Goal: Task Accomplishment & Management: Complete application form

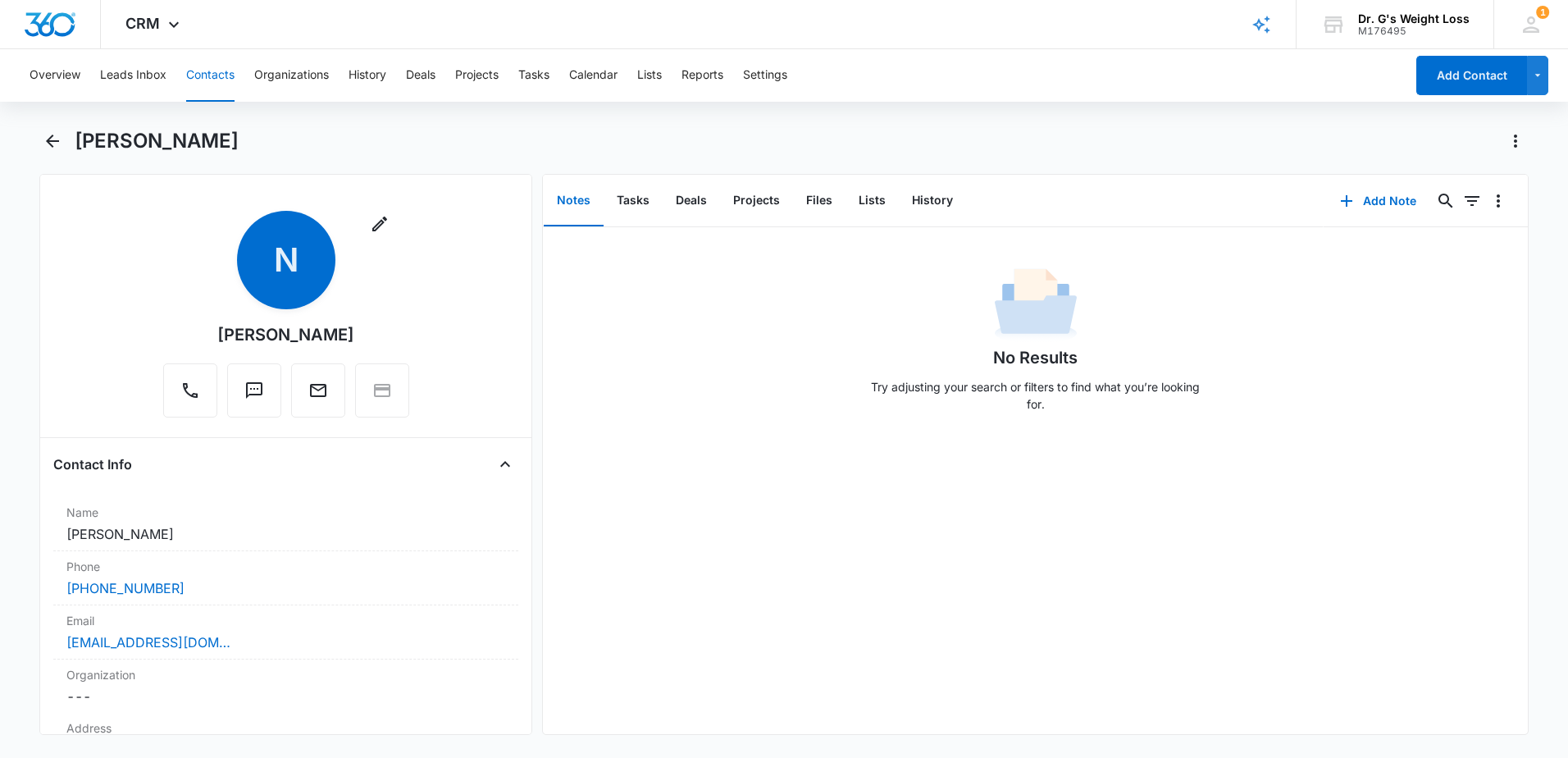
click at [212, 66] on button "Contacts" at bounding box center [210, 75] width 48 height 52
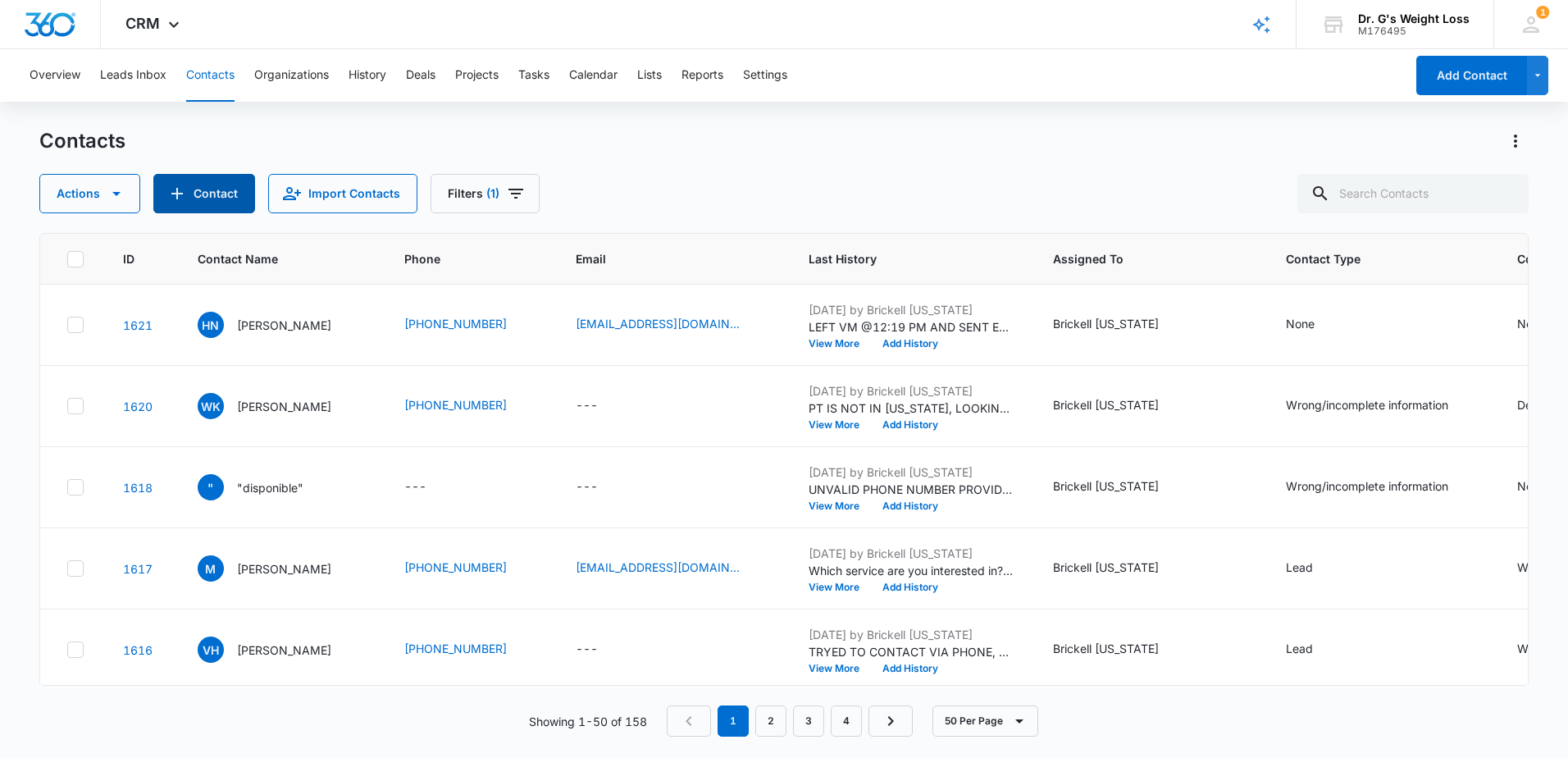
click at [194, 191] on button "Contact" at bounding box center [204, 193] width 102 height 40
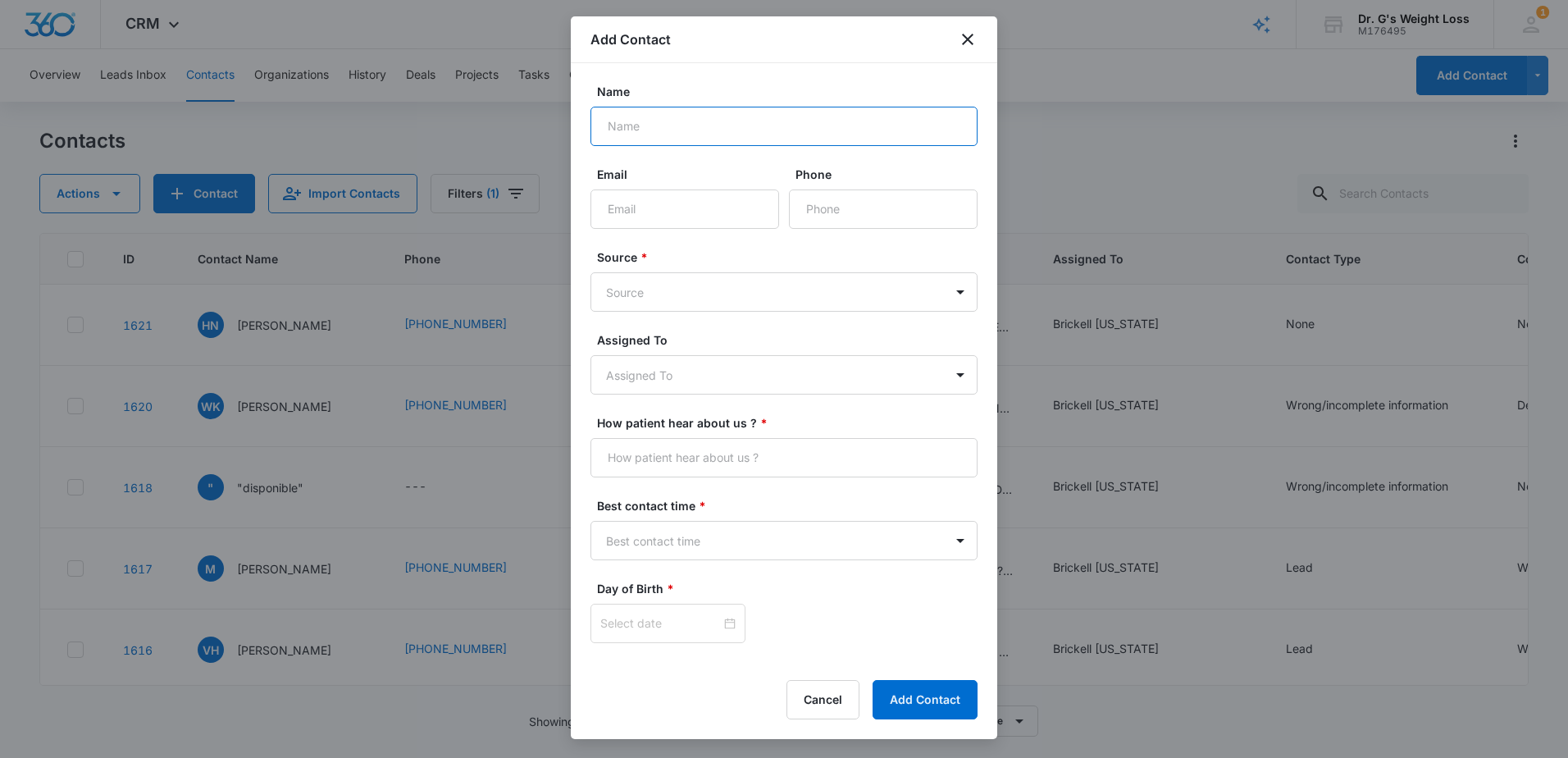
click at [620, 127] on input "Name" at bounding box center [784, 126] width 387 height 40
paste input "[PERSON_NAME]"
type input "[PERSON_NAME]"
click at [616, 208] on input "Email" at bounding box center [685, 209] width 189 height 40
click at [635, 283] on body "CRM Apps Reputation Forms CRM Email Social Content Ads Intelligence Files Brand…" at bounding box center [784, 379] width 1568 height 758
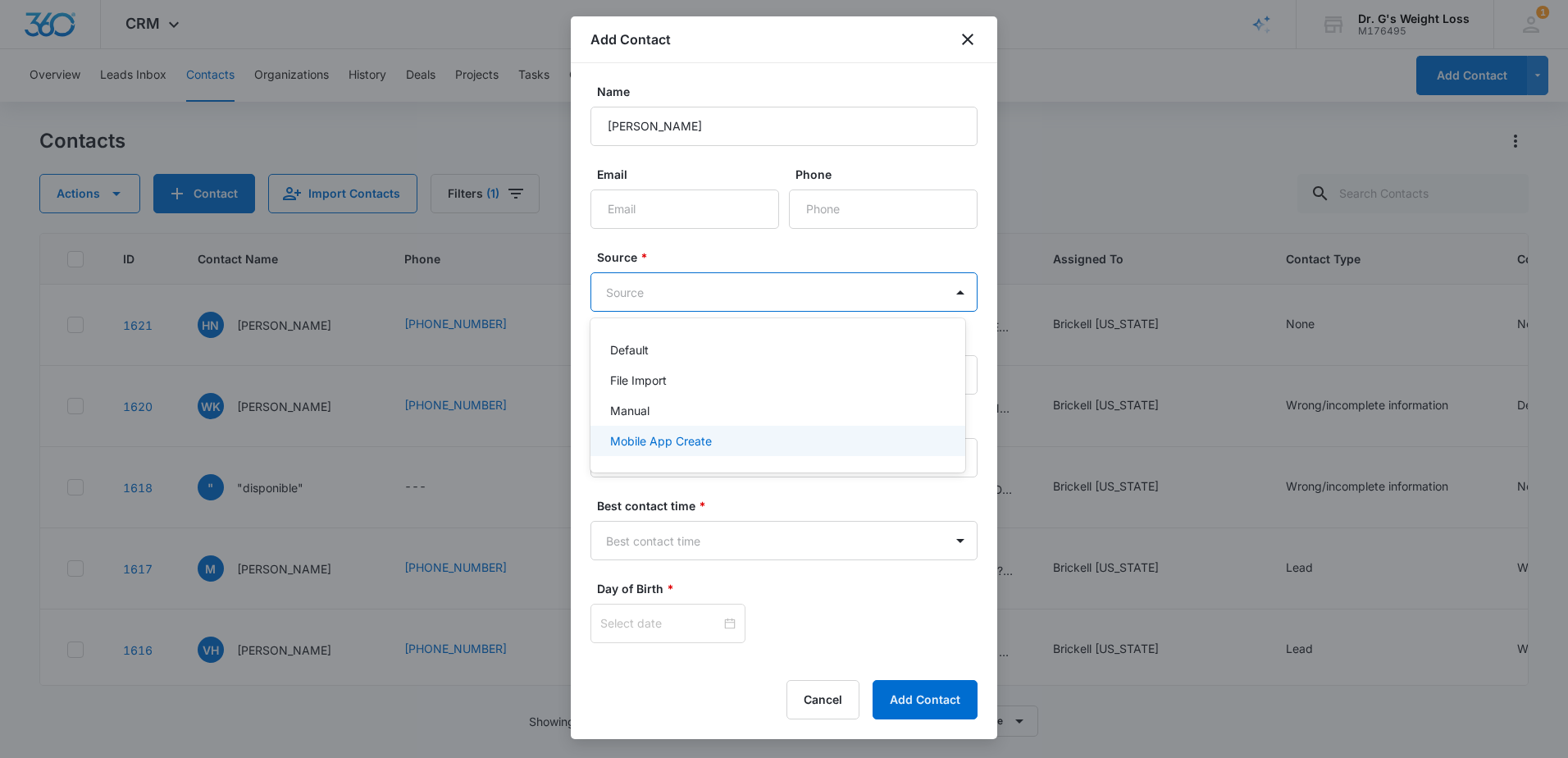
click at [683, 440] on p "Mobile App Create" at bounding box center [661, 441] width 102 height 17
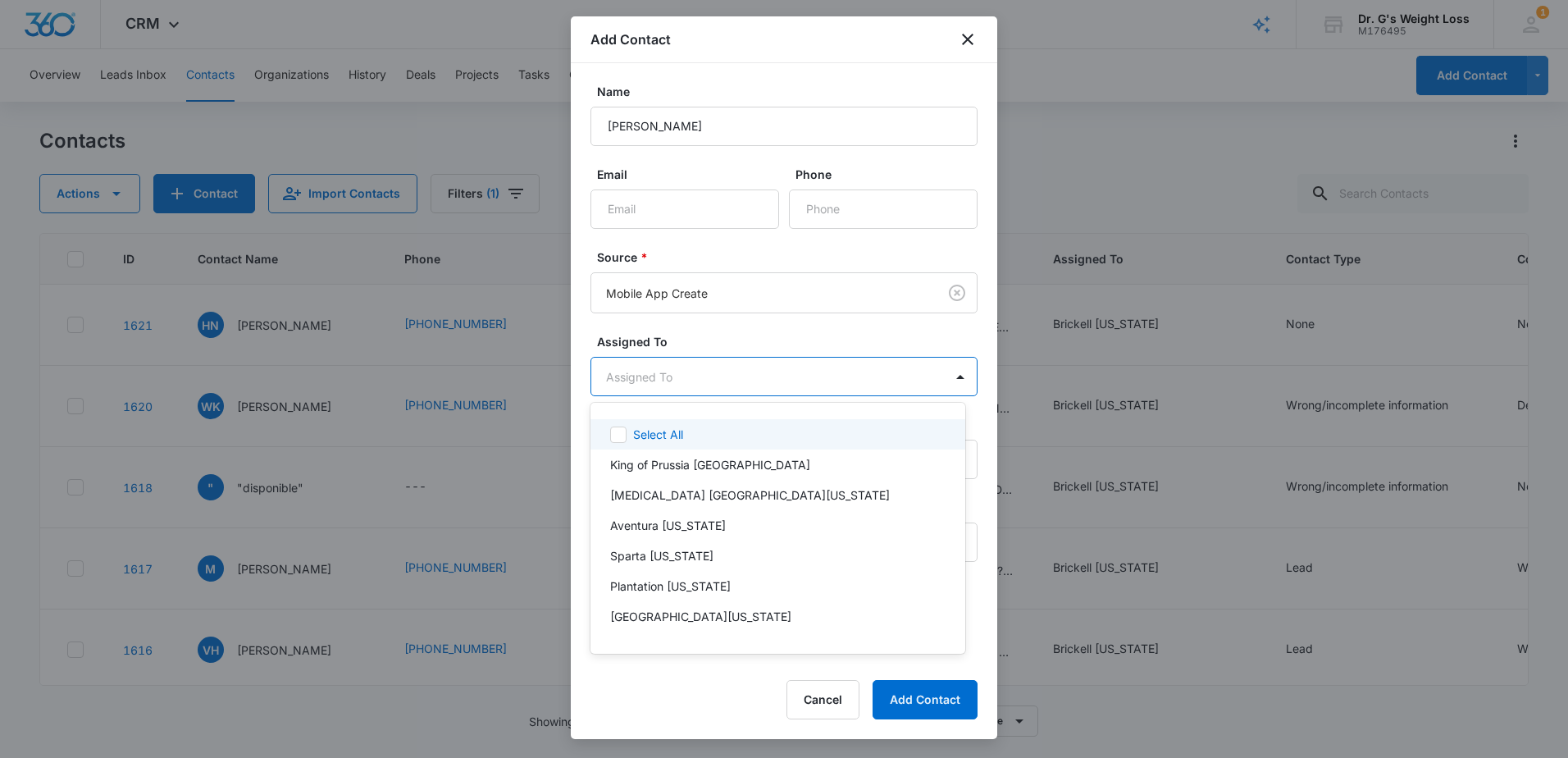
click at [675, 378] on body "CRM Apps Reputation Forms CRM Email Social Content Ads Intelligence Files Brand…" at bounding box center [784, 379] width 1568 height 758
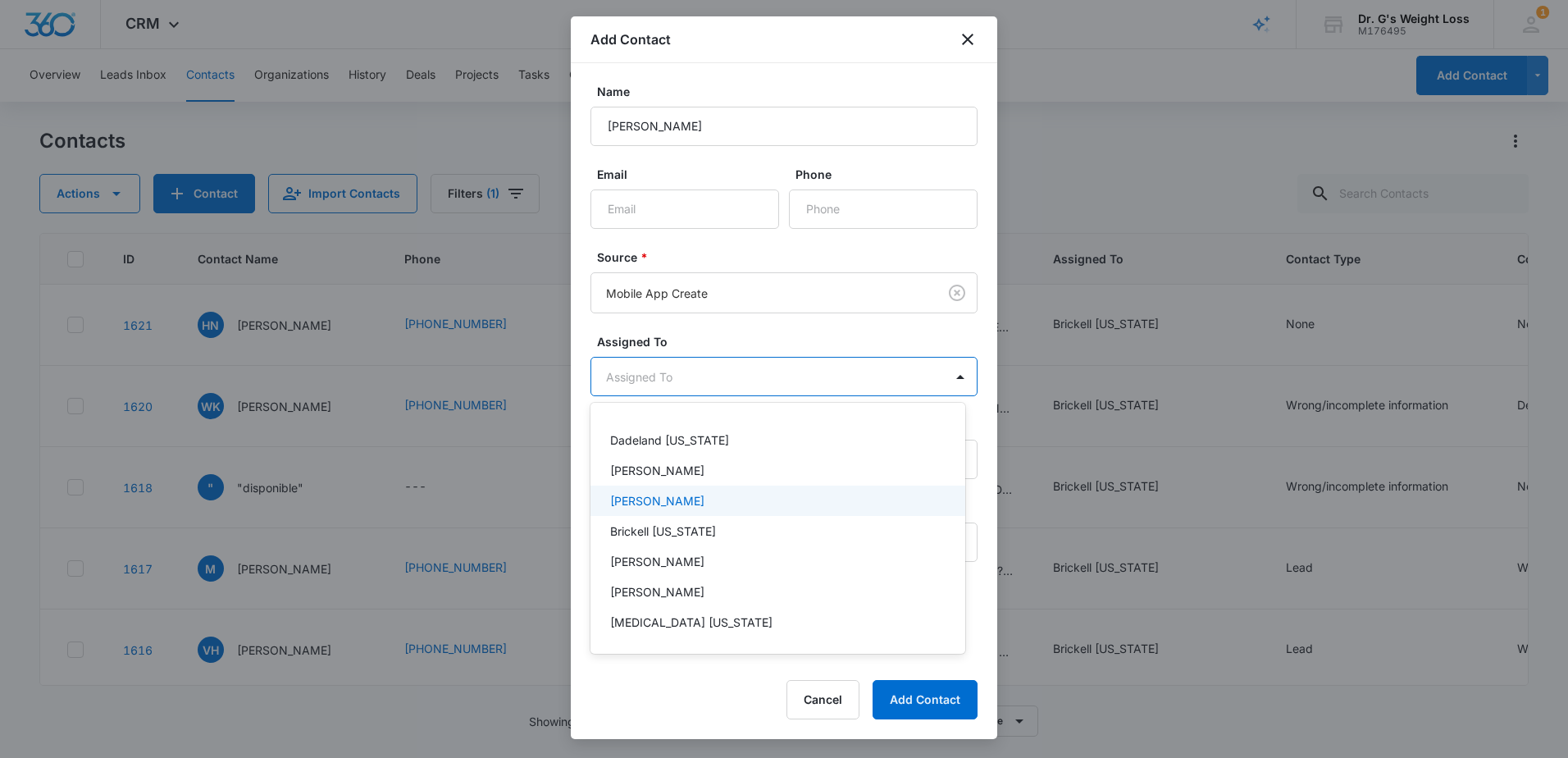
scroll to position [389, 0]
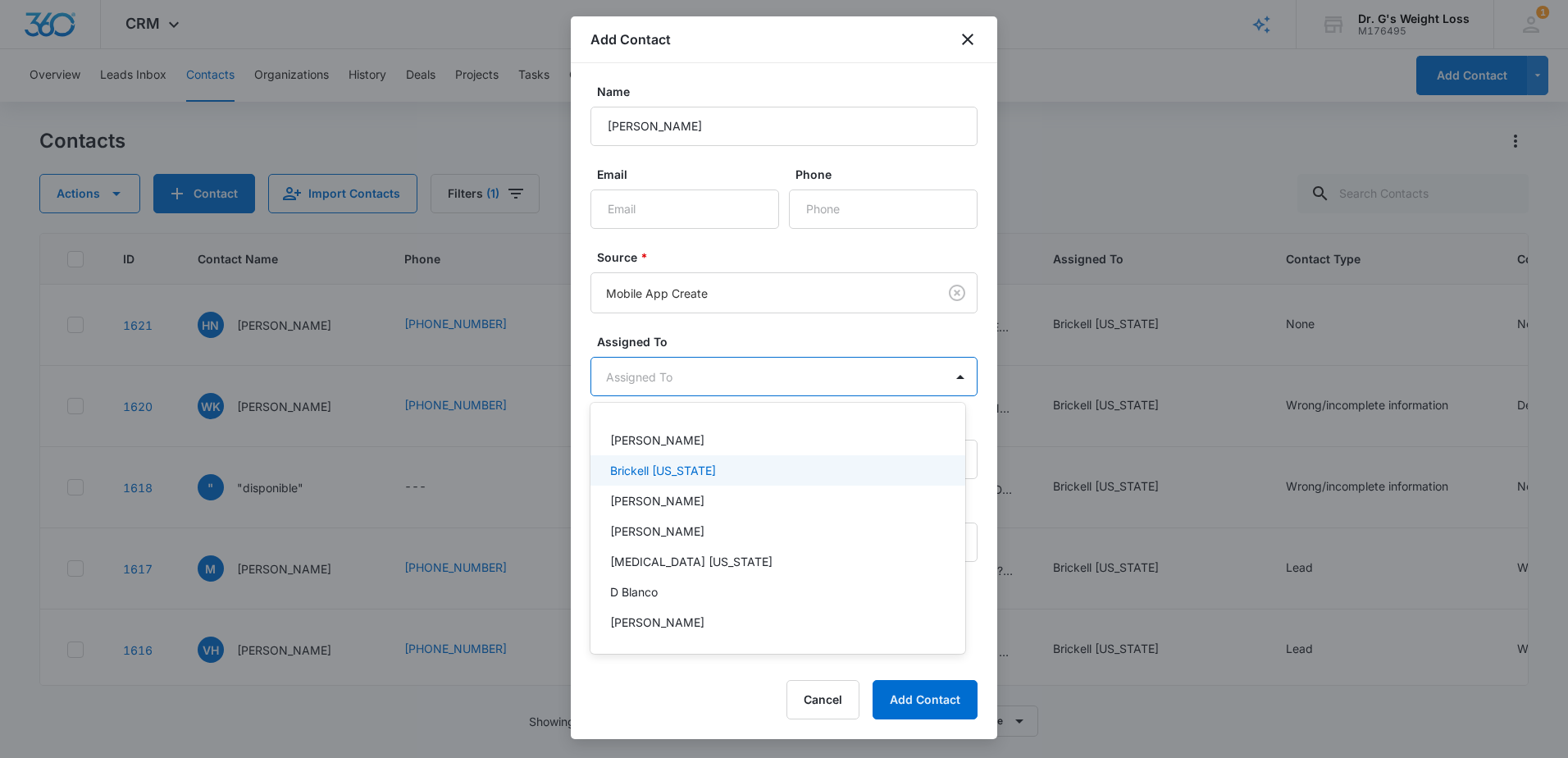
click at [807, 477] on div "Brickell [US_STATE]" at bounding box center [776, 470] width 333 height 17
click at [920, 345] on div at bounding box center [784, 379] width 1568 height 758
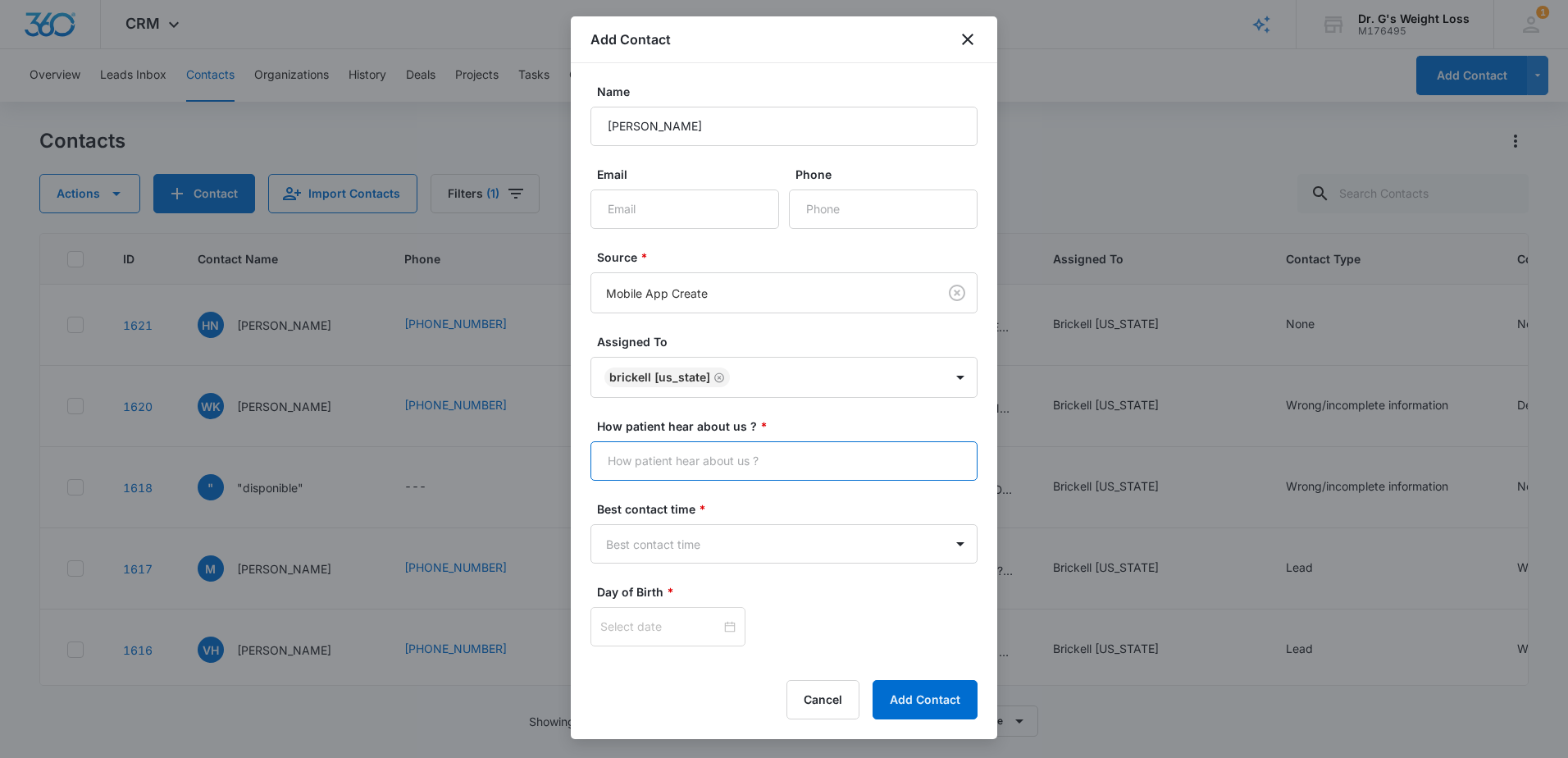
click at [699, 464] on input "How patient hear about us ? *" at bounding box center [784, 461] width 387 height 40
type input "mmm"
click at [658, 539] on body "CRM Apps Reputation Forms CRM Email Social Content Ads Intelligence Files Brand…" at bounding box center [784, 379] width 1568 height 758
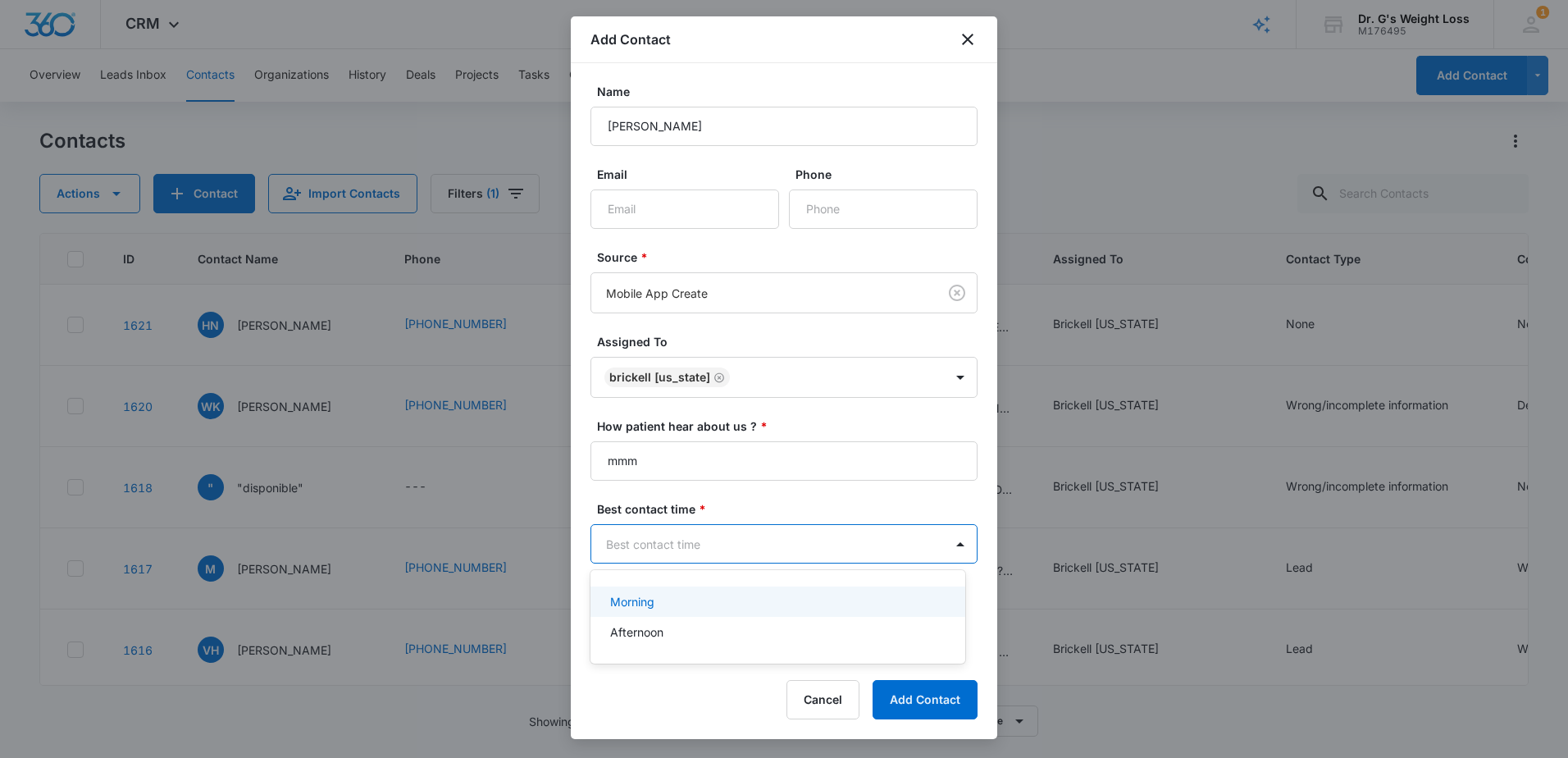
click at [658, 539] on div at bounding box center [784, 379] width 1568 height 758
click at [661, 540] on body "CRM Apps Reputation Forms CRM Email Social Content Ads Intelligence Files Brand…" at bounding box center [784, 379] width 1568 height 758
click at [654, 598] on p "Morning" at bounding box center [632, 602] width 44 height 17
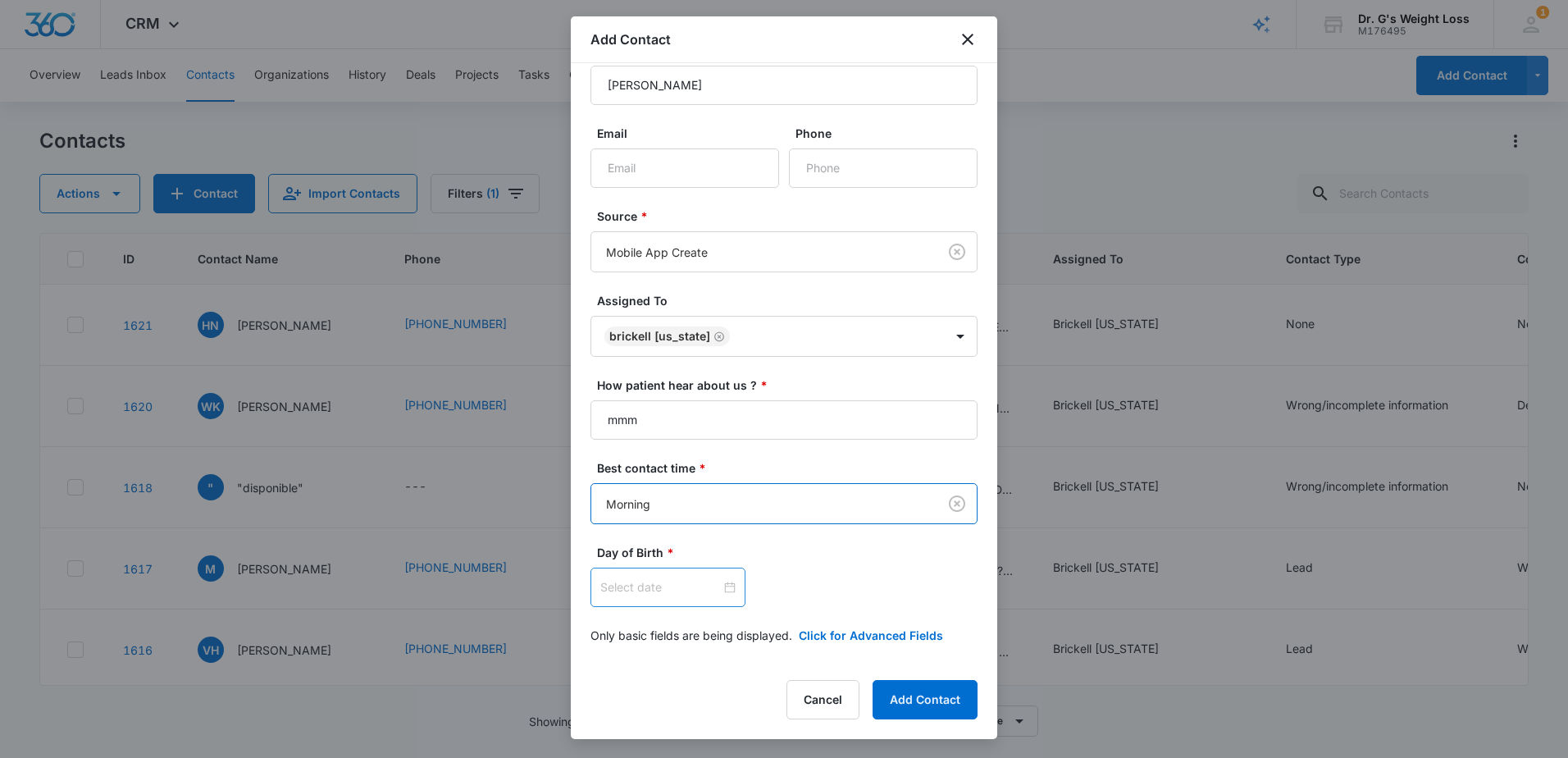
click at [722, 591] on div at bounding box center [668, 587] width 135 height 18
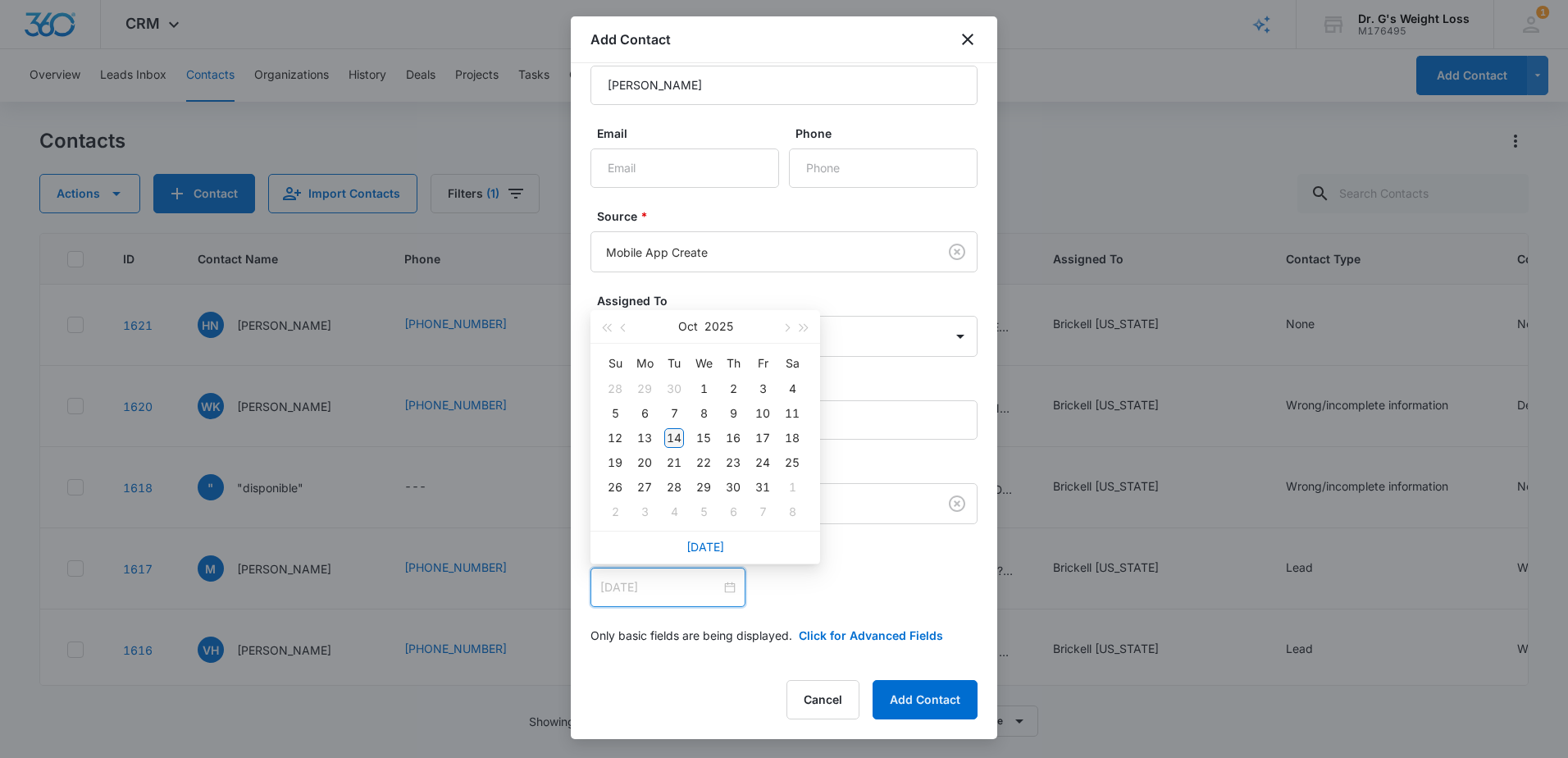
click at [685, 432] on td "14" at bounding box center [673, 437] width 30 height 24
type input "[DATE]"
click at [824, 582] on div "[DATE] [DATE] Su Mo Tu We Th Fr Sa 29 30 1 2 3 4 5 6 7 8 9 10 11 12 13 14 15 16…" at bounding box center [784, 587] width 387 height 40
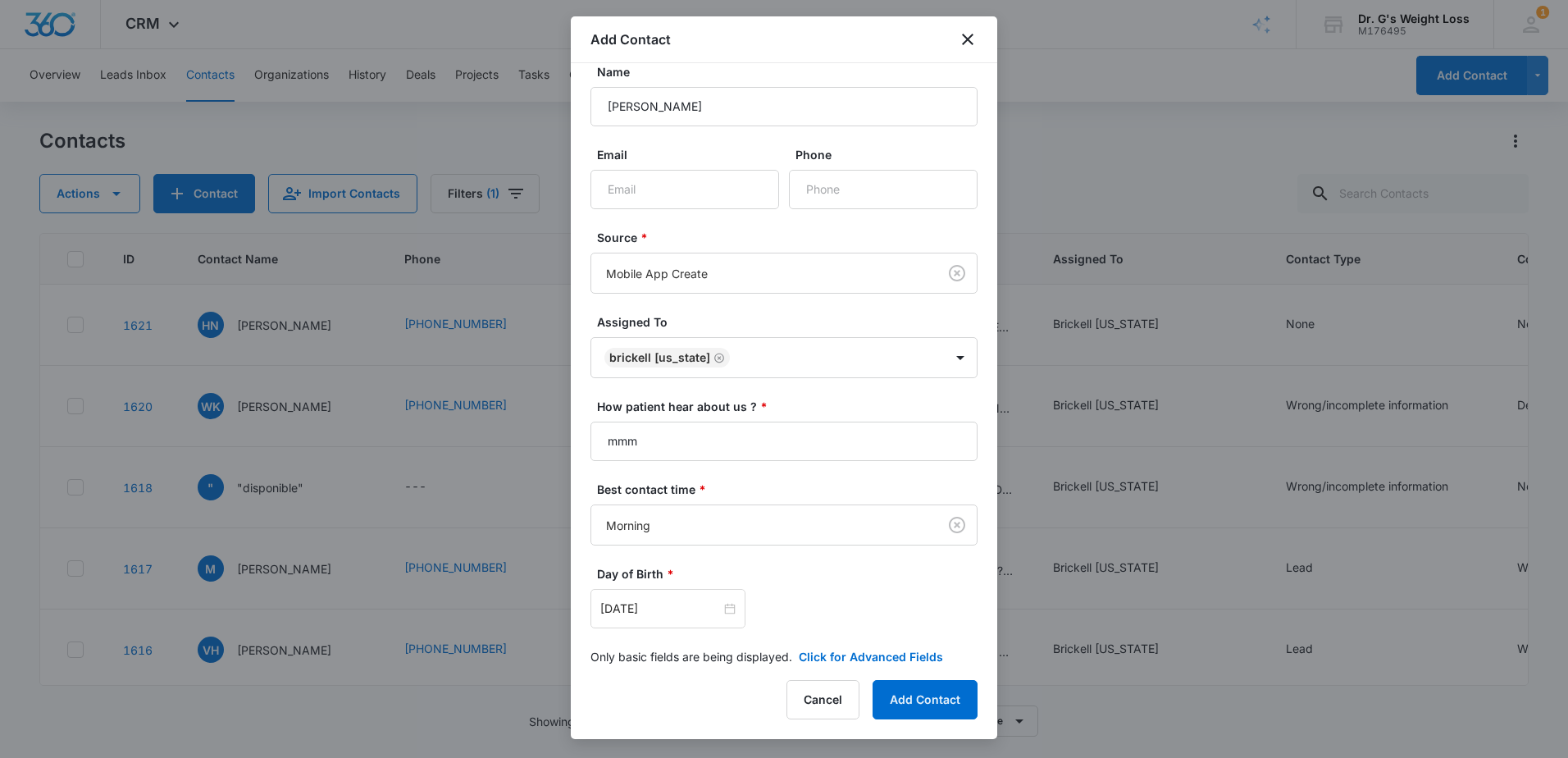
scroll to position [0, 0]
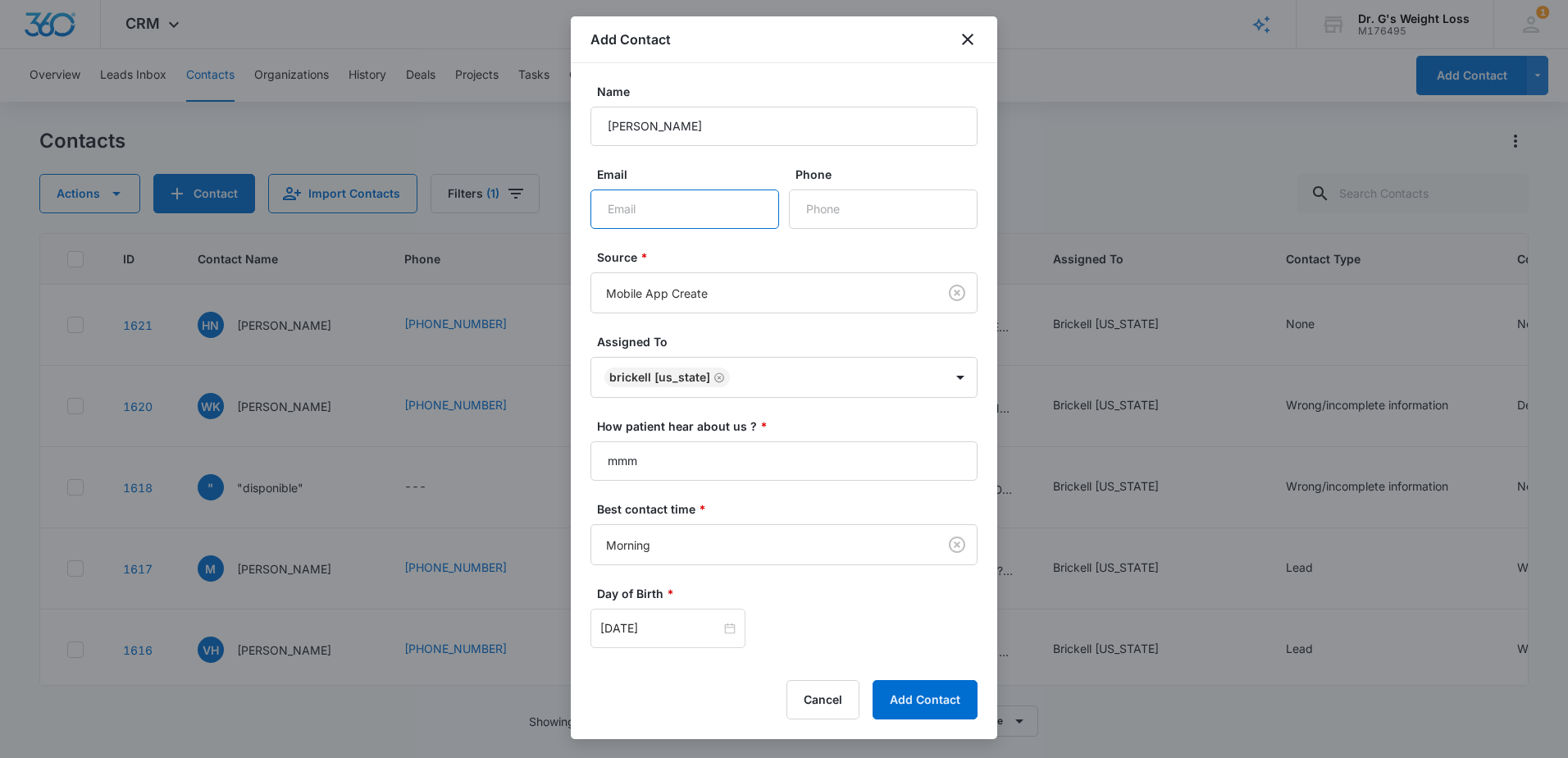
click at [654, 203] on input "Email" at bounding box center [685, 209] width 189 height 40
click at [833, 207] on input "Phone" at bounding box center [884, 209] width 189 height 40
paste input "[PHONE_NUMBER]"
type input "[PHONE_NUMBER]"
drag, startPoint x: 668, startPoint y: 219, endPoint x: 660, endPoint y: 208, distance: 13.6
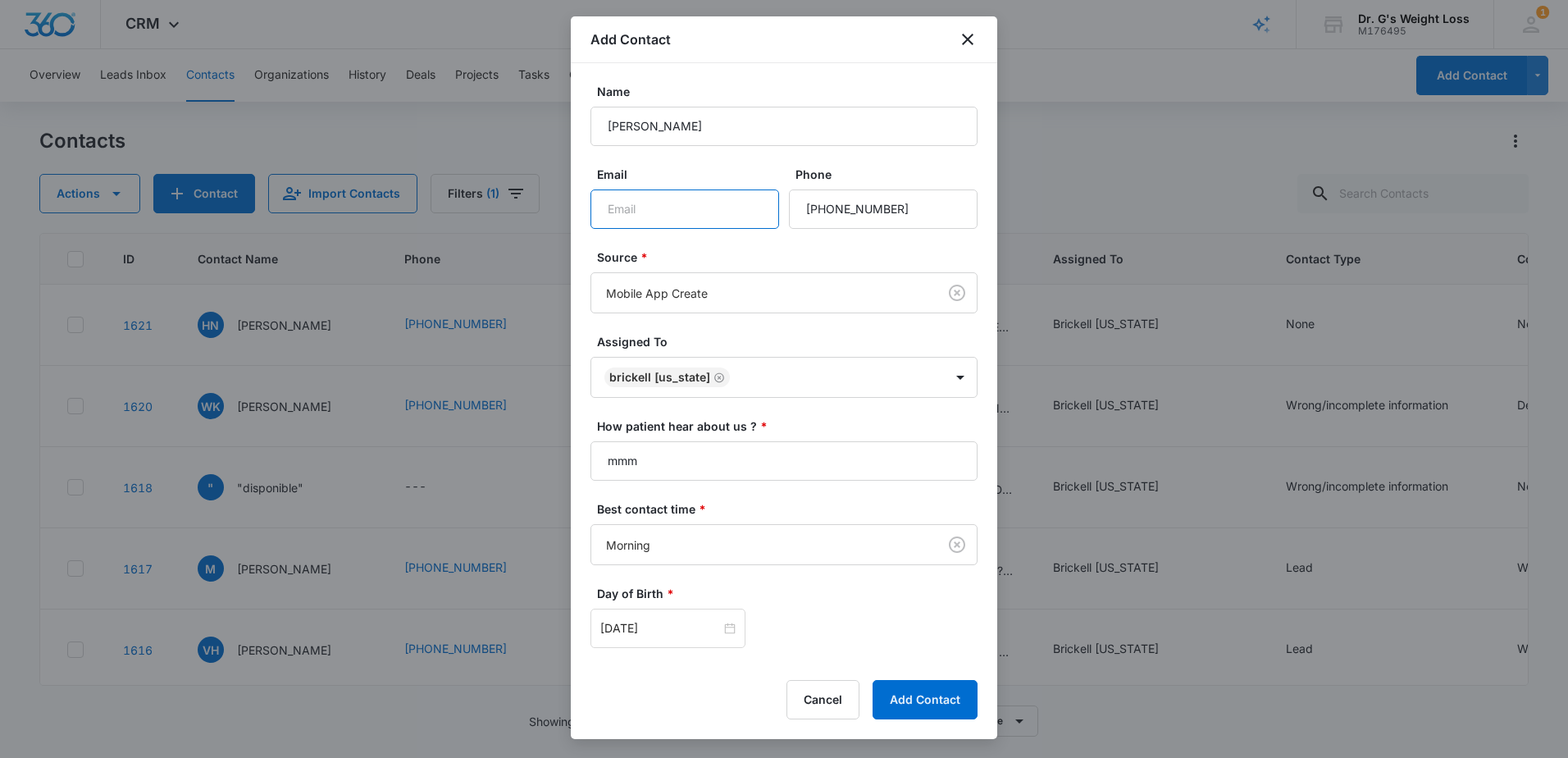
click at [668, 219] on input "Email" at bounding box center [685, 209] width 189 height 40
type input "n"
click at [939, 706] on button "Add Contact" at bounding box center [925, 700] width 105 height 40
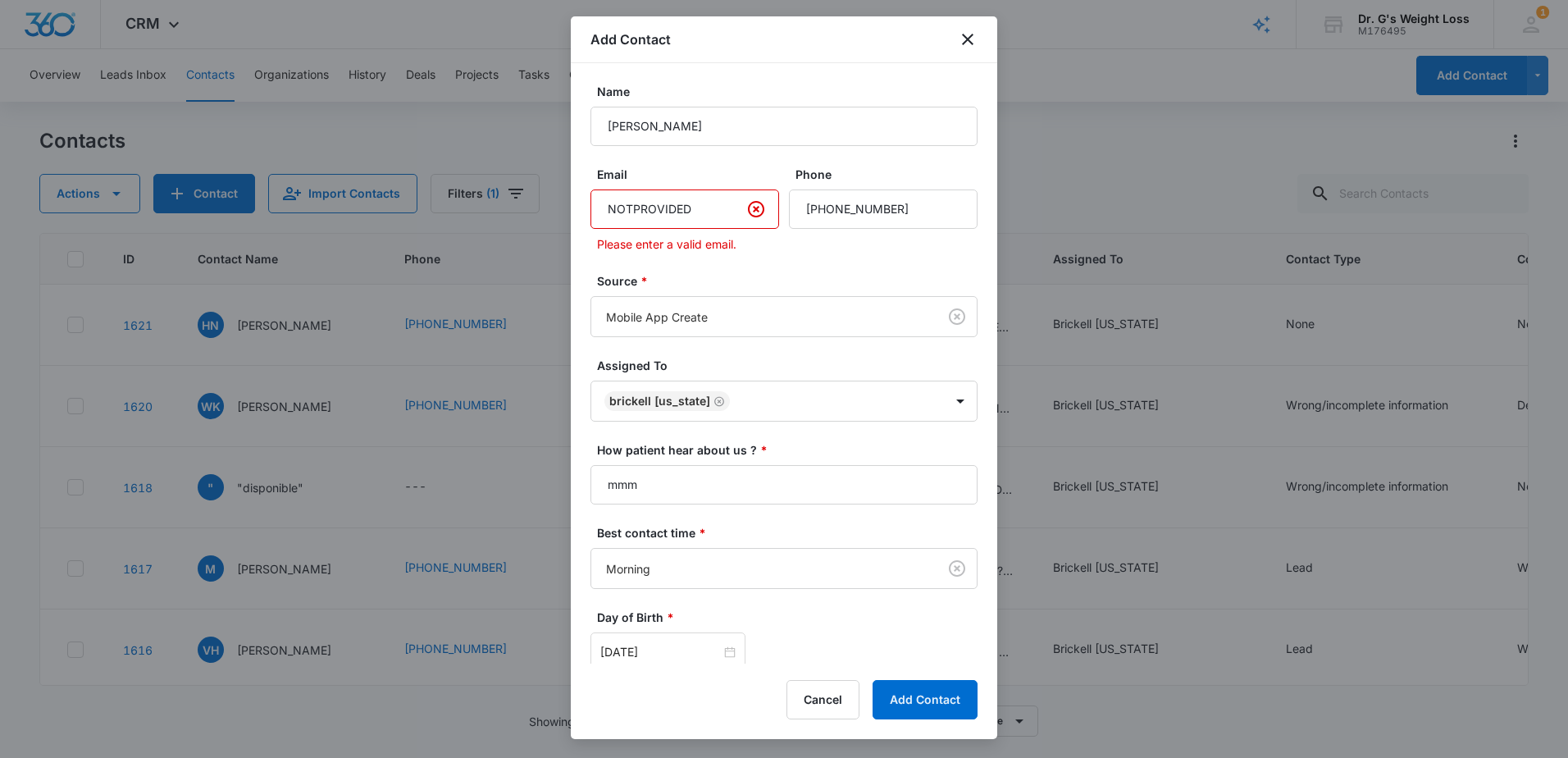
click at [677, 205] on input "NOTPROVIDED" at bounding box center [685, 209] width 189 height 40
click at [694, 214] on input "NOTPROVIDED" at bounding box center [685, 209] width 189 height 40
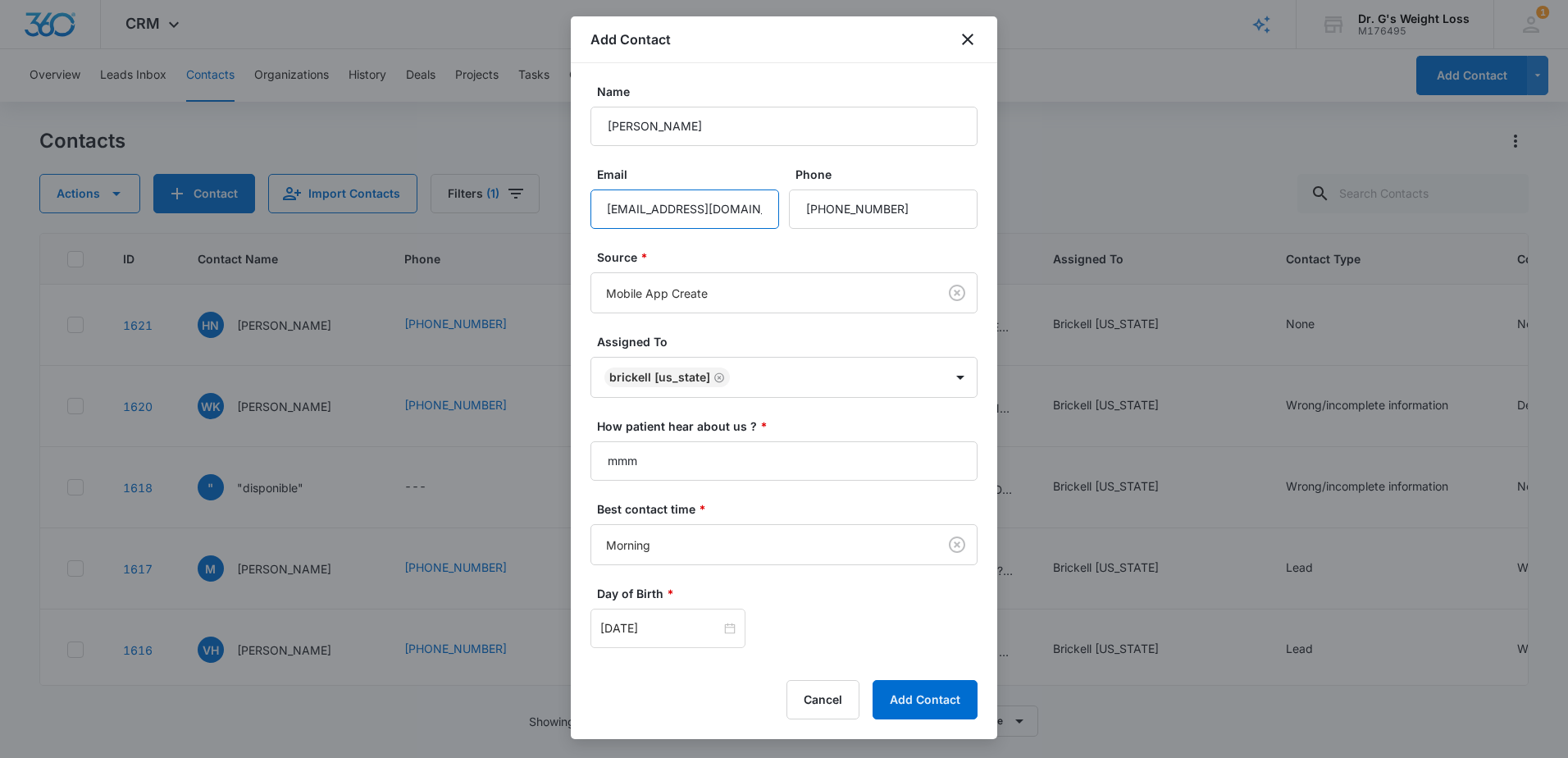
scroll to position [0, 12]
type input "[EMAIL_ADDRESS][DOMAIN_NAME]"
click at [925, 692] on button "Add Contact" at bounding box center [925, 700] width 105 height 40
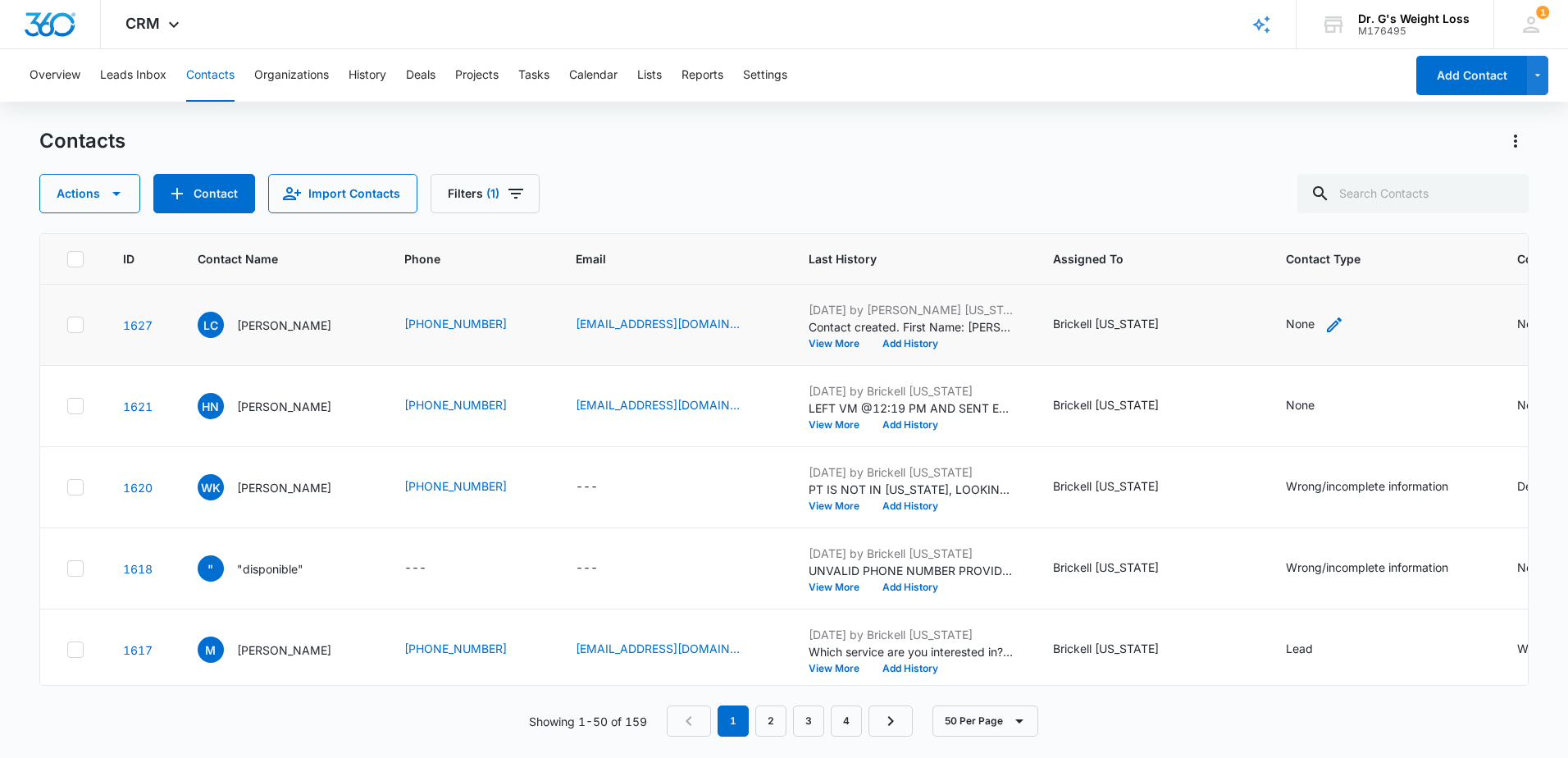
click at [1306, 324] on div "None" at bounding box center [1300, 323] width 29 height 17
click at [1389, 213] on div at bounding box center [1380, 219] width 26 height 26
click at [1307, 296] on div "Lead" at bounding box center [1326, 308] width 143 height 30
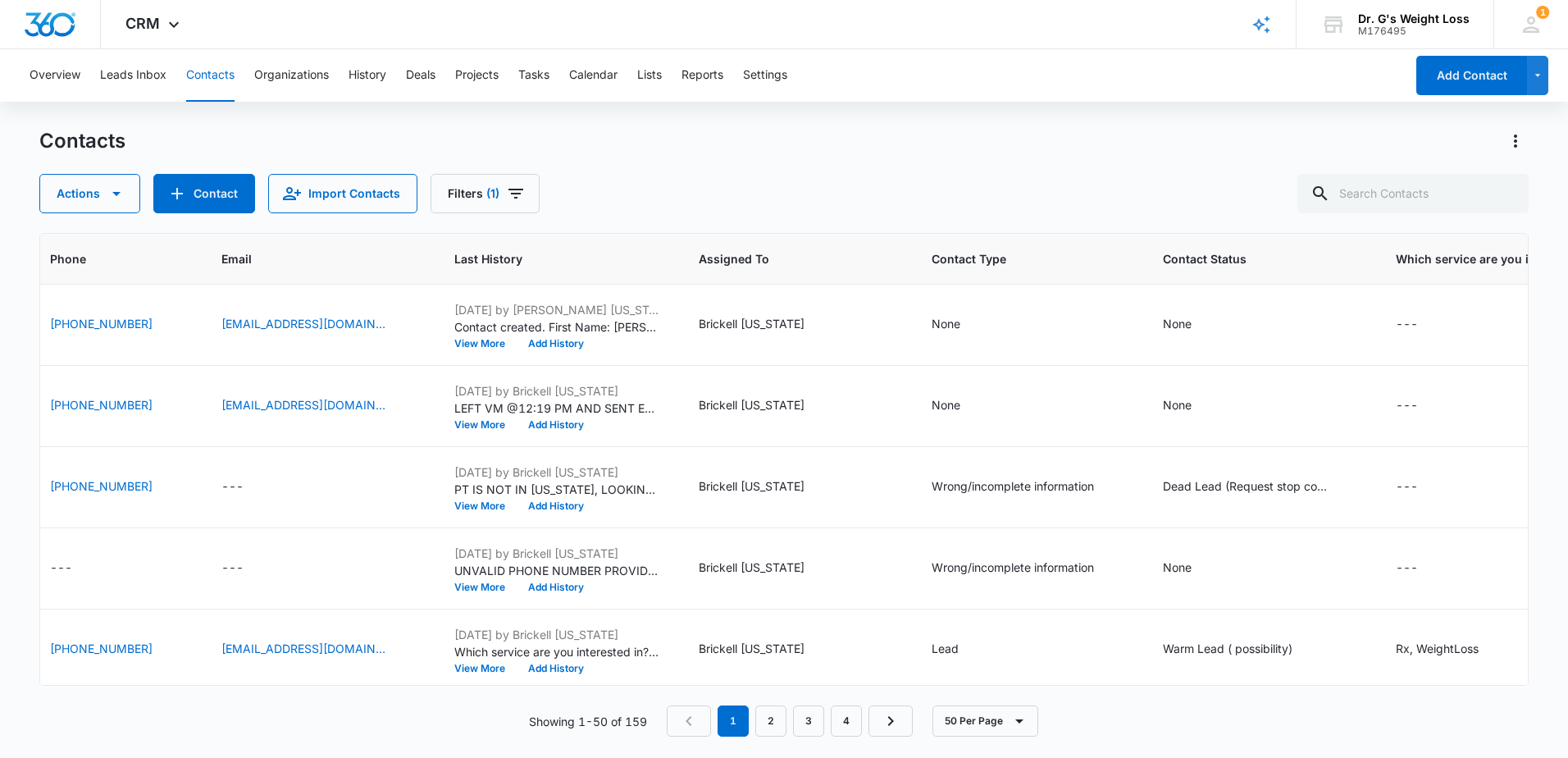
scroll to position [0, 420]
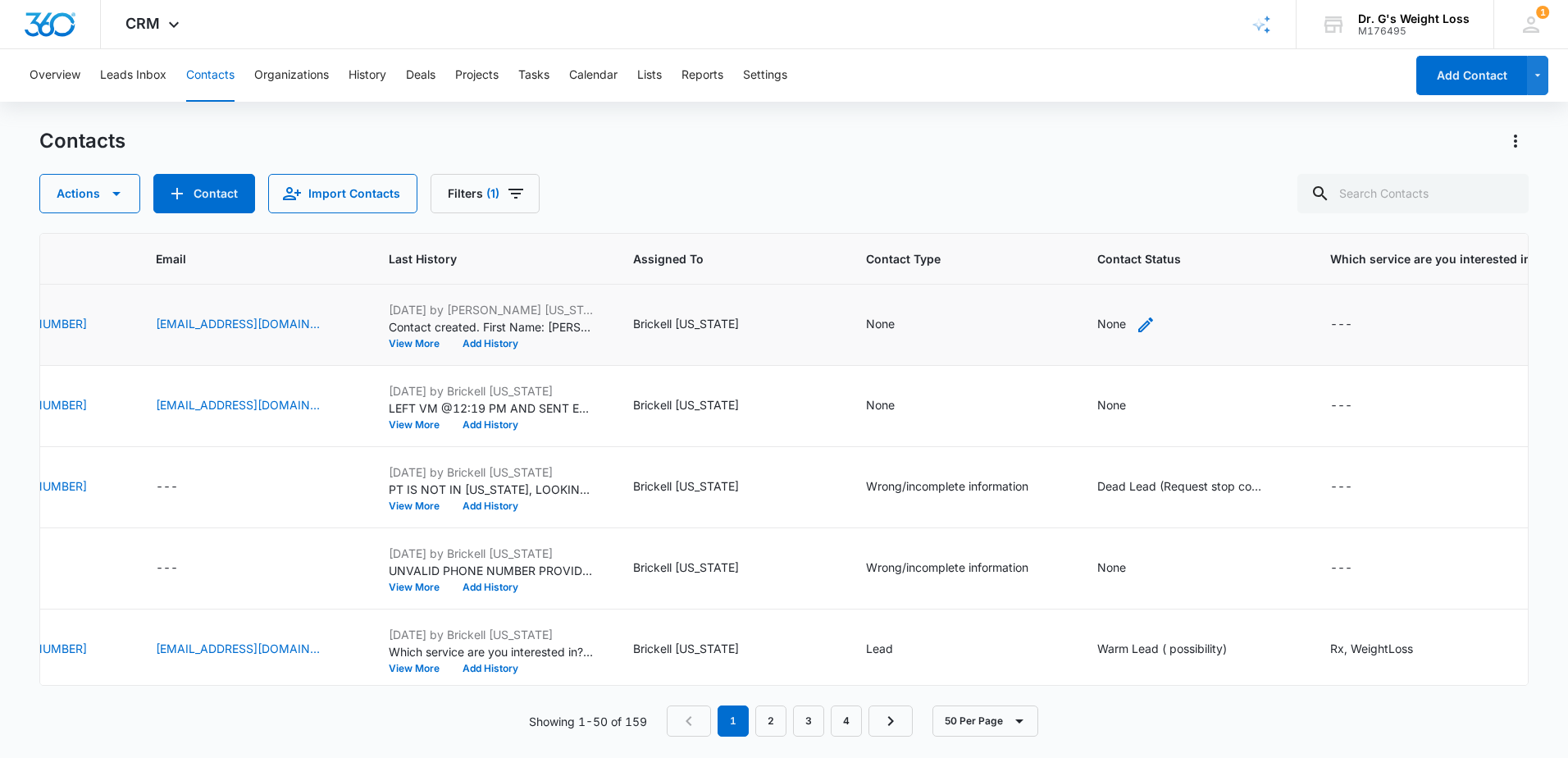
click at [1122, 329] on div "None" at bounding box center [1112, 323] width 29 height 17
click at [1203, 219] on div at bounding box center [1198, 219] width 26 height 26
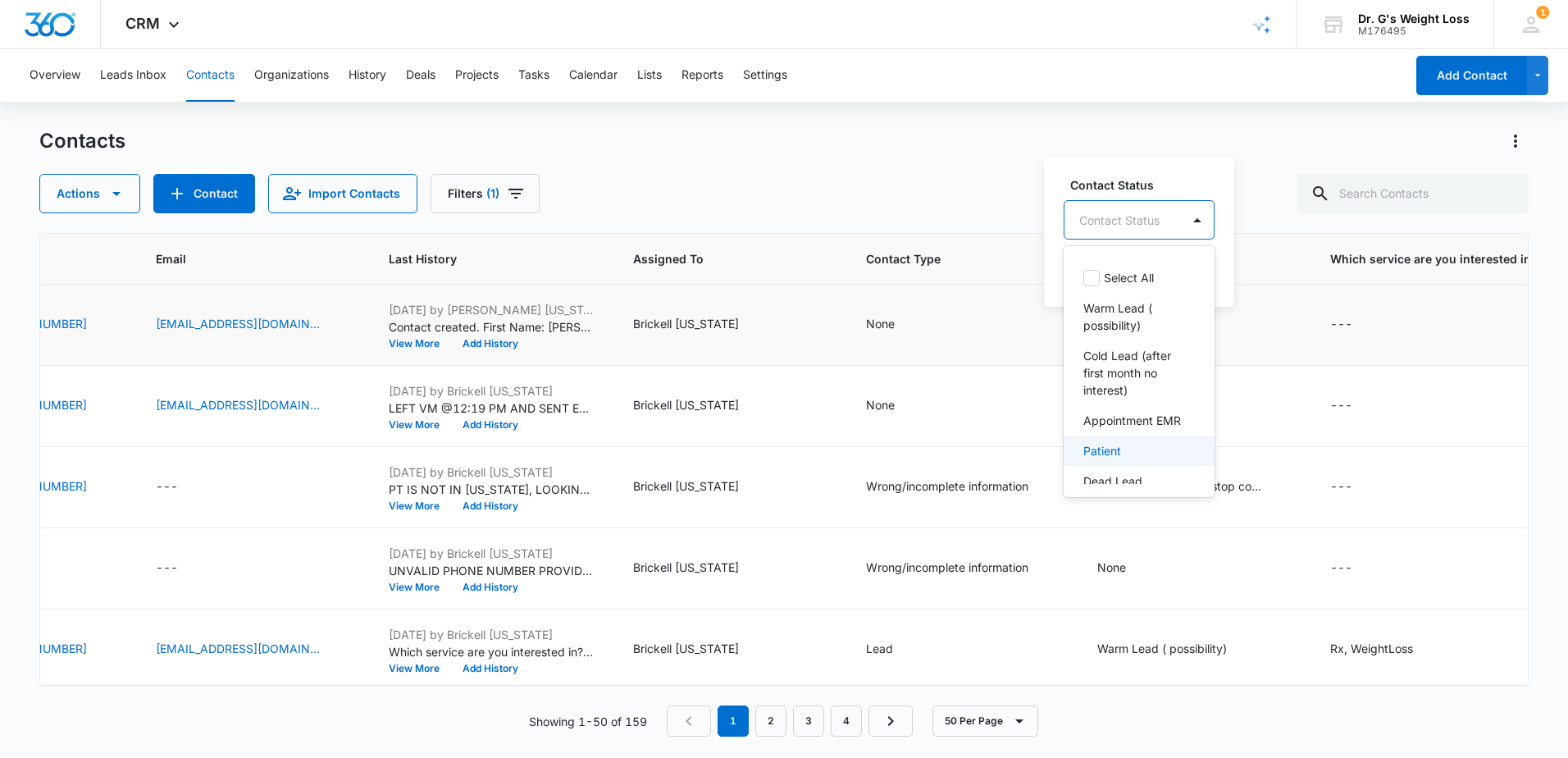
scroll to position [145, 0]
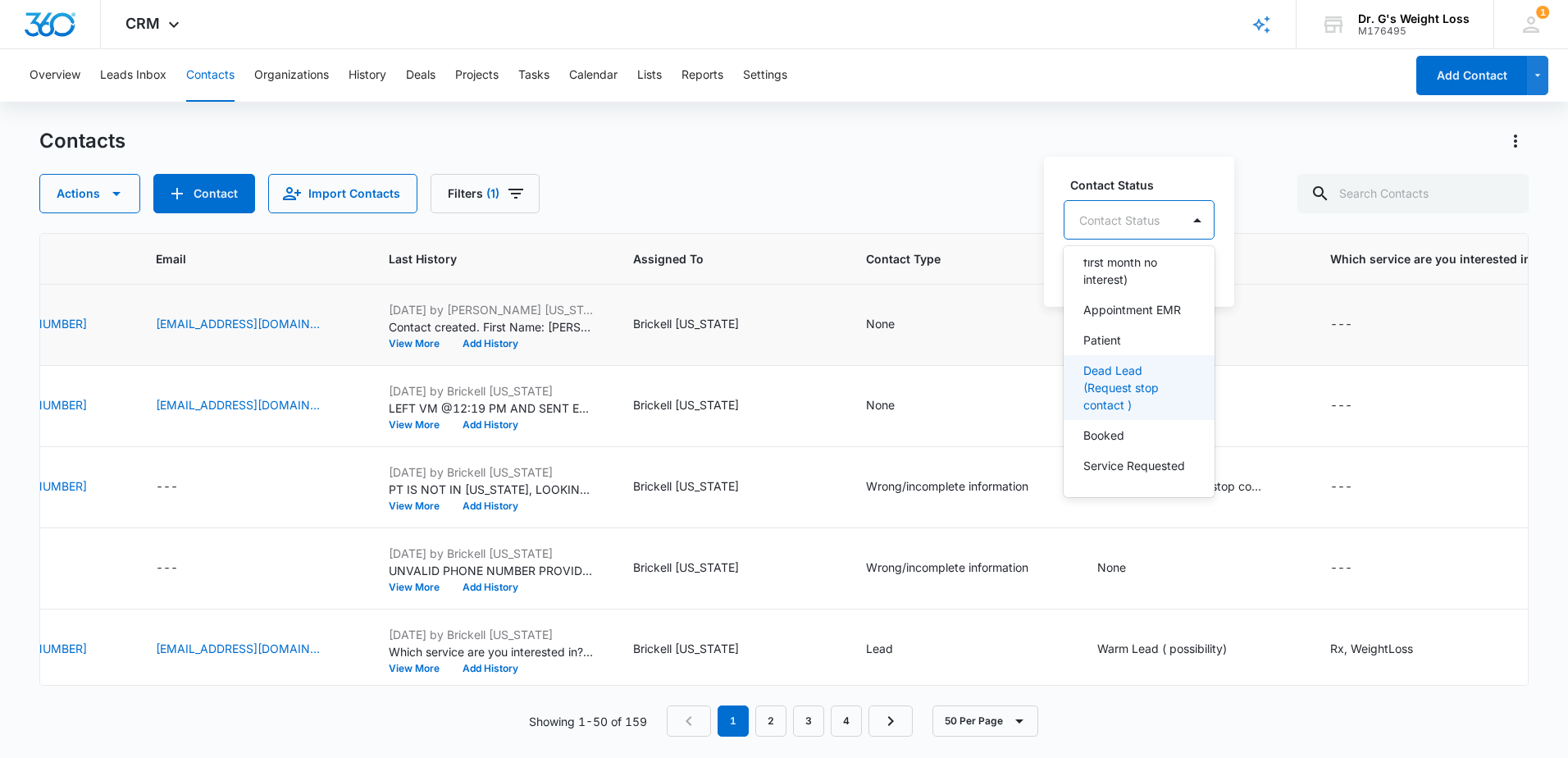
click at [1149, 373] on p "Dead Lead (Request stop contact )" at bounding box center [1138, 387] width 108 height 51
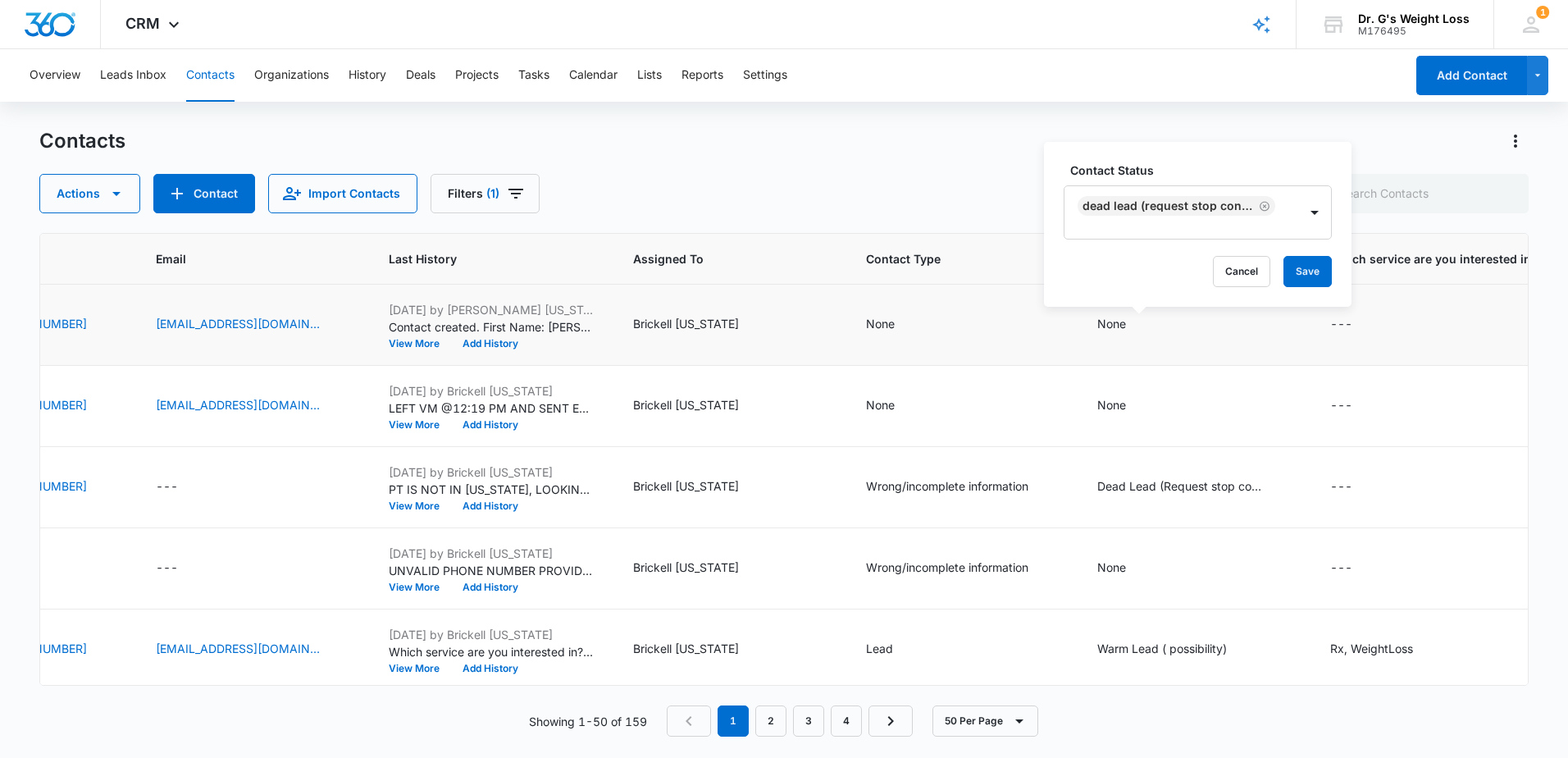
click at [1241, 168] on label "Contact Status" at bounding box center [1204, 170] width 268 height 17
click at [1321, 265] on button "Save" at bounding box center [1307, 271] width 48 height 31
click at [880, 328] on div "None" at bounding box center [880, 323] width 29 height 17
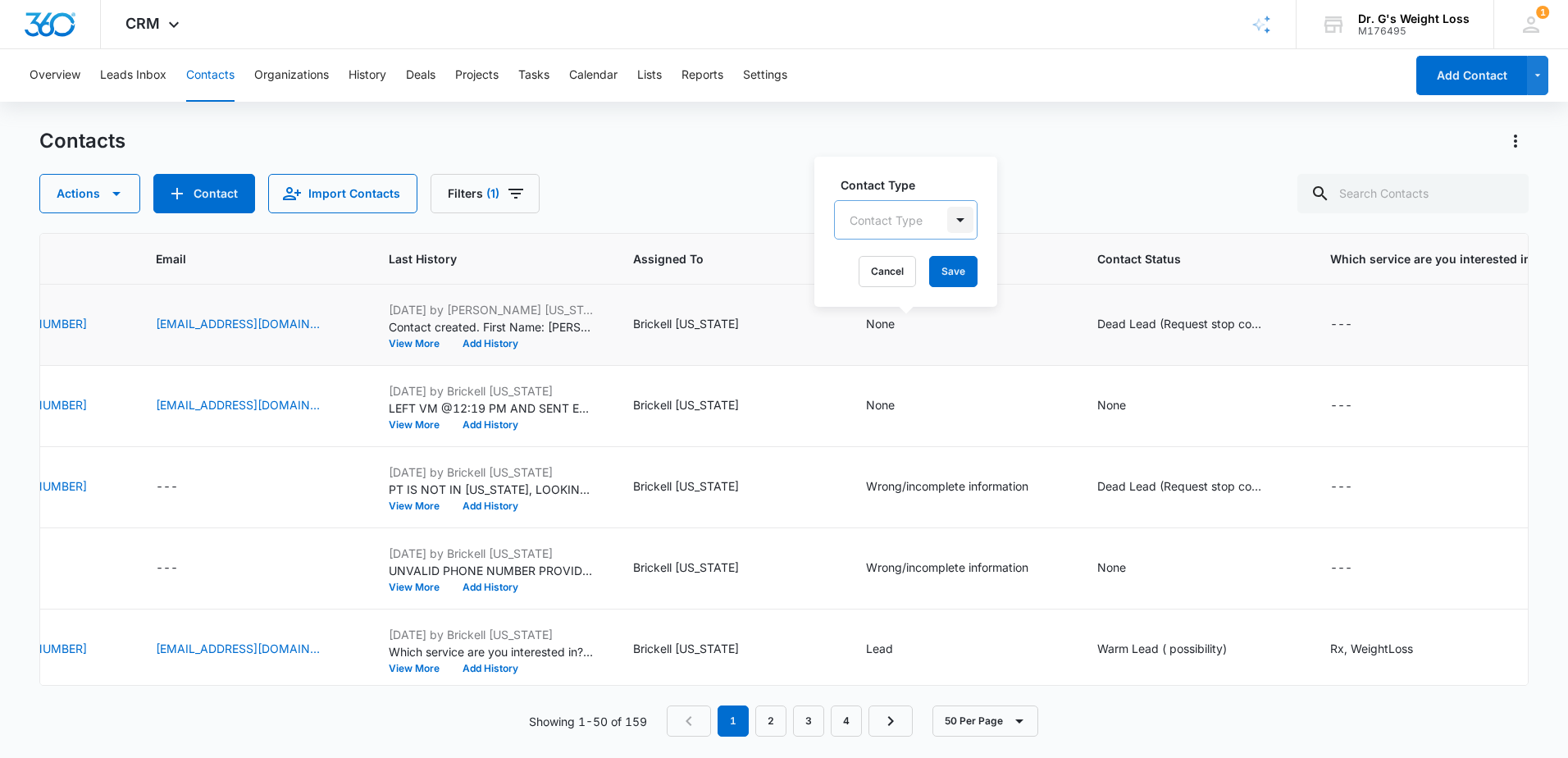
click at [961, 230] on div at bounding box center [960, 219] width 26 height 26
click at [884, 315] on div "Lead" at bounding box center [905, 308] width 101 height 17
click at [968, 265] on div "Contact Type option Lead, selected. 4 results available. Use Up and Down to cho…" at bounding box center [896, 231] width 165 height 152
click at [938, 259] on button "Save" at bounding box center [935, 271] width 48 height 31
click at [513, 338] on button "Add History" at bounding box center [490, 344] width 78 height 10
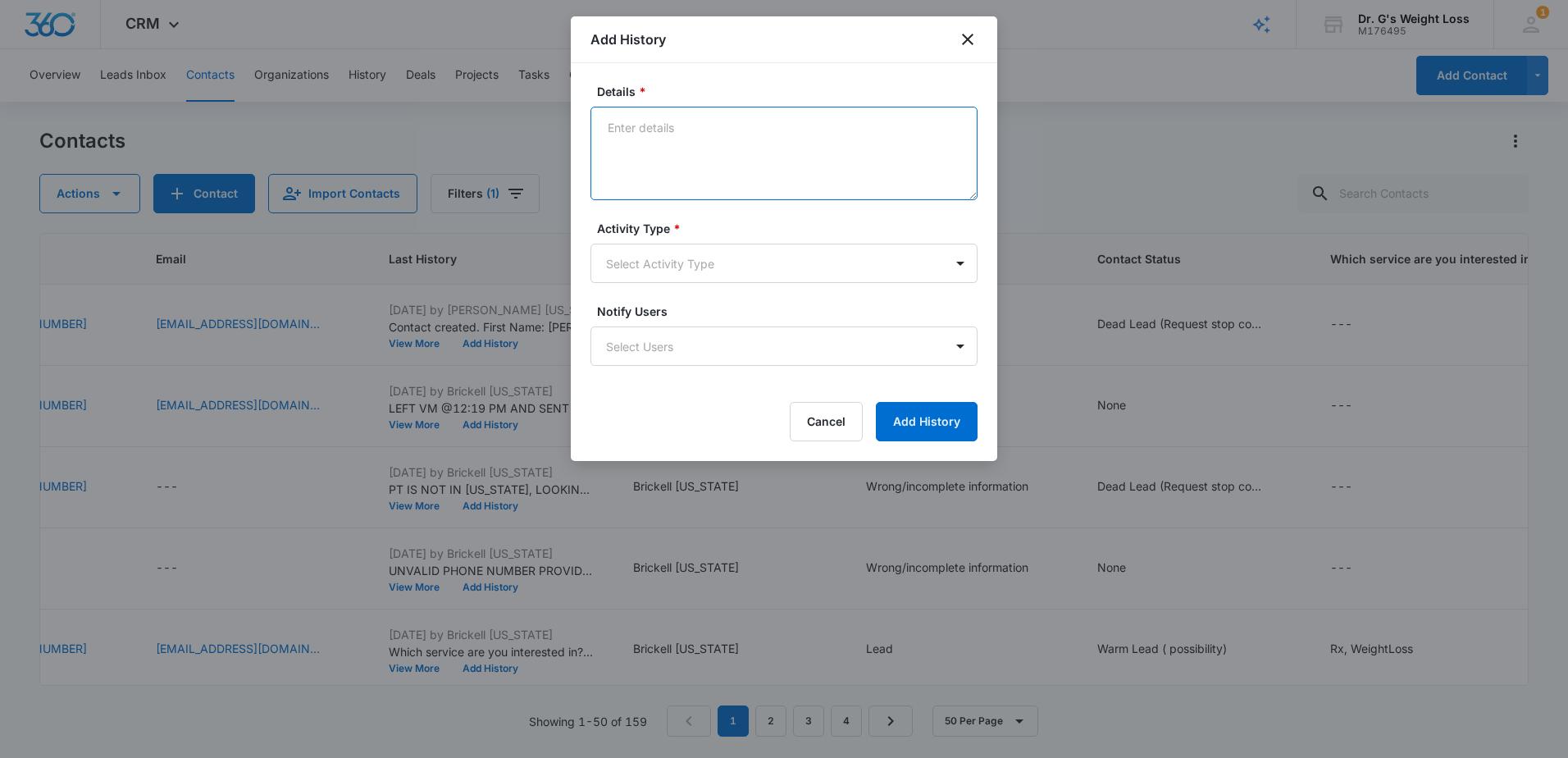
click at [689, 149] on textarea "Details *" at bounding box center [784, 153] width 387 height 94
click at [692, 274] on body "CRM Apps Reputation Forms CRM Email Social Content Ads Intelligence Files Brand…" at bounding box center [784, 379] width 1568 height 758
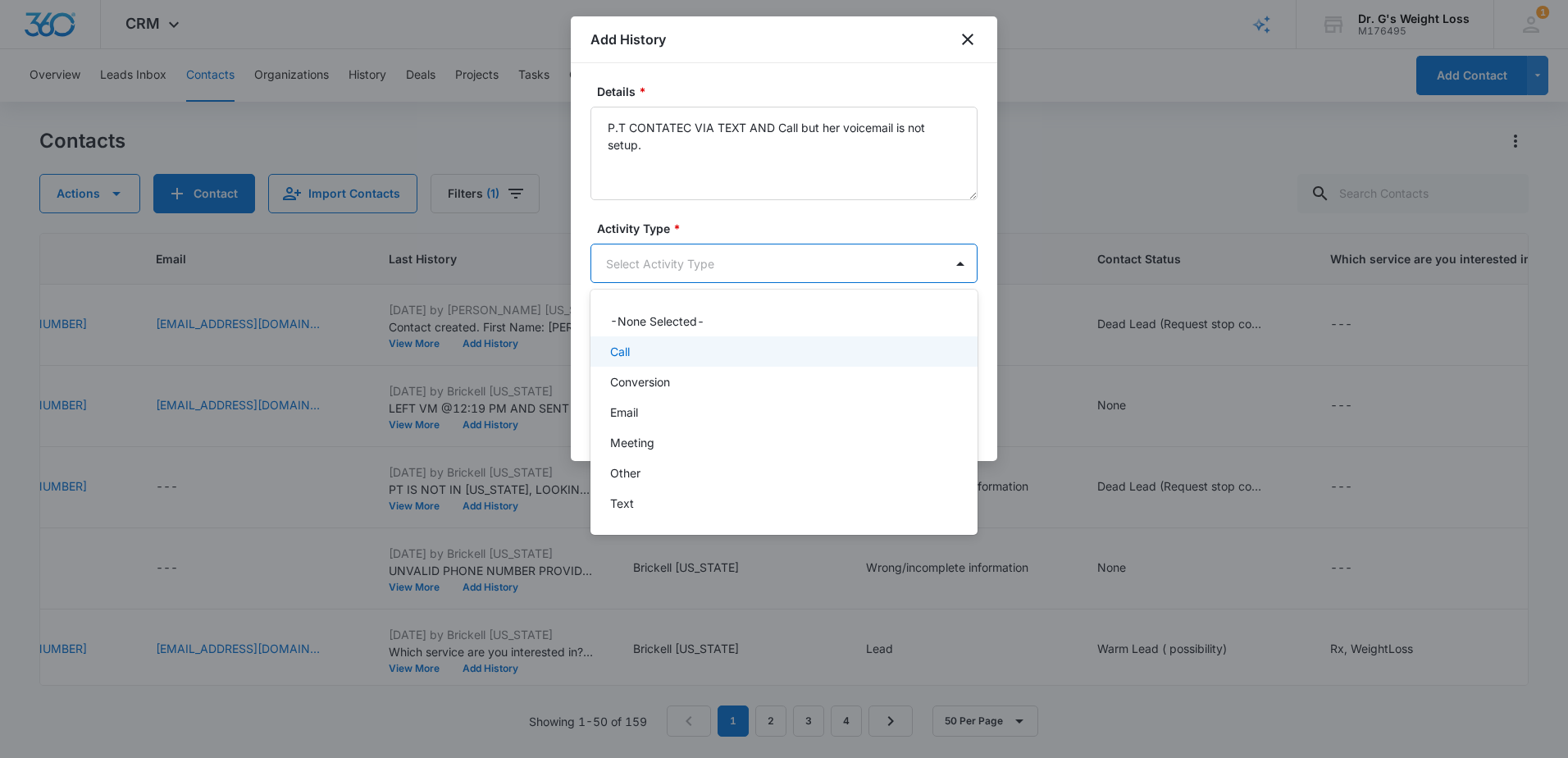
click at [678, 356] on div "Call" at bounding box center [782, 351] width 344 height 17
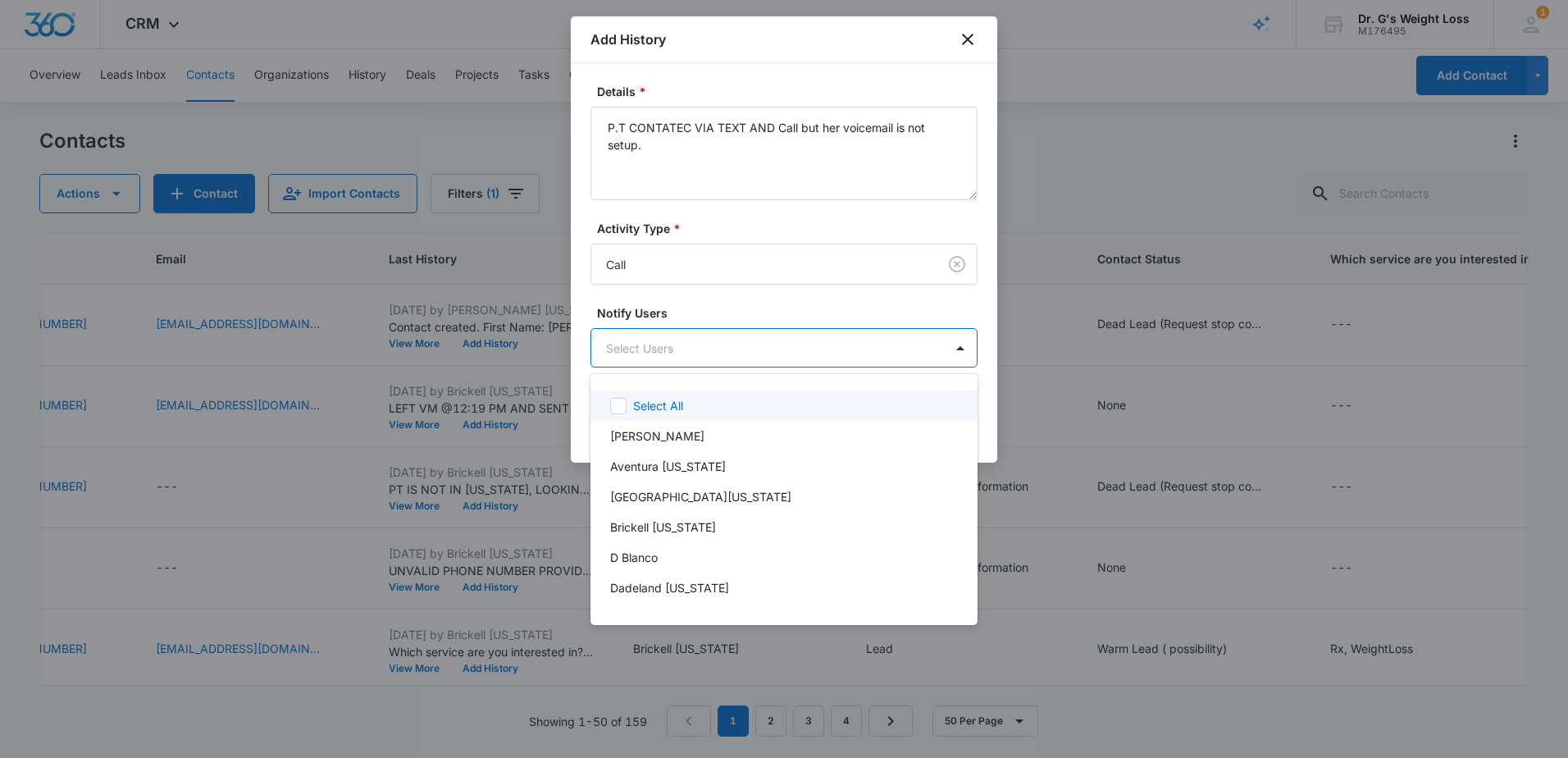
click at [667, 360] on body "CRM Apps Reputation Forms CRM Email Social Content Ads Intelligence Files Brand…" at bounding box center [784, 379] width 1568 height 758
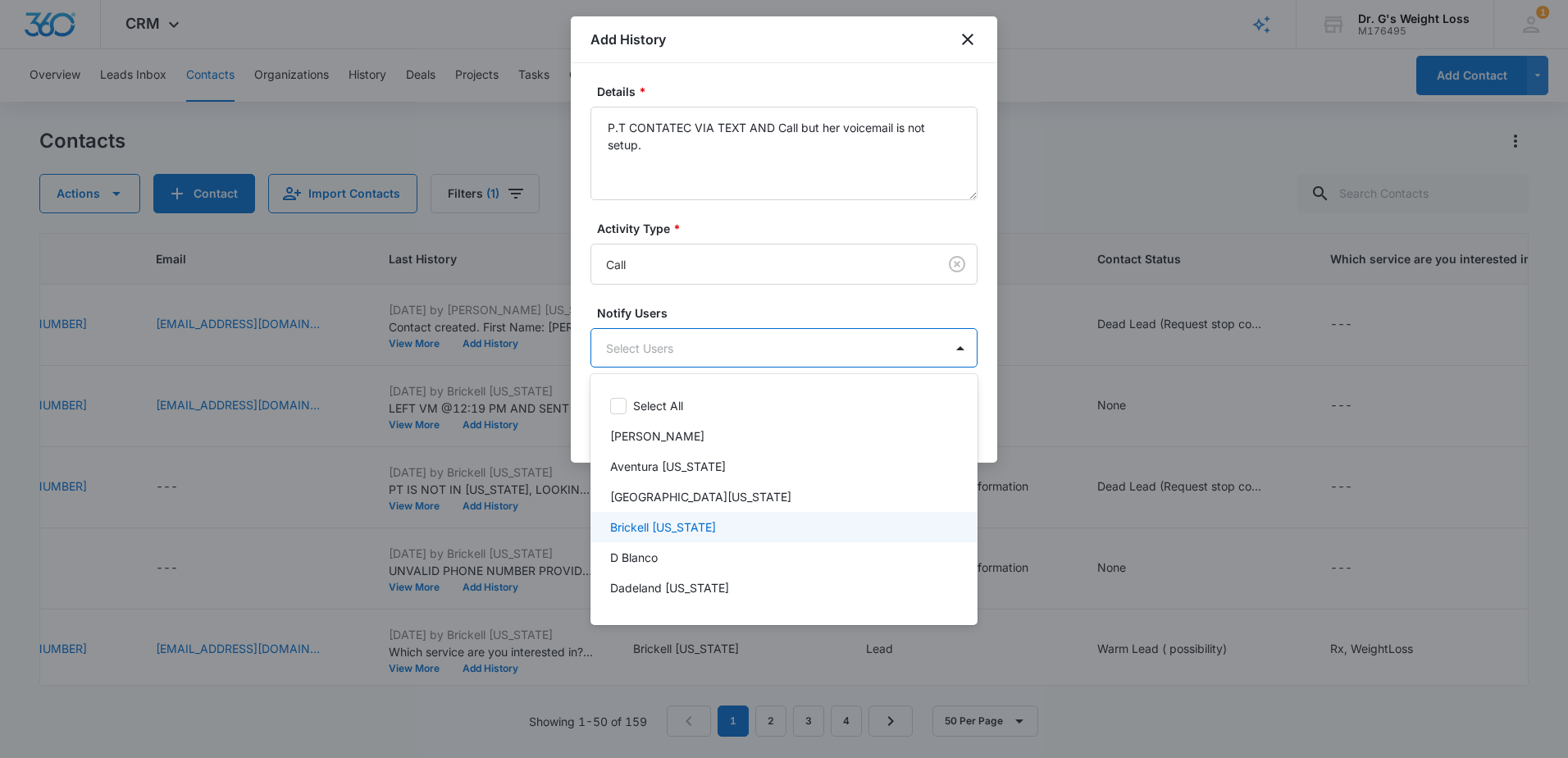
click at [656, 528] on p "Brickell [US_STATE]" at bounding box center [662, 527] width 105 height 17
click at [706, 132] on div at bounding box center [784, 379] width 1568 height 758
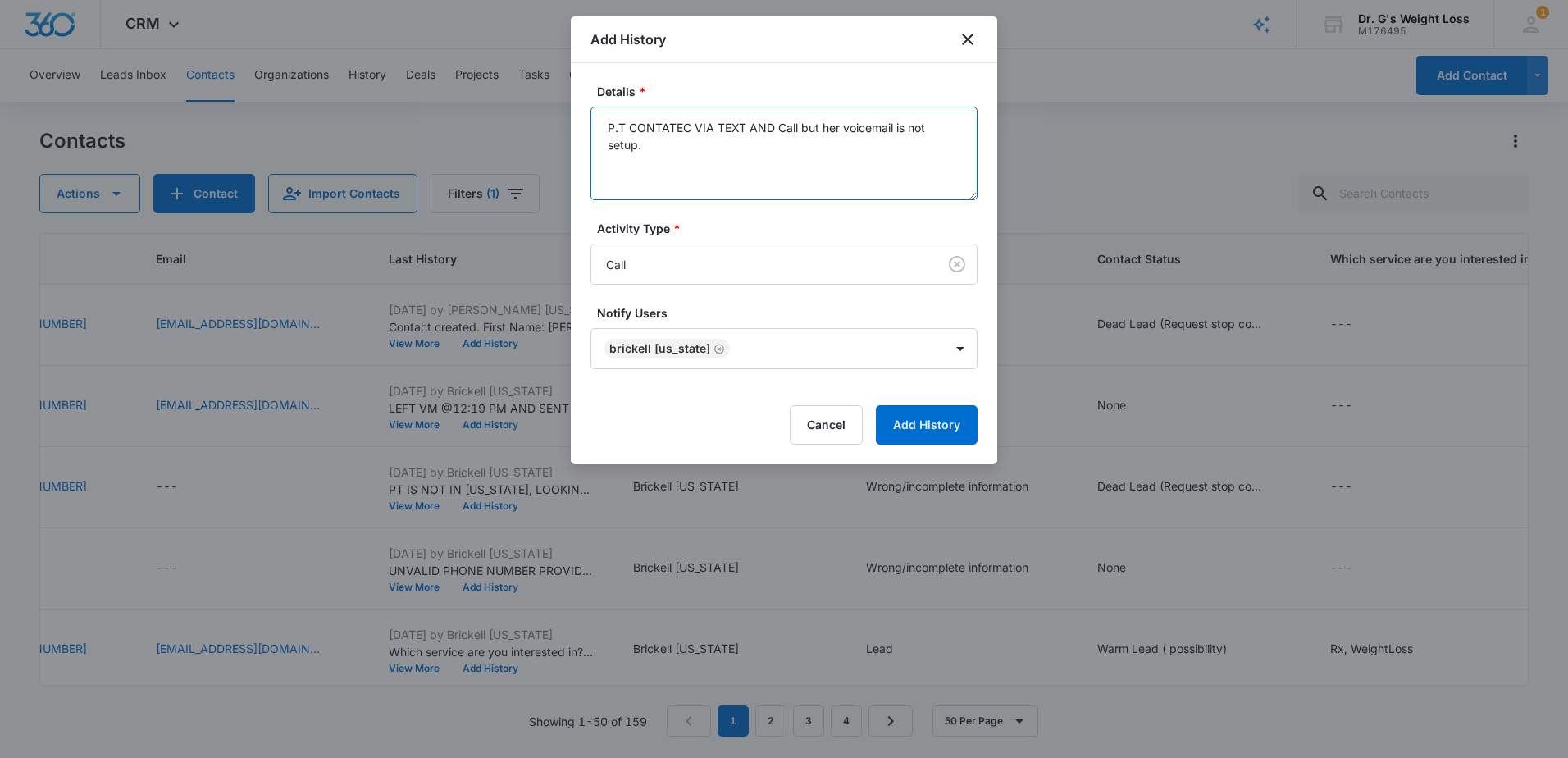
click at [664, 149] on textarea "P.T CONTATEC VIA TEXT AND Call but her voicemail is not setup." at bounding box center [784, 153] width 387 height 94
click at [685, 129] on textarea "P.T CONTATEC VIA TEXT AND Call but her voicemail is not setup." at bounding box center [784, 153] width 387 height 94
click at [690, 132] on textarea "P.T CONTATEC VIA TEXT AND Call but her voicemail is not setup." at bounding box center [784, 153] width 387 height 94
type textarea "P.T CONTATED VIA TEXT AND Call but her voicemail is not setup."
click at [909, 426] on button "Add History" at bounding box center [927, 425] width 102 height 40
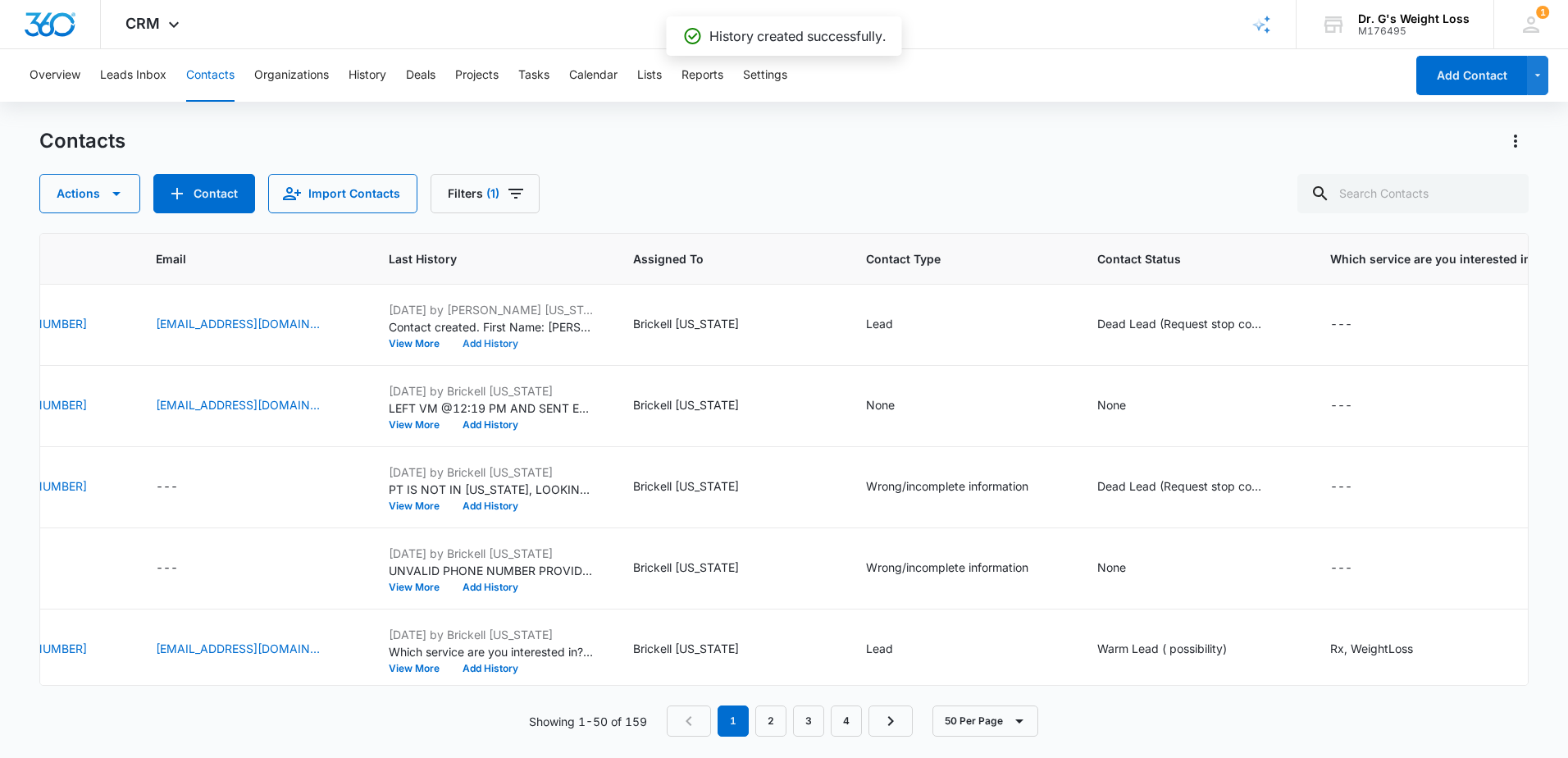
scroll to position [0, 0]
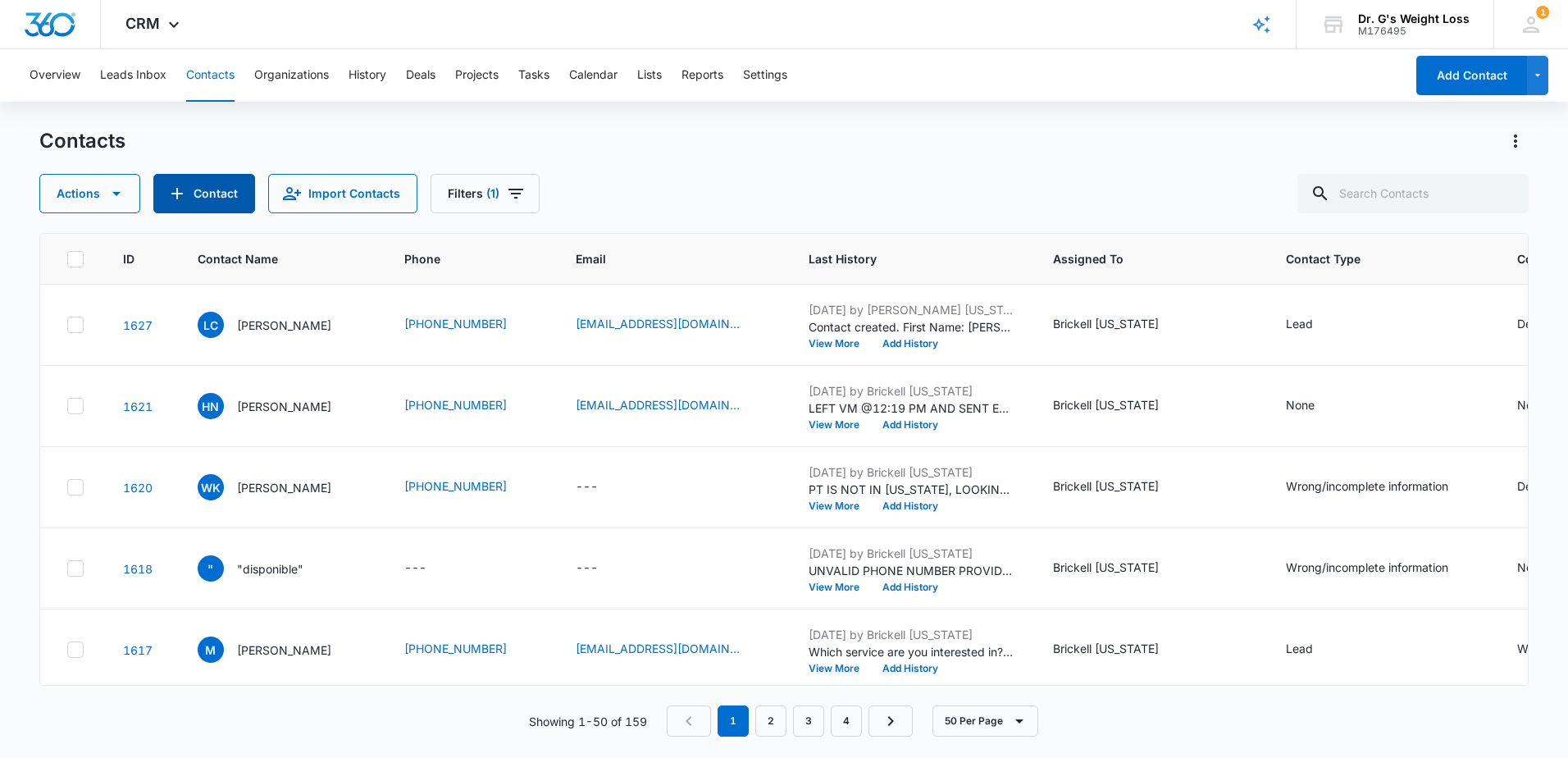
click at [243, 180] on button "Contact" at bounding box center [204, 193] width 102 height 40
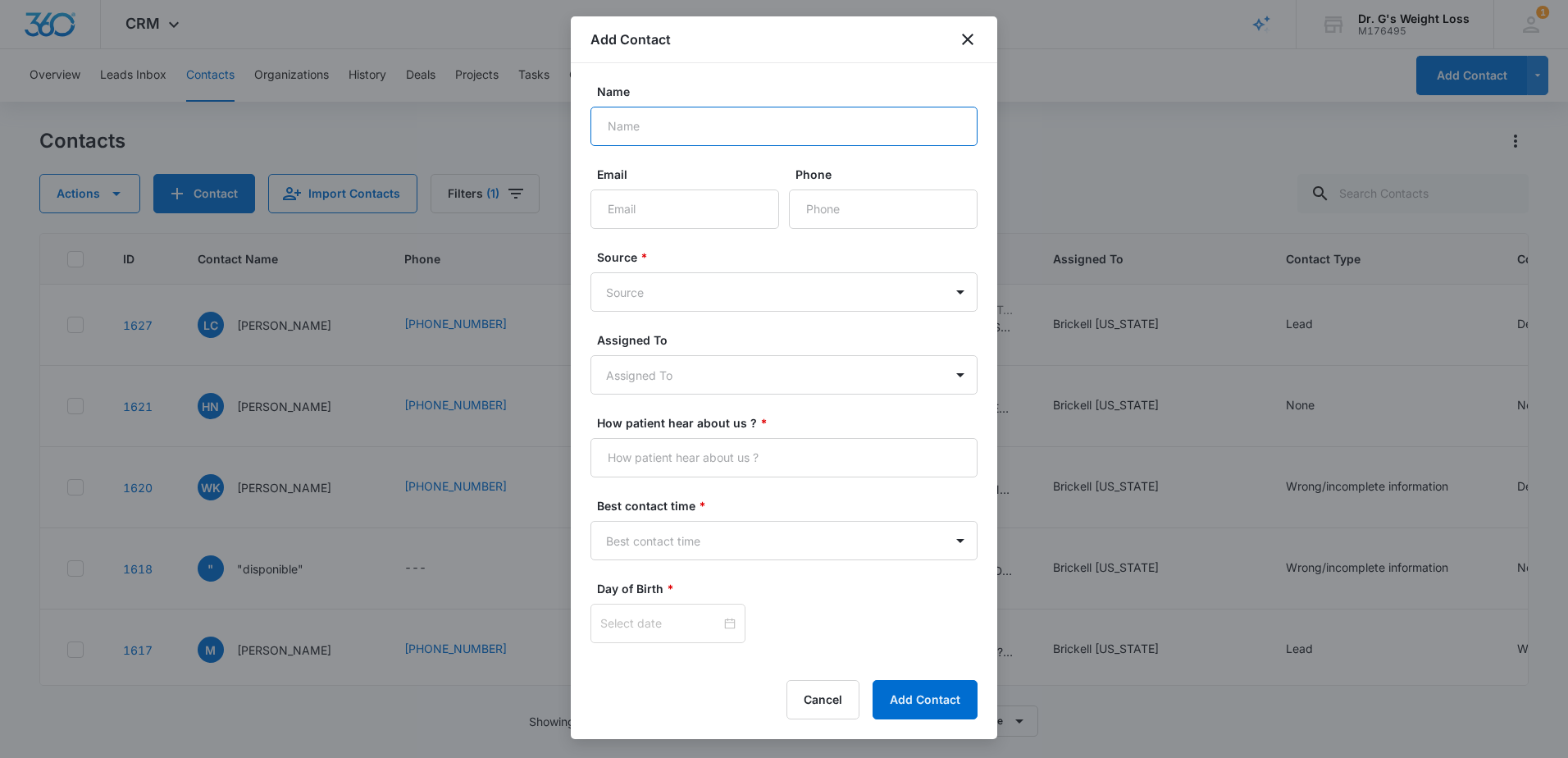
click at [708, 133] on input "Name" at bounding box center [784, 126] width 387 height 40
type input "l"
type input "[PERSON_NAME]"
paste input "[PHONE_NUMBER]"
type input "[PHONE_NUMBER]"
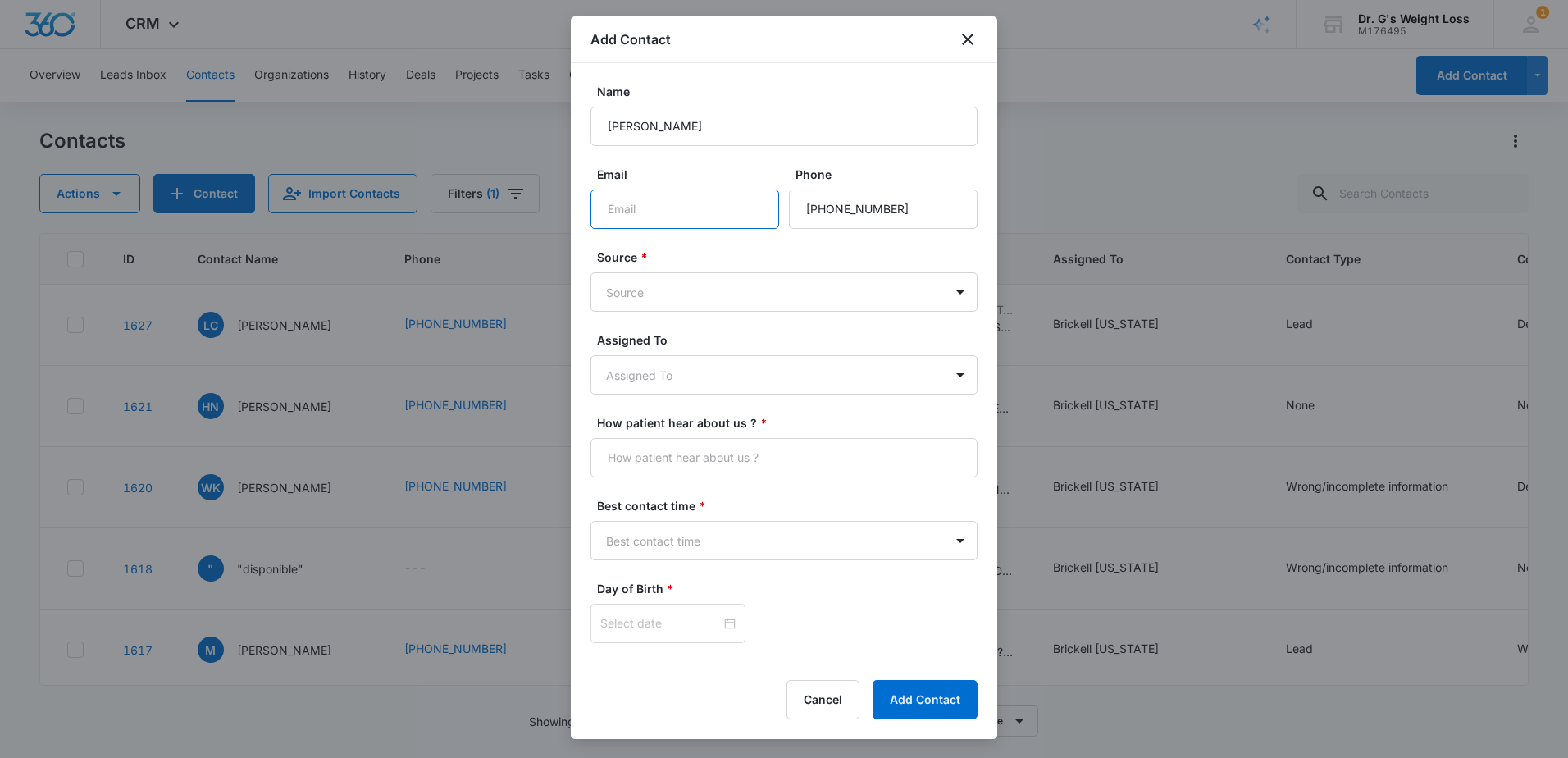
click at [694, 202] on input "Email" at bounding box center [685, 209] width 189 height 40
click at [695, 192] on input "Email" at bounding box center [685, 209] width 189 height 40
type input "NOTPROVIDED"
type input "mmm"
click at [729, 289] on body "CRM Apps Reputation Forms CRM Email Social Content Ads Intelligence Files Brand…" at bounding box center [784, 379] width 1568 height 758
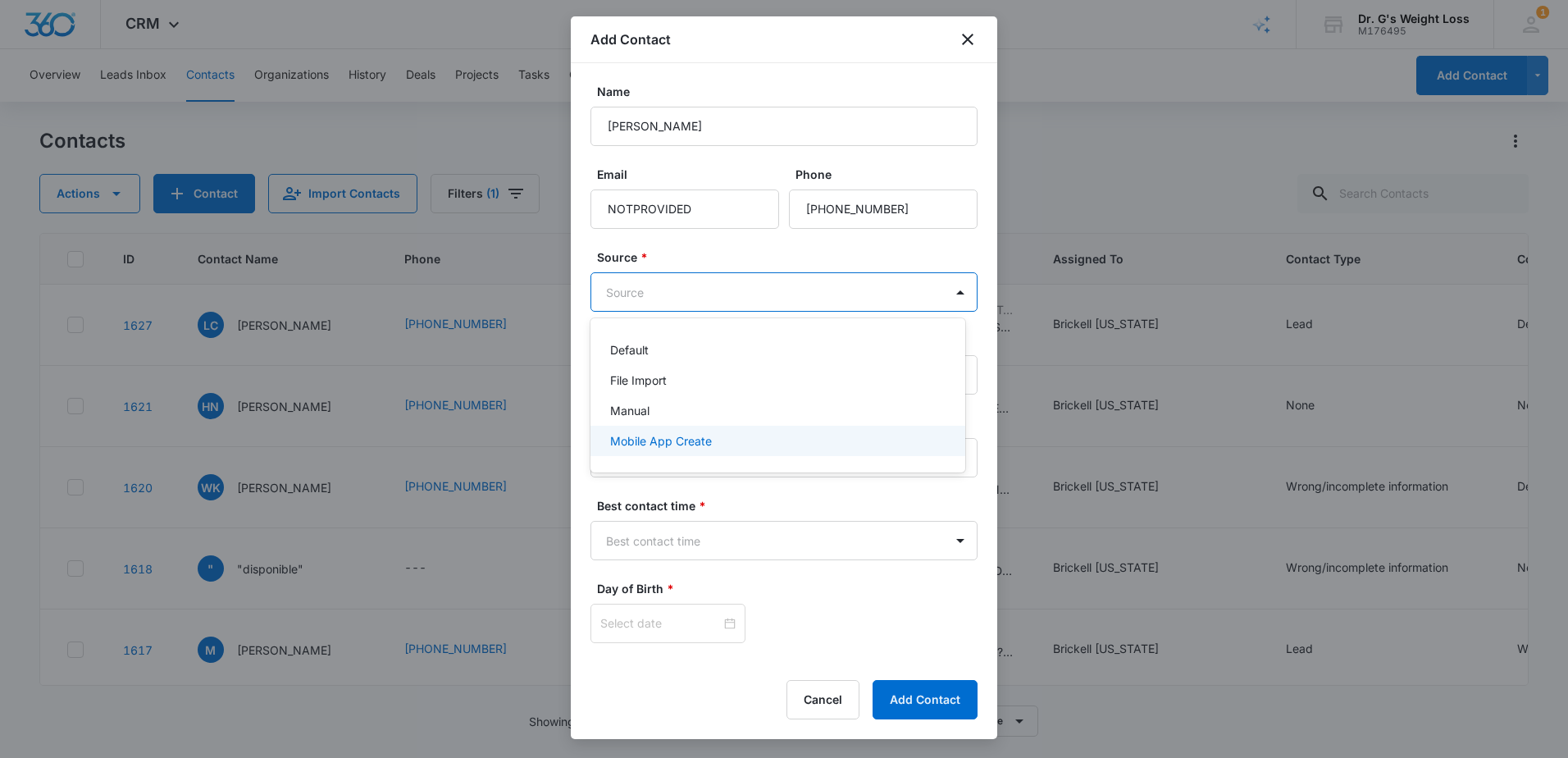
click at [673, 438] on p "Mobile App Create" at bounding box center [661, 441] width 102 height 17
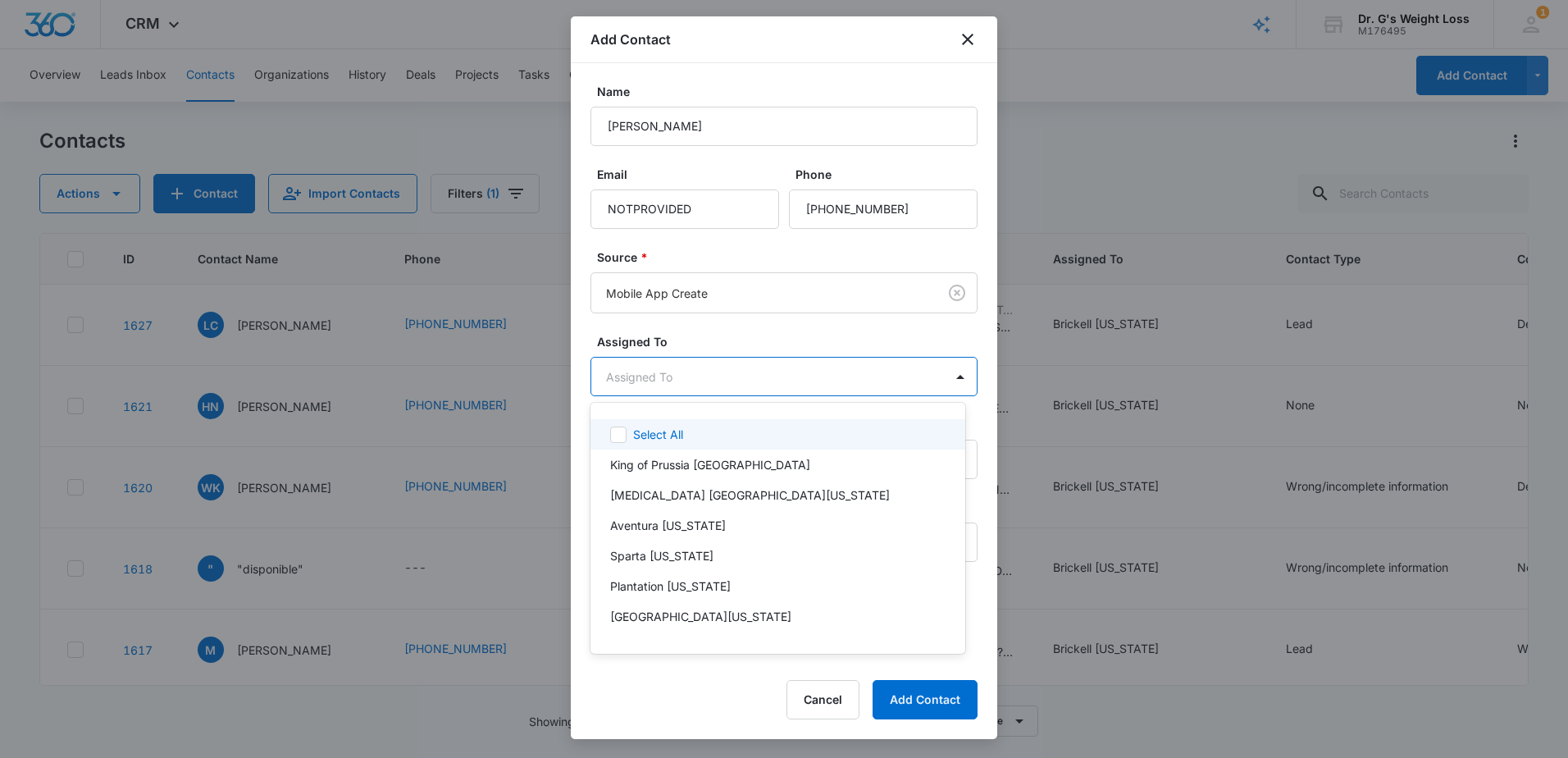
click at [652, 392] on body "CRM Apps Reputation Forms CRM Email Social Content Ads Intelligence Files Brand…" at bounding box center [784, 379] width 1568 height 758
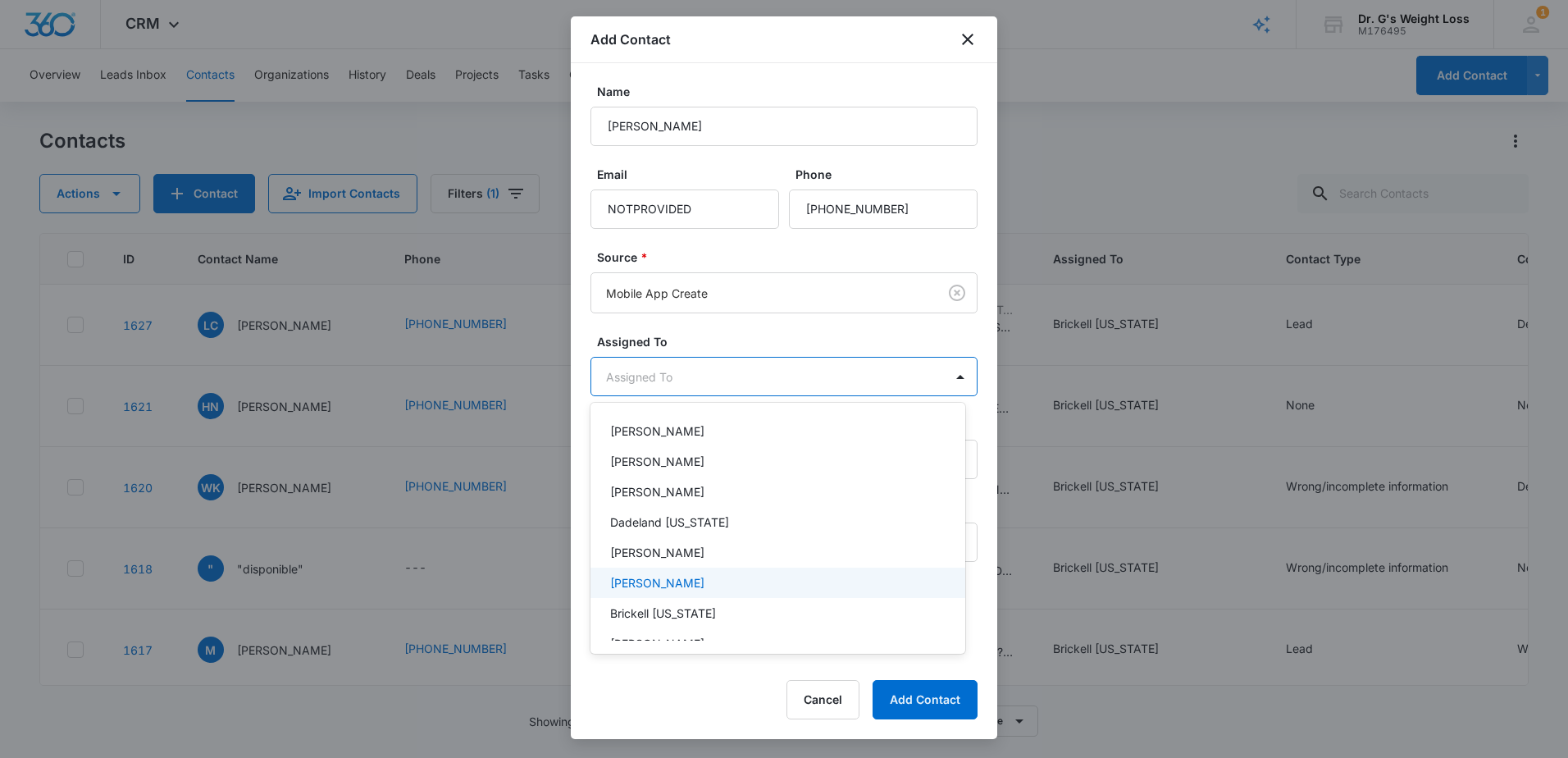
scroll to position [328, 0]
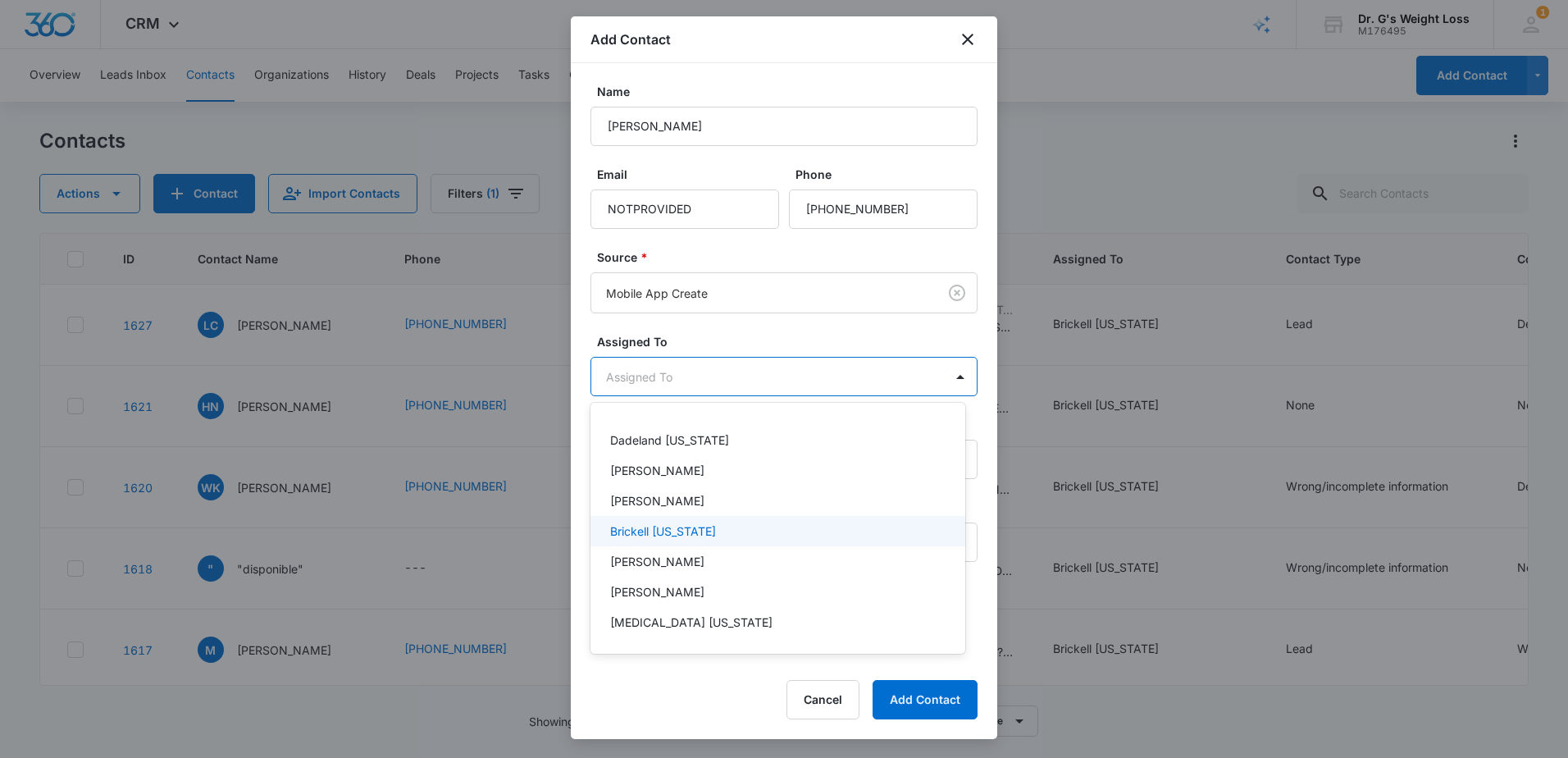
click at [699, 529] on div "Brickell [US_STATE]" at bounding box center [776, 531] width 333 height 17
click at [871, 330] on div at bounding box center [784, 379] width 1568 height 758
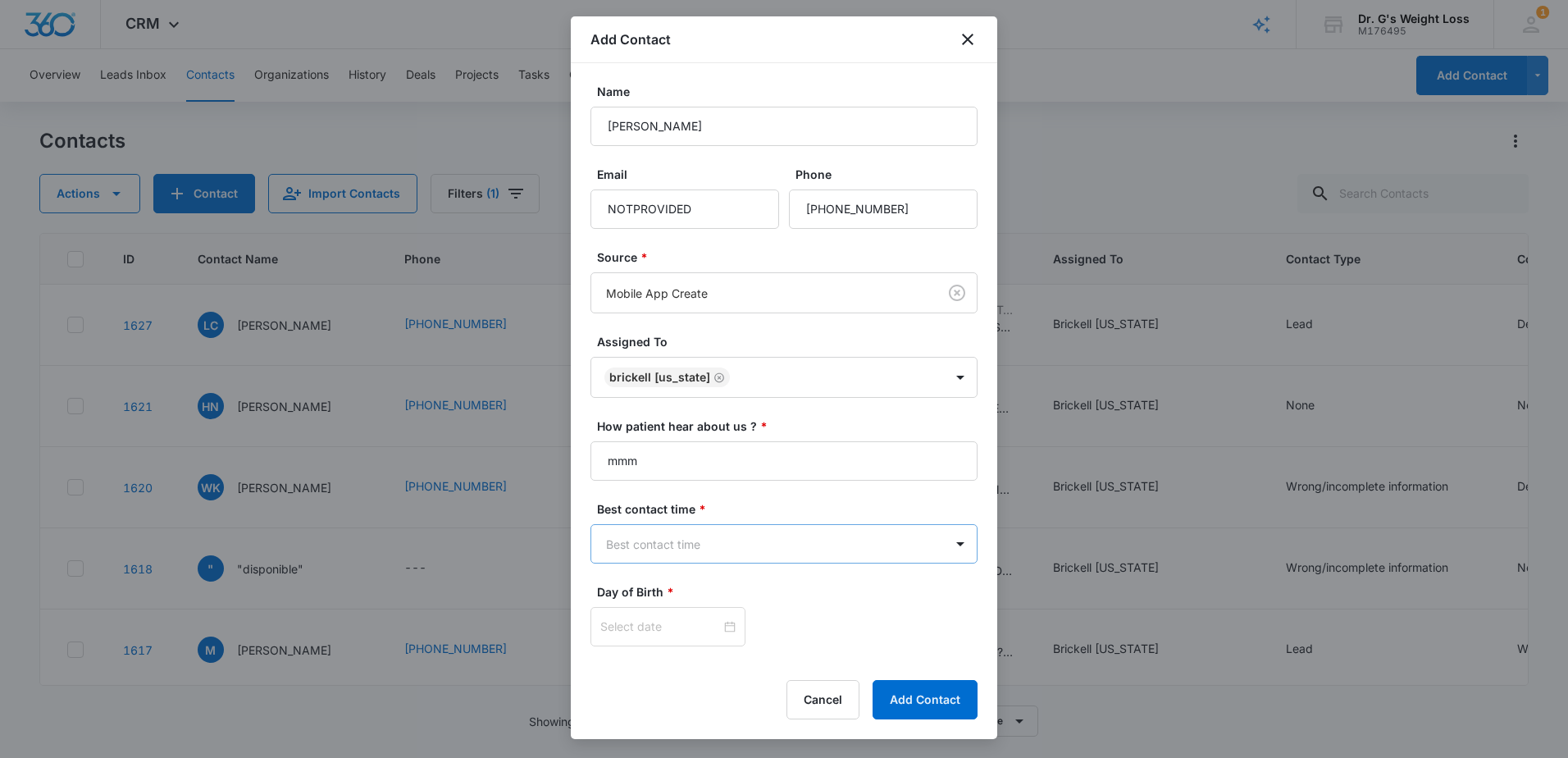
click at [632, 553] on body "CRM Apps Reputation Forms CRM Email Social Content Ads Intelligence Files Brand…" at bounding box center [784, 379] width 1568 height 758
click at [743, 601] on div "Morning" at bounding box center [776, 602] width 333 height 17
click at [710, 629] on input at bounding box center [661, 628] width 121 height 18
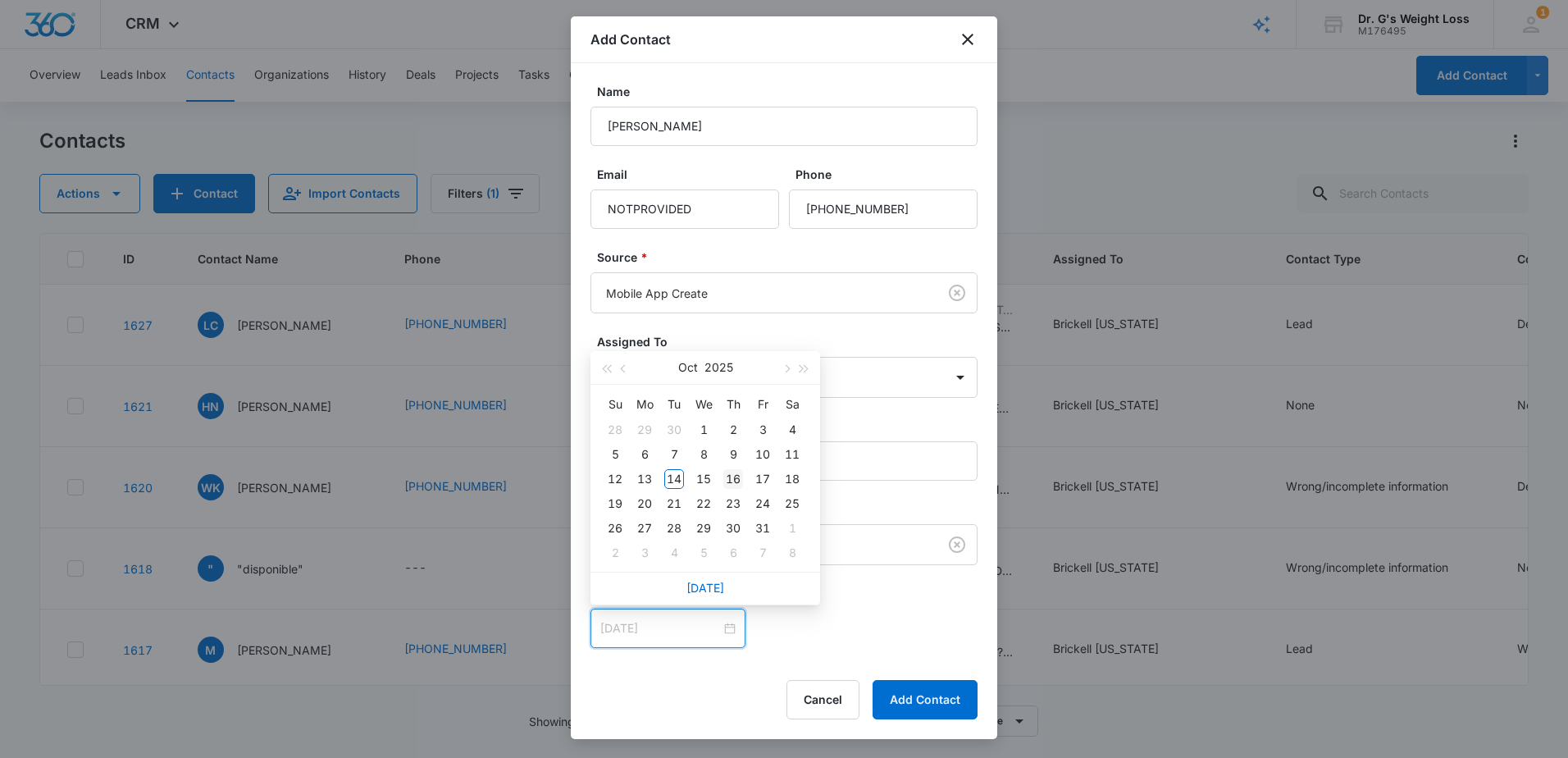
type input "[DATE]"
drag, startPoint x: 710, startPoint y: 474, endPoint x: 724, endPoint y: 478, distance: 14.6
click at [724, 478] on tr "12 13 14 15 16 17 18" at bounding box center [704, 479] width 207 height 24
click at [743, 481] on div "16" at bounding box center [733, 479] width 19 height 19
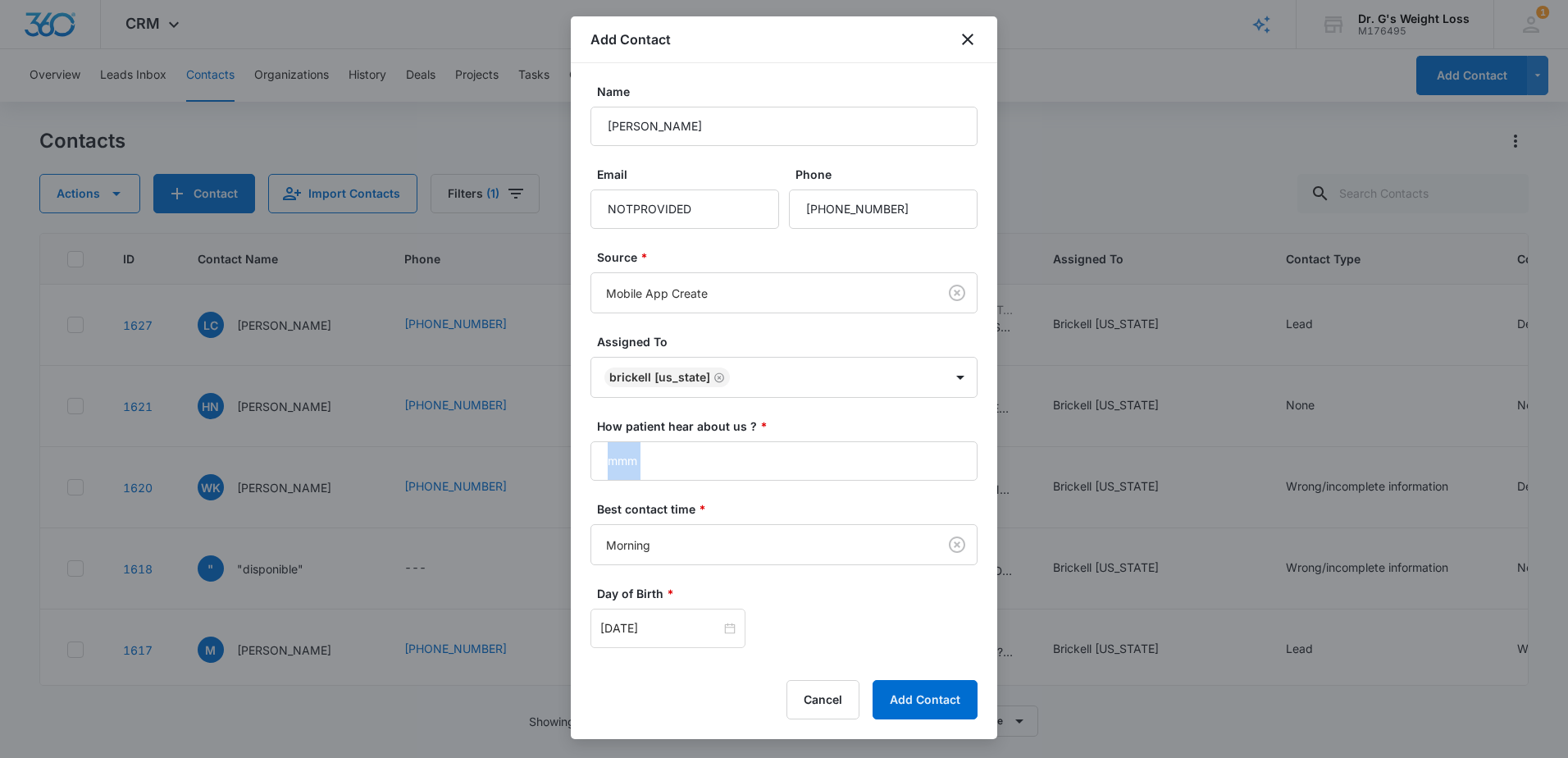
click at [743, 481] on form "Name [PERSON_NAME] Email NOTPROVIDED Phone Source * Mobile App Create Assigned …" at bounding box center [784, 393] width 387 height 622
click at [954, 695] on button "Add Contact" at bounding box center [925, 700] width 105 height 40
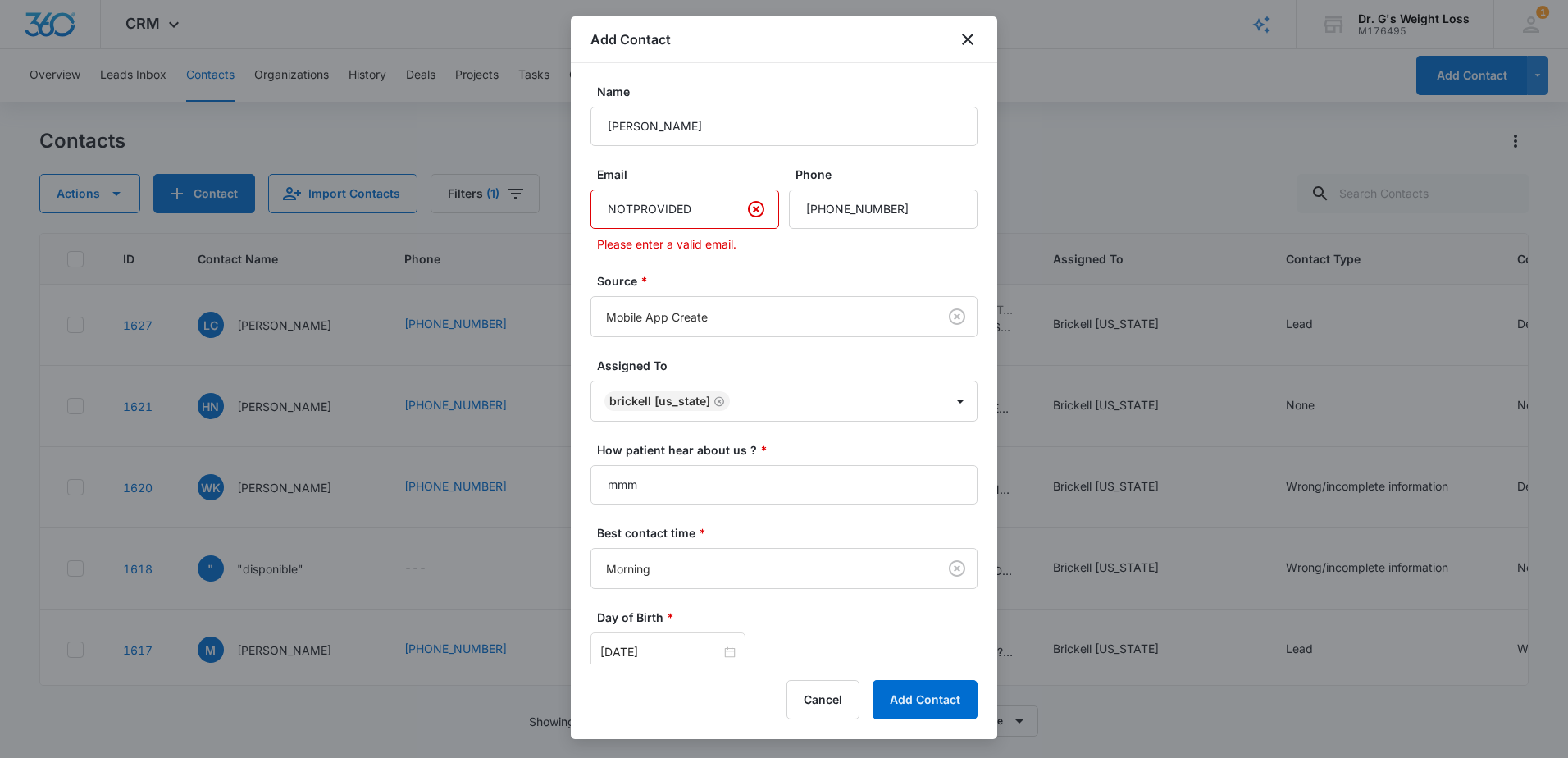
click at [722, 199] on input "NOTPROVIDED" at bounding box center [685, 209] width 189 height 40
click at [701, 207] on input "NOTPROVIDED" at bounding box center [685, 209] width 189 height 40
drag, startPoint x: 701, startPoint y: 207, endPoint x: 573, endPoint y: 208, distance: 128.0
click at [573, 208] on div "Name [PERSON_NAME] Email NOTPROVIDED Please enter a valid email. Phone Source *…" at bounding box center [784, 364] width 426 height 601
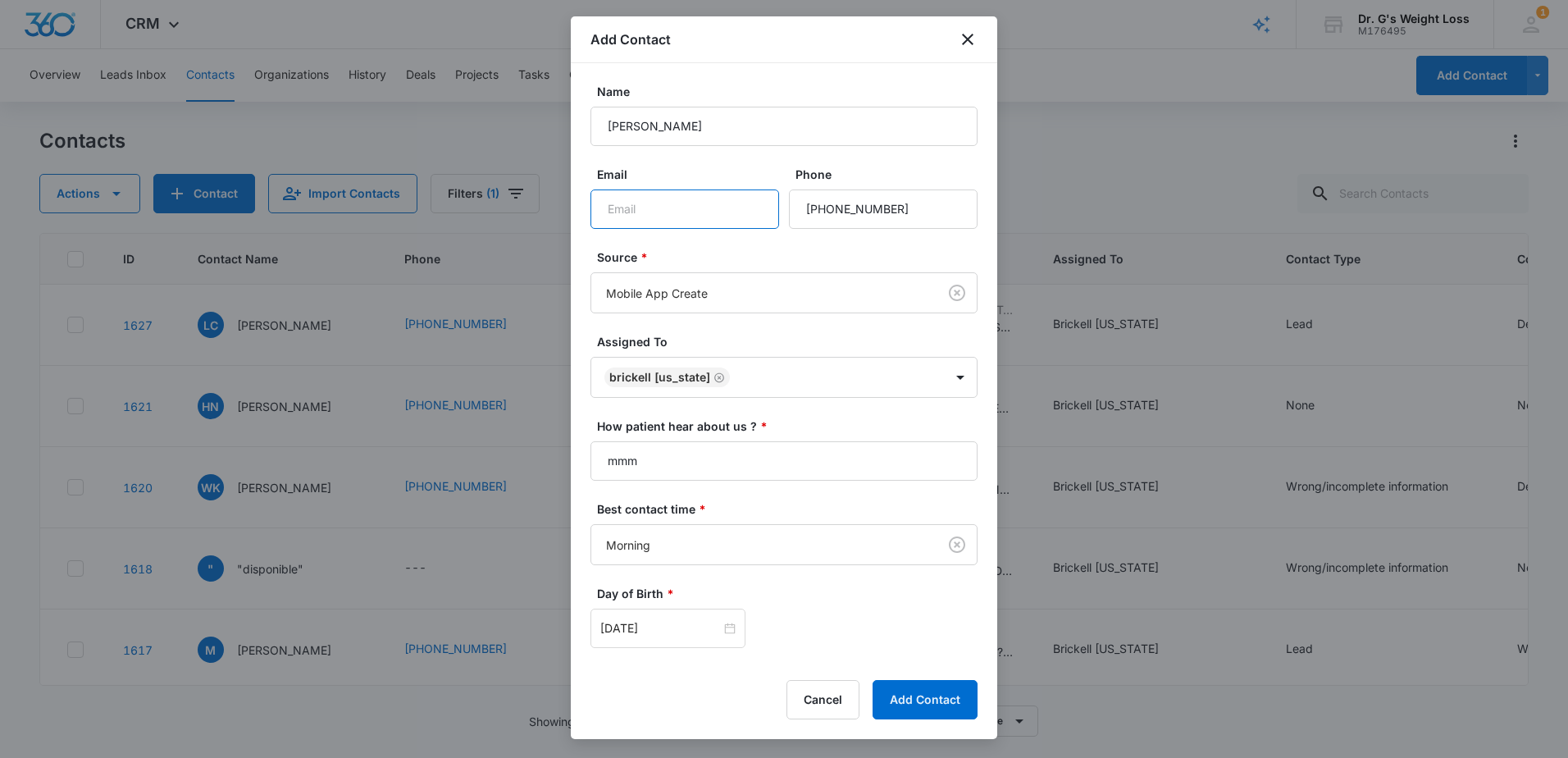
click at [679, 211] on input "Email" at bounding box center [685, 209] width 189 height 40
click at [714, 215] on input "Email" at bounding box center [685, 209] width 189 height 40
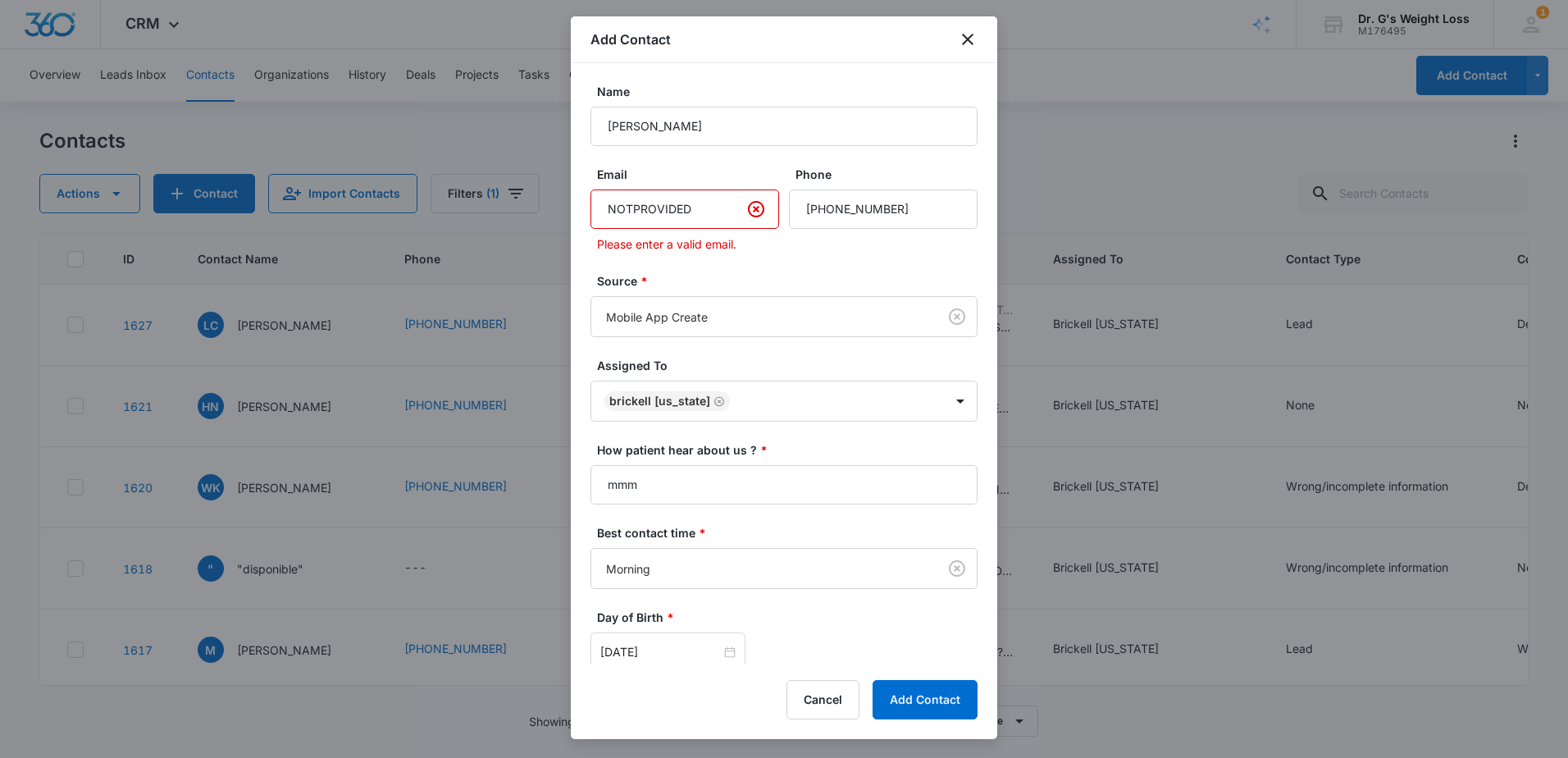
click at [716, 196] on input "NOTPROVIDED" at bounding box center [685, 209] width 189 height 40
click at [695, 208] on input "NOTPROVIDED" at bounding box center [685, 209] width 189 height 40
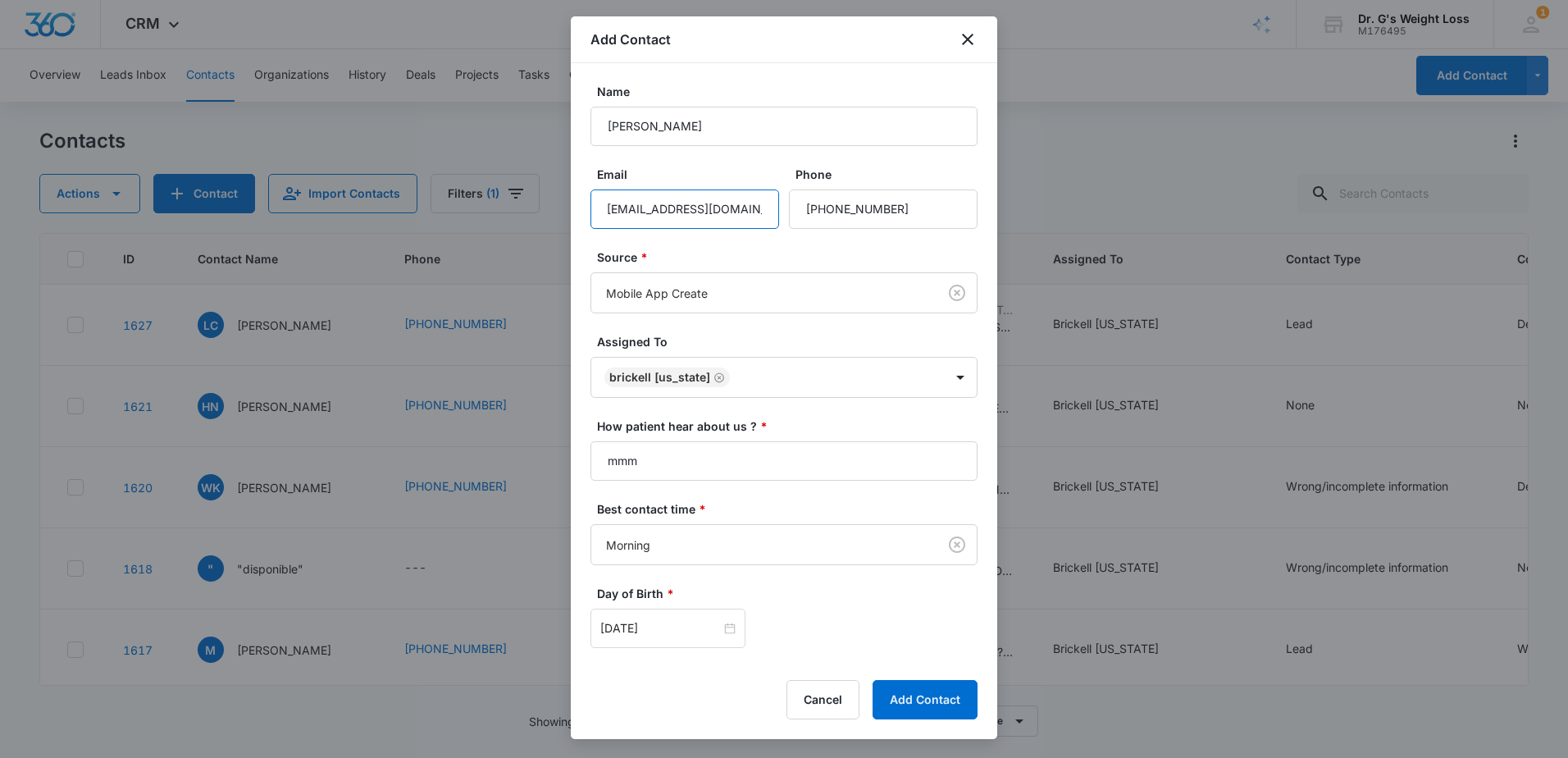
scroll to position [0, 12]
type input "[EMAIL_ADDRESS][DOMAIN_NAME]"
click at [923, 687] on button "Add Contact" at bounding box center [925, 700] width 105 height 40
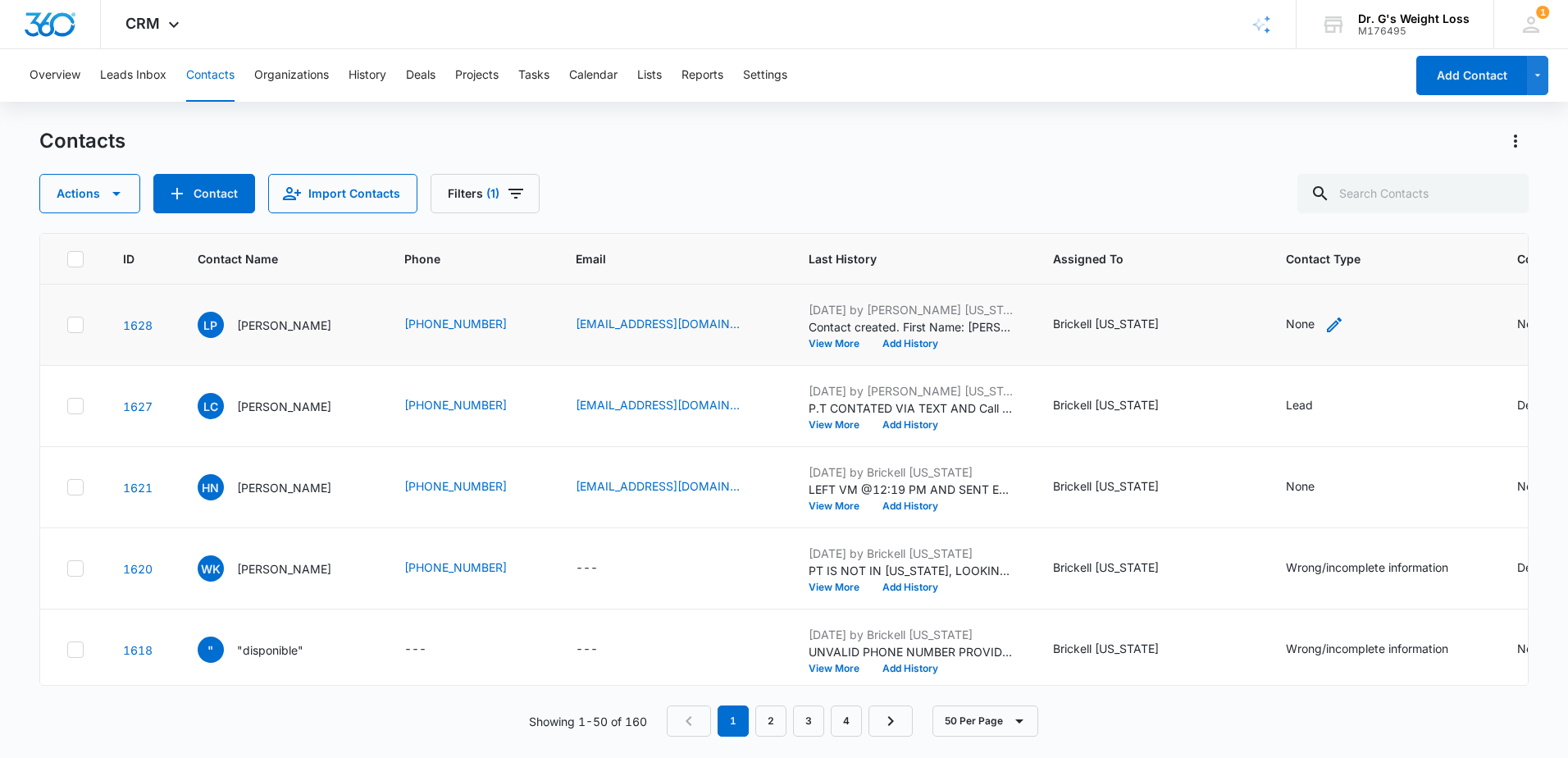
click at [1312, 325] on div "None" at bounding box center [1300, 323] width 29 height 17
click at [1381, 221] on div at bounding box center [1380, 219] width 26 height 26
click at [1359, 314] on div "Lead" at bounding box center [1325, 308] width 101 height 17
click at [1370, 185] on label "Contact Type" at bounding box center [1323, 183] width 126 height 17
click at [1349, 279] on button "Save" at bounding box center [1355, 271] width 48 height 31
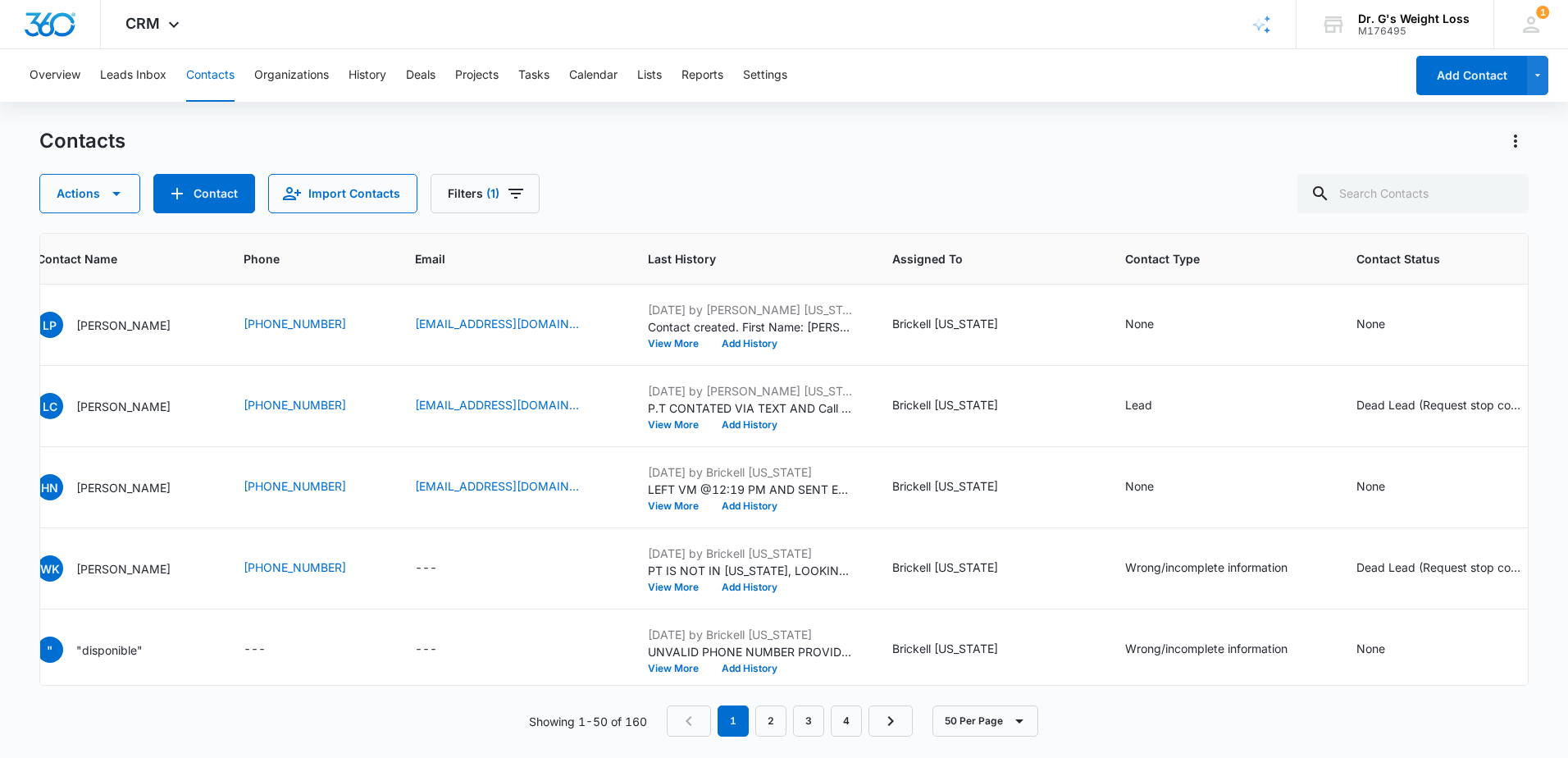
scroll to position [0, 241]
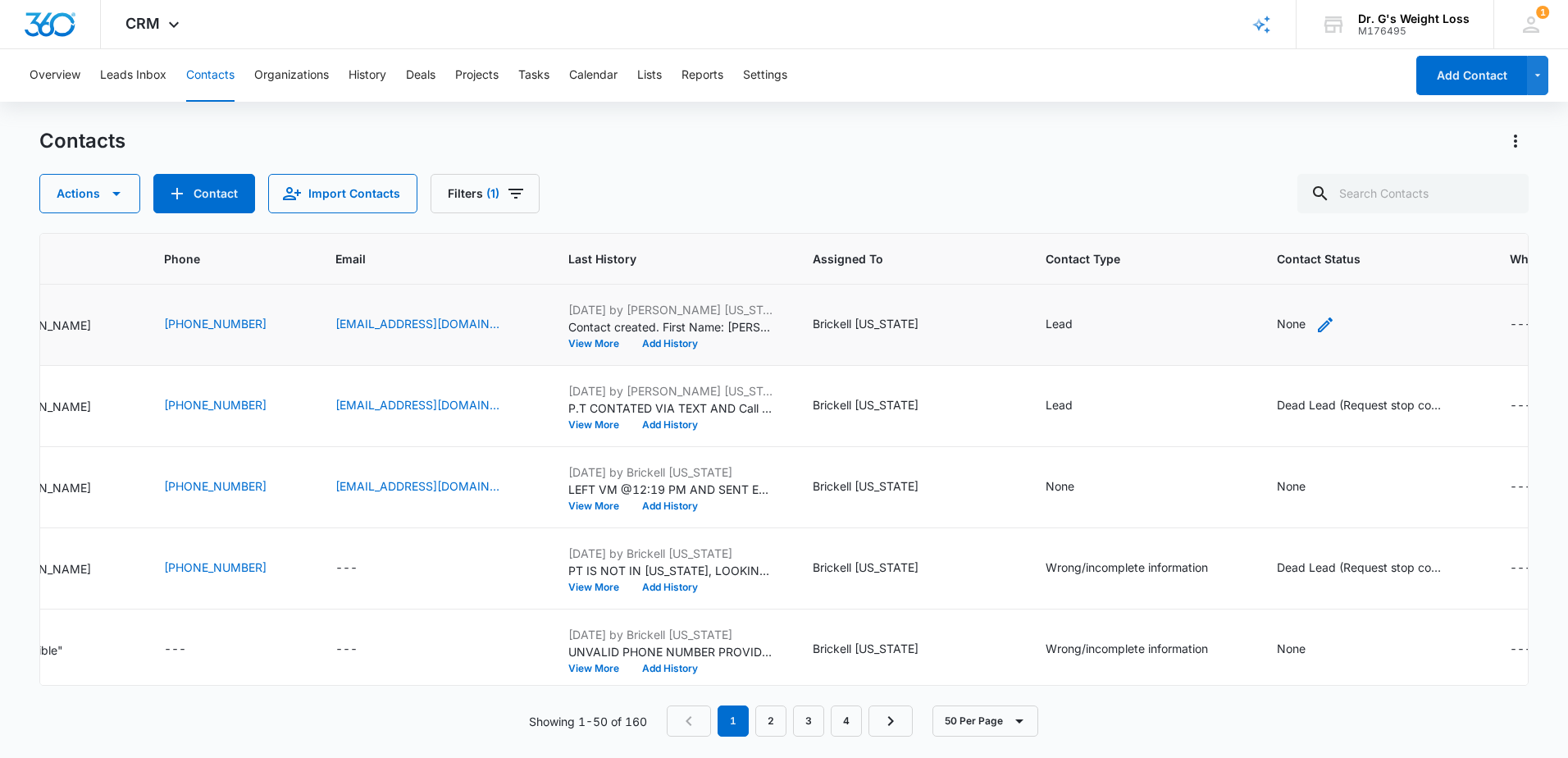
click at [1306, 325] on div "None" at bounding box center [1291, 323] width 29 height 17
click at [1361, 217] on div at bounding box center [1377, 219] width 33 height 38
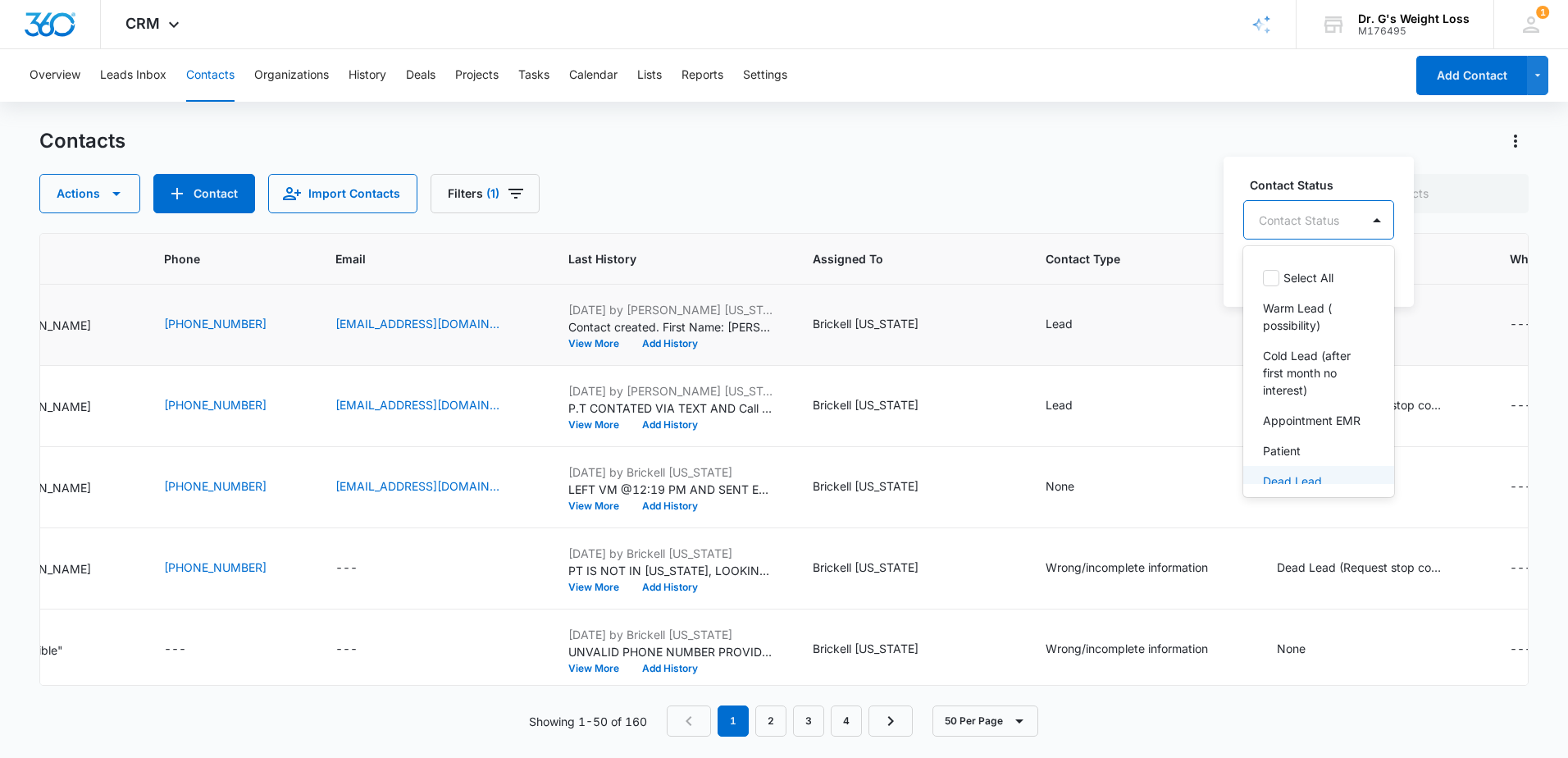
scroll to position [145, 0]
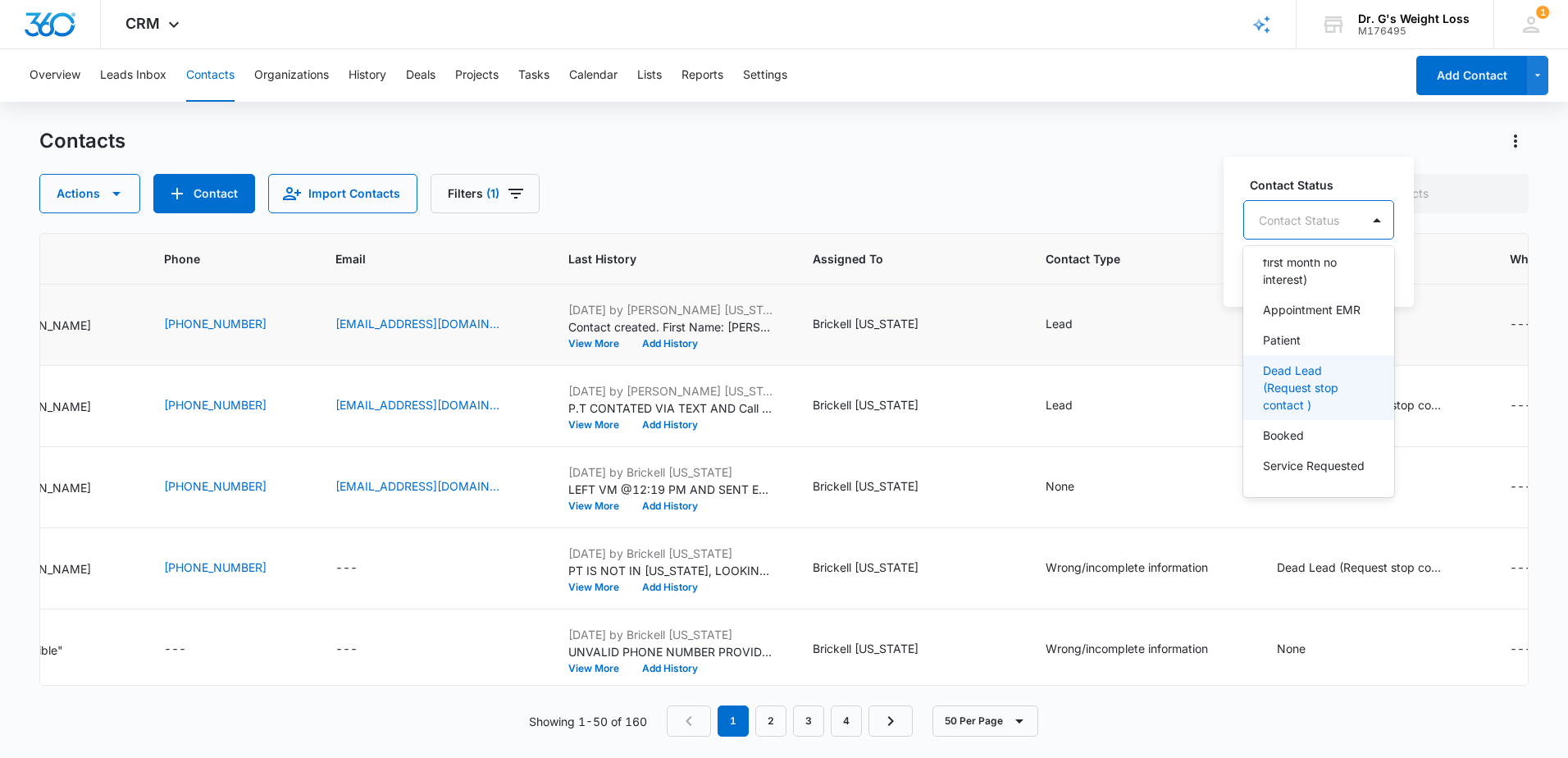
click at [1306, 365] on p "Dead Lead (Request stop contact )" at bounding box center [1317, 387] width 108 height 51
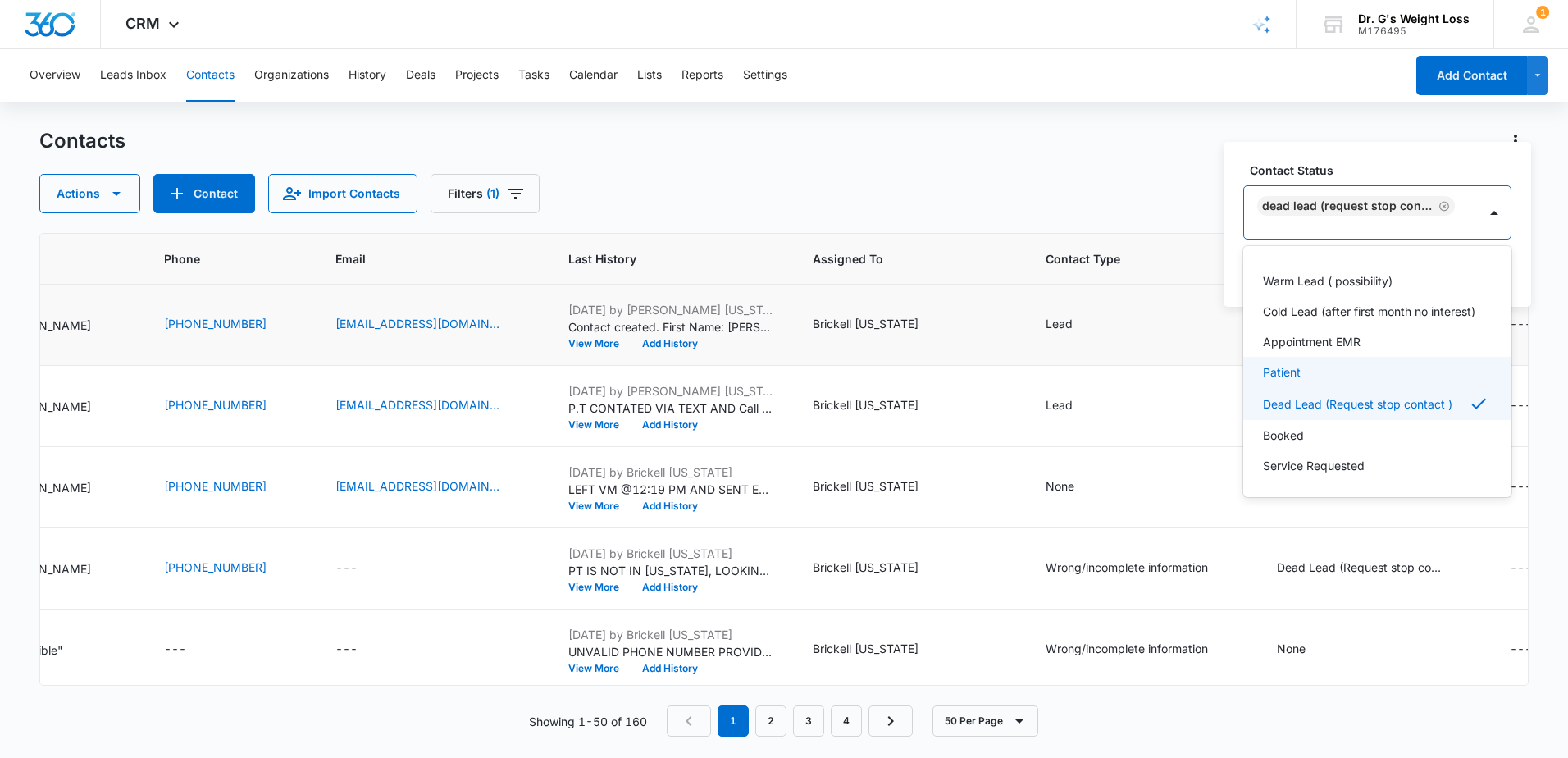
scroll to position [44, 0]
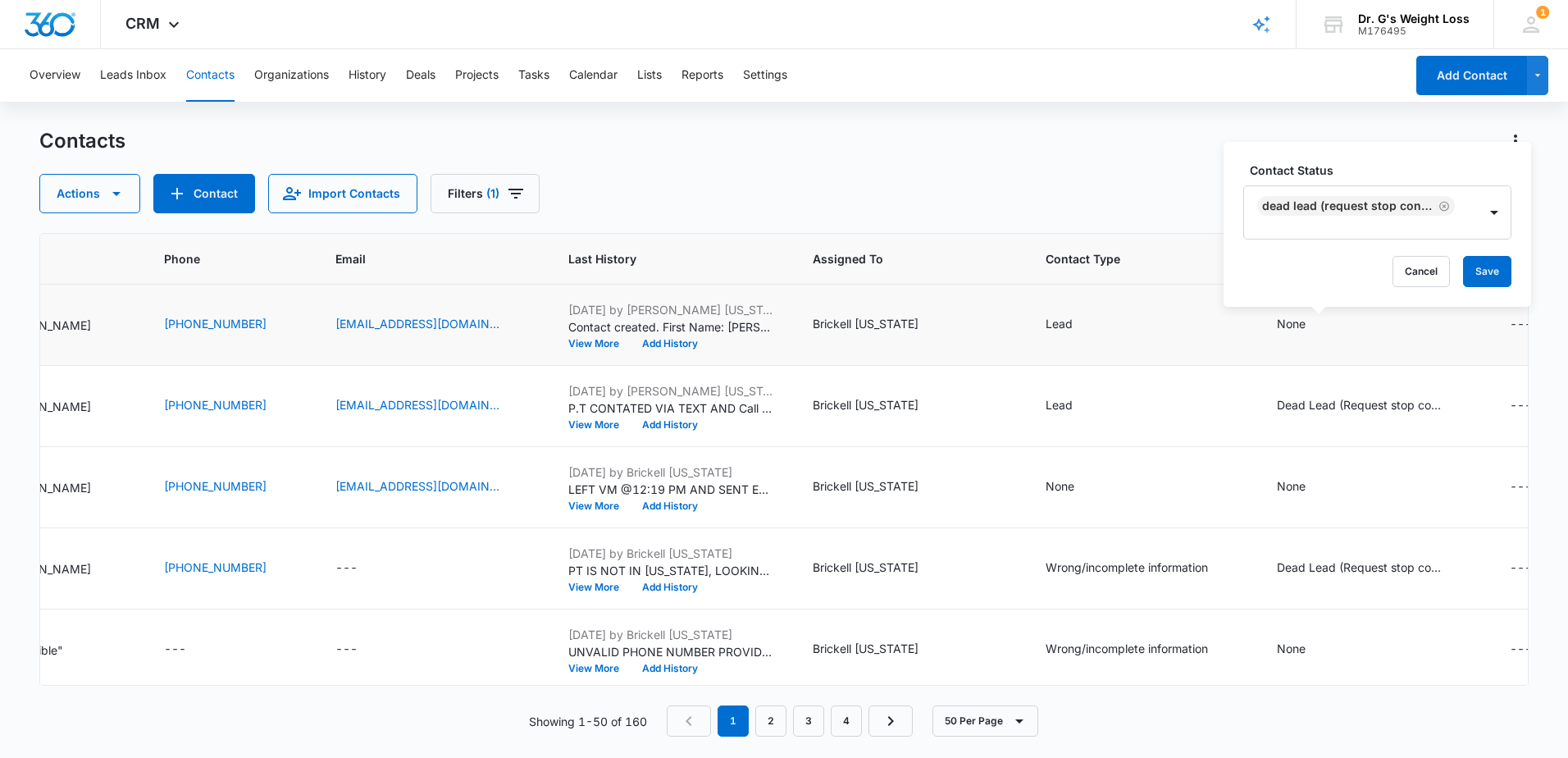
click at [1348, 158] on div "Contact Status Dead Lead (Request stop contact ) Cancel Save" at bounding box center [1377, 224] width 308 height 165
click at [1491, 281] on button "Save" at bounding box center [1487, 271] width 48 height 31
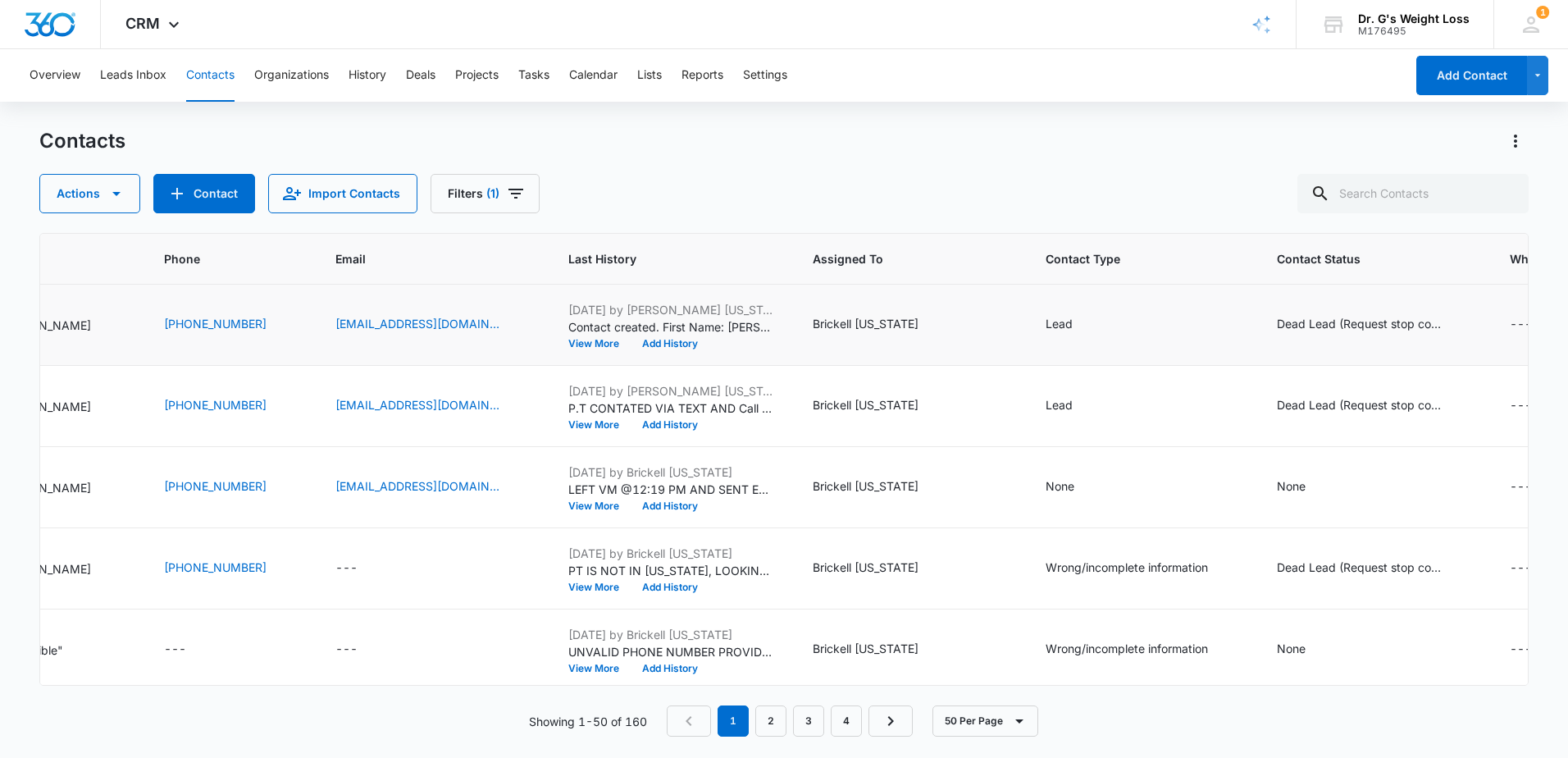
scroll to position [0, 0]
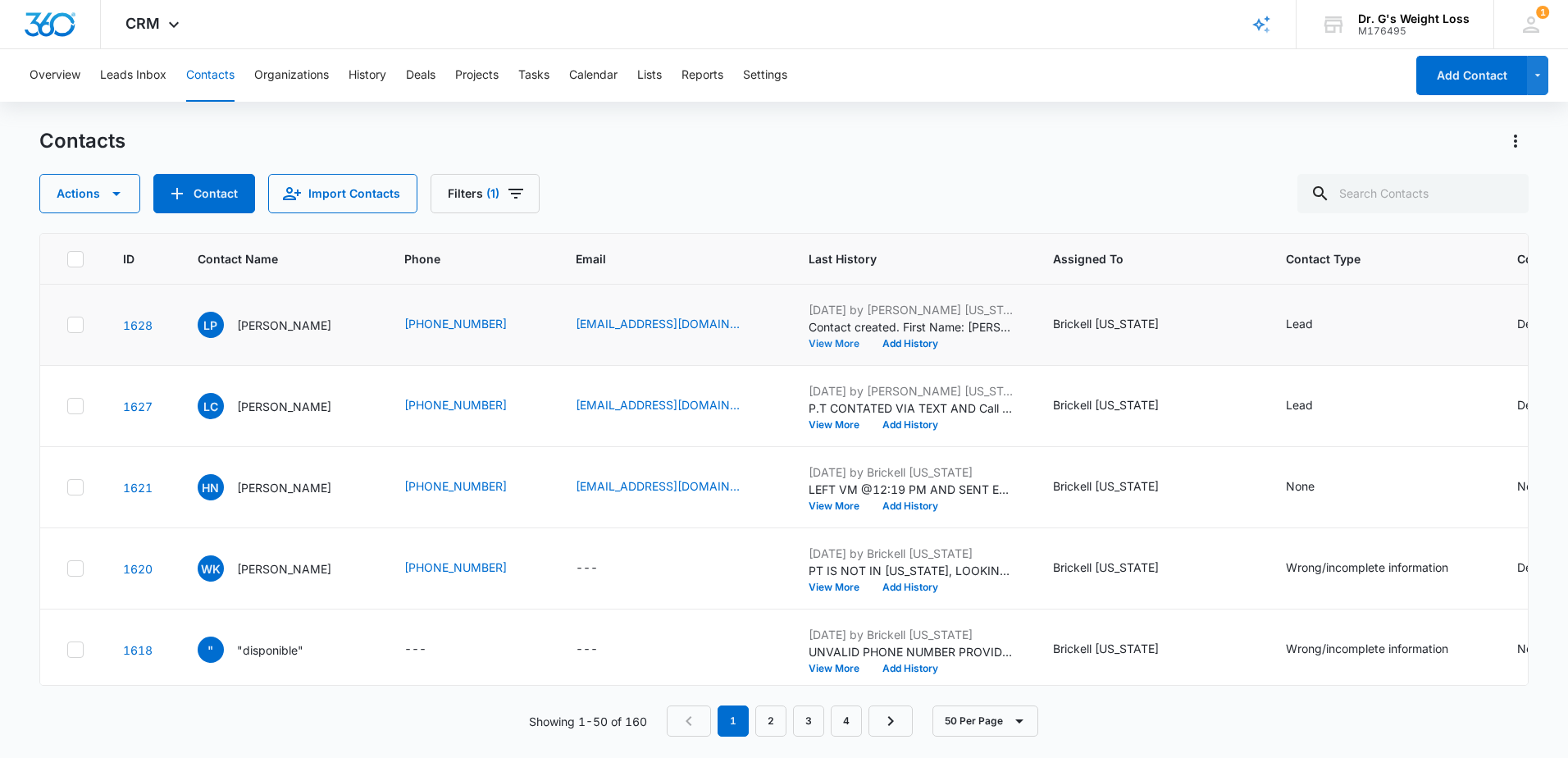
click at [865, 344] on button "View More" at bounding box center [840, 344] width 62 height 10
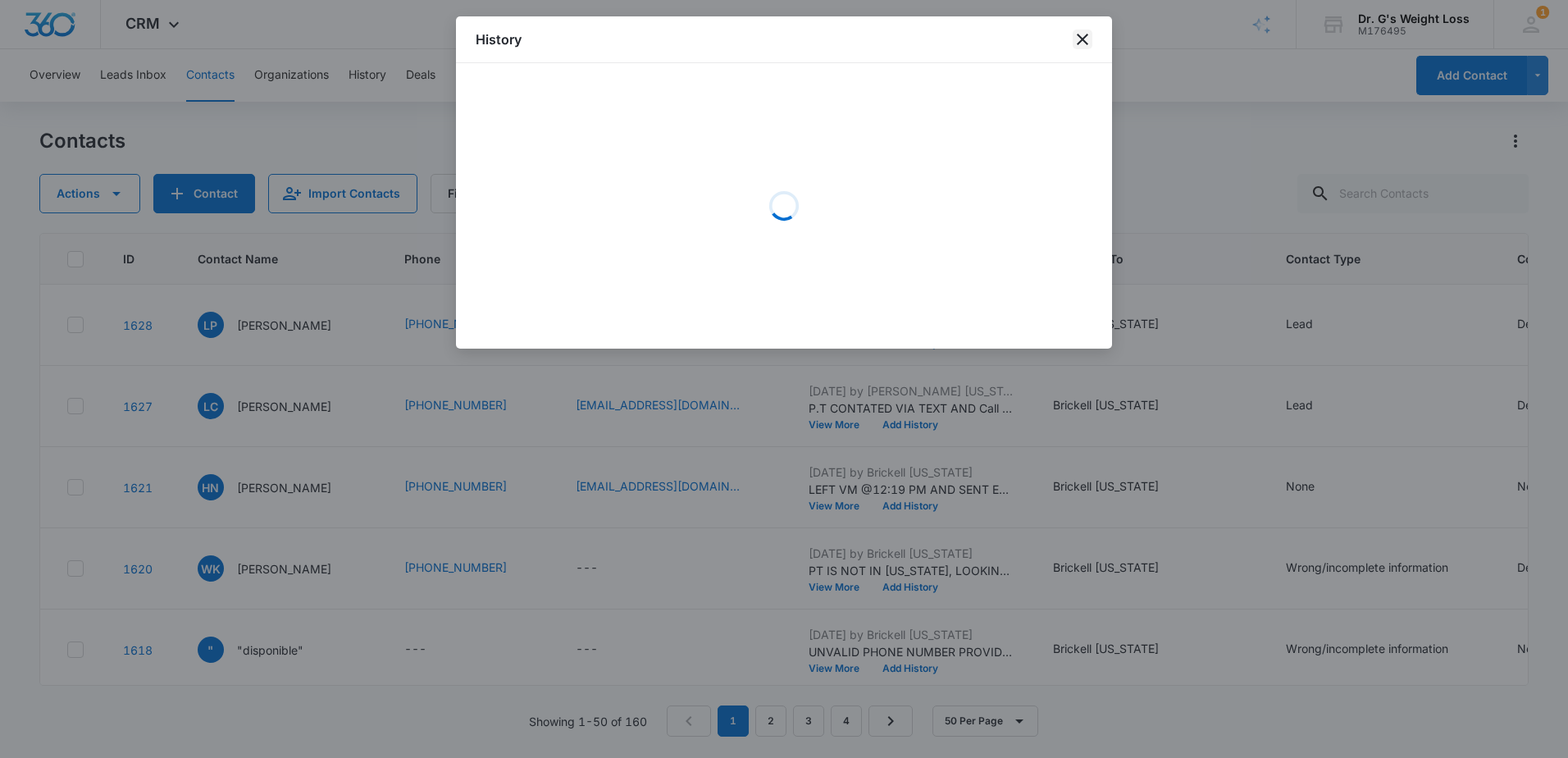
click at [1083, 36] on icon "close" at bounding box center [1082, 39] width 19 height 19
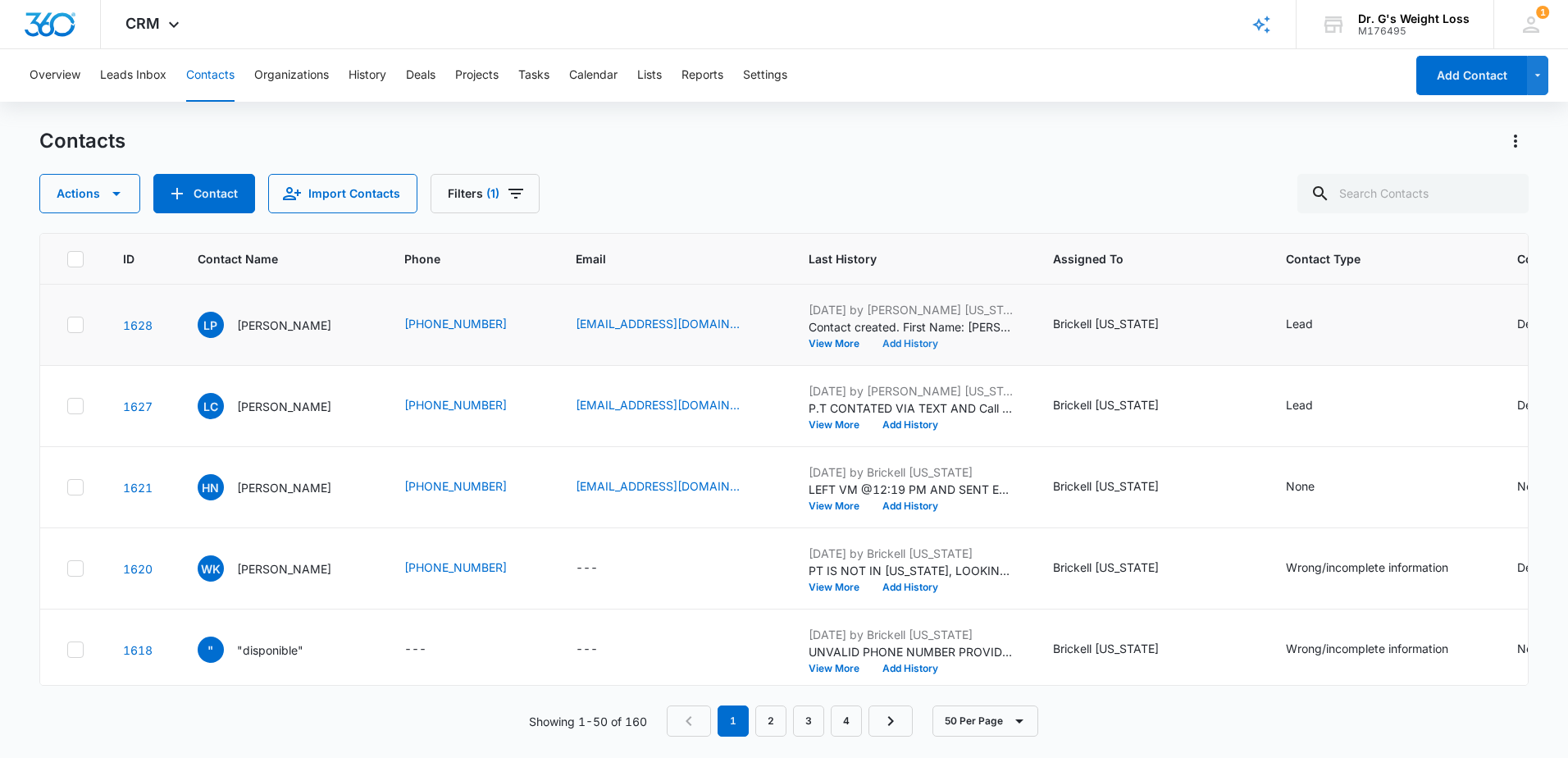
click at [950, 346] on button "Add History" at bounding box center [910, 344] width 78 height 10
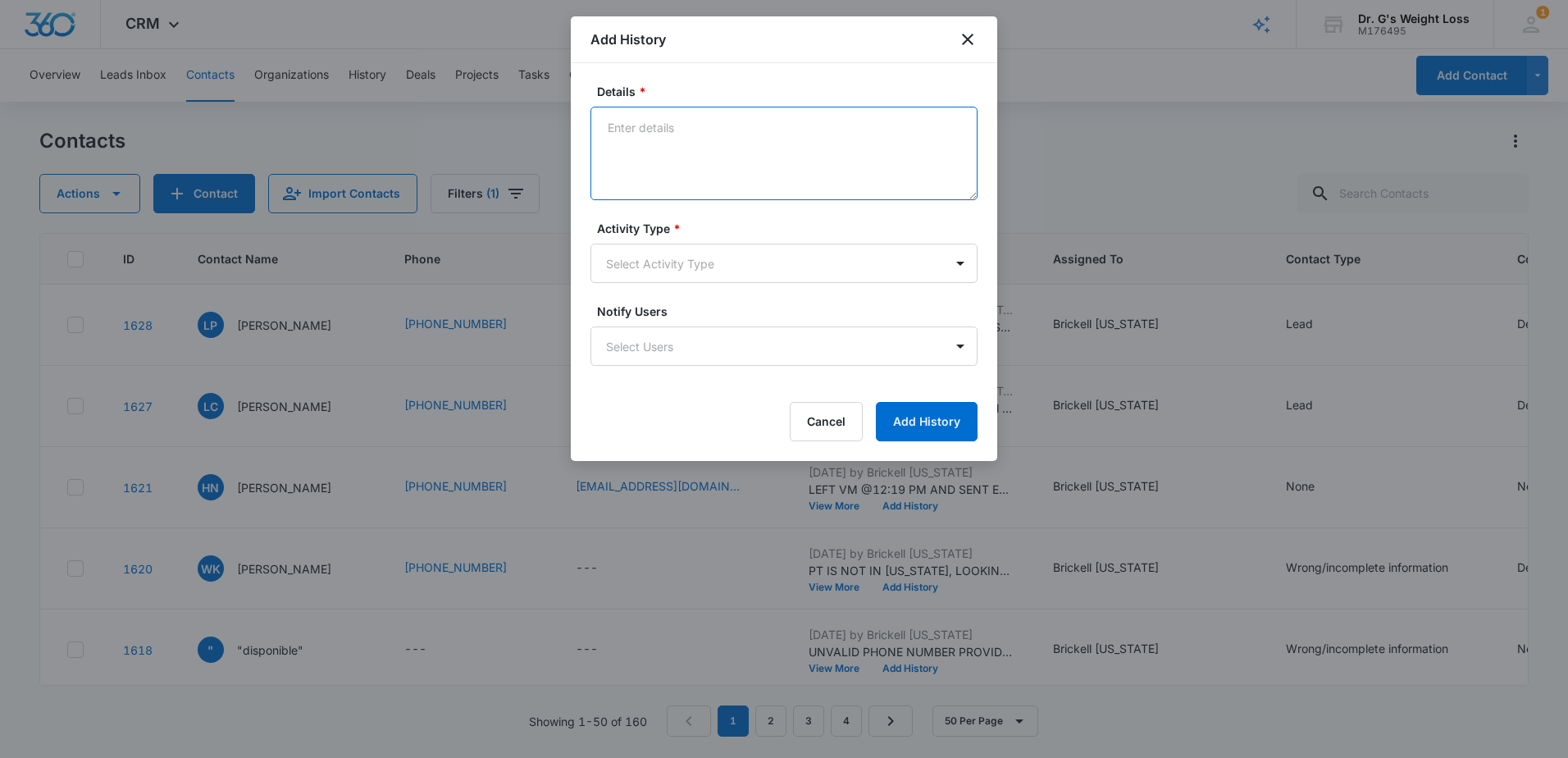
click at [641, 156] on textarea "Details *" at bounding box center [784, 153] width 387 height 94
paste textarea "Leave a voice message, and she stopped responding in chat."
click at [610, 118] on textarea "Leave a voice message, and she stopped responding in chat." at bounding box center [784, 153] width 387 height 94
type textarea "Leave a voice message, and she stopped responding in chat."
click at [680, 262] on body "CRM Apps Reputation Forms CRM Email Social Content Ads Intelligence Files Brand…" at bounding box center [784, 379] width 1568 height 758
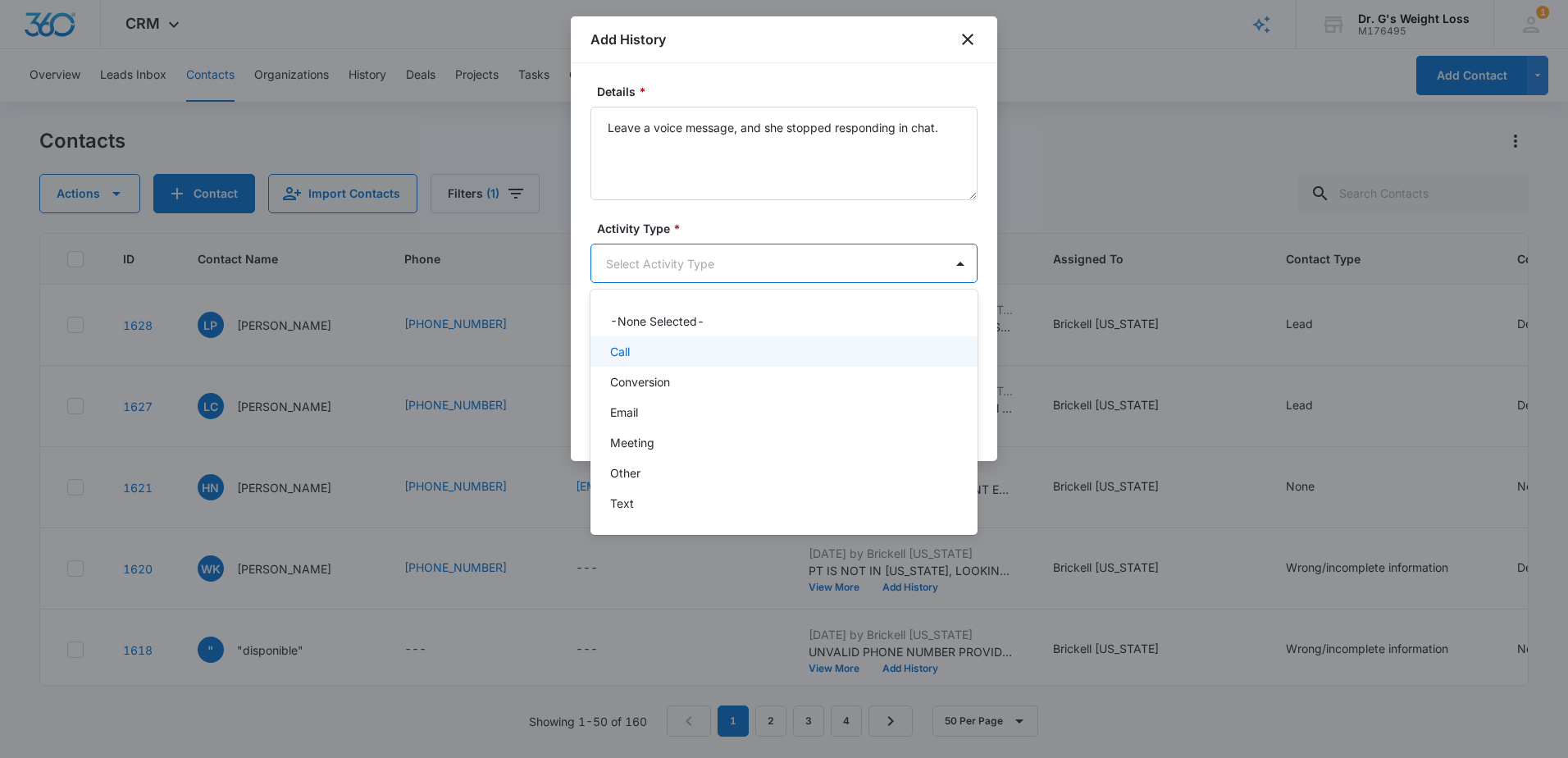
click at [682, 354] on div "Call" at bounding box center [782, 351] width 344 height 17
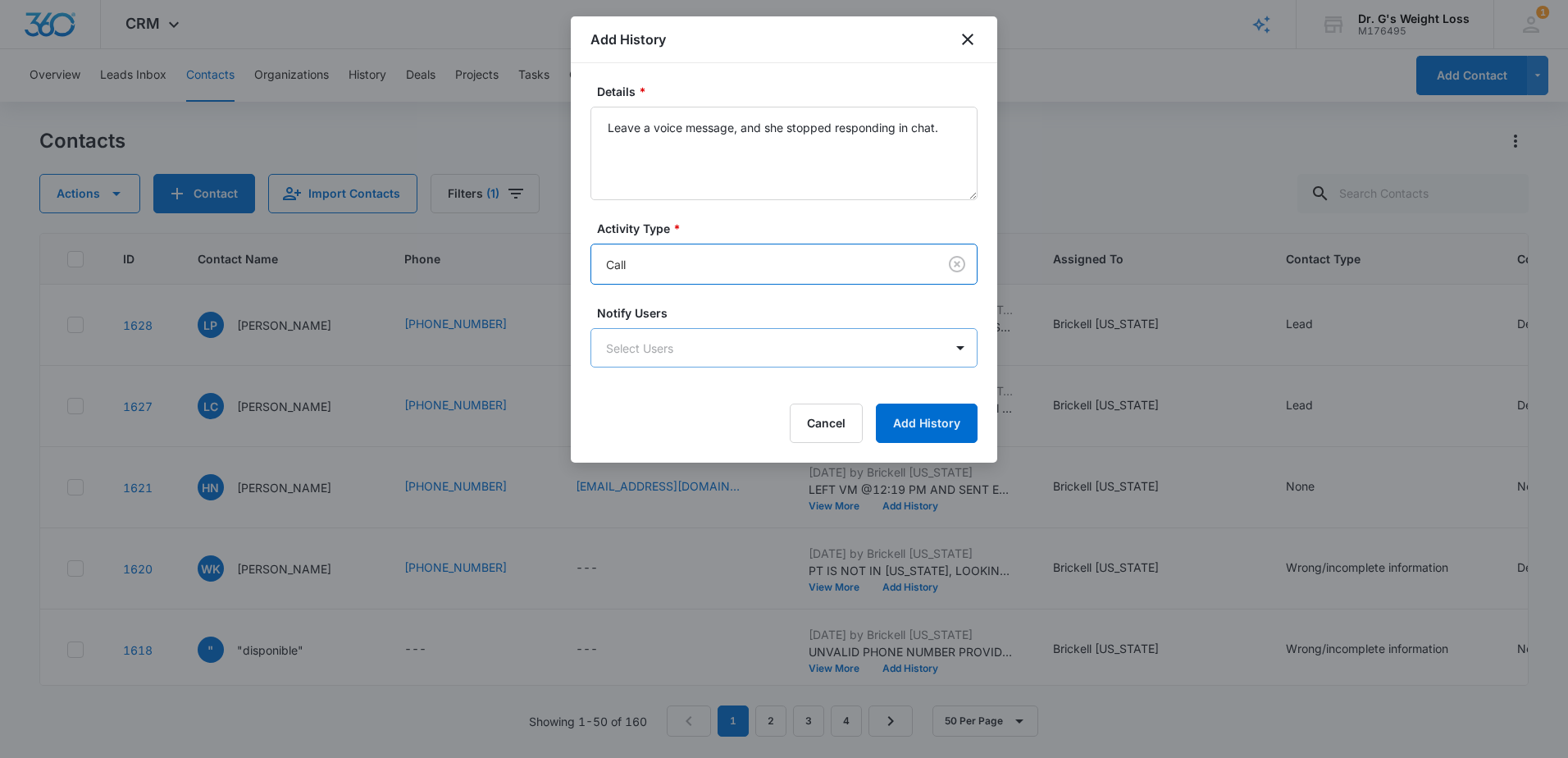
click at [663, 358] on body "CRM Apps Reputation Forms CRM Email Social Content Ads Intelligence Files Brand…" at bounding box center [784, 379] width 1568 height 758
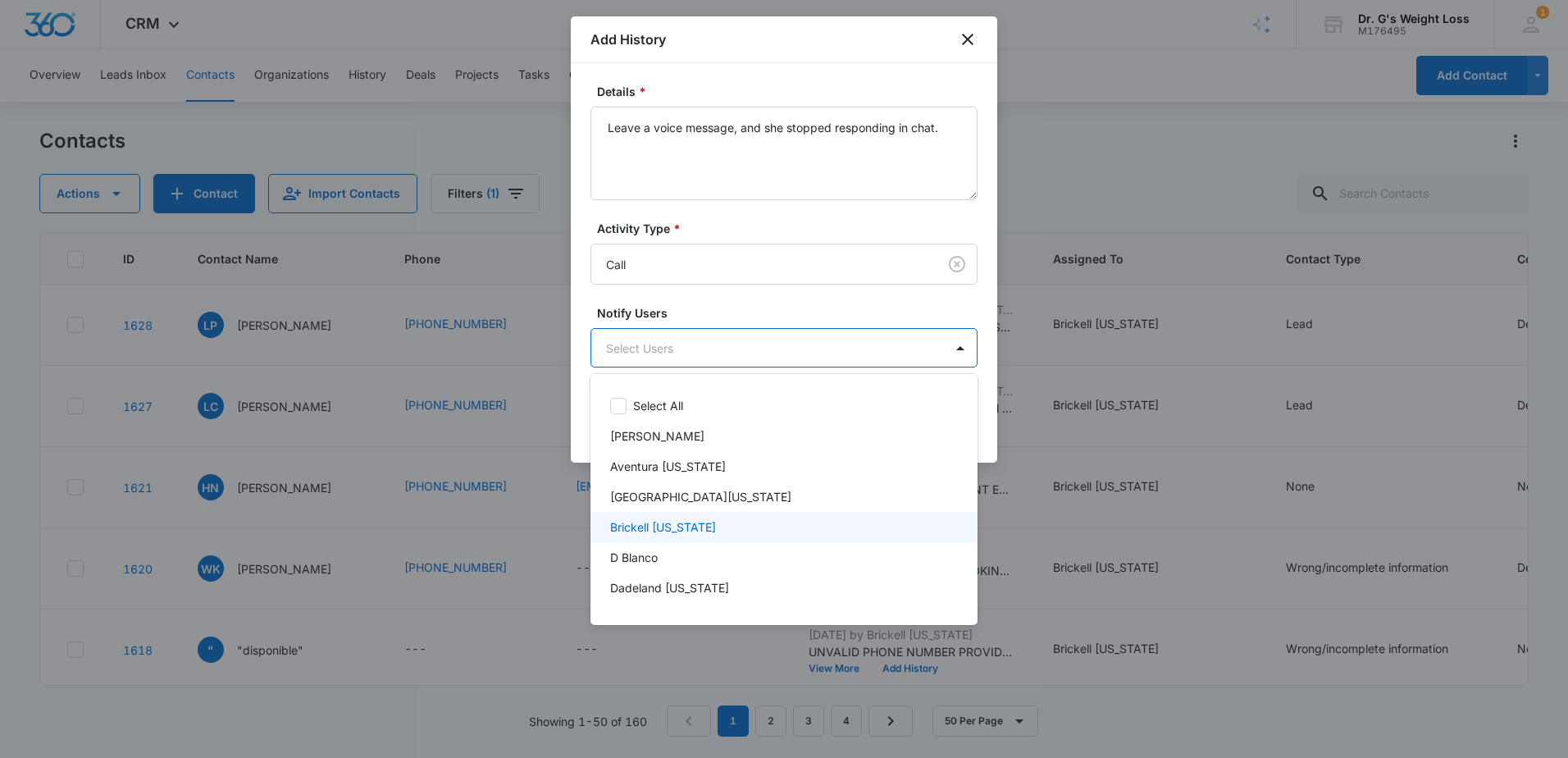
click at [684, 517] on div "Brickell [US_STATE]" at bounding box center [784, 528] width 387 height 30
click at [863, 309] on div at bounding box center [784, 379] width 1568 height 758
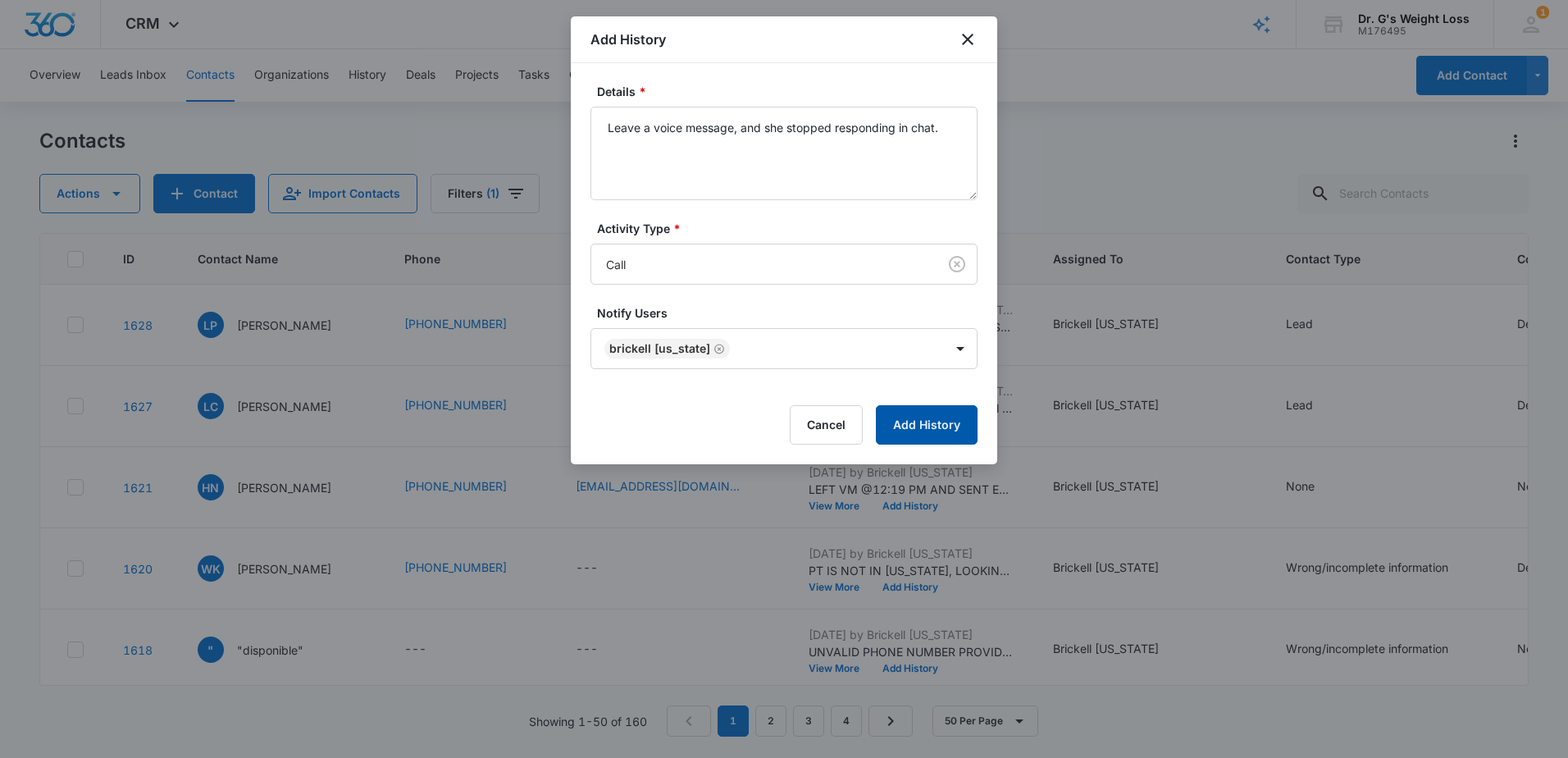
click at [949, 420] on button "Add History" at bounding box center [927, 425] width 102 height 40
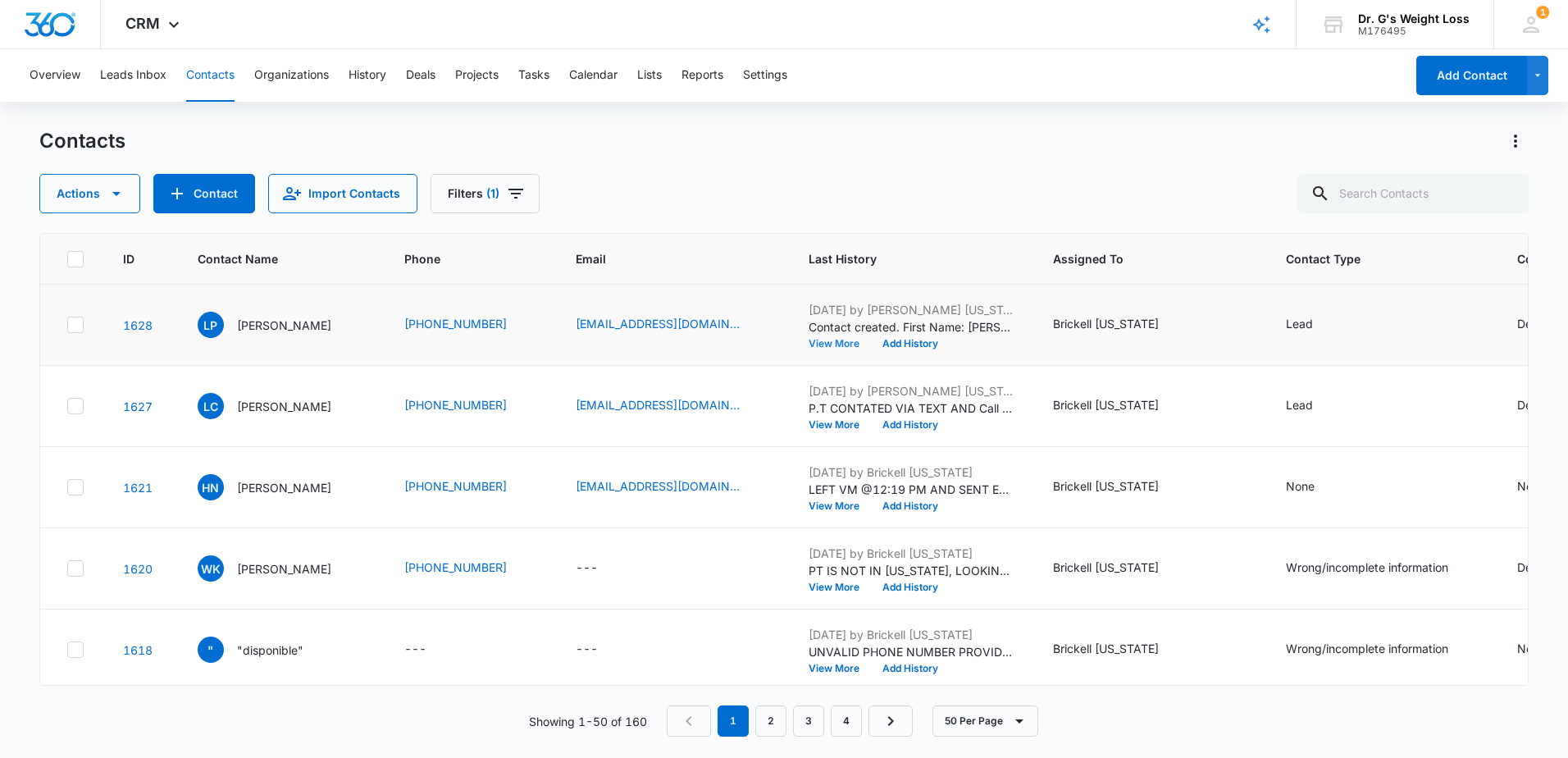
click at [871, 343] on button "View More" at bounding box center [840, 344] width 62 height 10
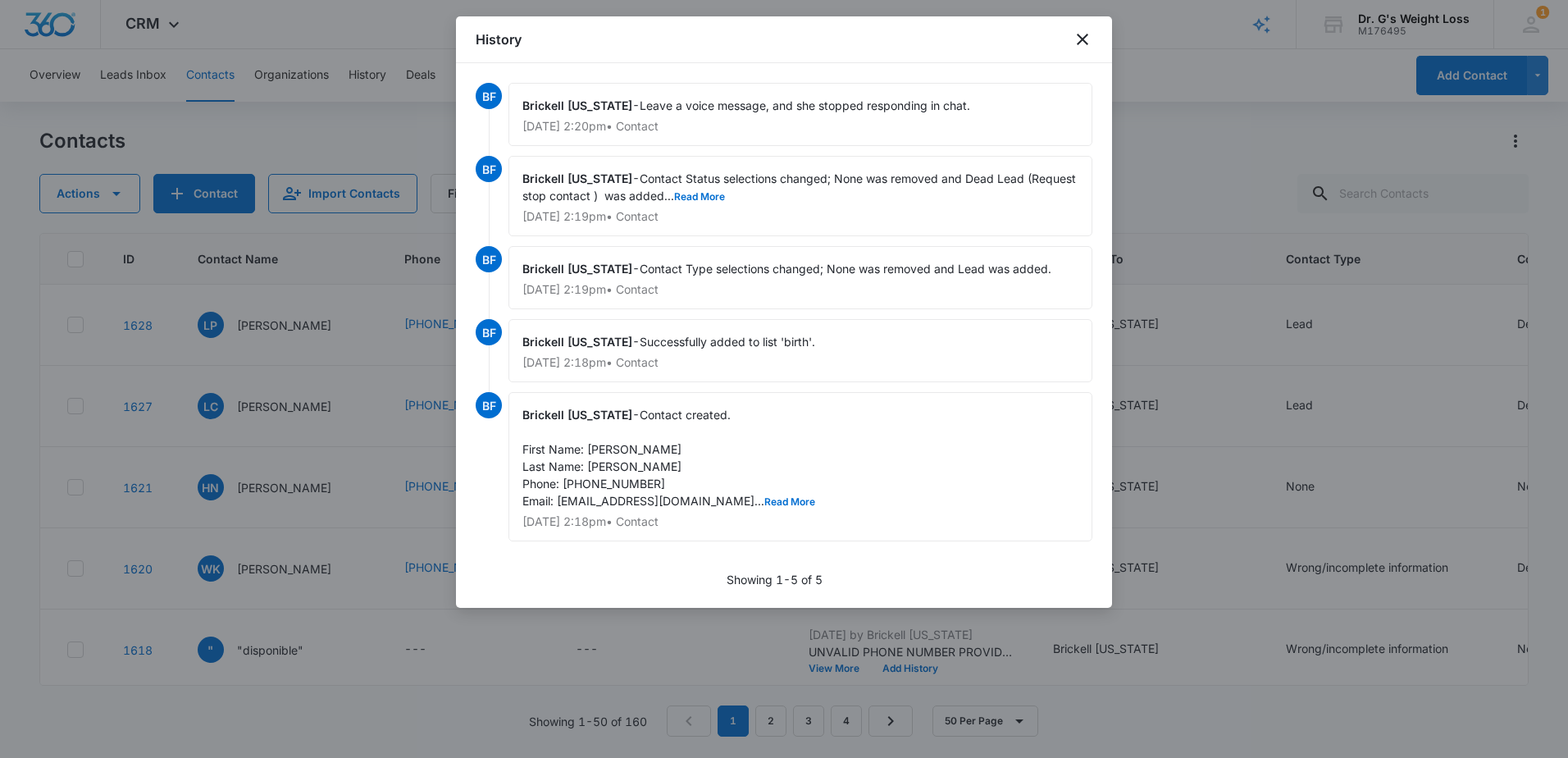
click at [689, 621] on div at bounding box center [784, 379] width 1568 height 758
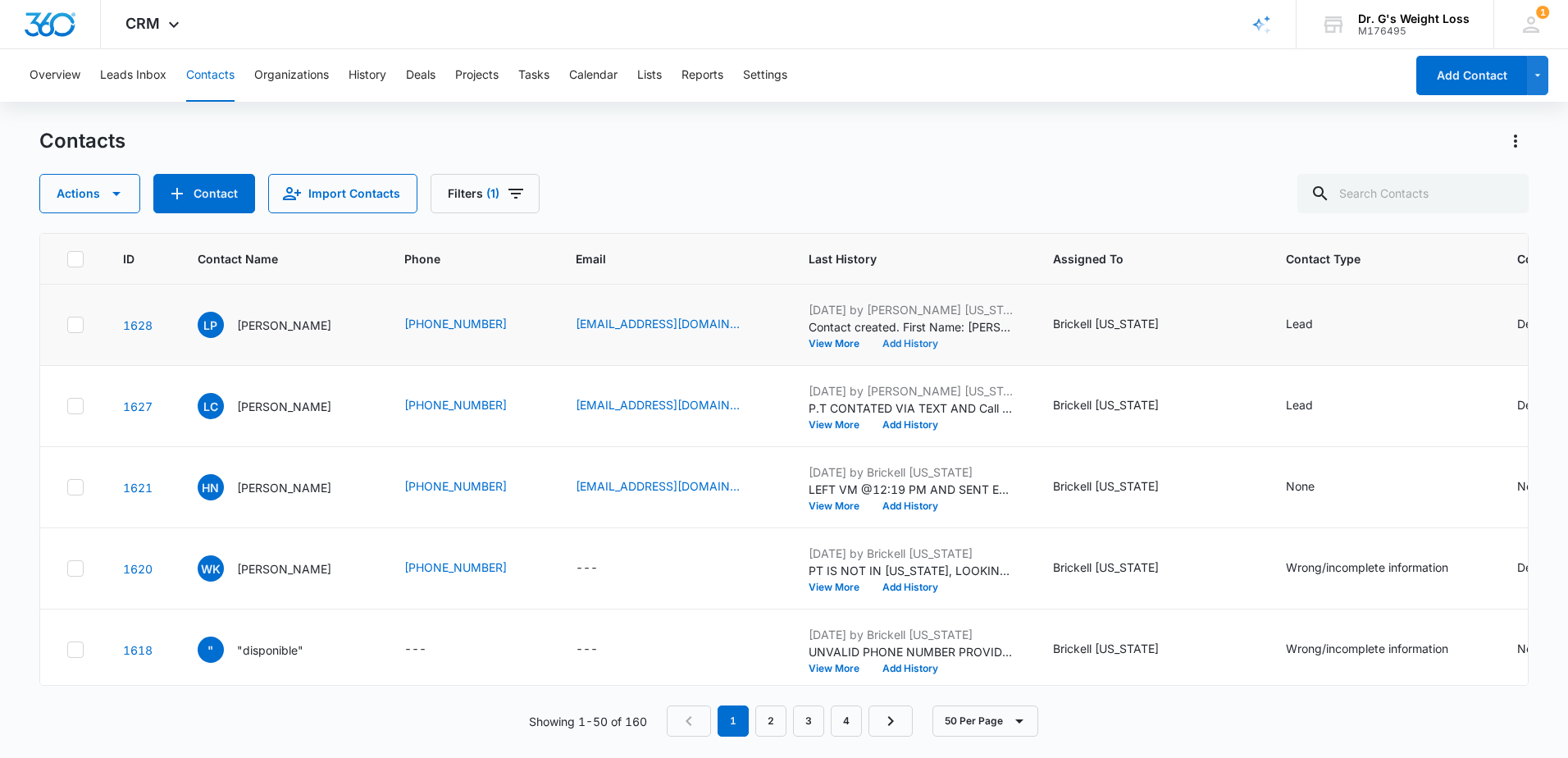
click at [936, 338] on button "Add History" at bounding box center [910, 344] width 78 height 10
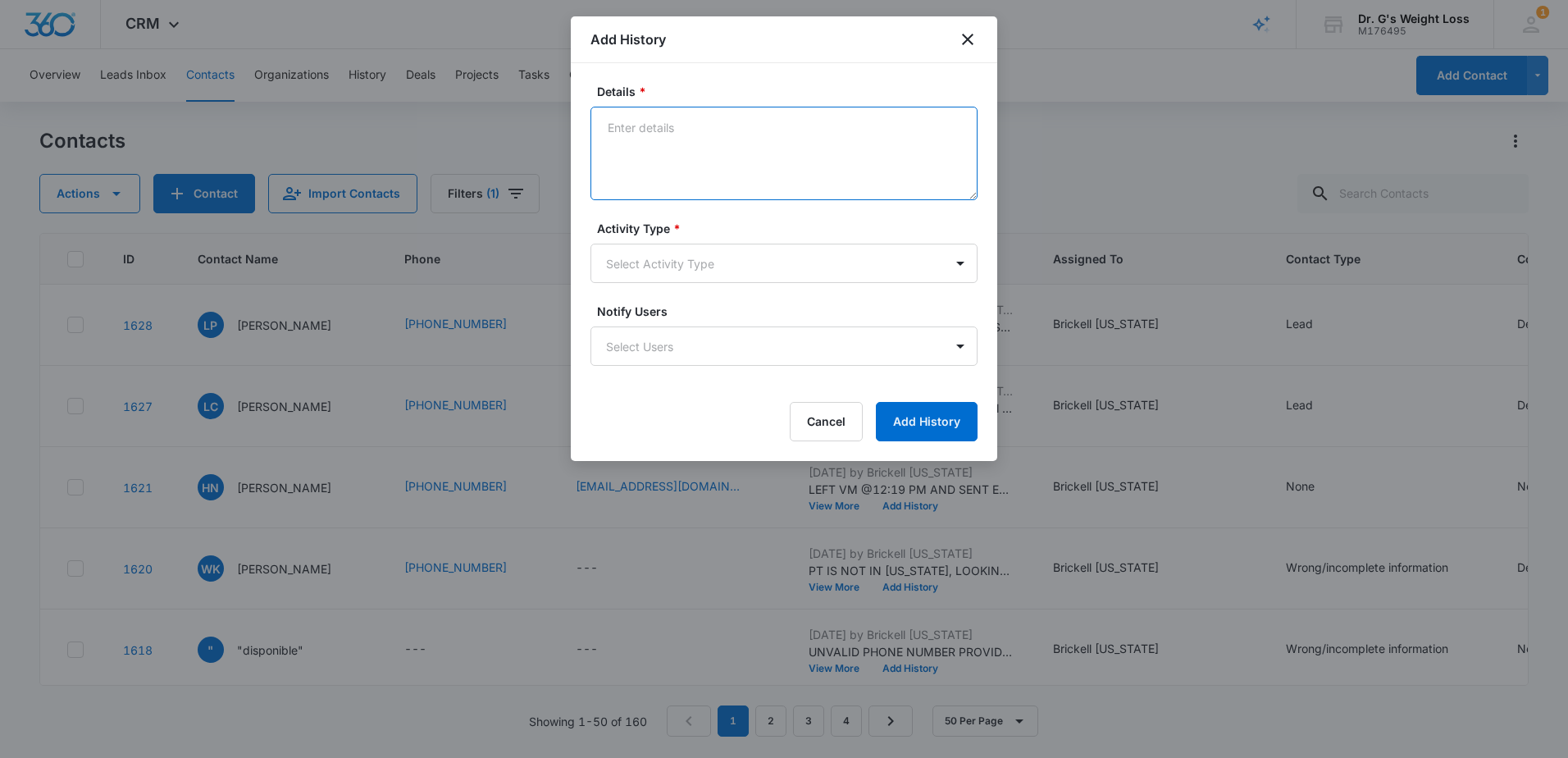
click at [727, 136] on textarea "Details *" at bounding box center [784, 153] width 387 height 94
click at [650, 120] on textarea "Details *" at bounding box center [784, 153] width 387 height 94
type textarea "@2:24 PM"
click at [924, 414] on button "Add History" at bounding box center [927, 421] width 102 height 40
drag, startPoint x: 745, startPoint y: 236, endPoint x: 733, endPoint y: 257, distance: 24.2
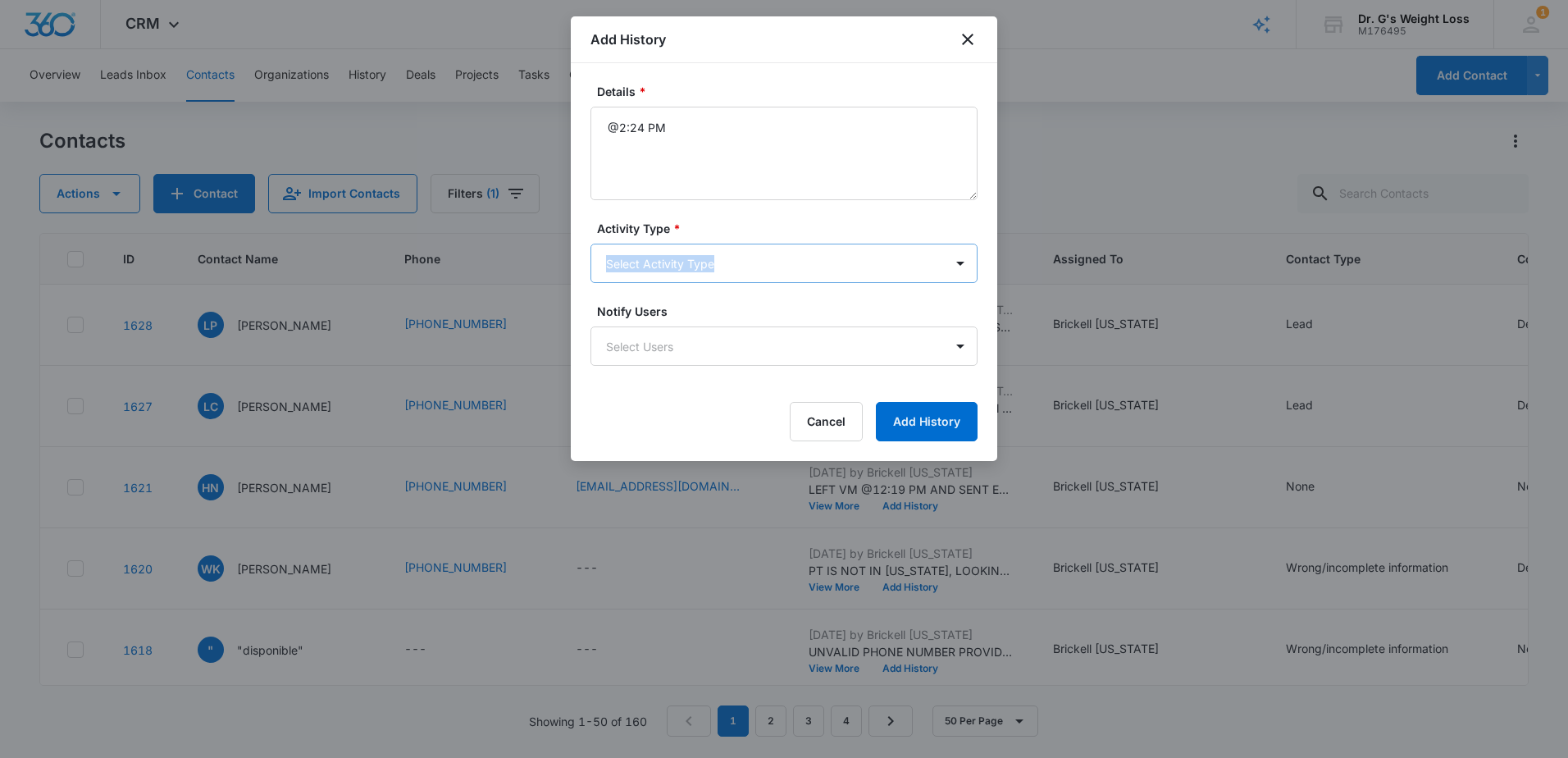
click at [733, 257] on div "Activity Type * Select Activity Type" at bounding box center [784, 251] width 387 height 63
click at [723, 269] on body "CRM Apps Reputation Forms CRM Email Social Content Ads Intelligence Files Brand…" at bounding box center [784, 379] width 1568 height 758
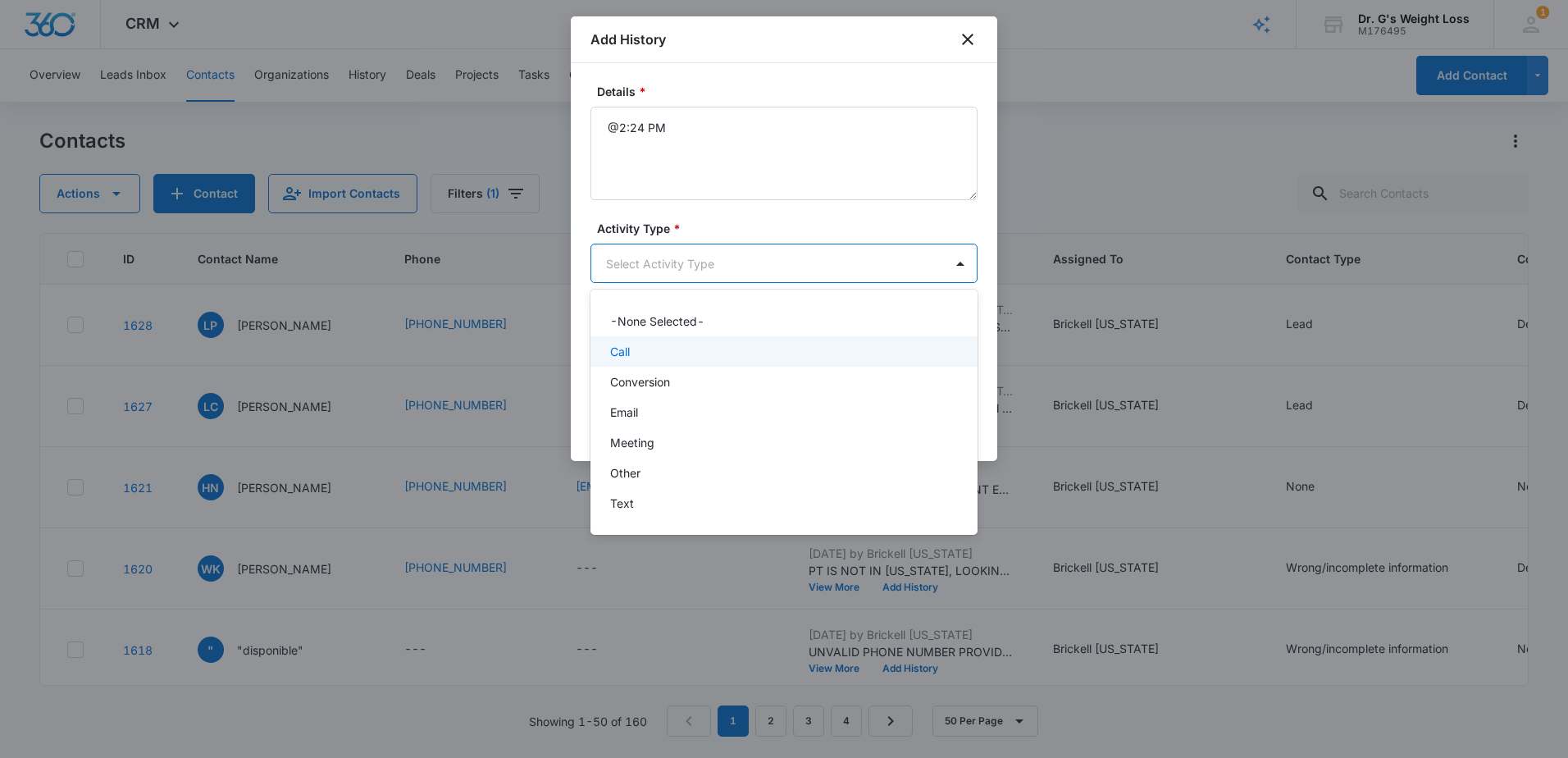
click at [696, 361] on div "Call" at bounding box center [784, 352] width 387 height 30
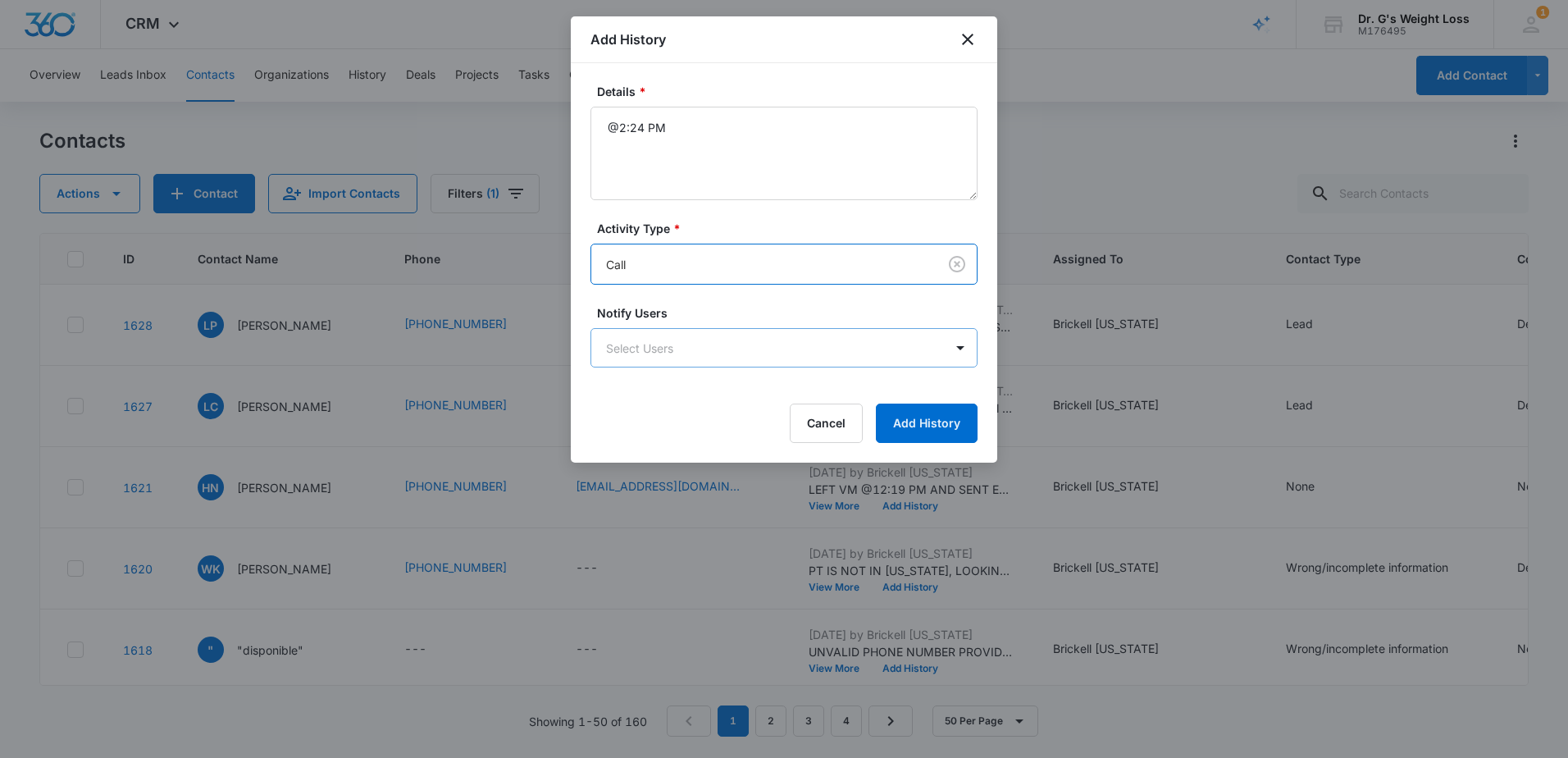
click at [740, 353] on body "CRM Apps Reputation Forms CRM Email Social Content Ads Intelligence Files Brand…" at bounding box center [784, 379] width 1568 height 758
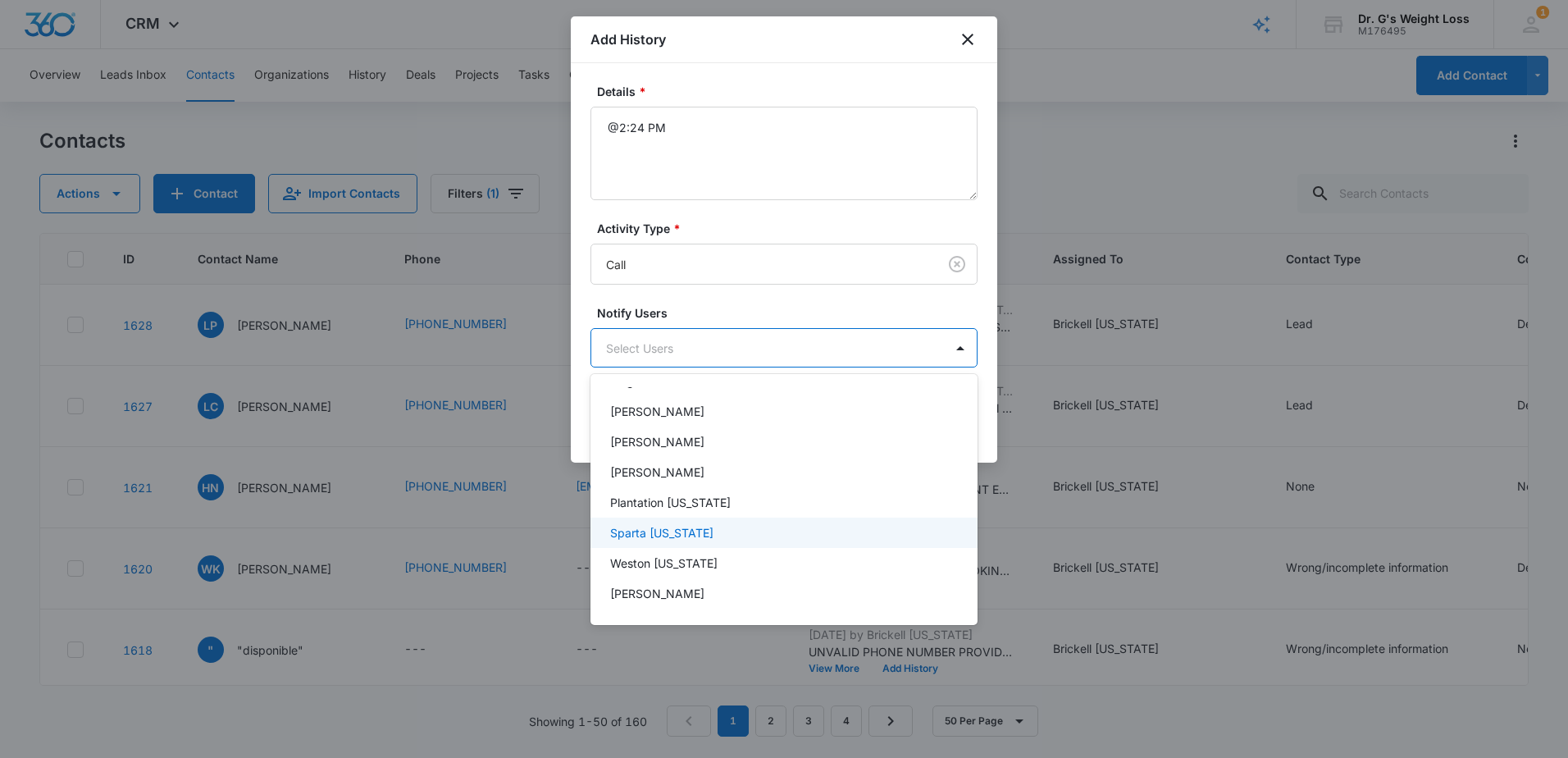
scroll to position [225, 0]
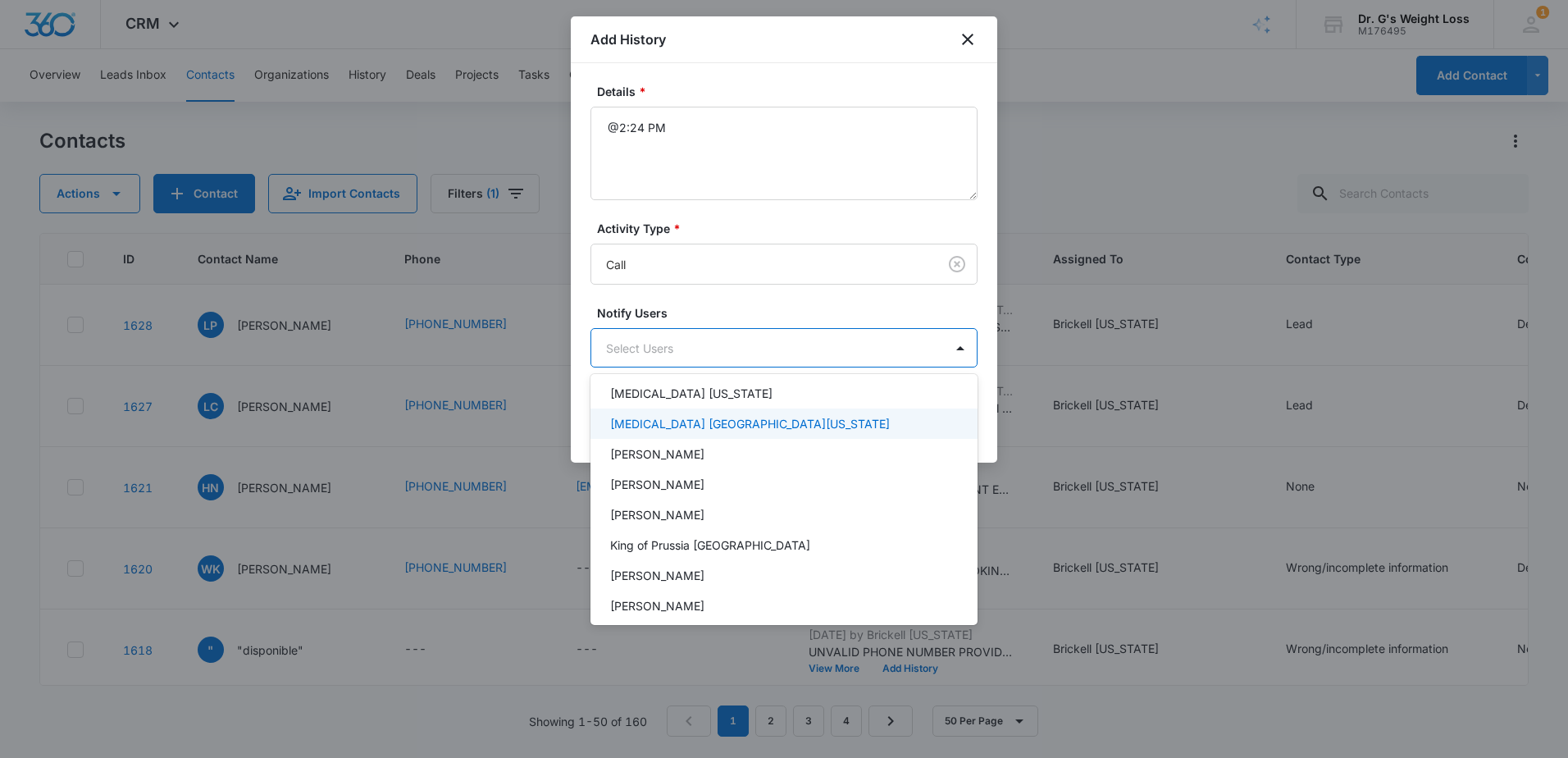
click at [1295, 200] on div at bounding box center [784, 379] width 1568 height 758
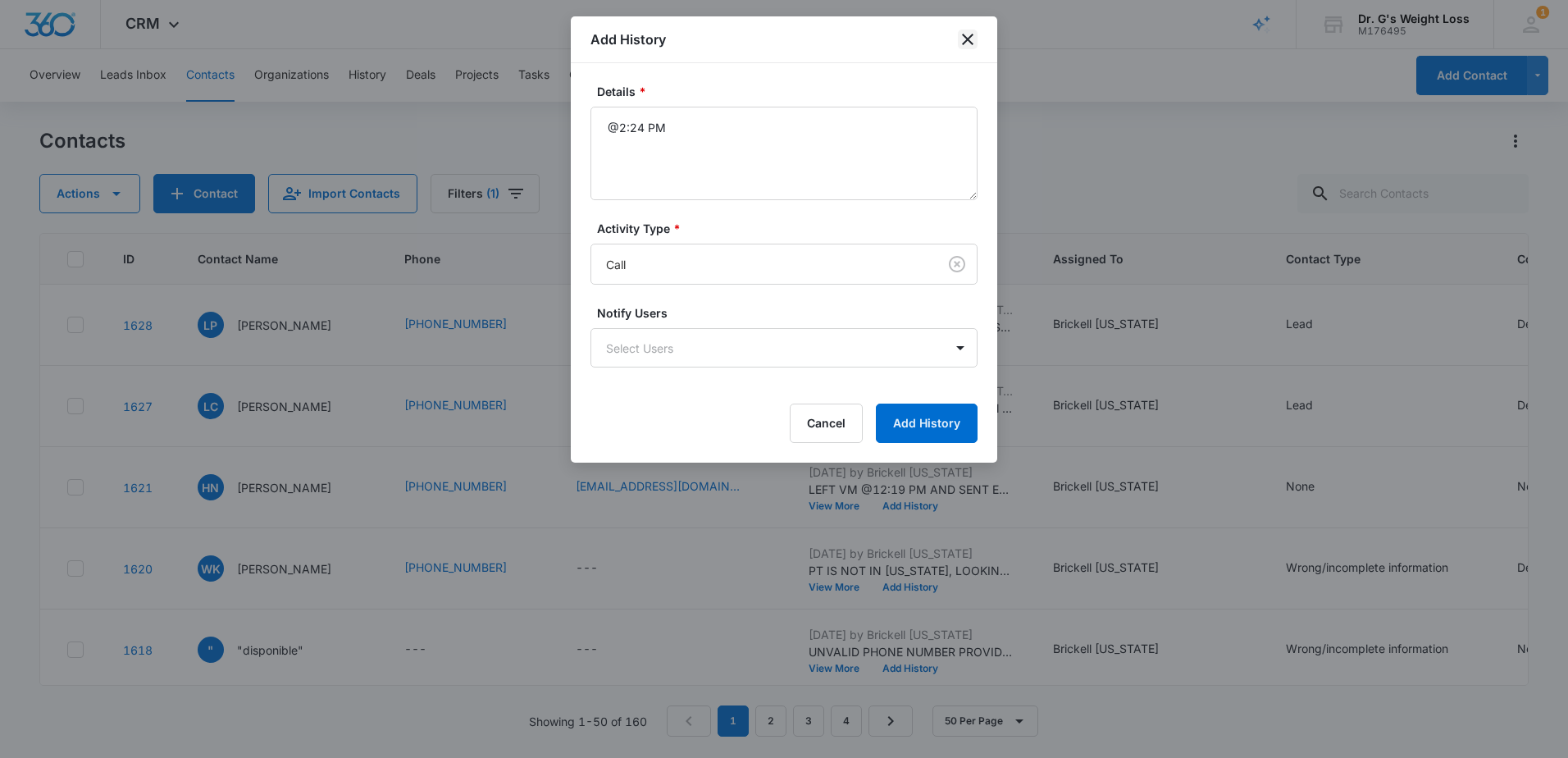
click at [973, 37] on icon "close" at bounding box center [967, 39] width 19 height 19
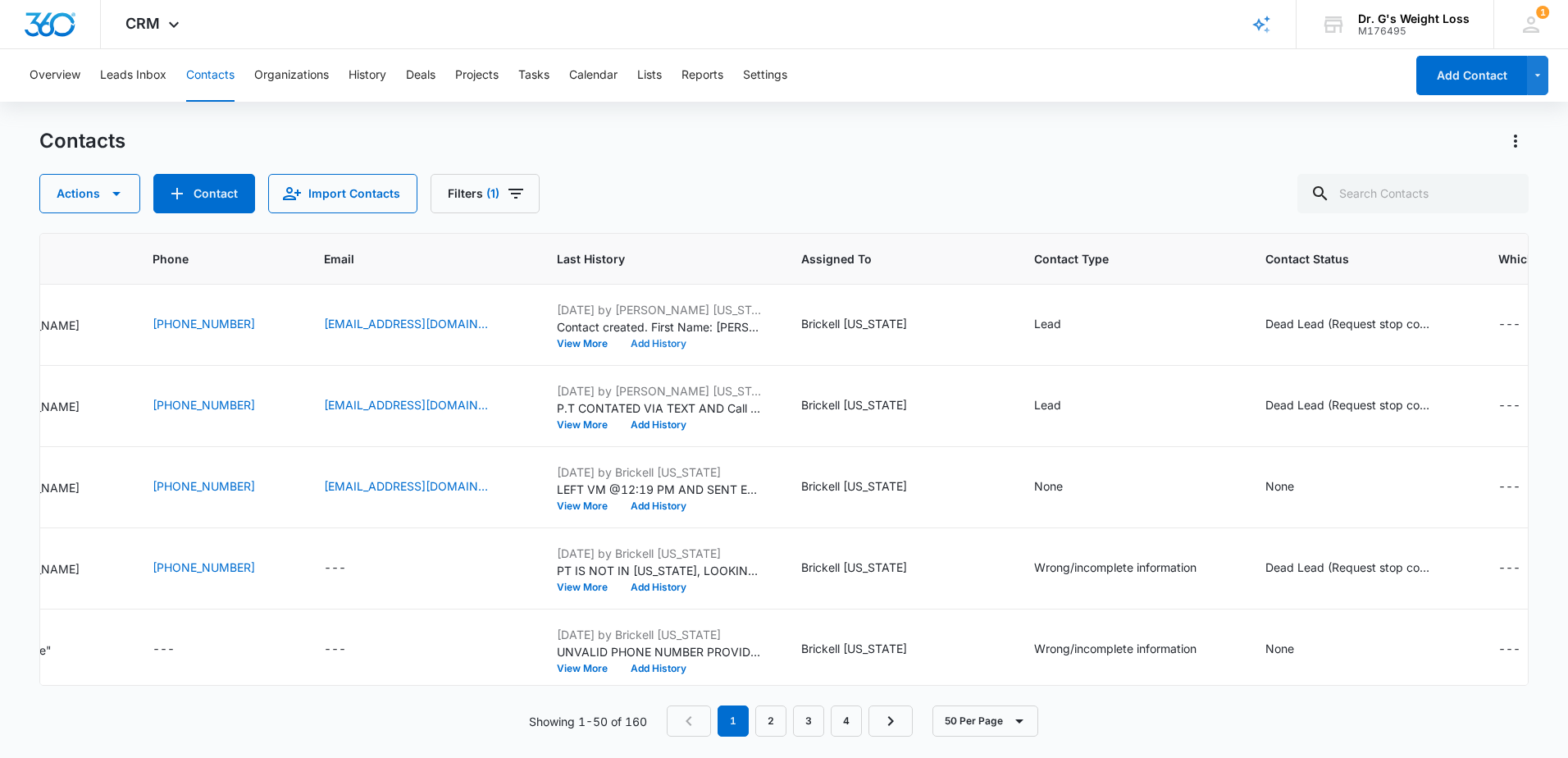
scroll to position [0, 0]
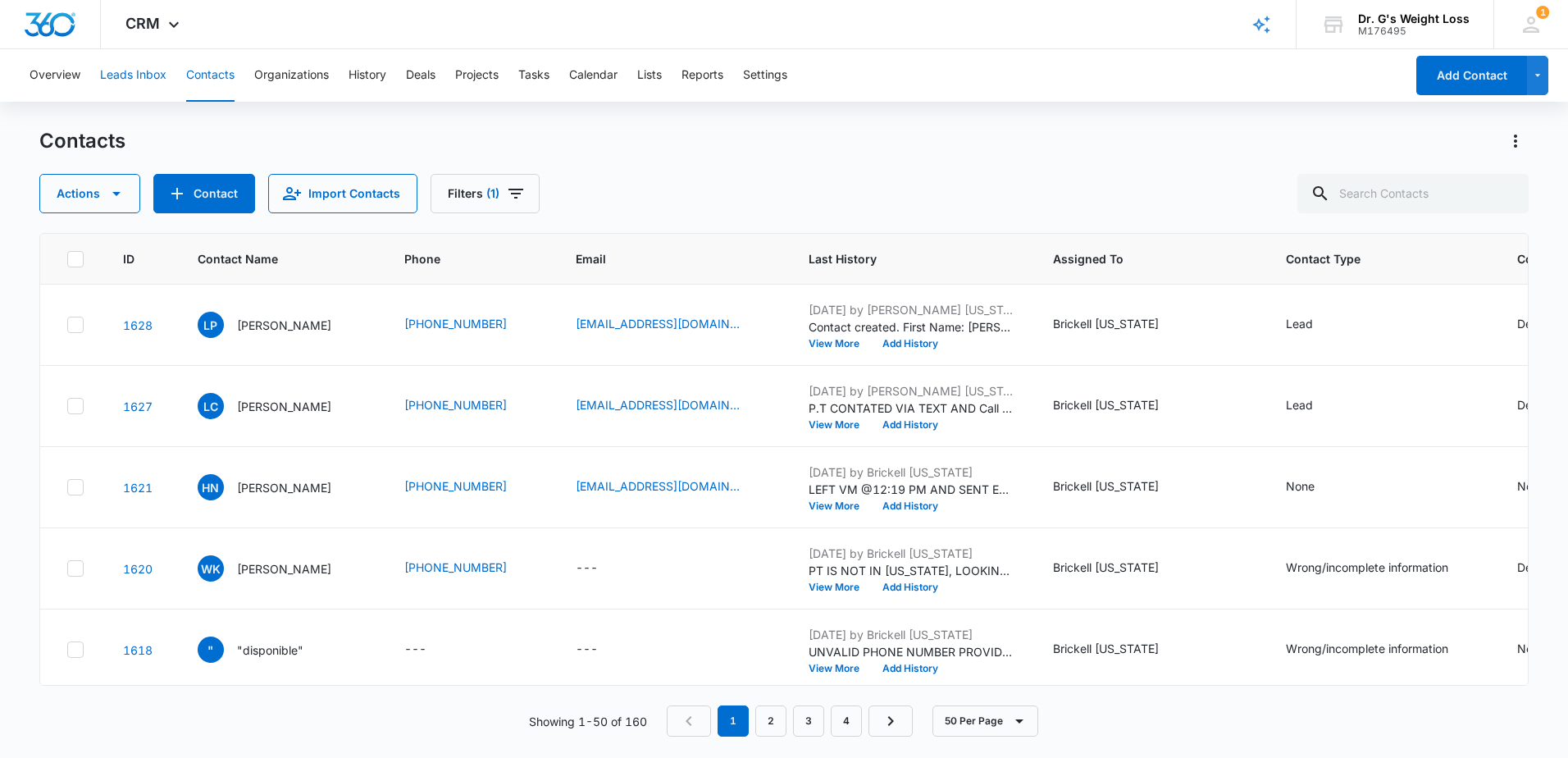
click at [149, 68] on button "Leads Inbox" at bounding box center [133, 75] width 67 height 52
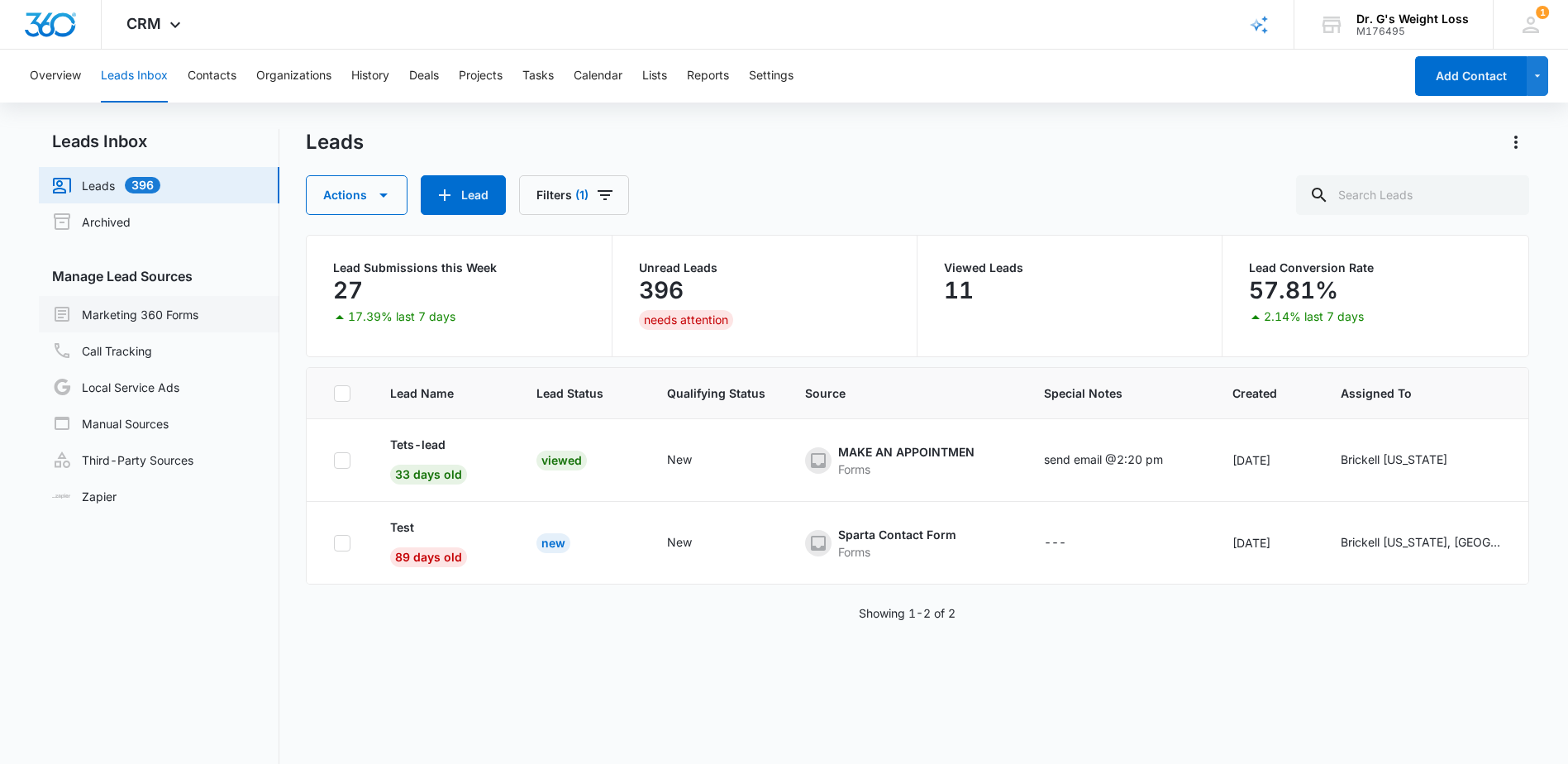
click at [113, 324] on link "Marketing 360 Forms" at bounding box center [125, 314] width 146 height 20
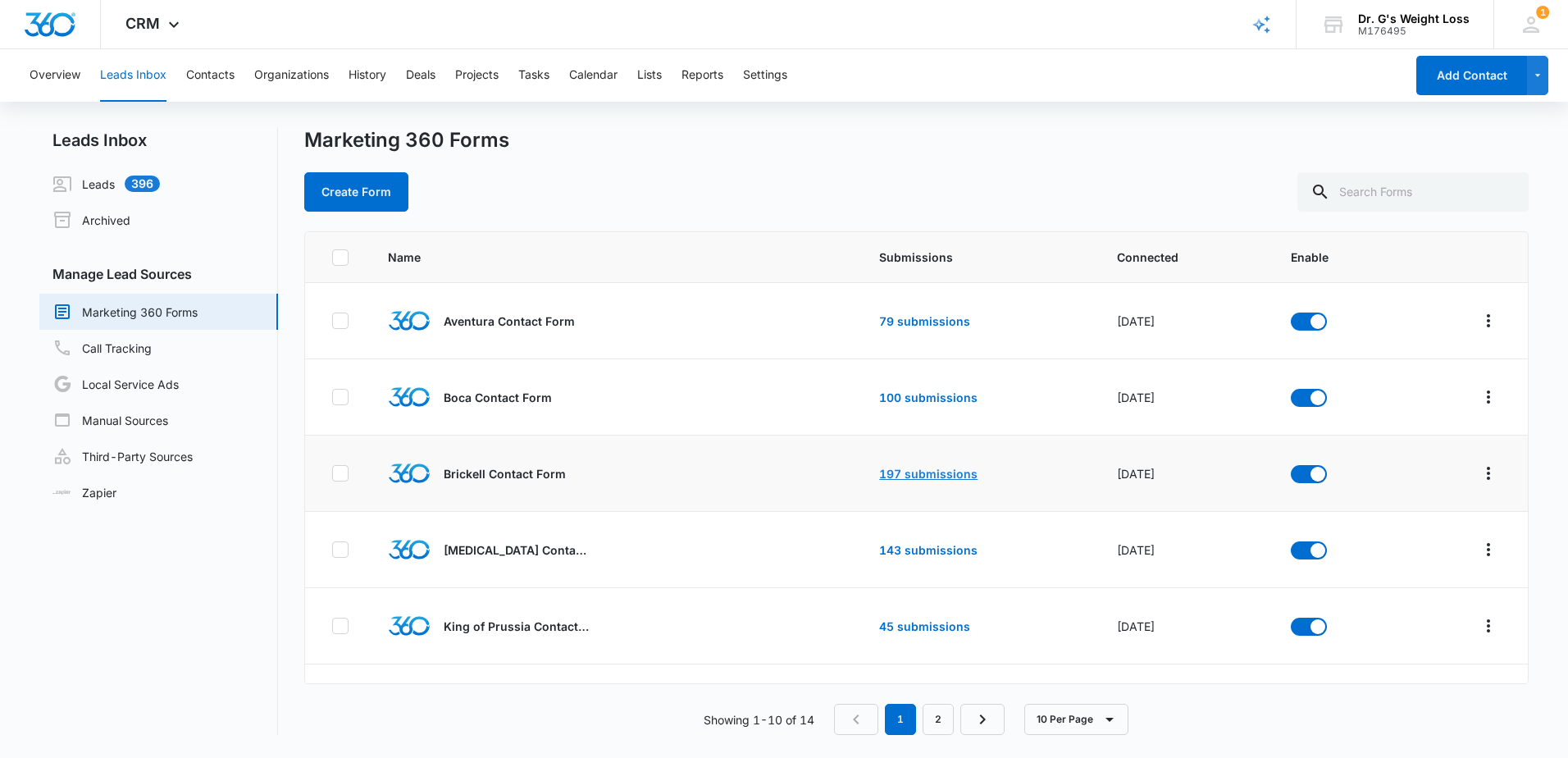
click at [903, 473] on link "197 submissions" at bounding box center [928, 474] width 99 height 14
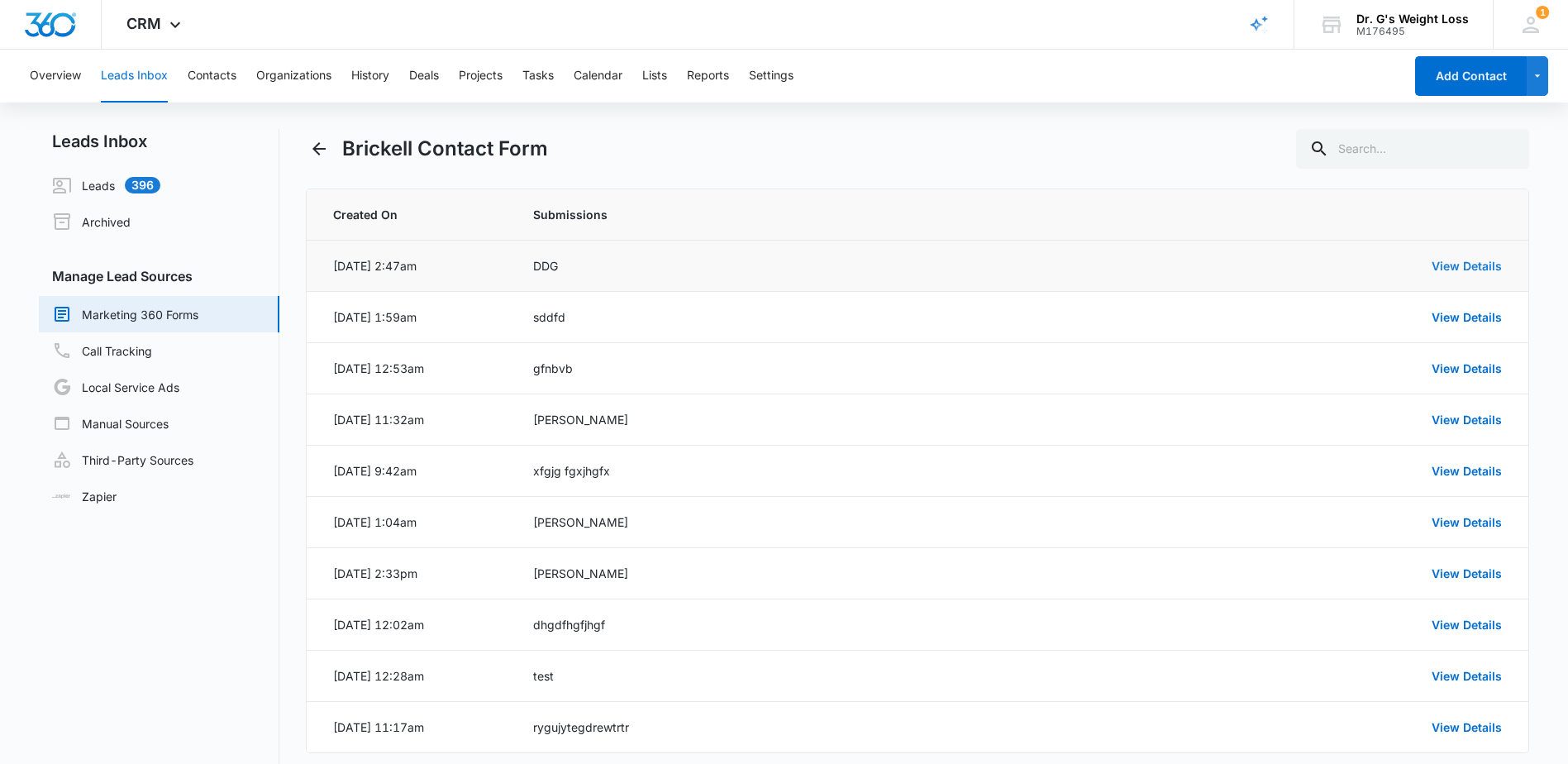
click at [1483, 263] on link "View Details" at bounding box center [1467, 265] width 71 height 14
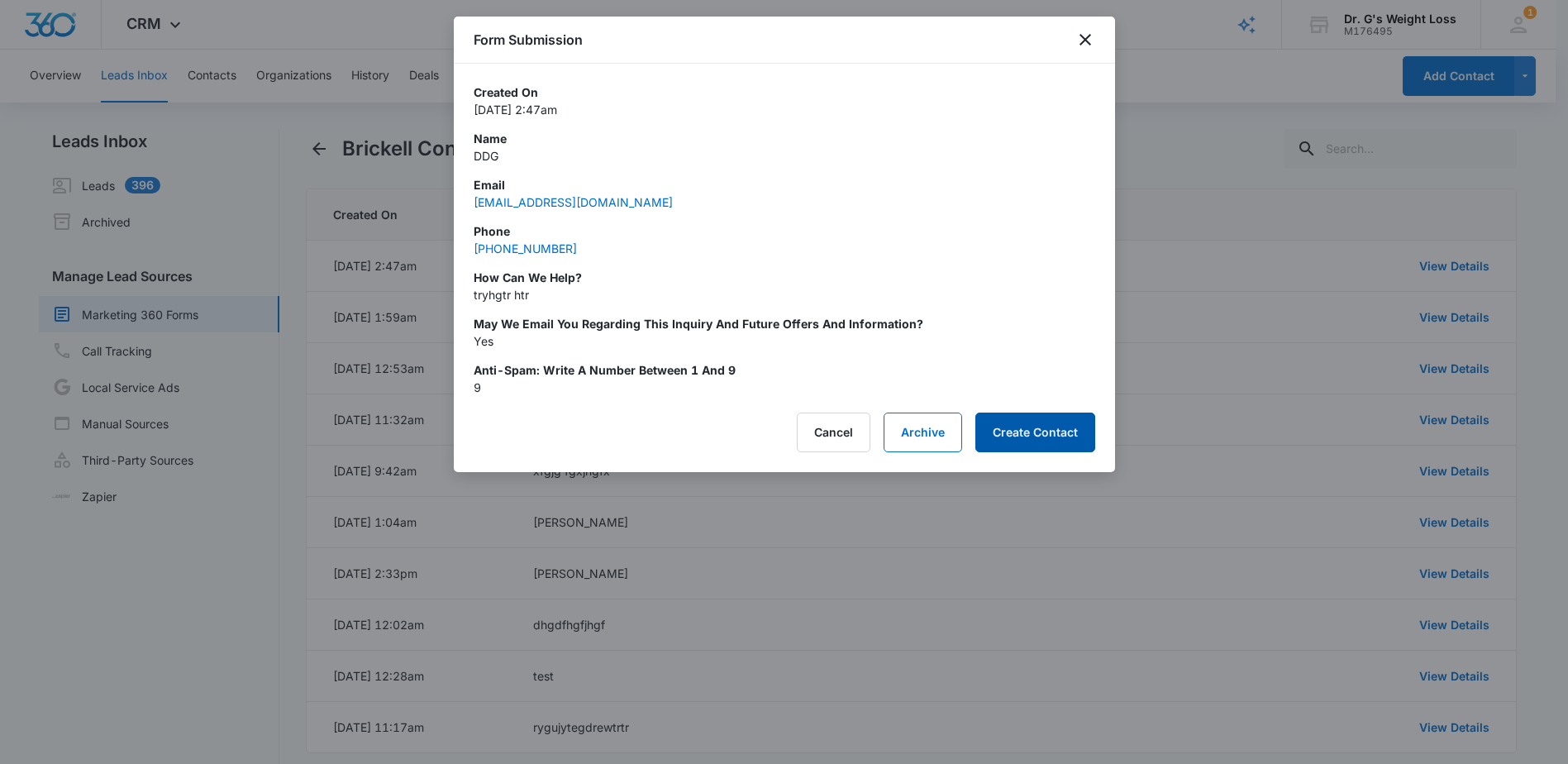
click at [1045, 435] on button "Create Contact" at bounding box center [1035, 432] width 120 height 40
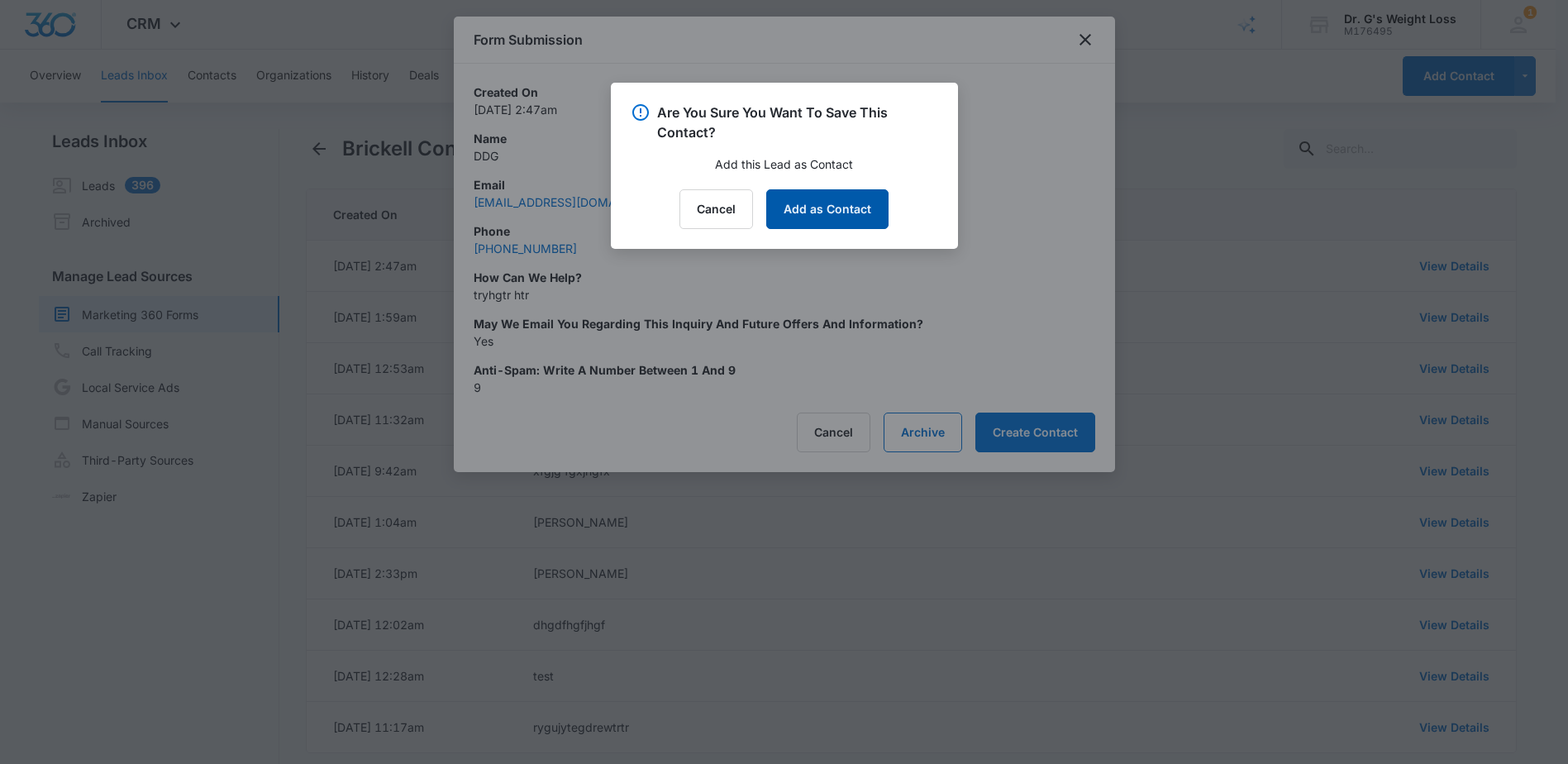
click at [856, 197] on button "Add as Contact" at bounding box center [827, 209] width 122 height 40
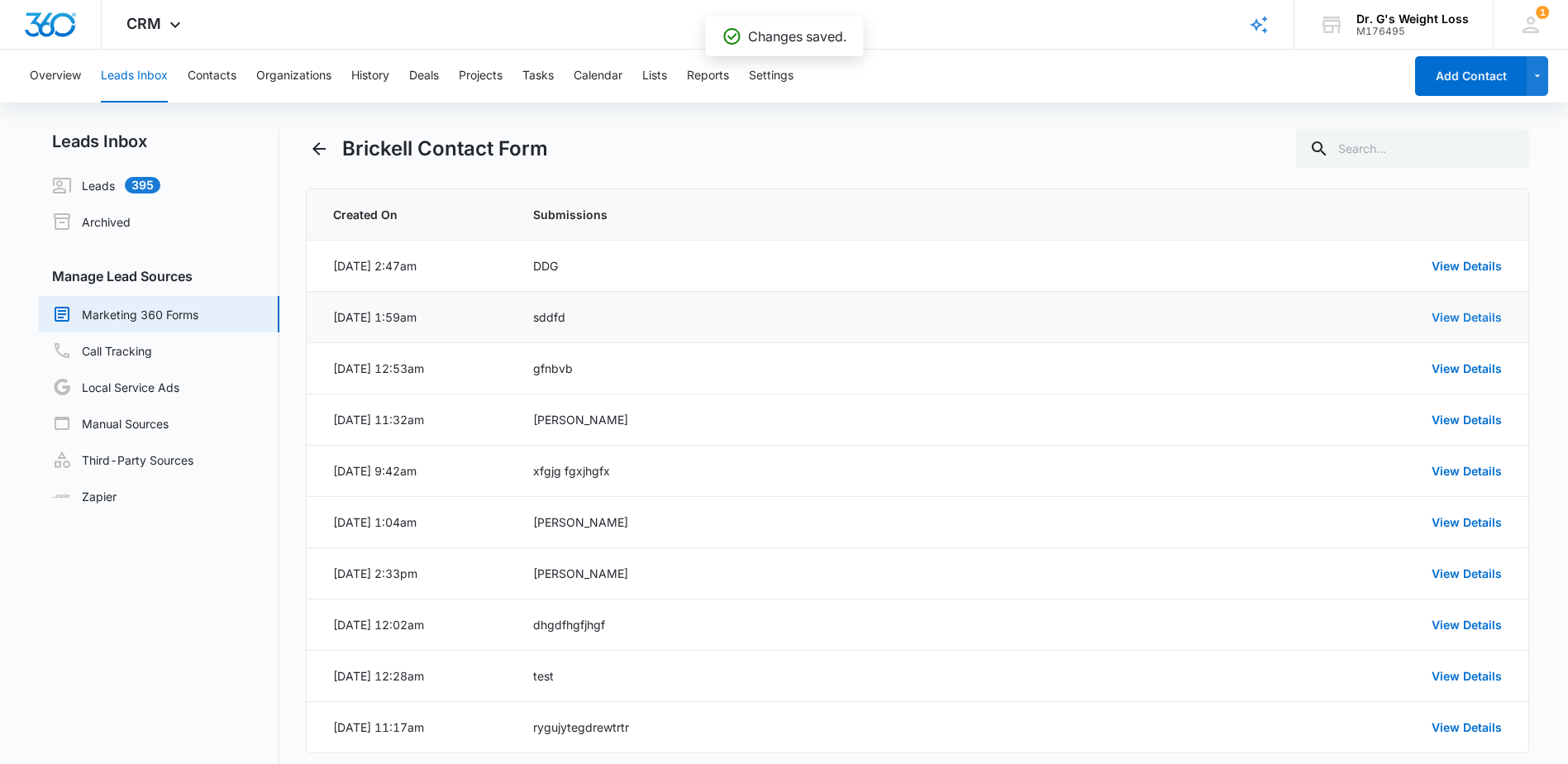
click at [1461, 316] on link "View Details" at bounding box center [1467, 317] width 71 height 14
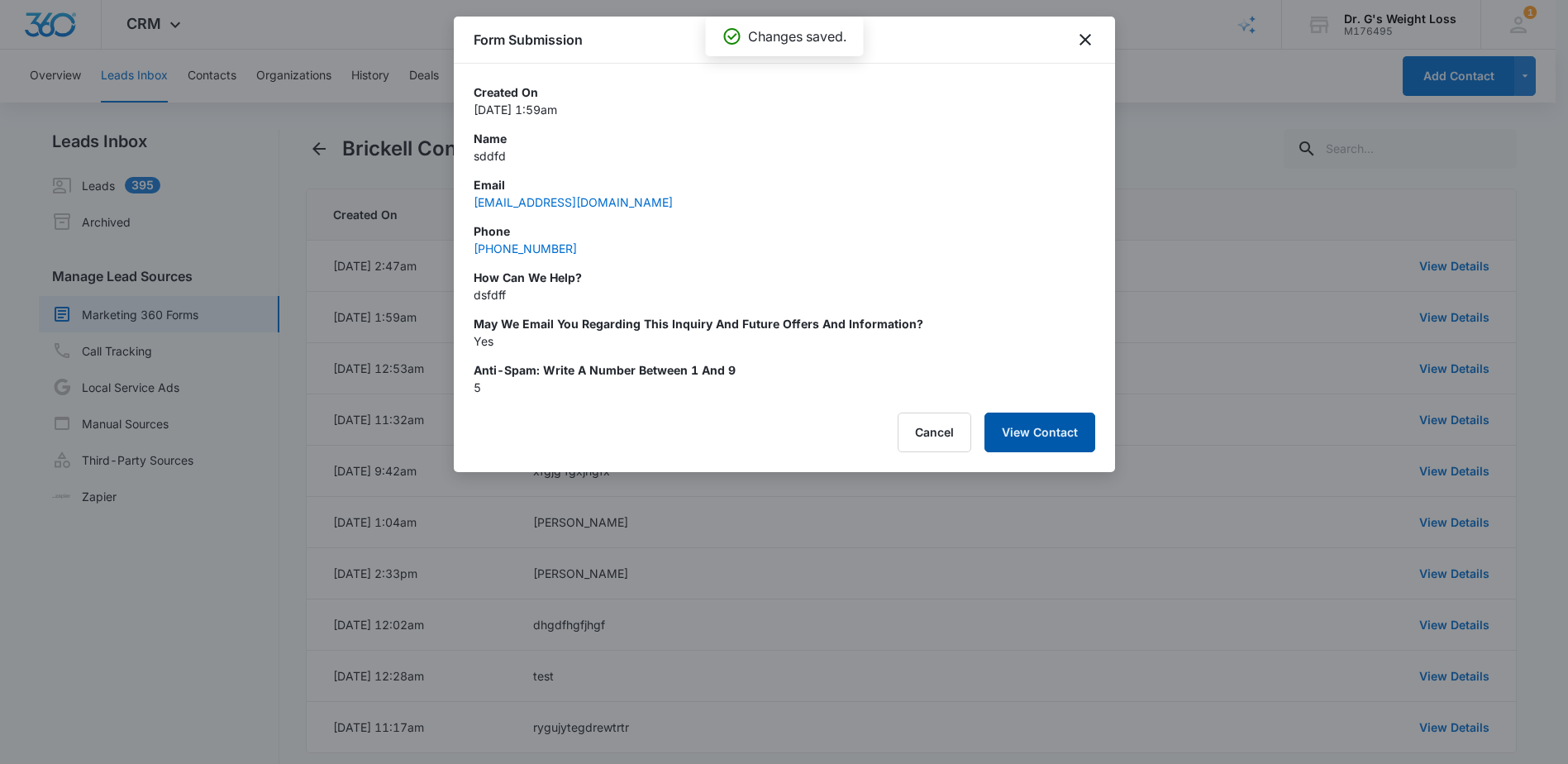
click at [1060, 430] on button "View Contact" at bounding box center [1040, 432] width 111 height 40
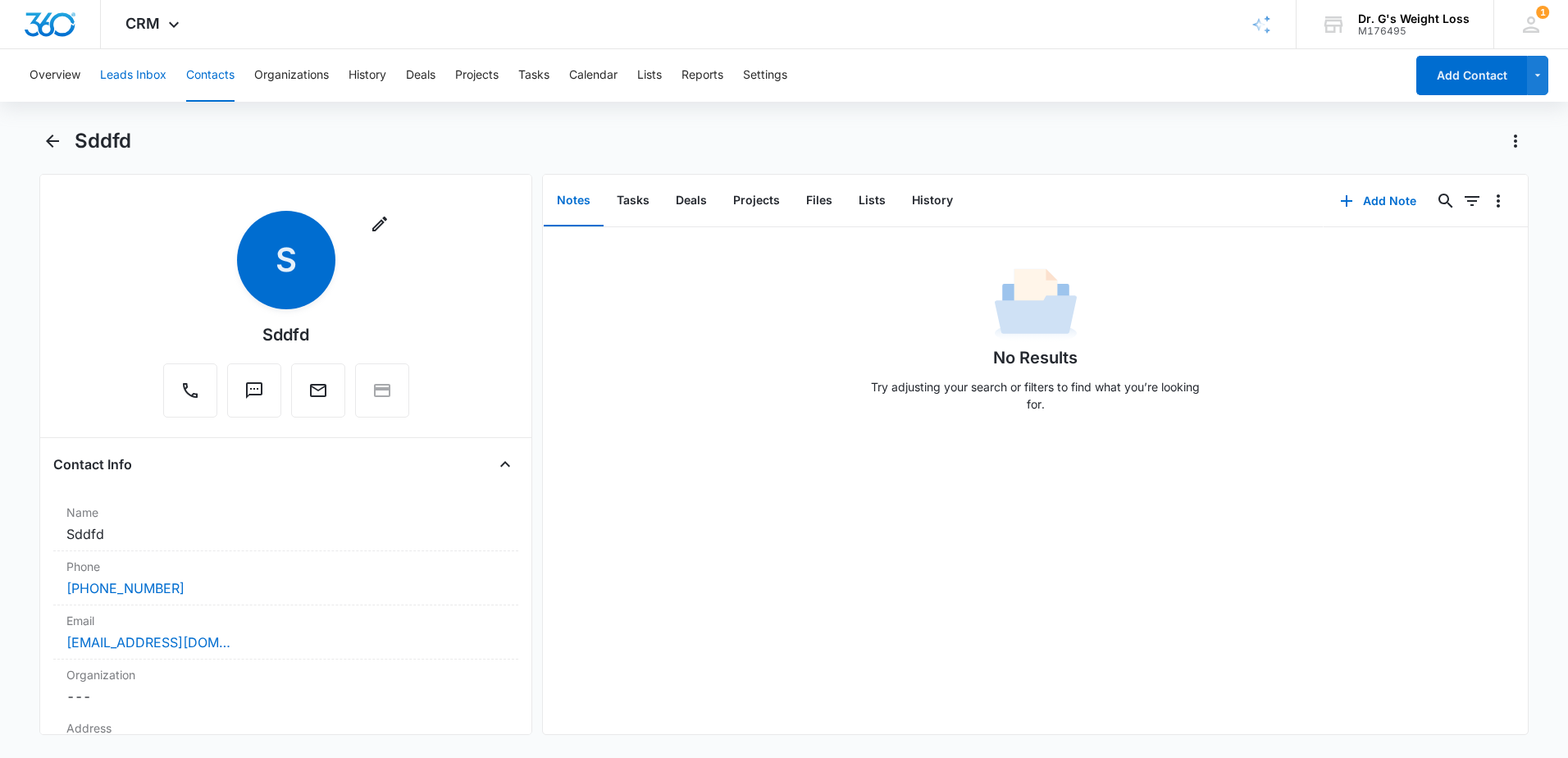
click at [161, 78] on button "Leads Inbox" at bounding box center [133, 75] width 67 height 52
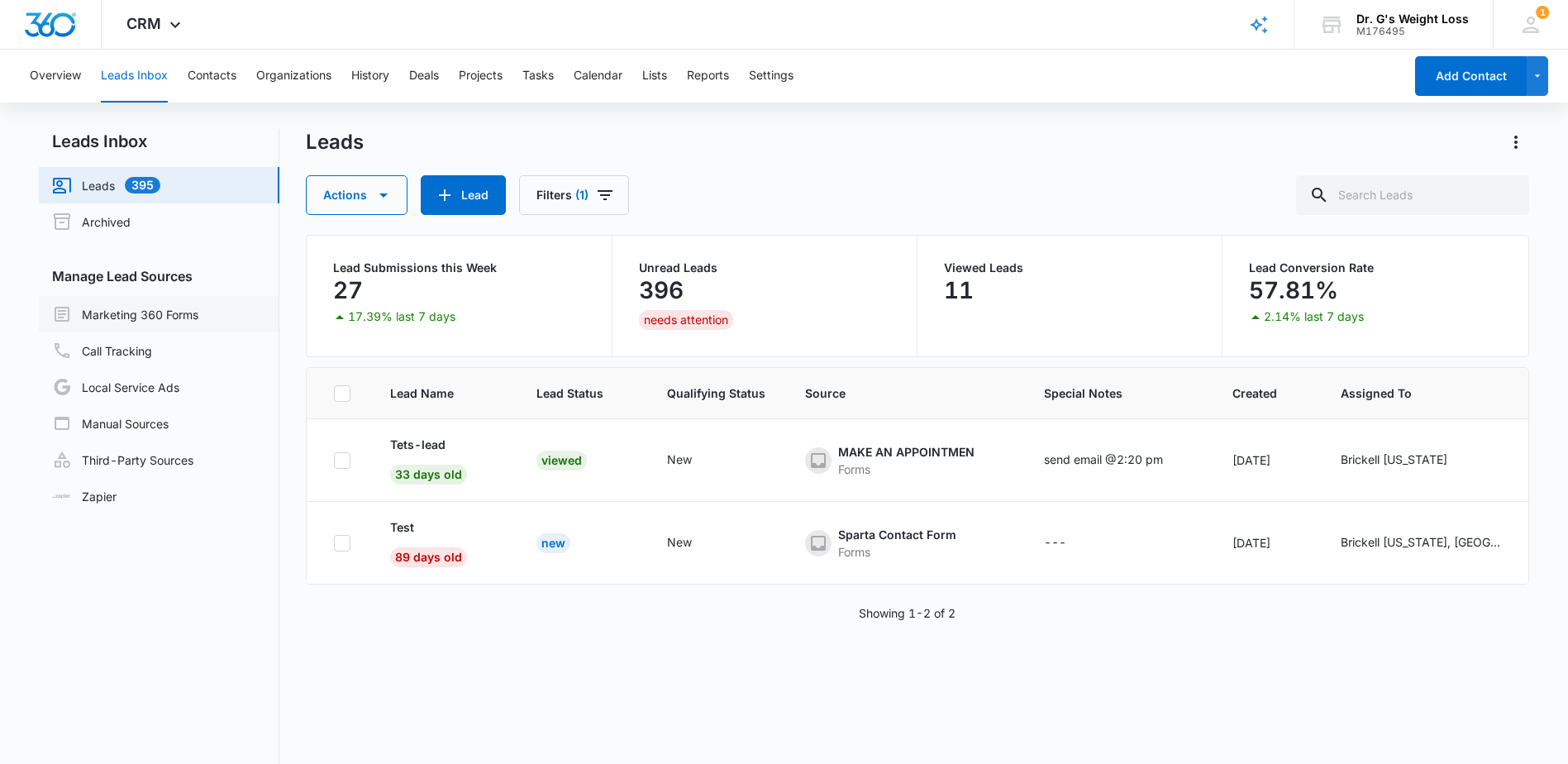
click at [136, 310] on link "Marketing 360 Forms" at bounding box center [125, 314] width 146 height 20
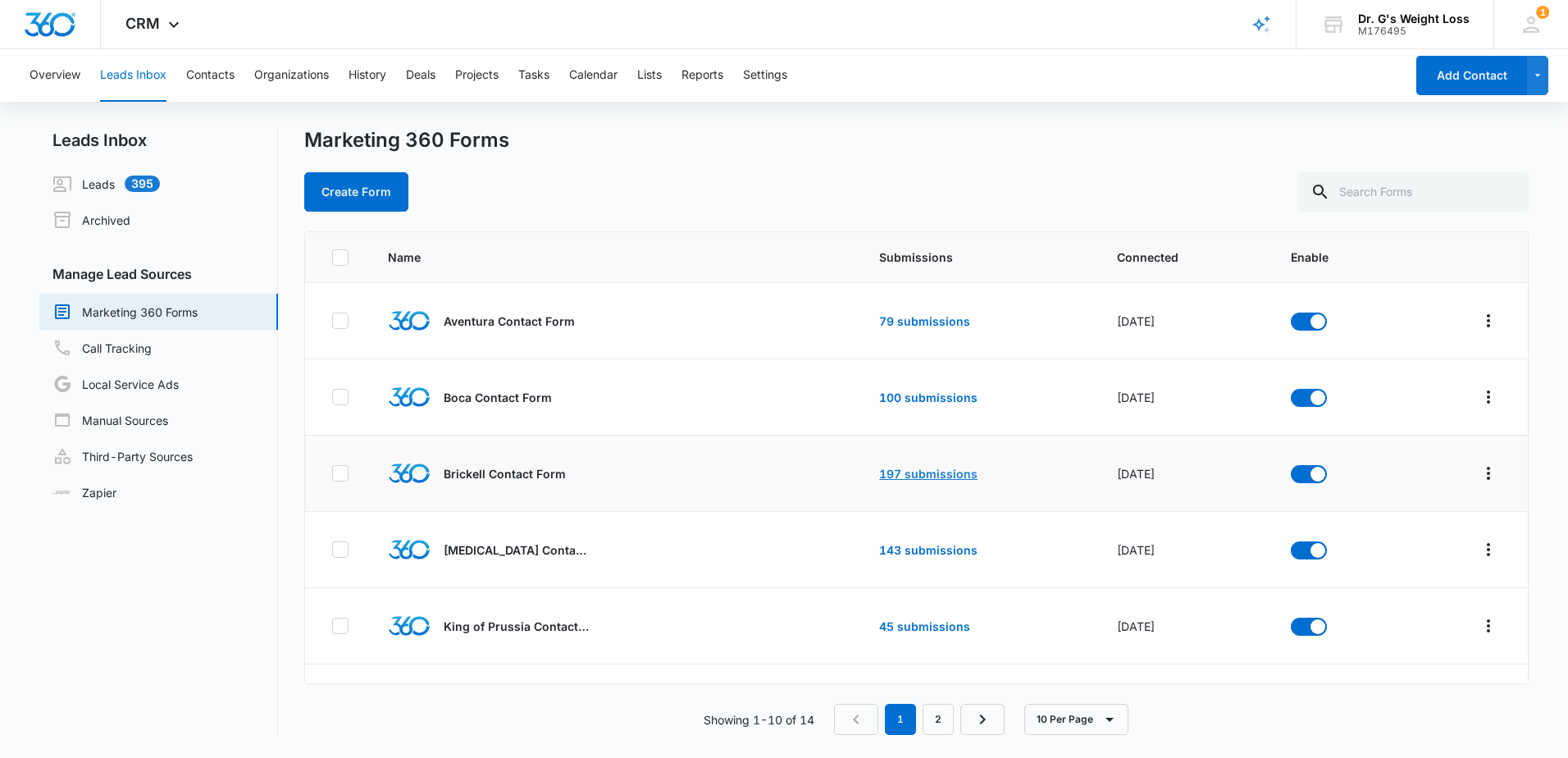
click at [921, 477] on link "197 submissions" at bounding box center [928, 474] width 99 height 14
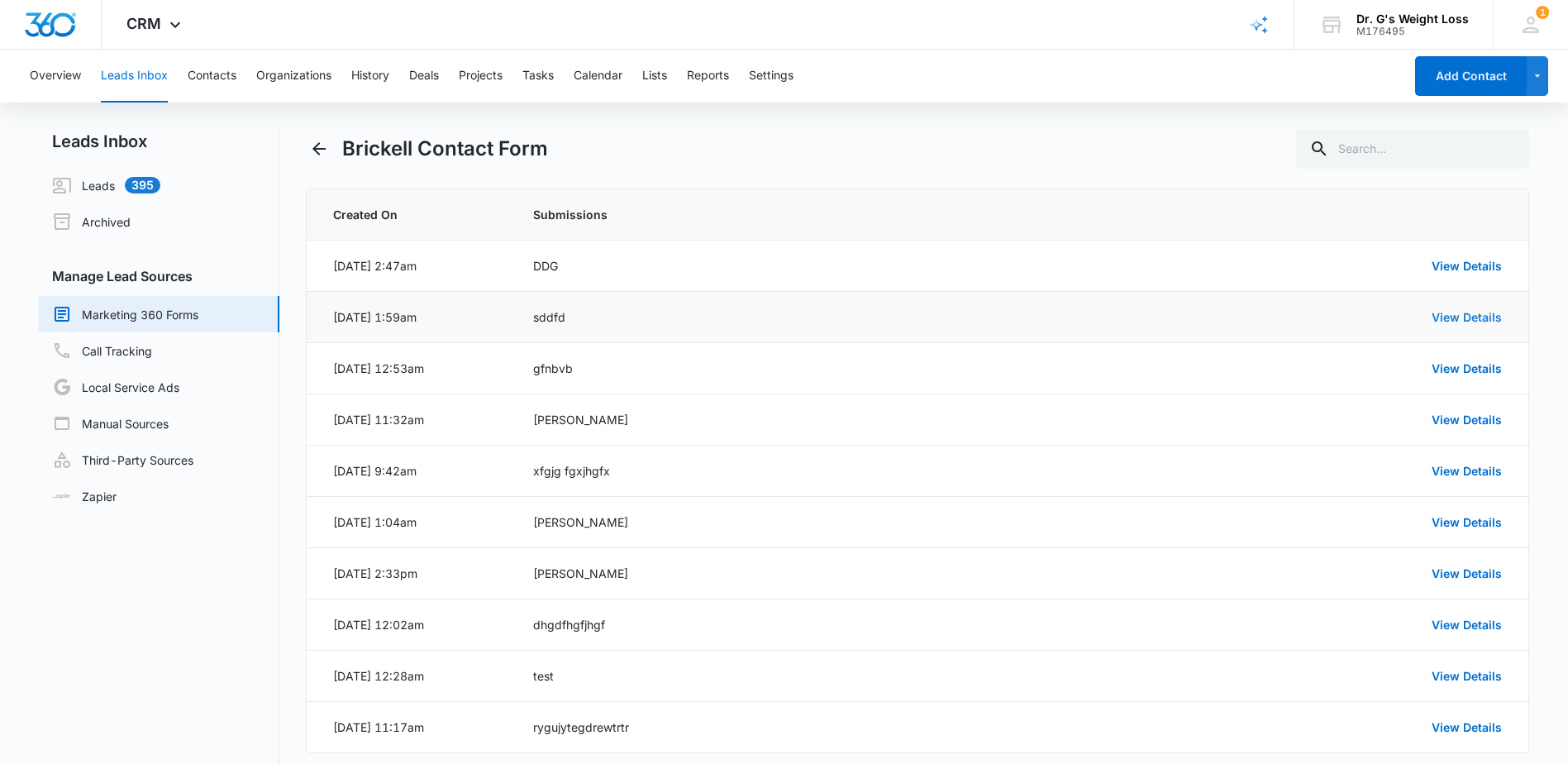
click at [1471, 315] on link "View Details" at bounding box center [1467, 317] width 71 height 14
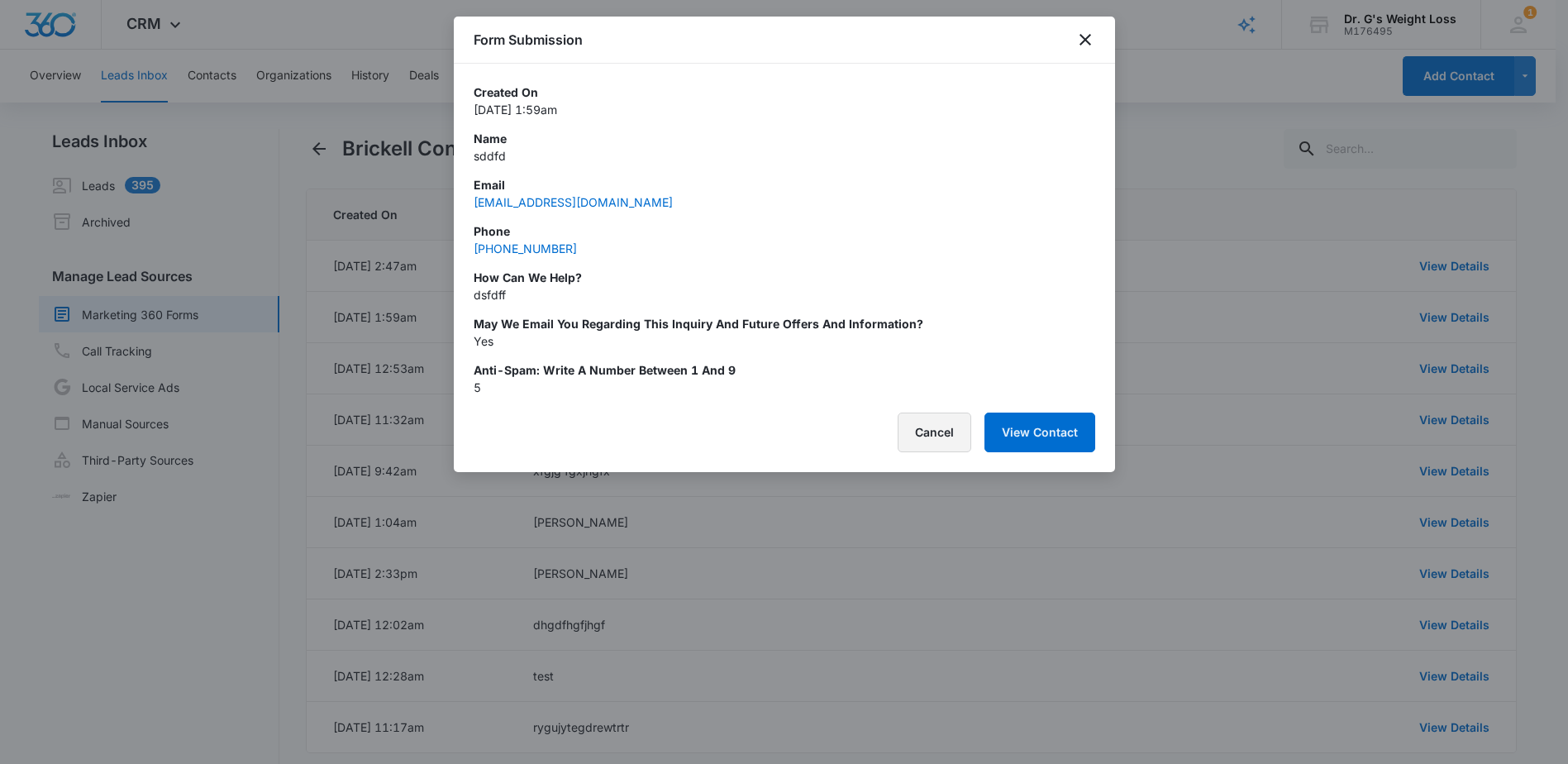
click at [919, 437] on button "Cancel" at bounding box center [935, 432] width 74 height 40
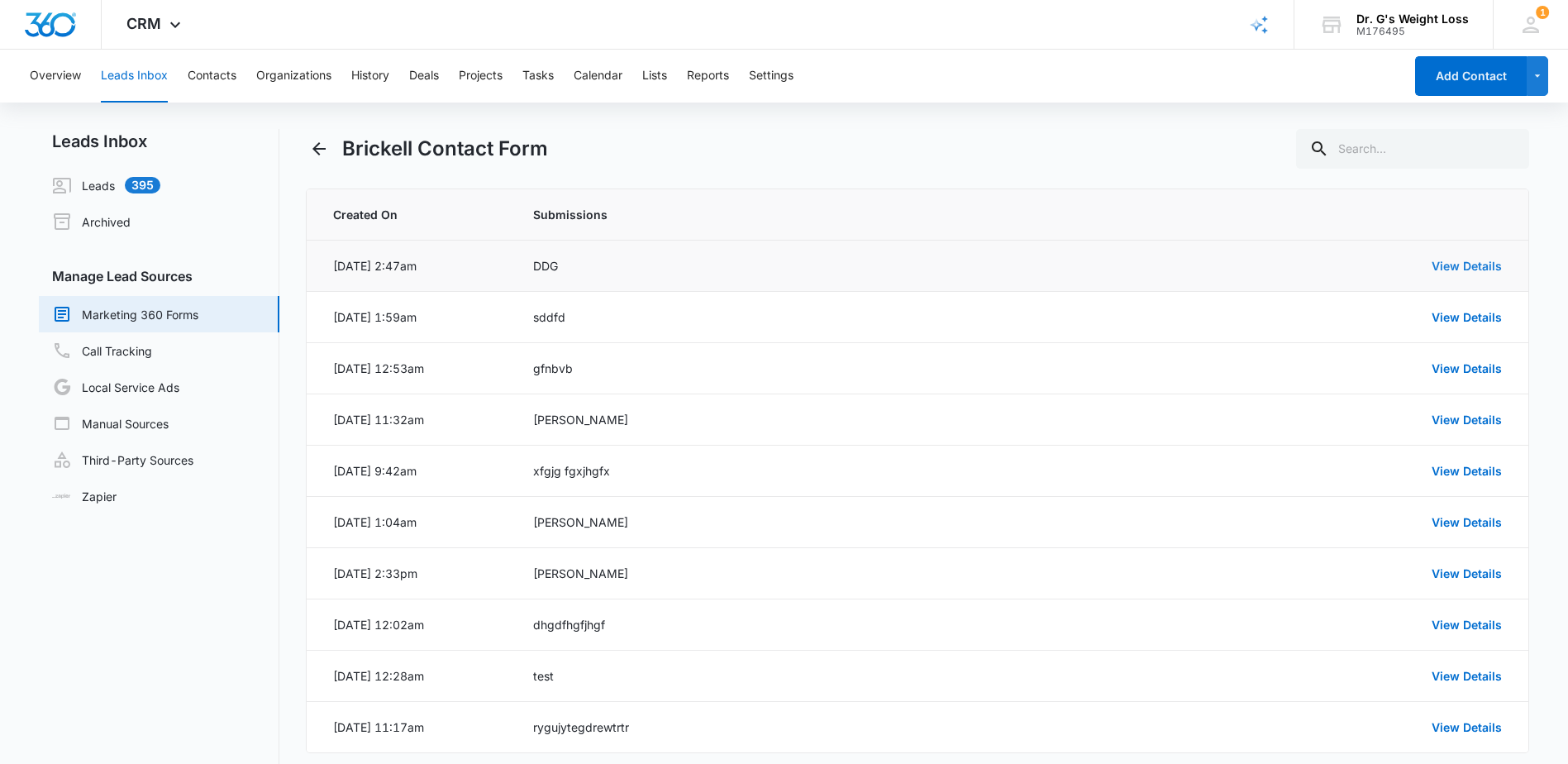
click at [1487, 267] on link "View Details" at bounding box center [1467, 265] width 71 height 14
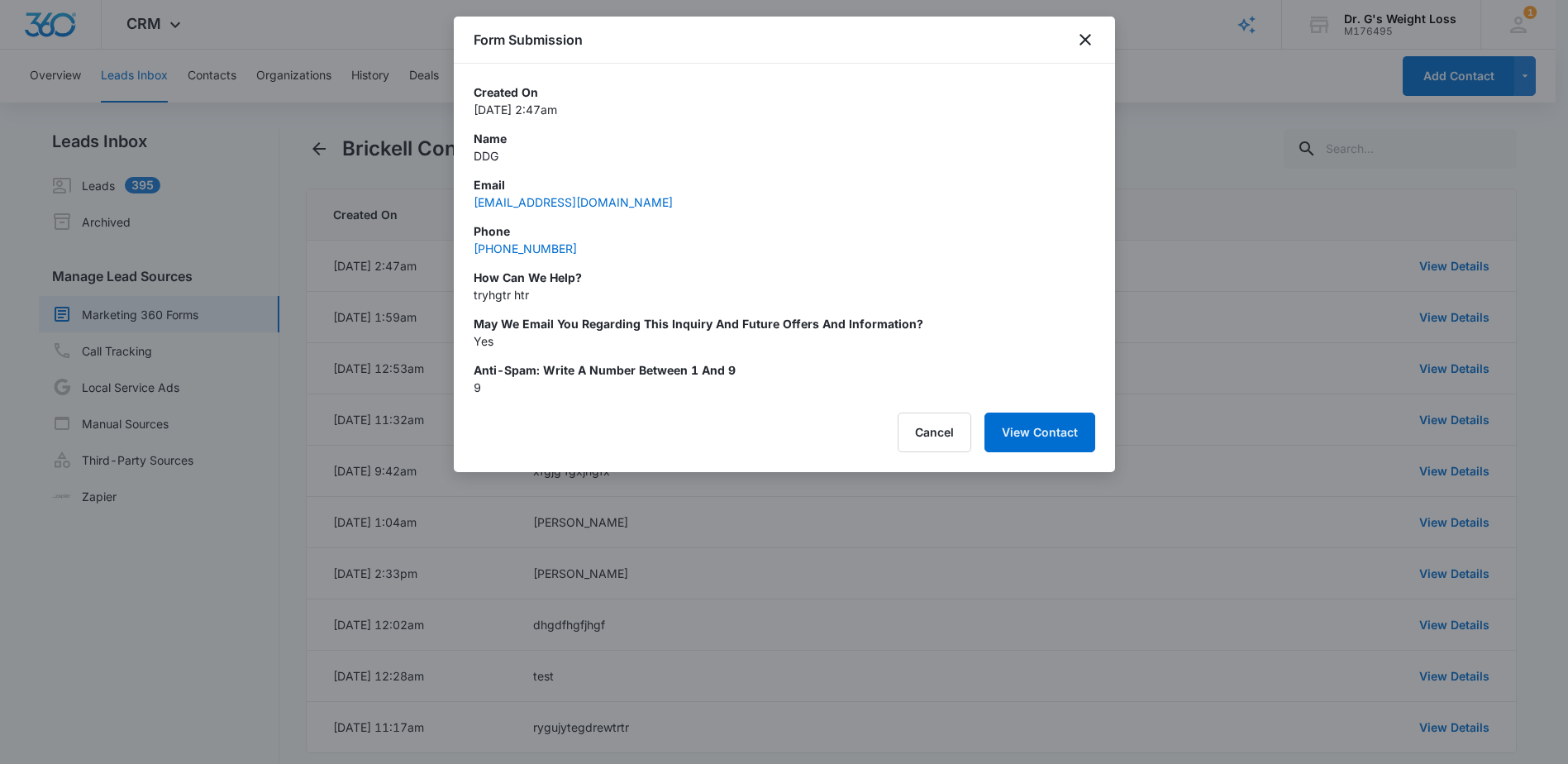
click at [1461, 376] on div at bounding box center [784, 382] width 1568 height 764
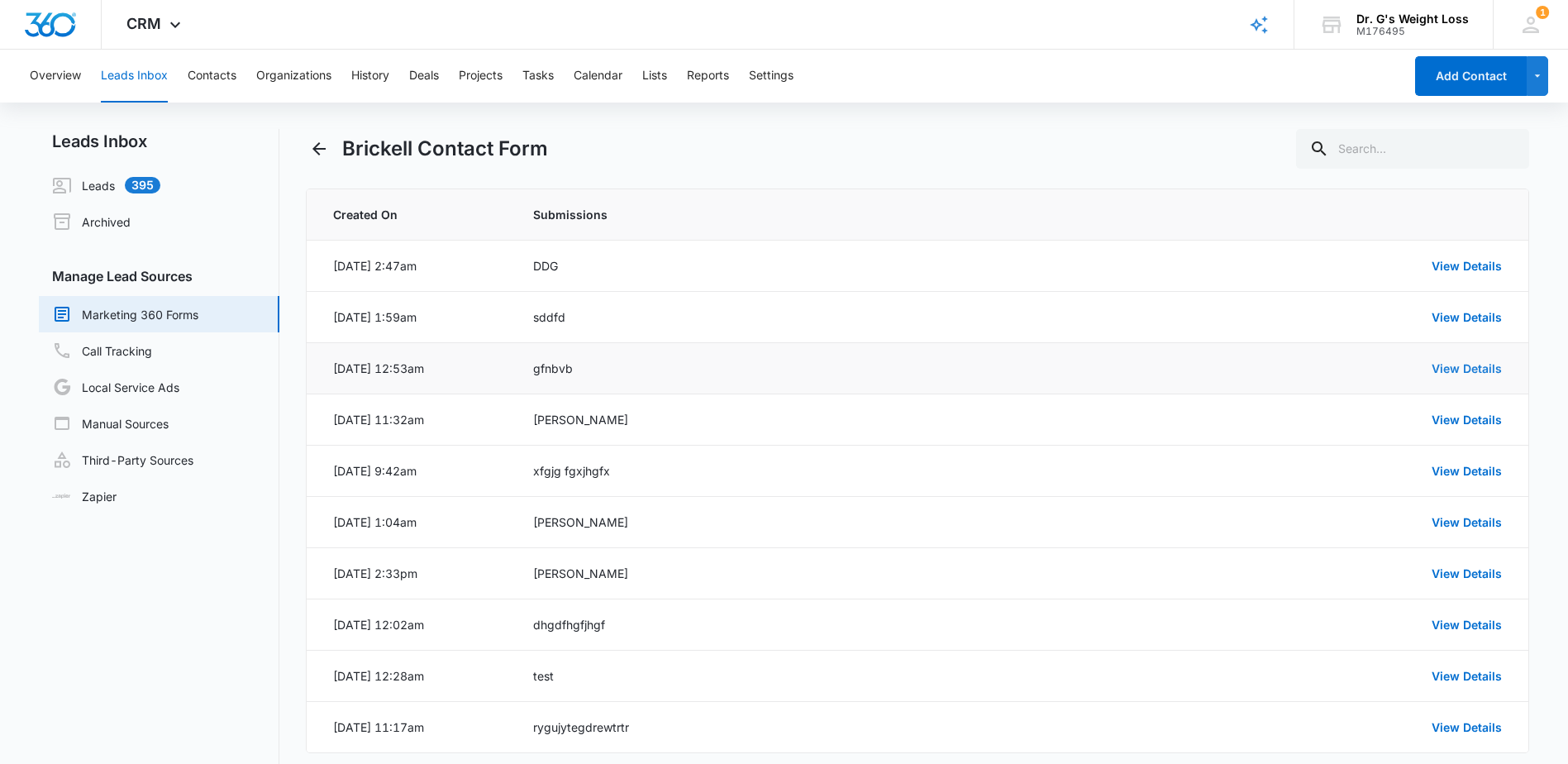
click at [1467, 368] on link "View Details" at bounding box center [1467, 368] width 71 height 14
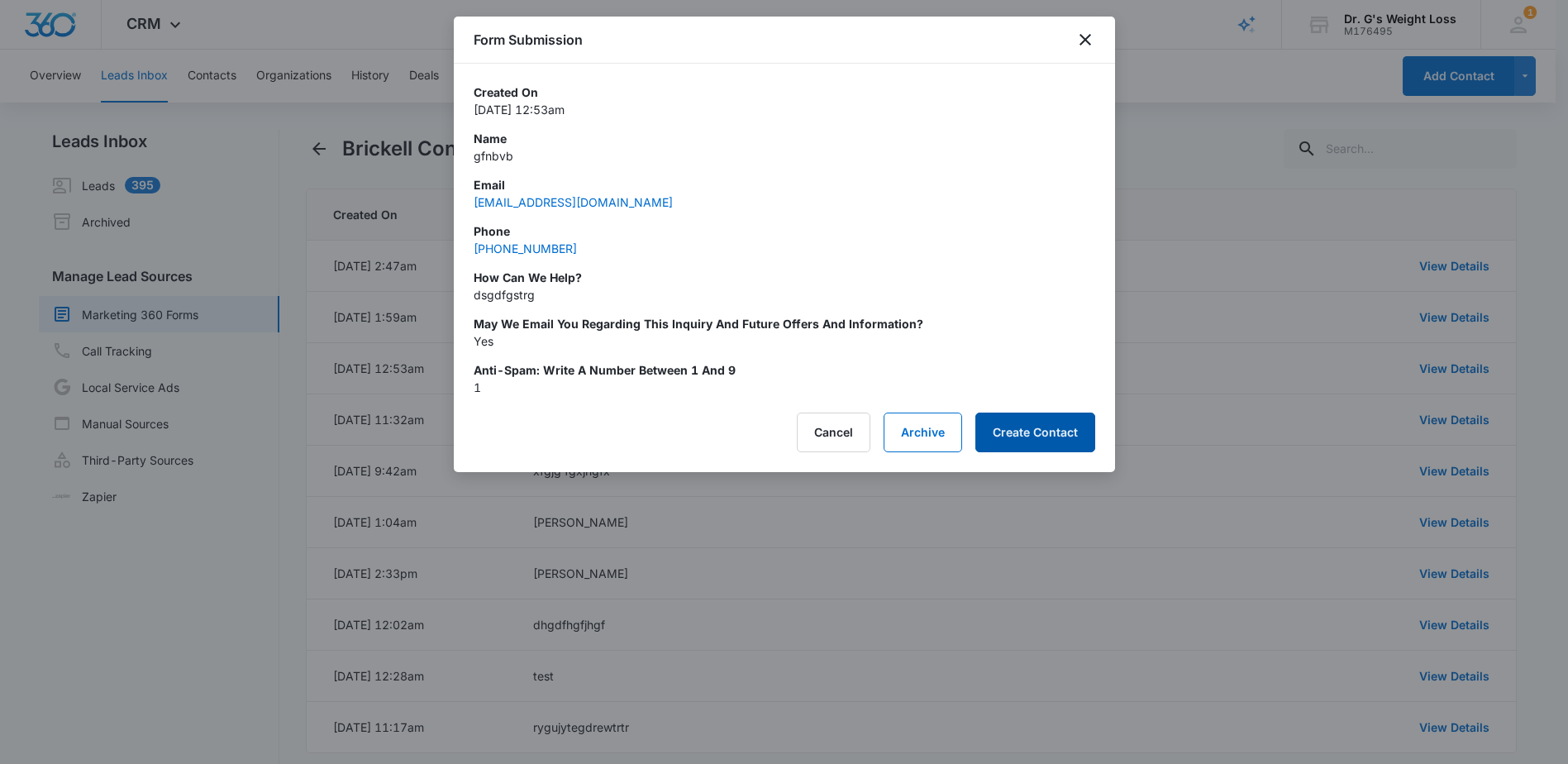
click at [1069, 439] on button "Create Contact" at bounding box center [1035, 432] width 120 height 40
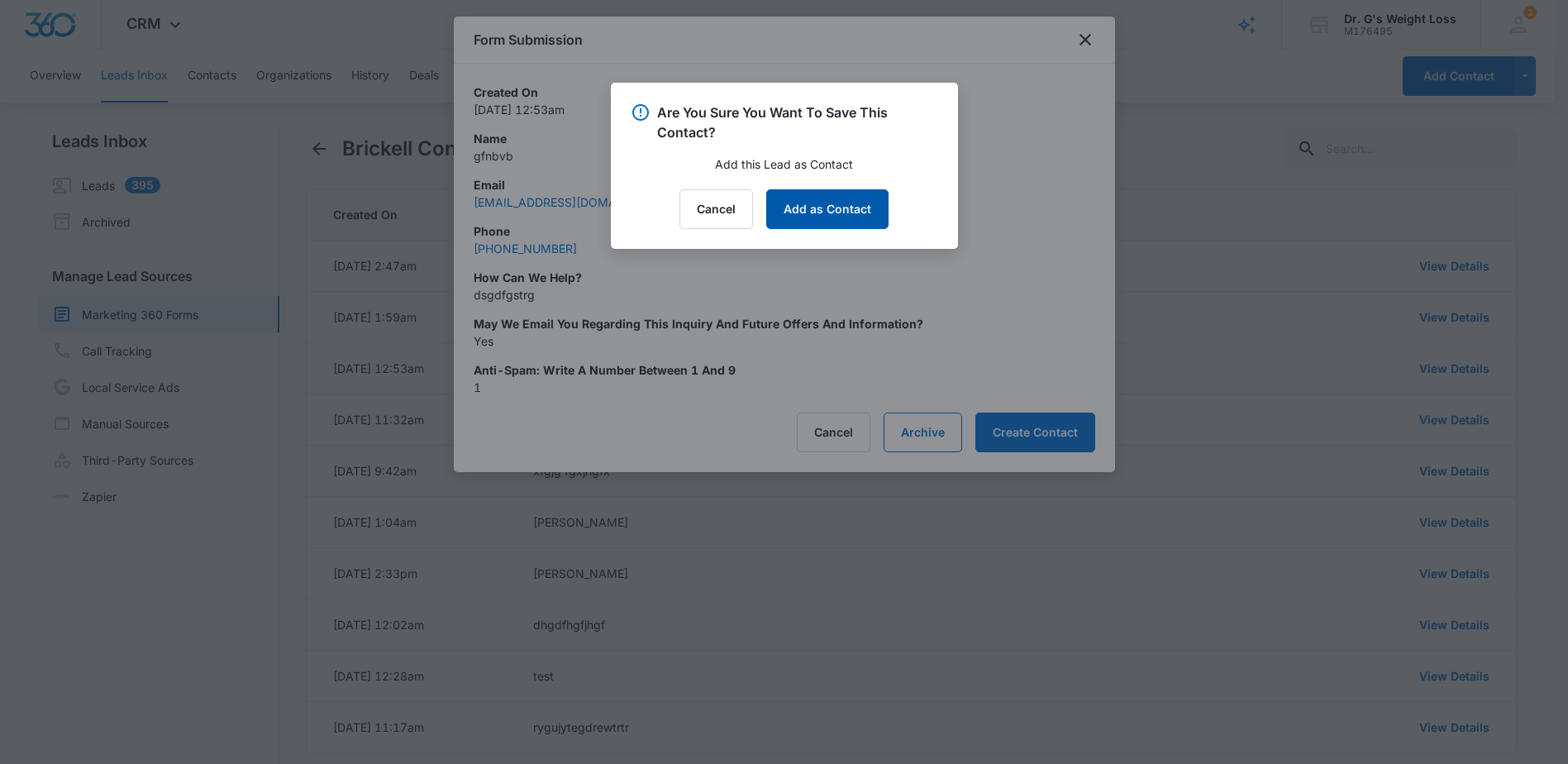
click at [841, 208] on button "Add as Contact" at bounding box center [827, 209] width 122 height 40
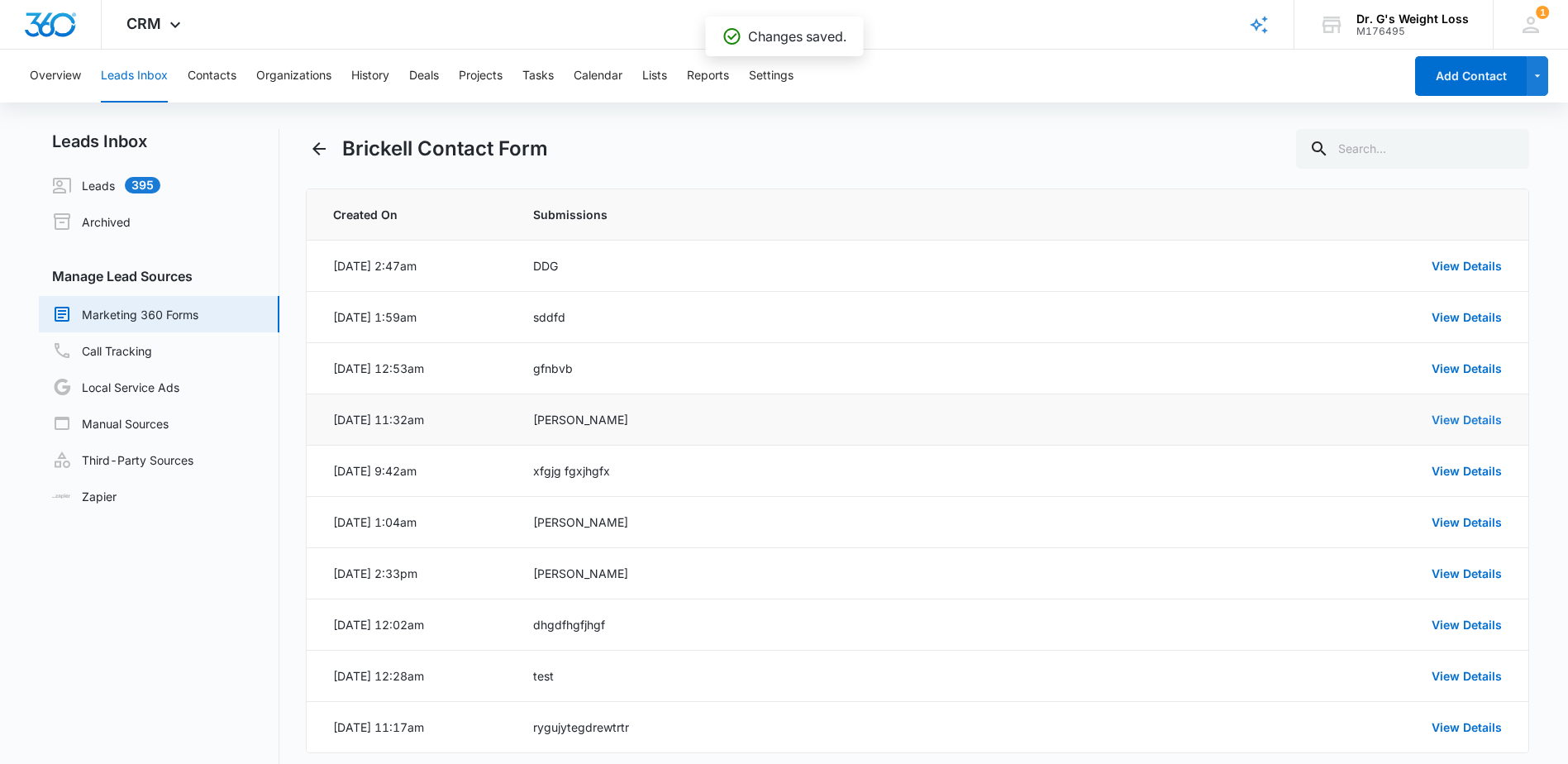
click at [1466, 420] on link "View Details" at bounding box center [1467, 419] width 71 height 14
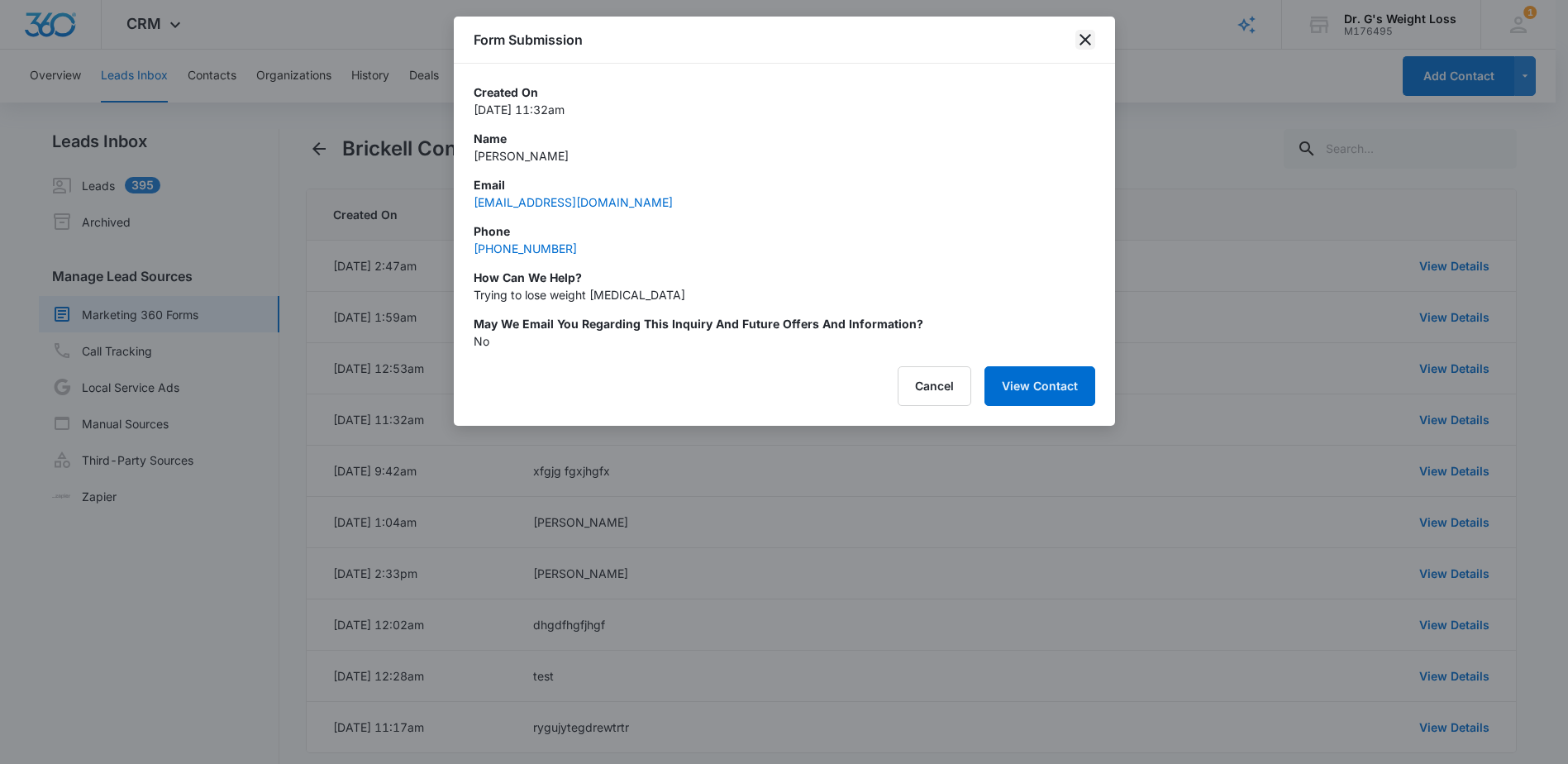
click at [1078, 42] on icon "close" at bounding box center [1085, 39] width 20 height 20
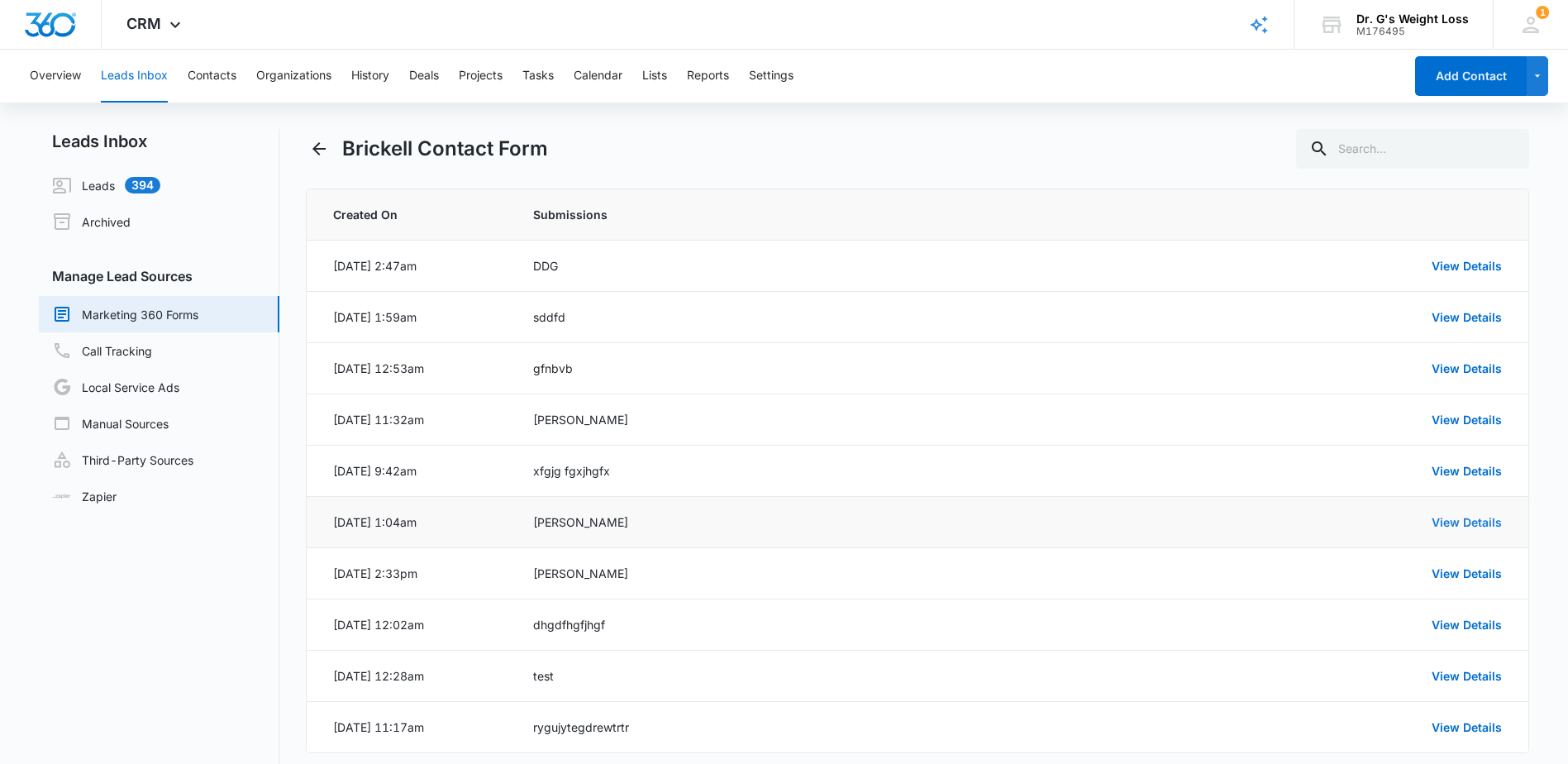
click at [1460, 522] on link "View Details" at bounding box center [1467, 522] width 71 height 14
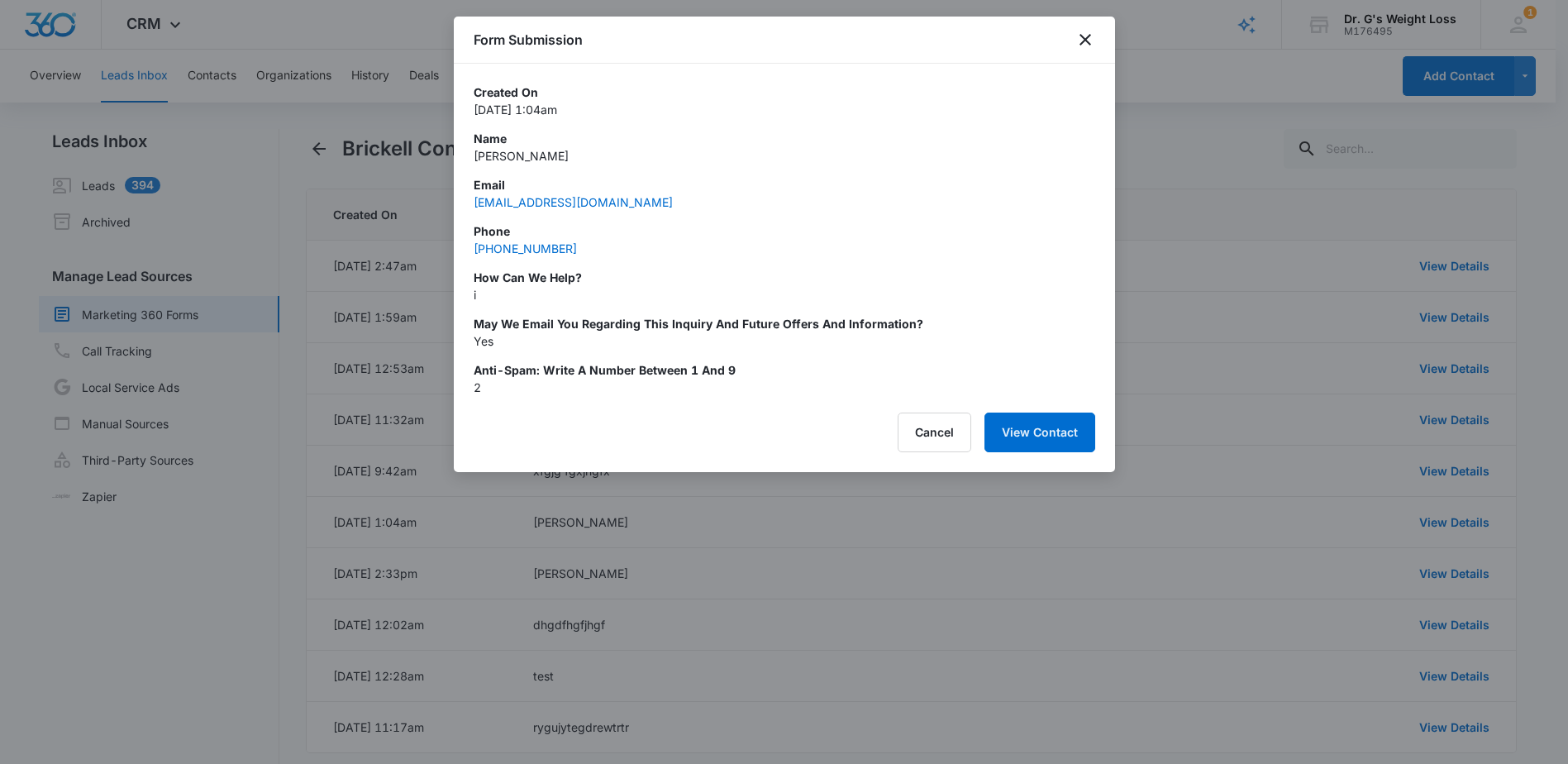
click at [1107, 38] on div "Form Submission" at bounding box center [785, 39] width 662 height 47
click at [1091, 42] on icon "close" at bounding box center [1085, 39] width 20 height 20
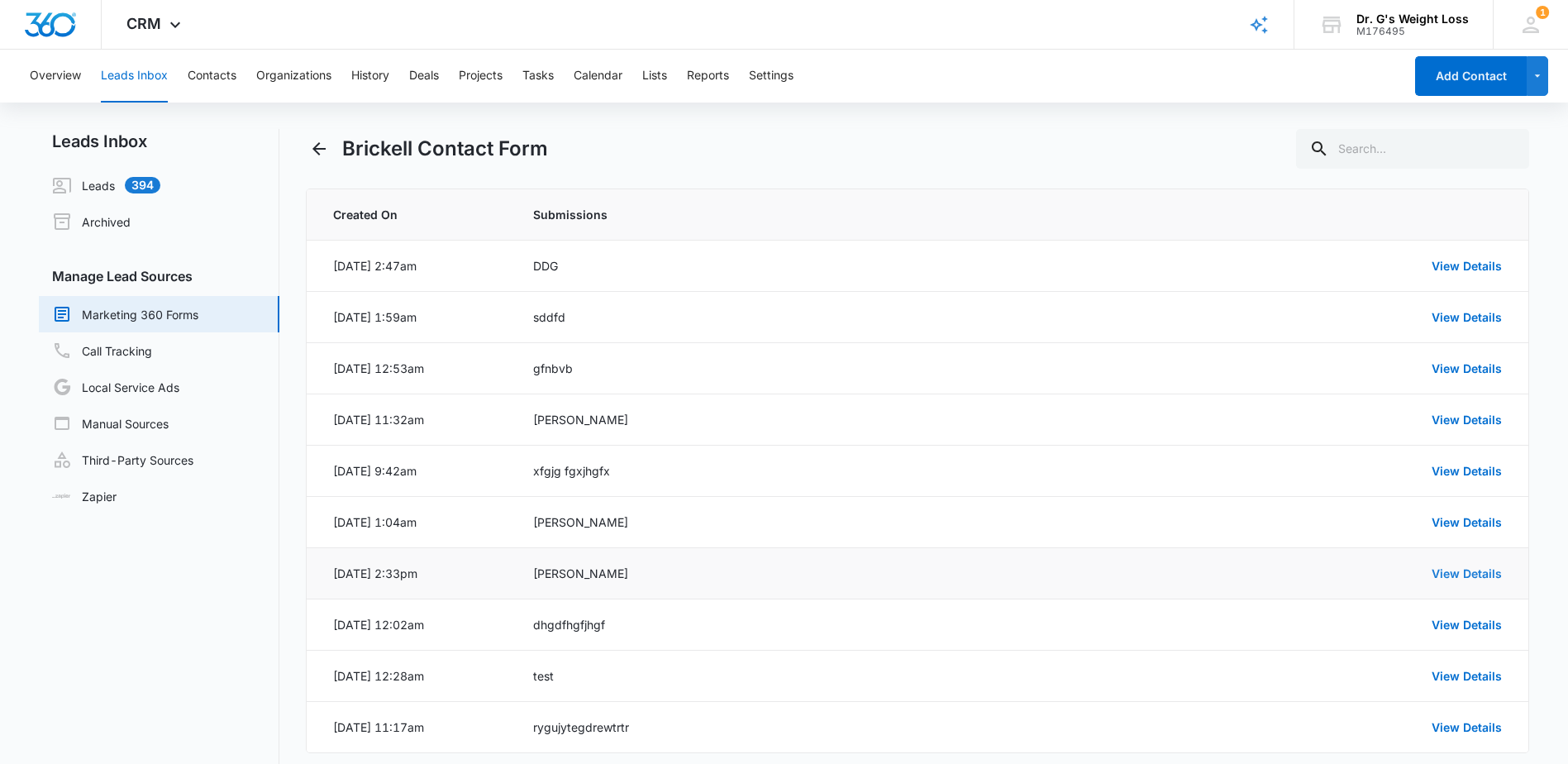
click at [1442, 578] on link "View Details" at bounding box center [1467, 573] width 71 height 14
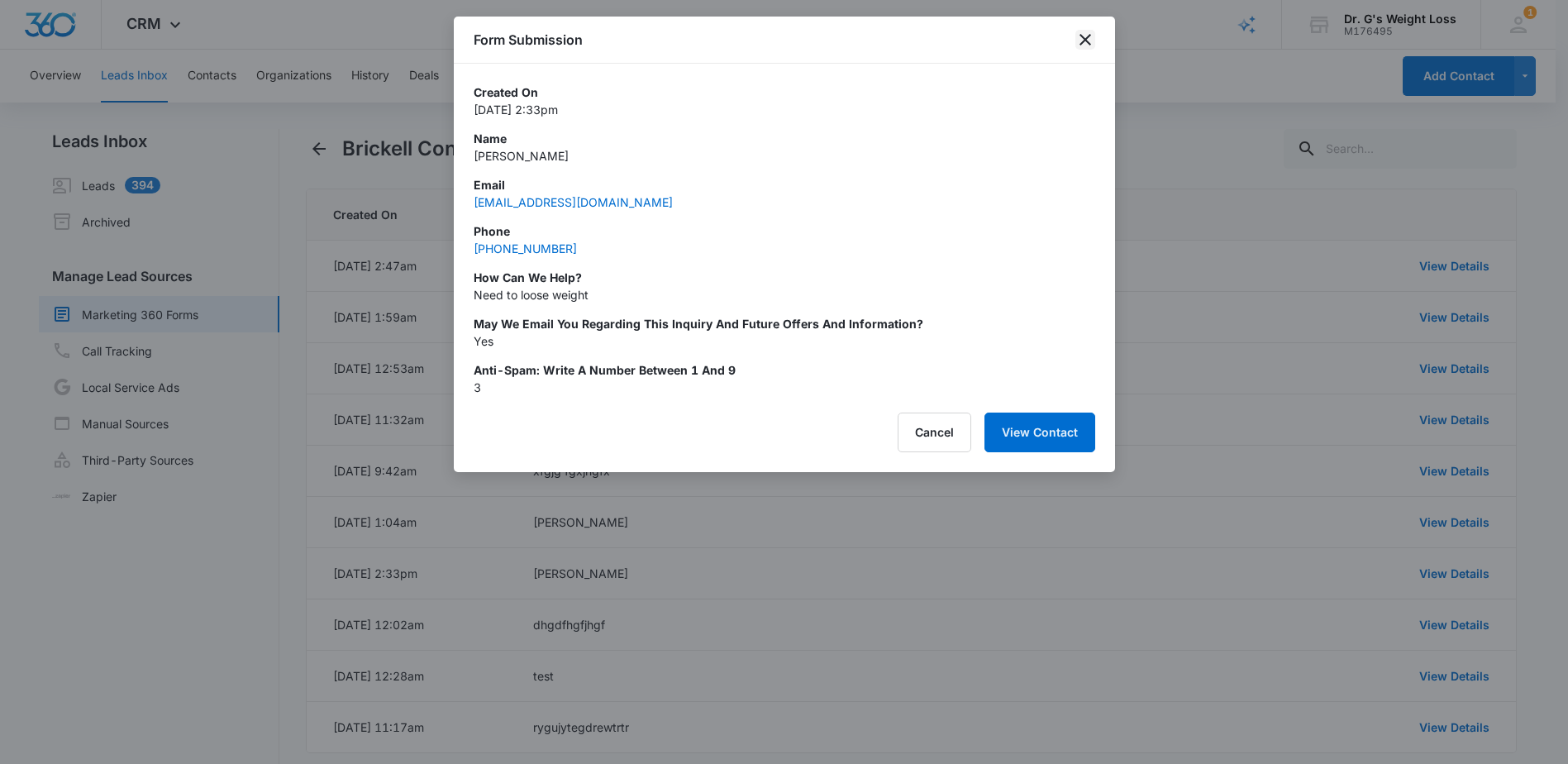
click at [1087, 39] on icon "close" at bounding box center [1085, 39] width 20 height 20
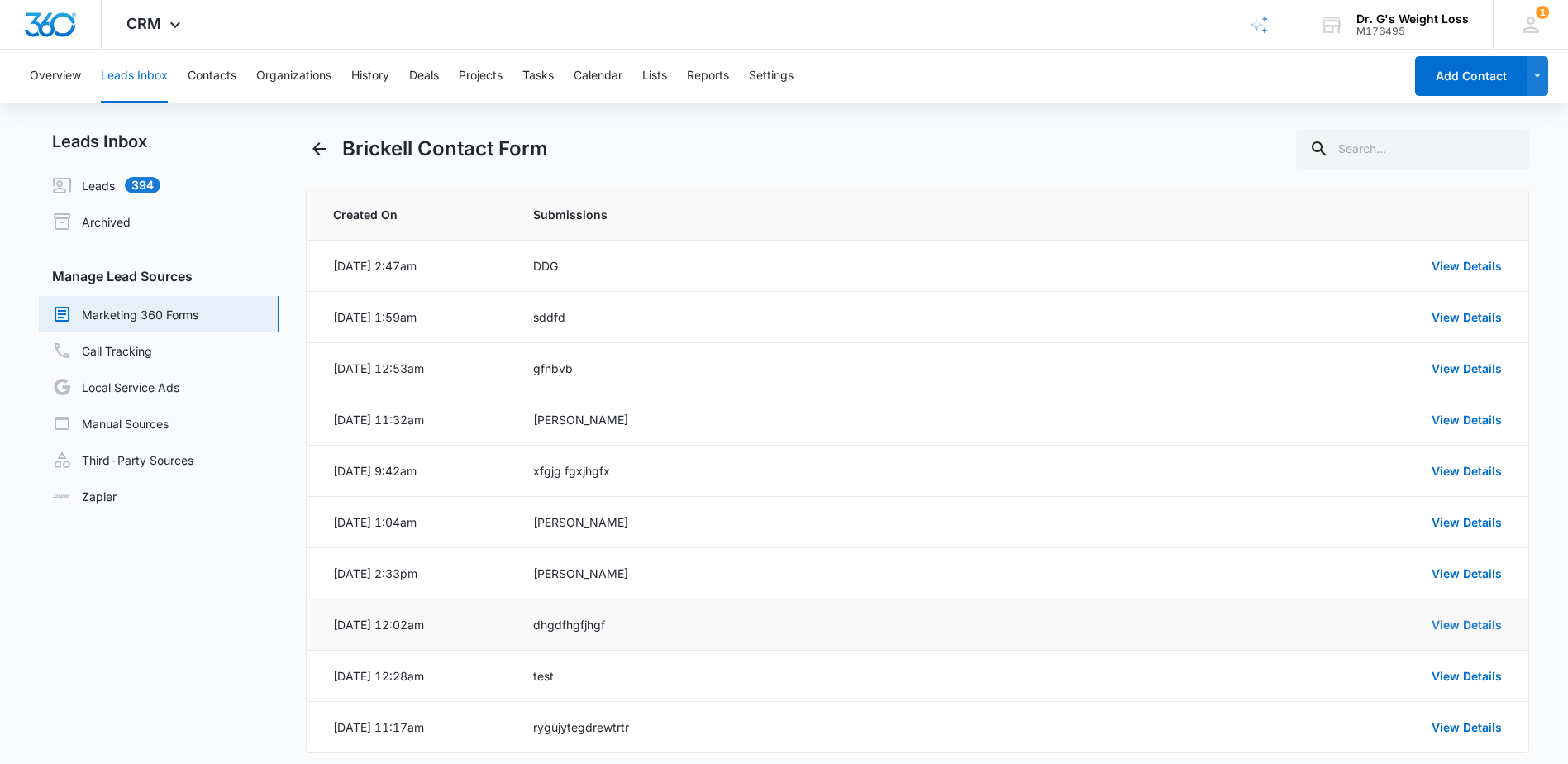
click at [1475, 624] on link "View Details" at bounding box center [1467, 624] width 71 height 14
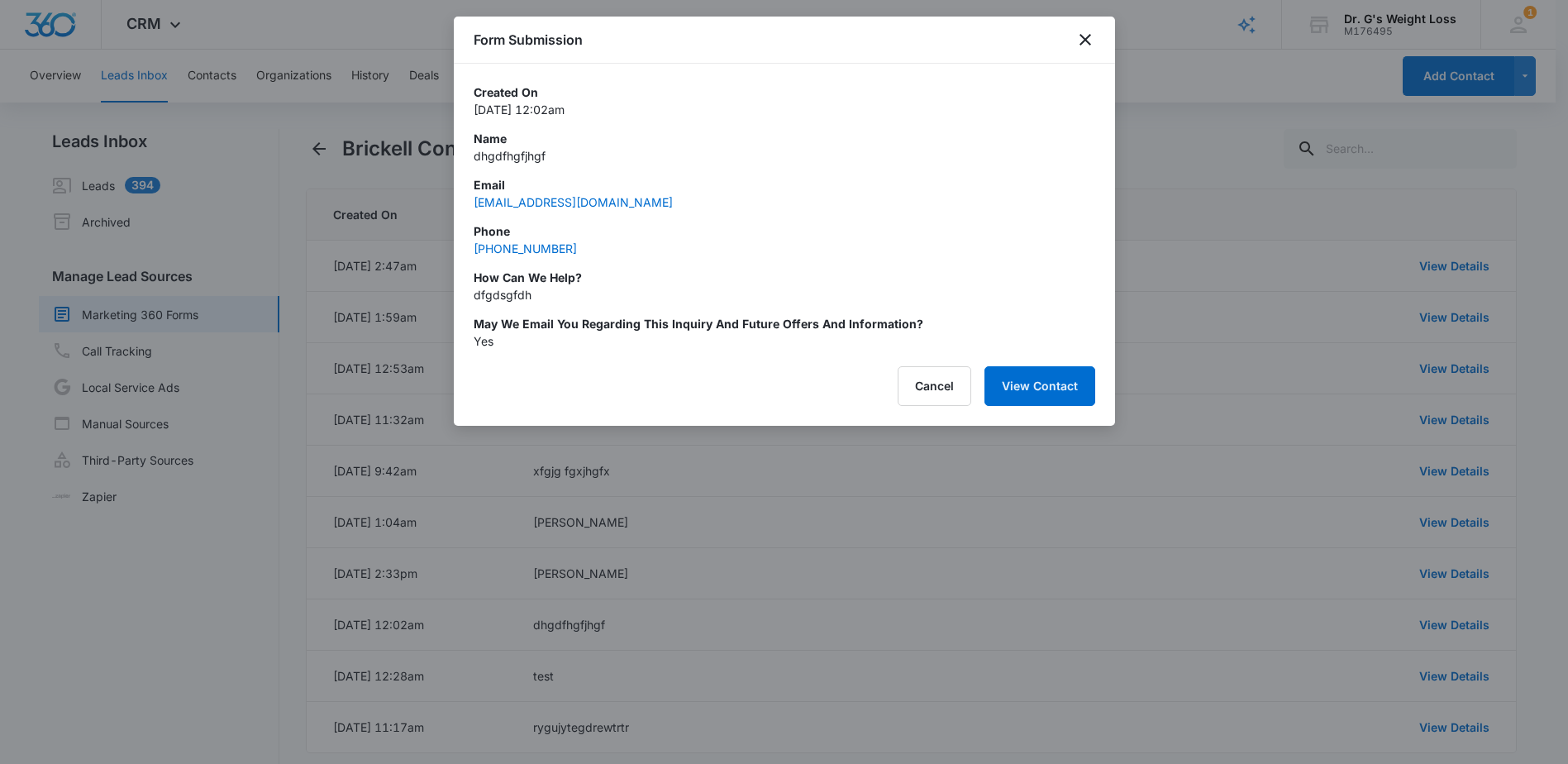
click at [1099, 40] on div "Form Submission" at bounding box center [785, 39] width 662 height 47
click at [1074, 37] on div "Form Submission" at bounding box center [785, 39] width 662 height 47
click at [1087, 31] on icon "close" at bounding box center [1085, 39] width 20 height 20
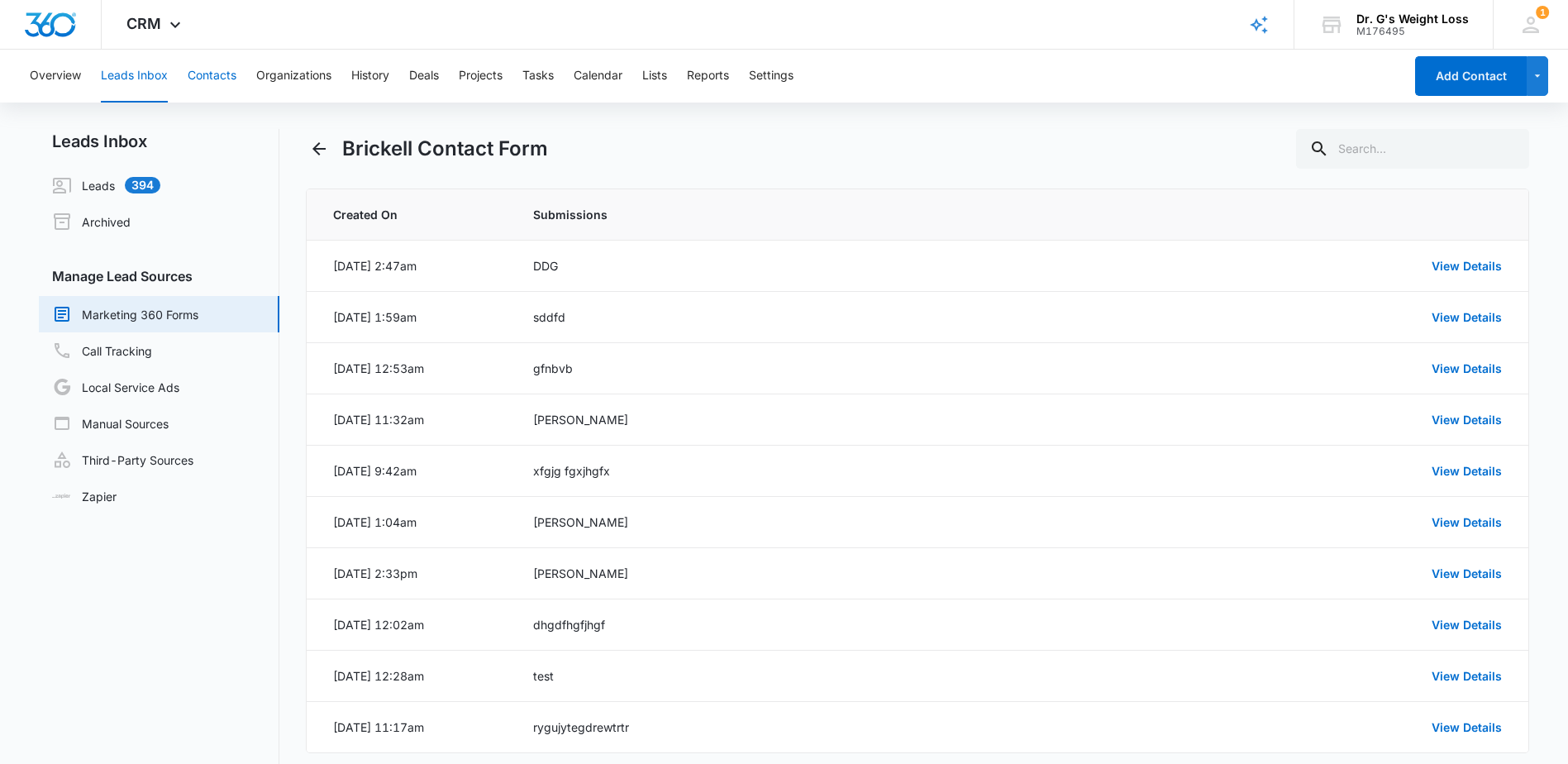
click at [214, 66] on button "Contacts" at bounding box center [212, 76] width 48 height 53
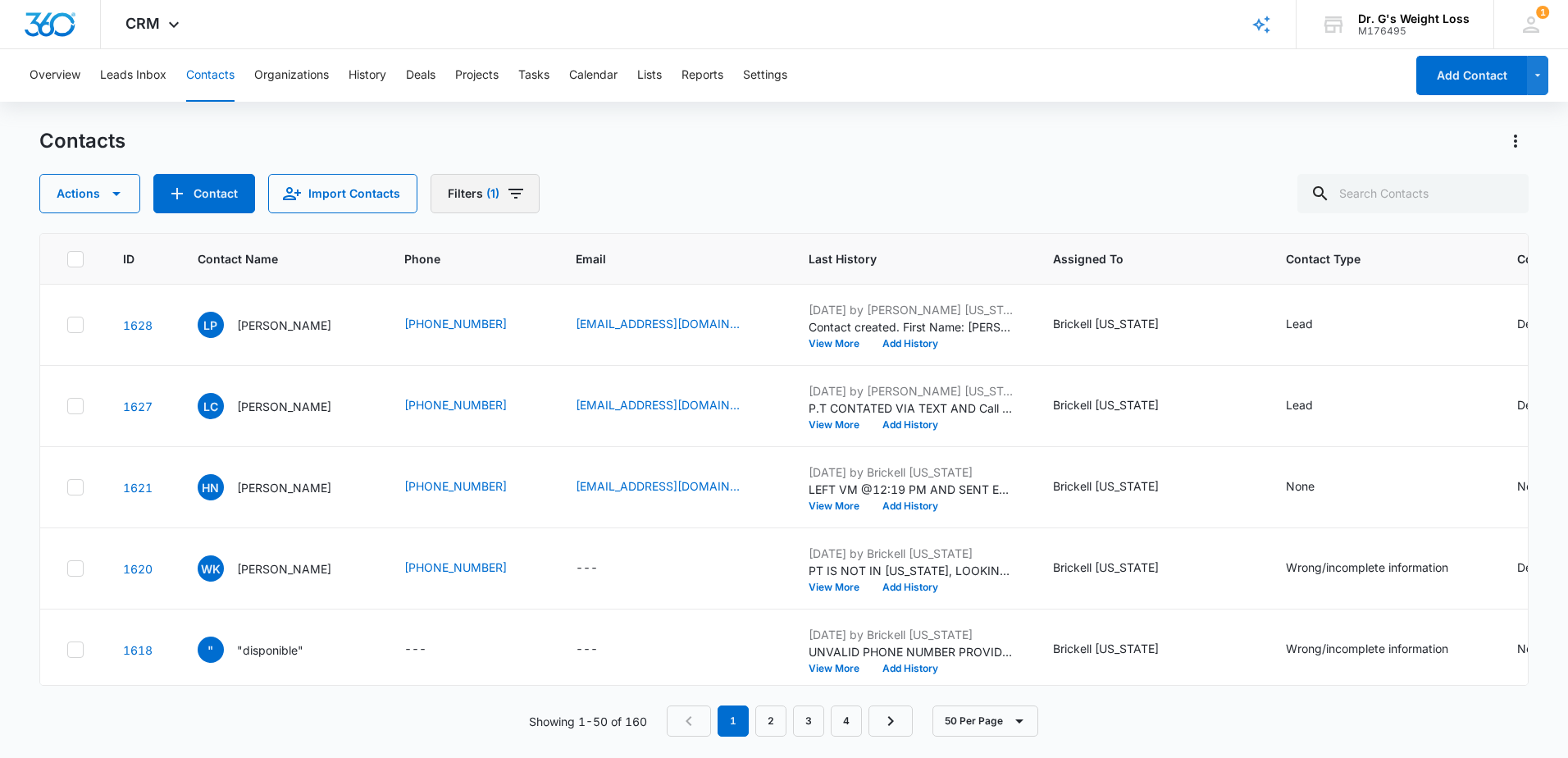
click at [481, 198] on button "Filters (1)" at bounding box center [484, 193] width 109 height 40
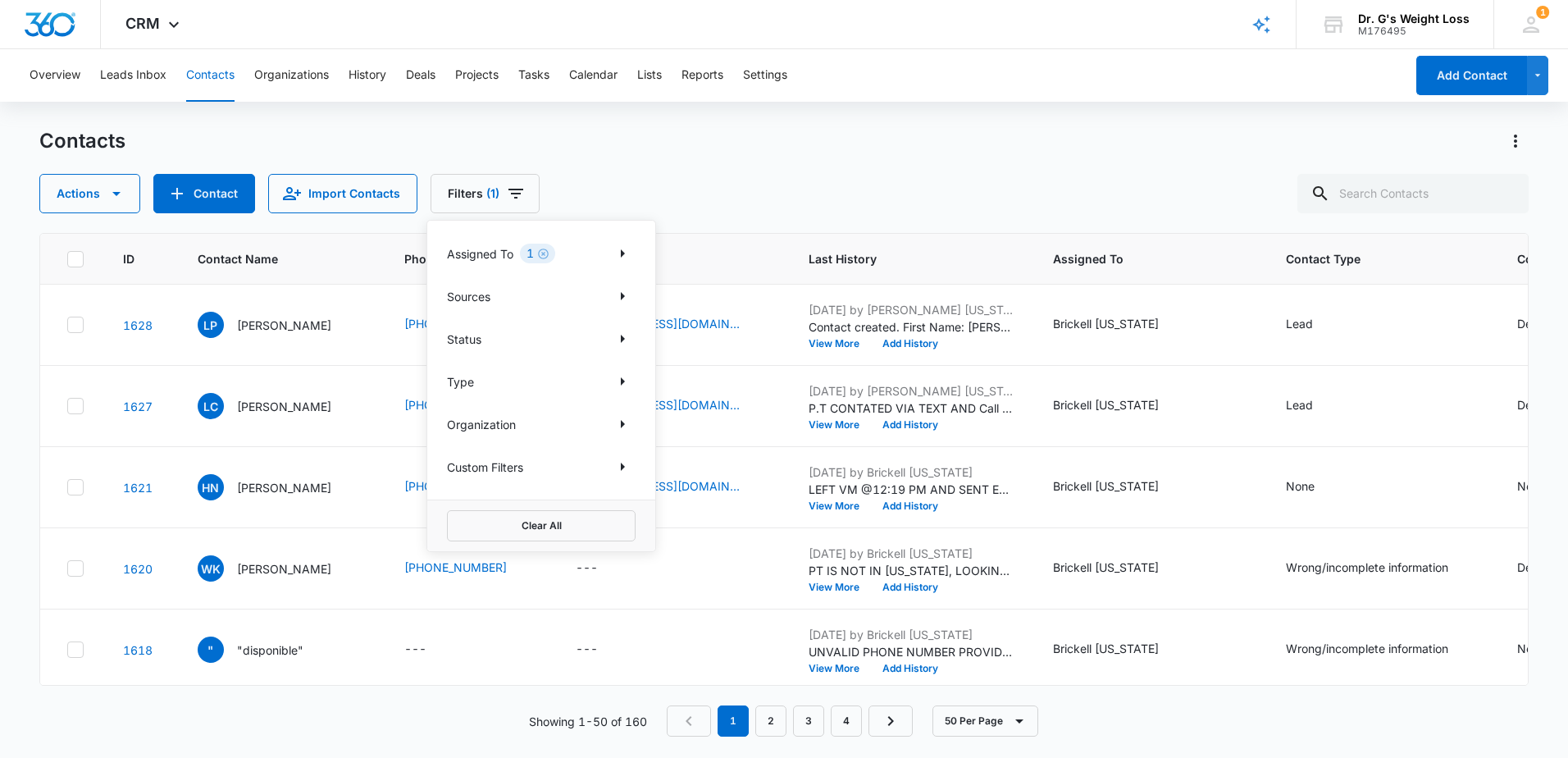
click at [519, 257] on div "Assigned To 1" at bounding box center [542, 253] width 189 height 26
click at [543, 252] on icon "Clear" at bounding box center [543, 254] width 13 height 13
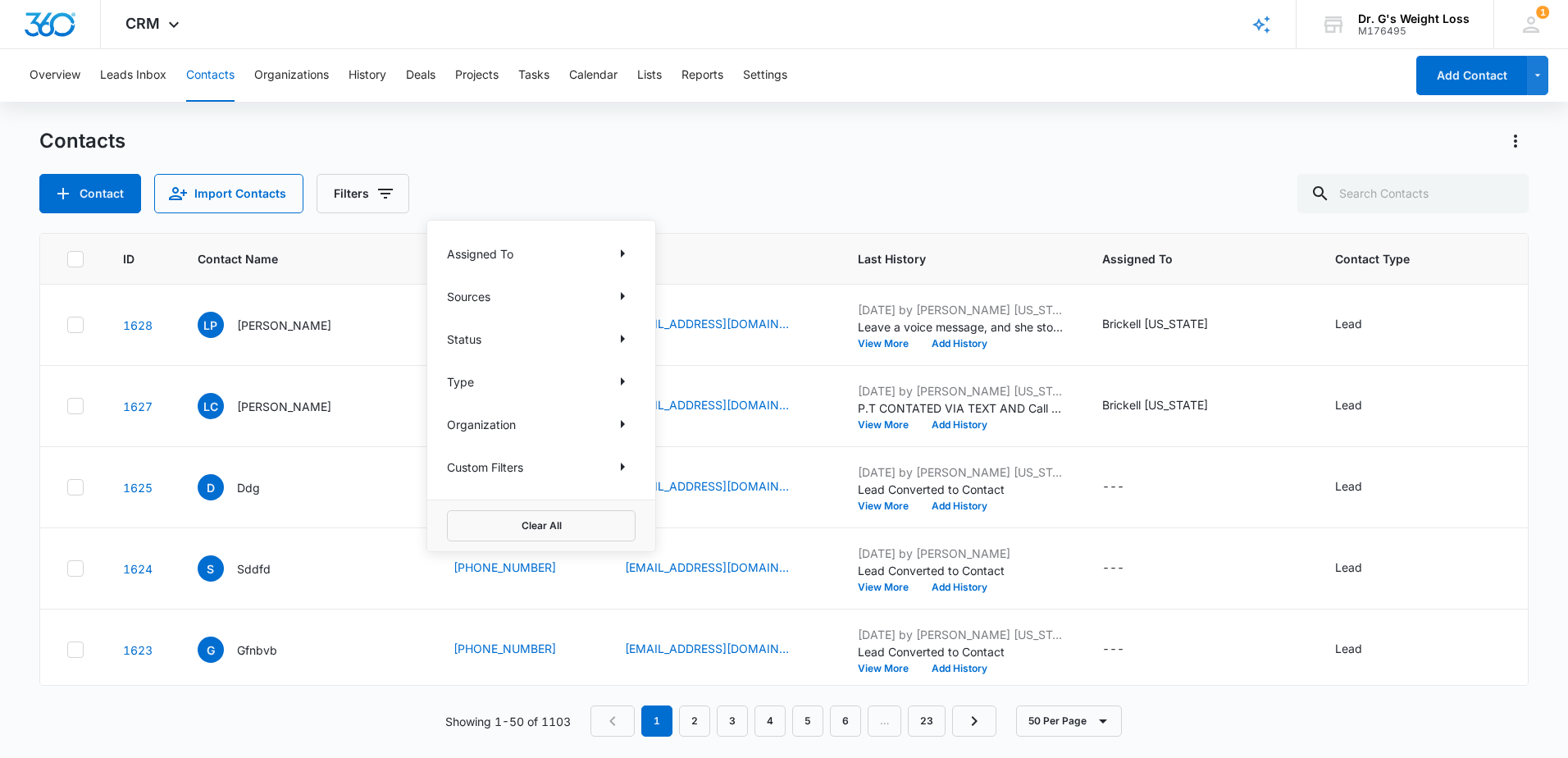
click at [706, 169] on div "Contacts Contact Import Contacts Filters Assigned To Sources Status Type Organi…" at bounding box center [784, 171] width 1490 height 85
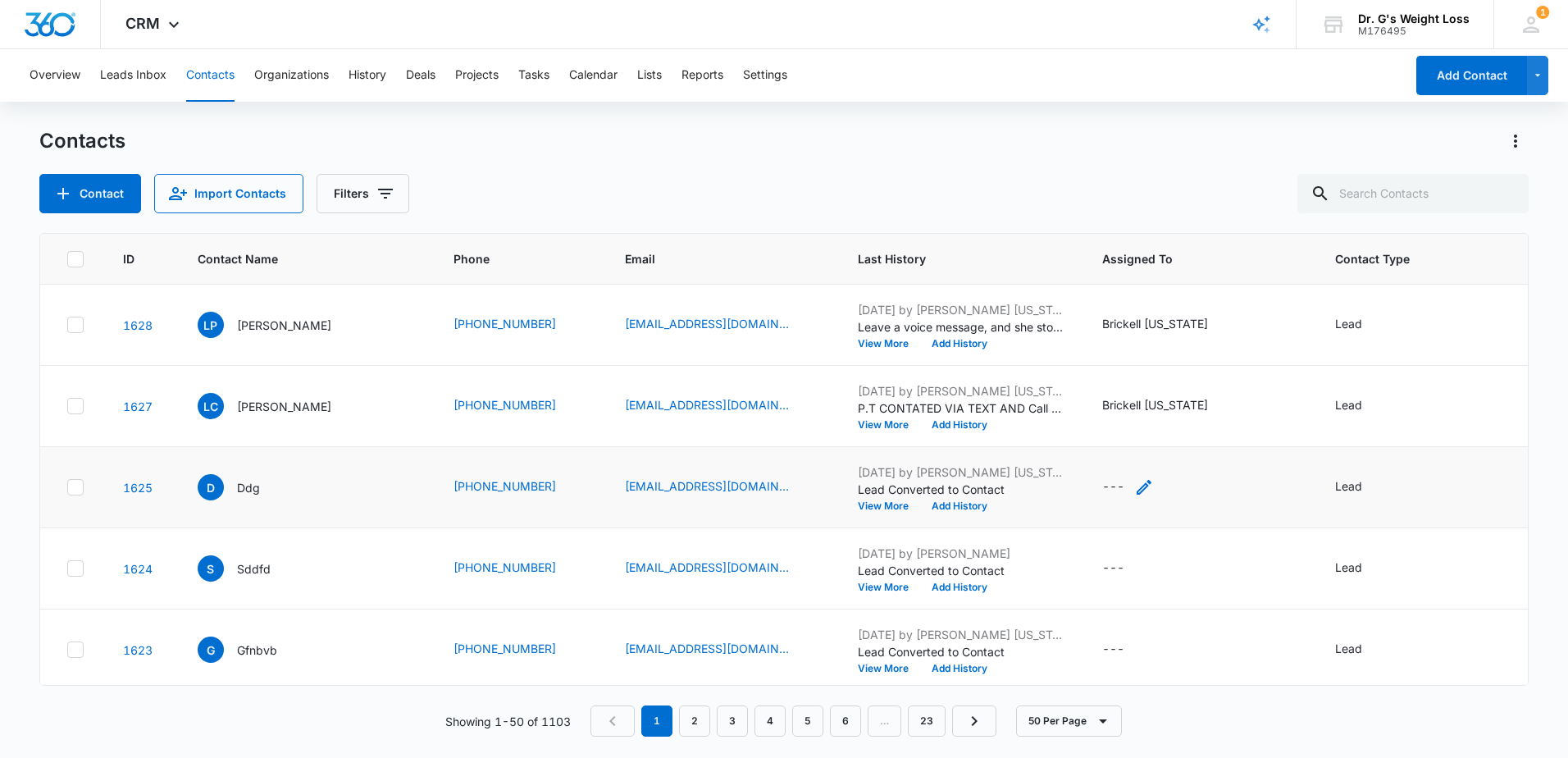
click at [1102, 481] on div "---" at bounding box center [1113, 487] width 22 height 19
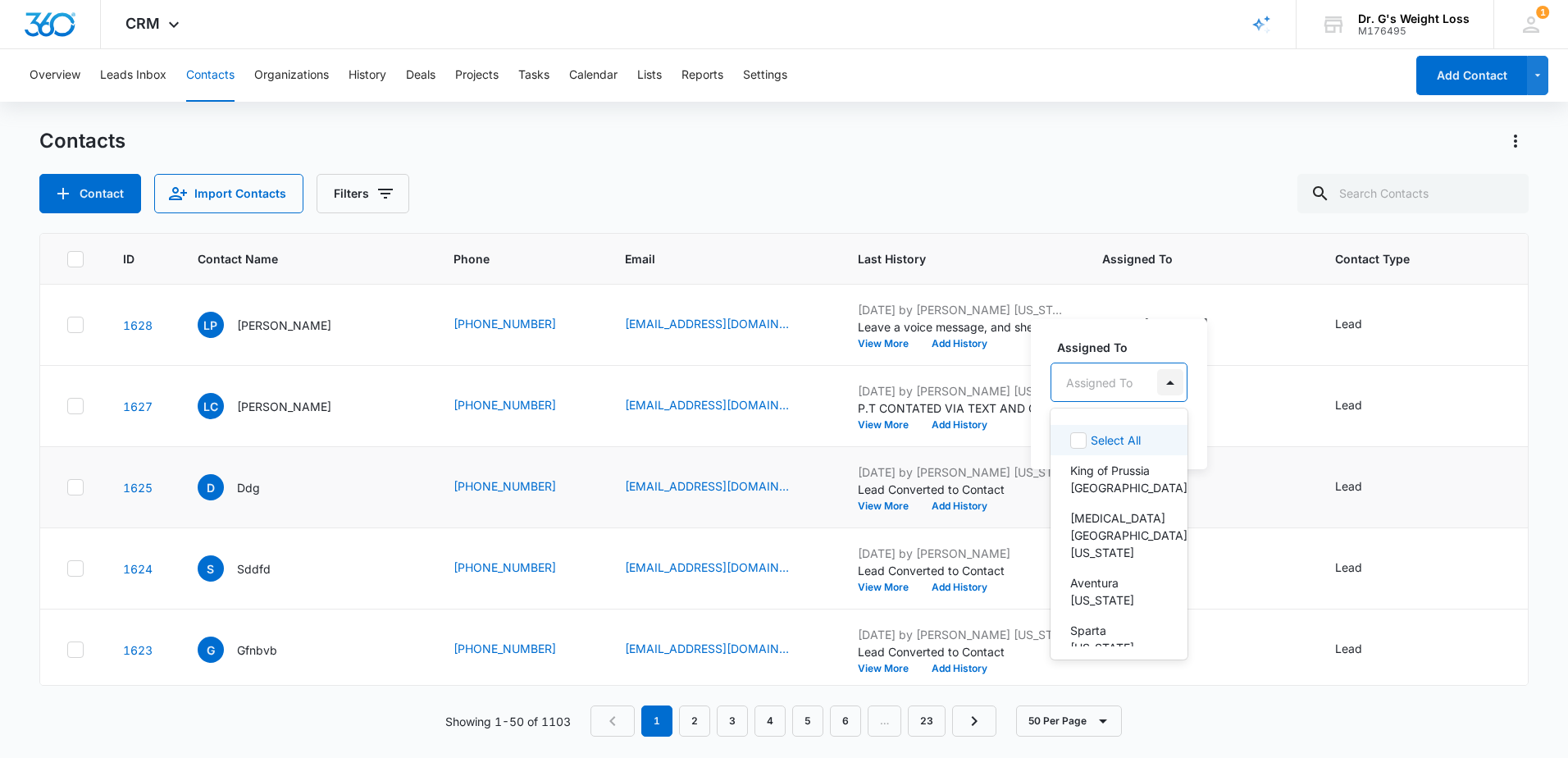
click at [1175, 384] on div at bounding box center [1170, 382] width 26 height 26
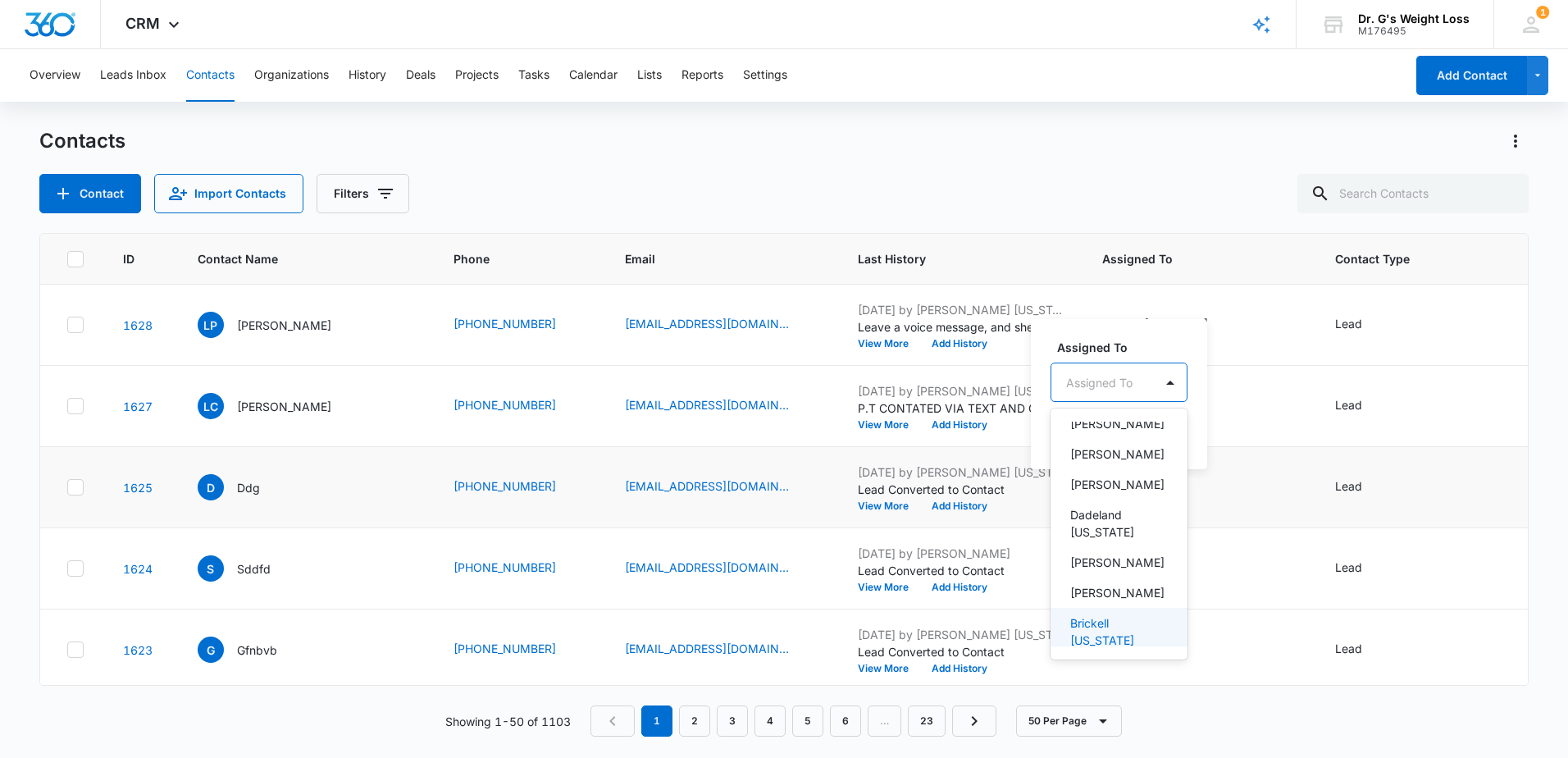
scroll to position [492, 0]
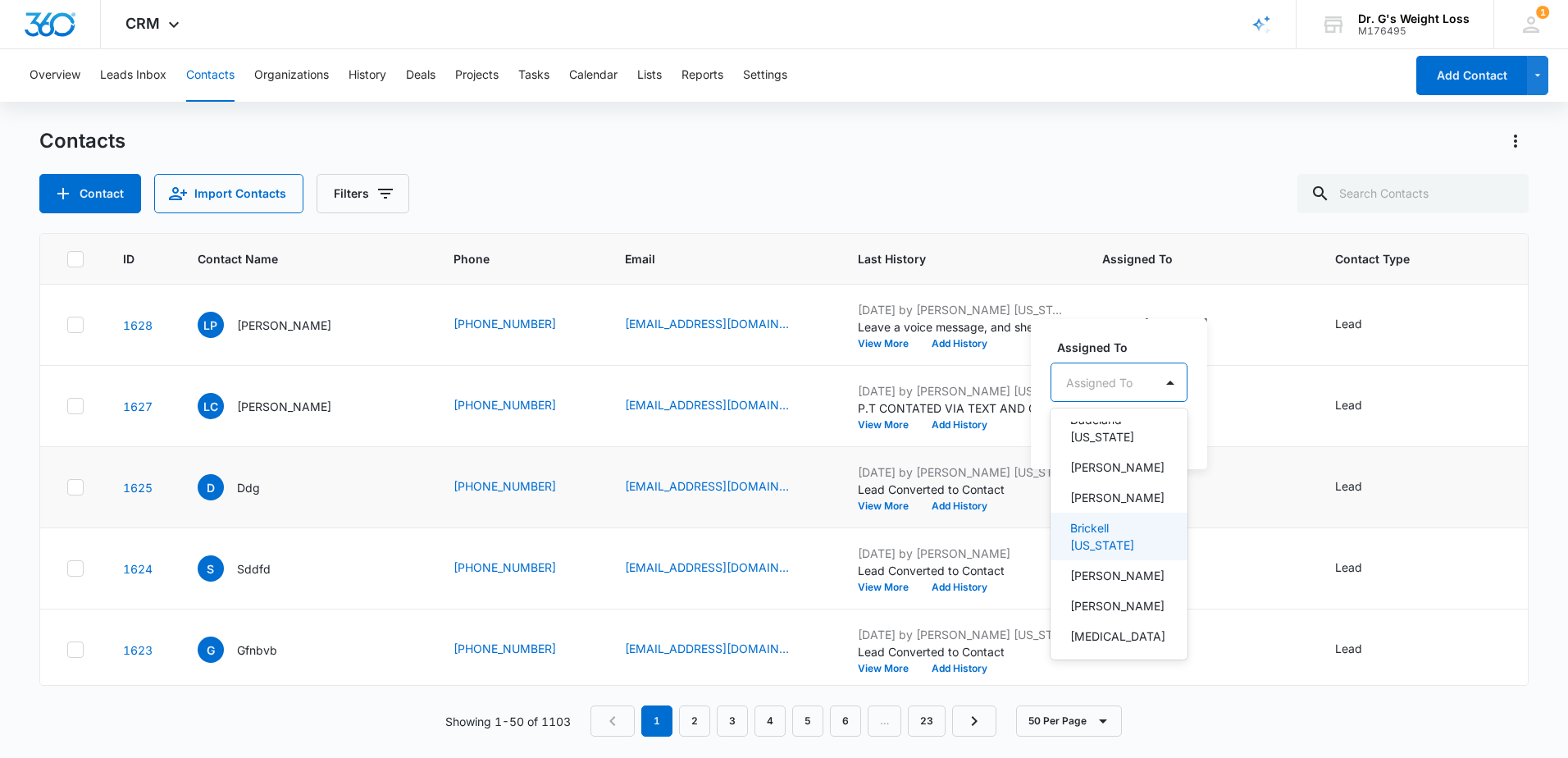
click at [1133, 519] on p "Brickell [US_STATE]" at bounding box center [1117, 536] width 95 height 35
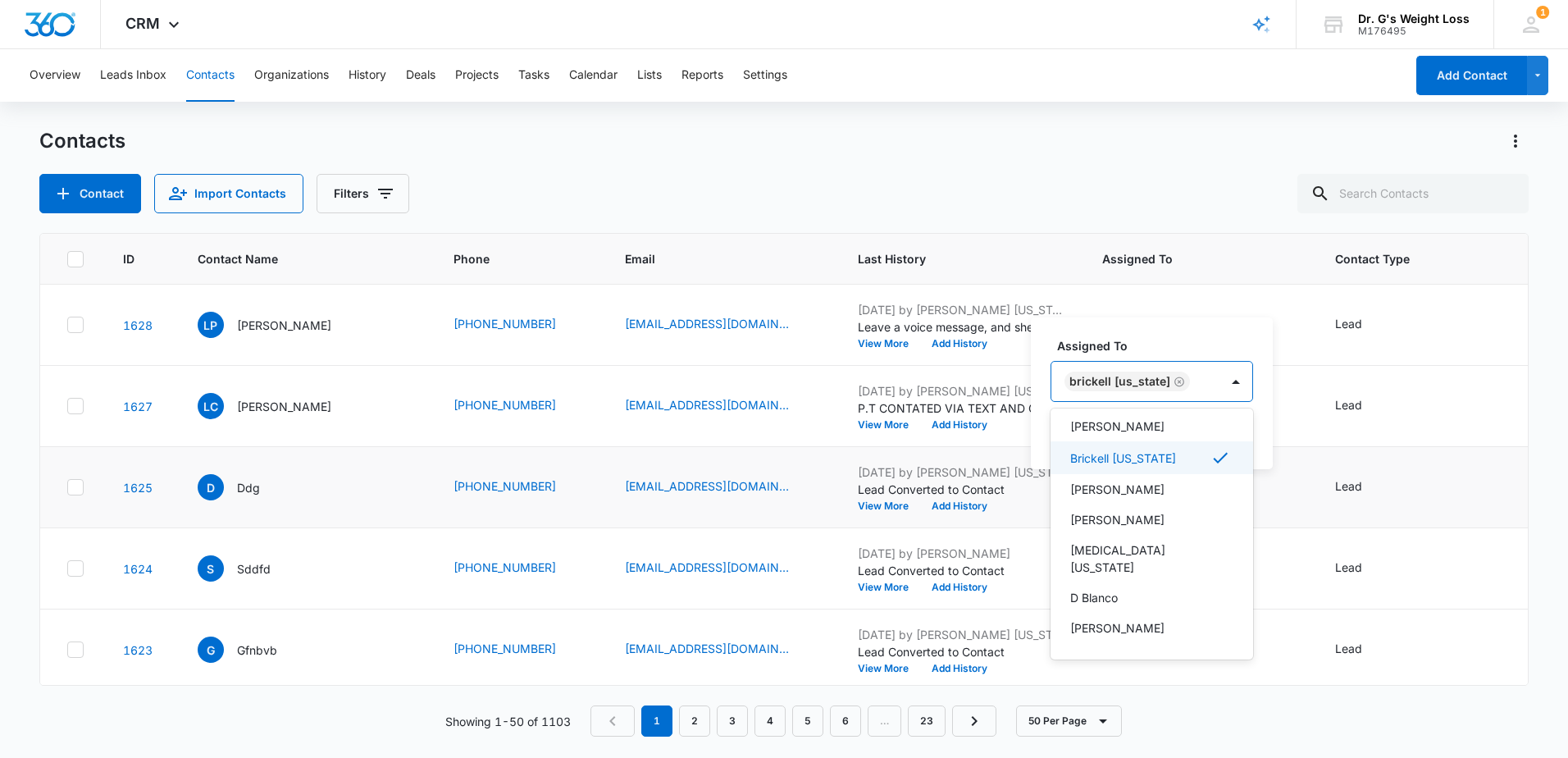
scroll to position [371, 0]
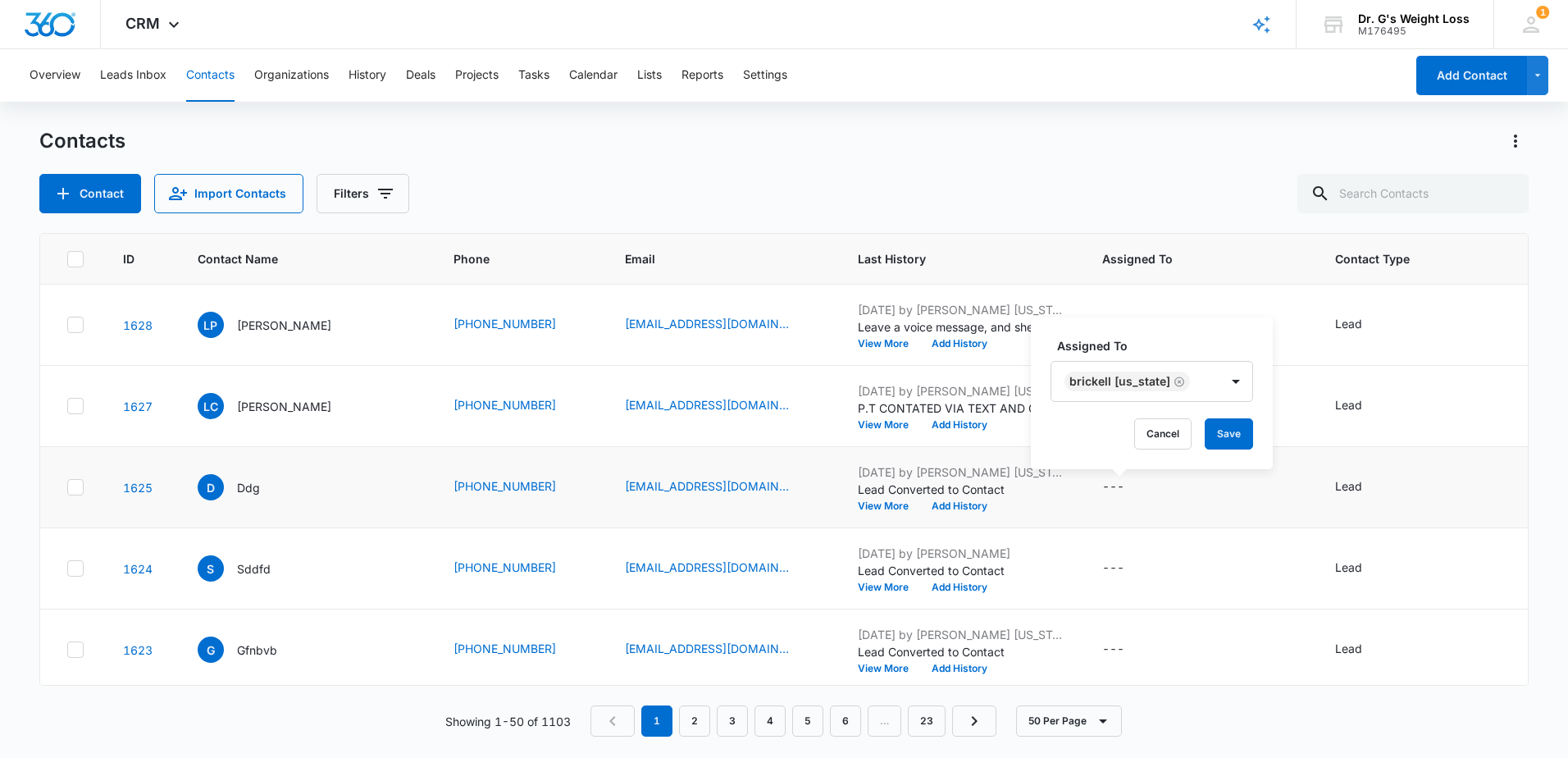
click at [1169, 344] on label "Assigned To" at bounding box center [1159, 345] width 203 height 17
click at [1211, 441] on button "Save" at bounding box center [1229, 434] width 48 height 31
click at [1107, 571] on div "---" at bounding box center [1113, 568] width 22 height 19
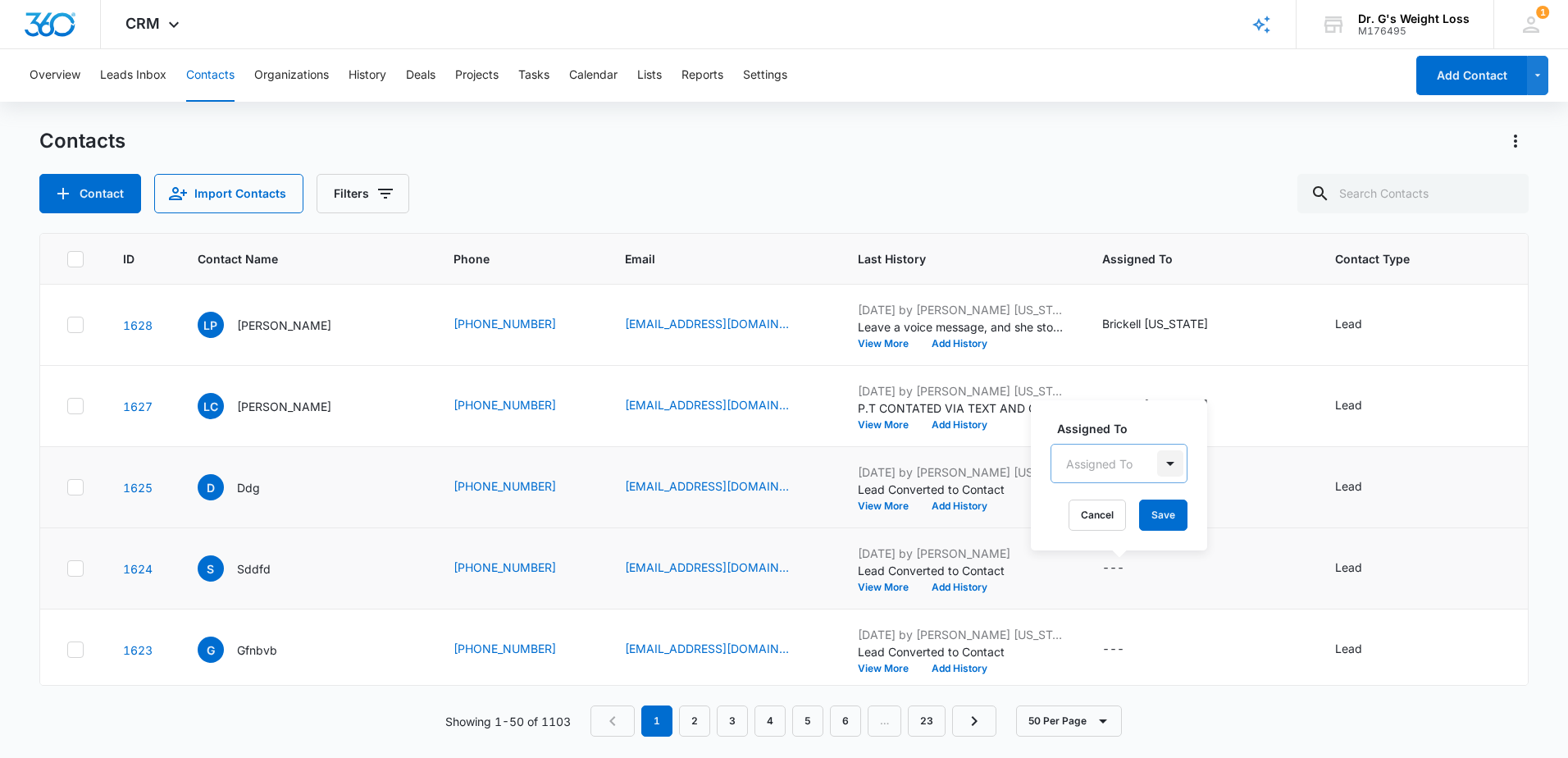
click at [1165, 464] on div at bounding box center [1170, 463] width 26 height 26
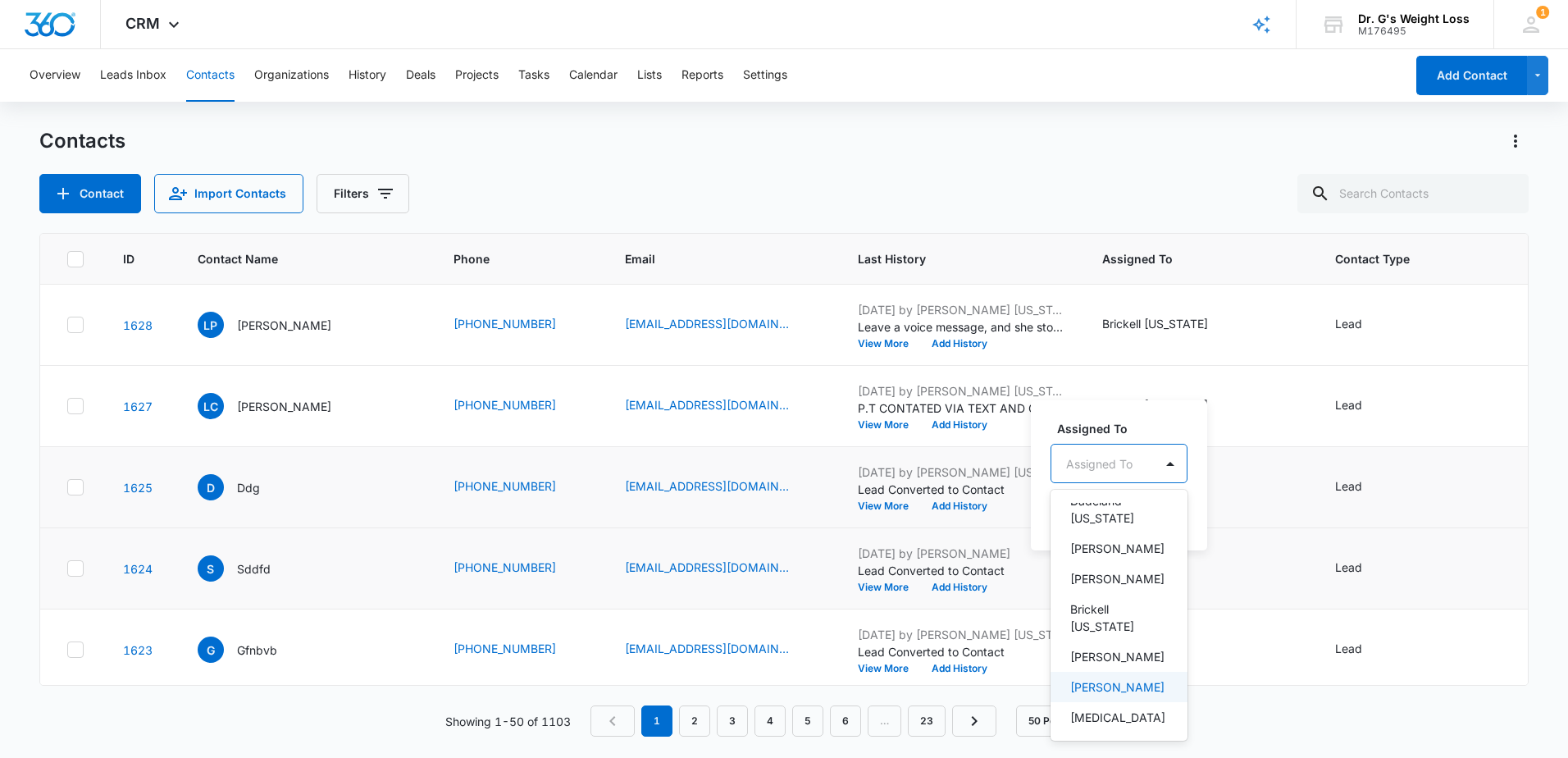
scroll to position [544, 0]
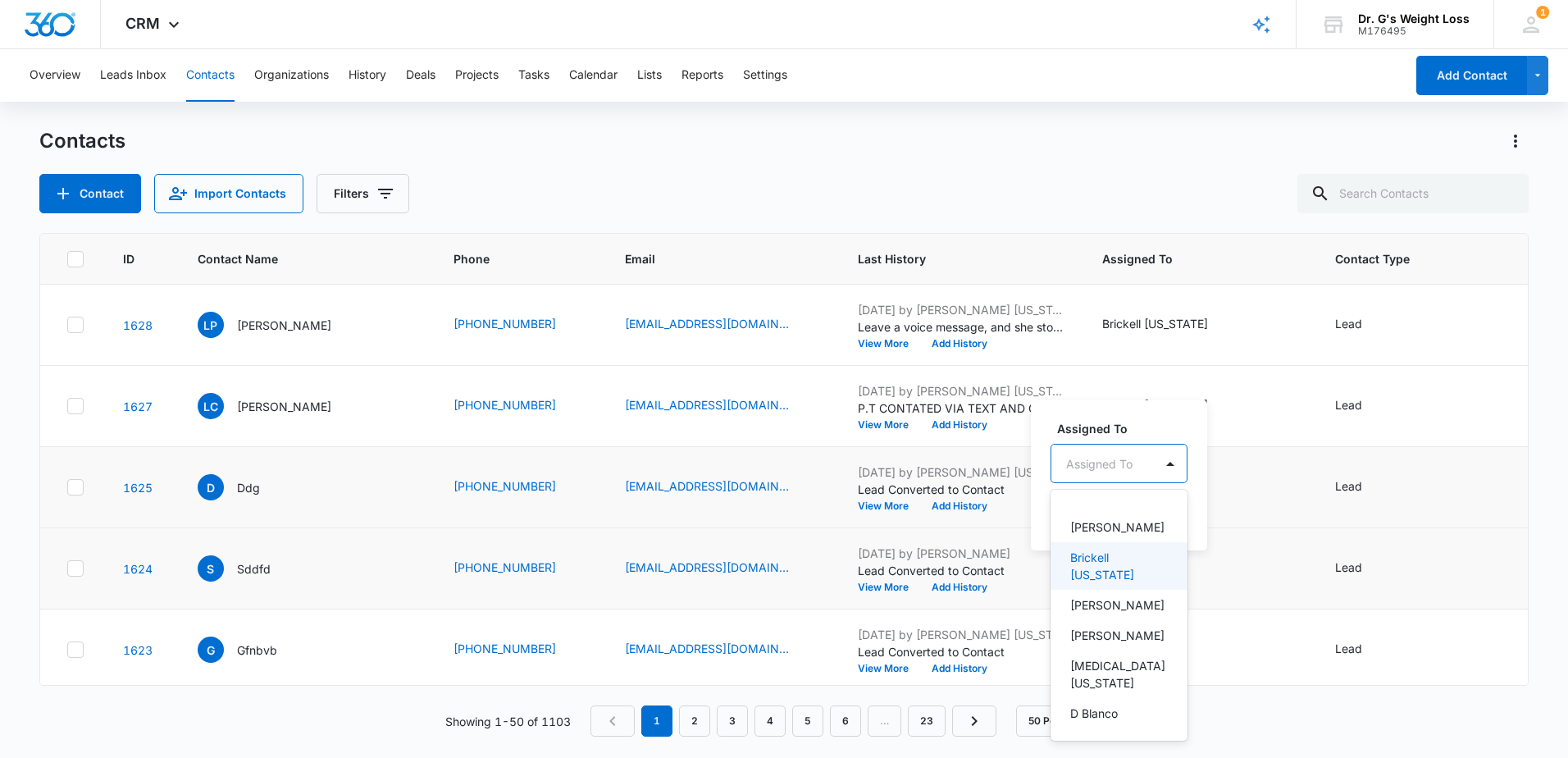
click at [1111, 549] on p "Brickell [US_STATE]" at bounding box center [1117, 566] width 95 height 35
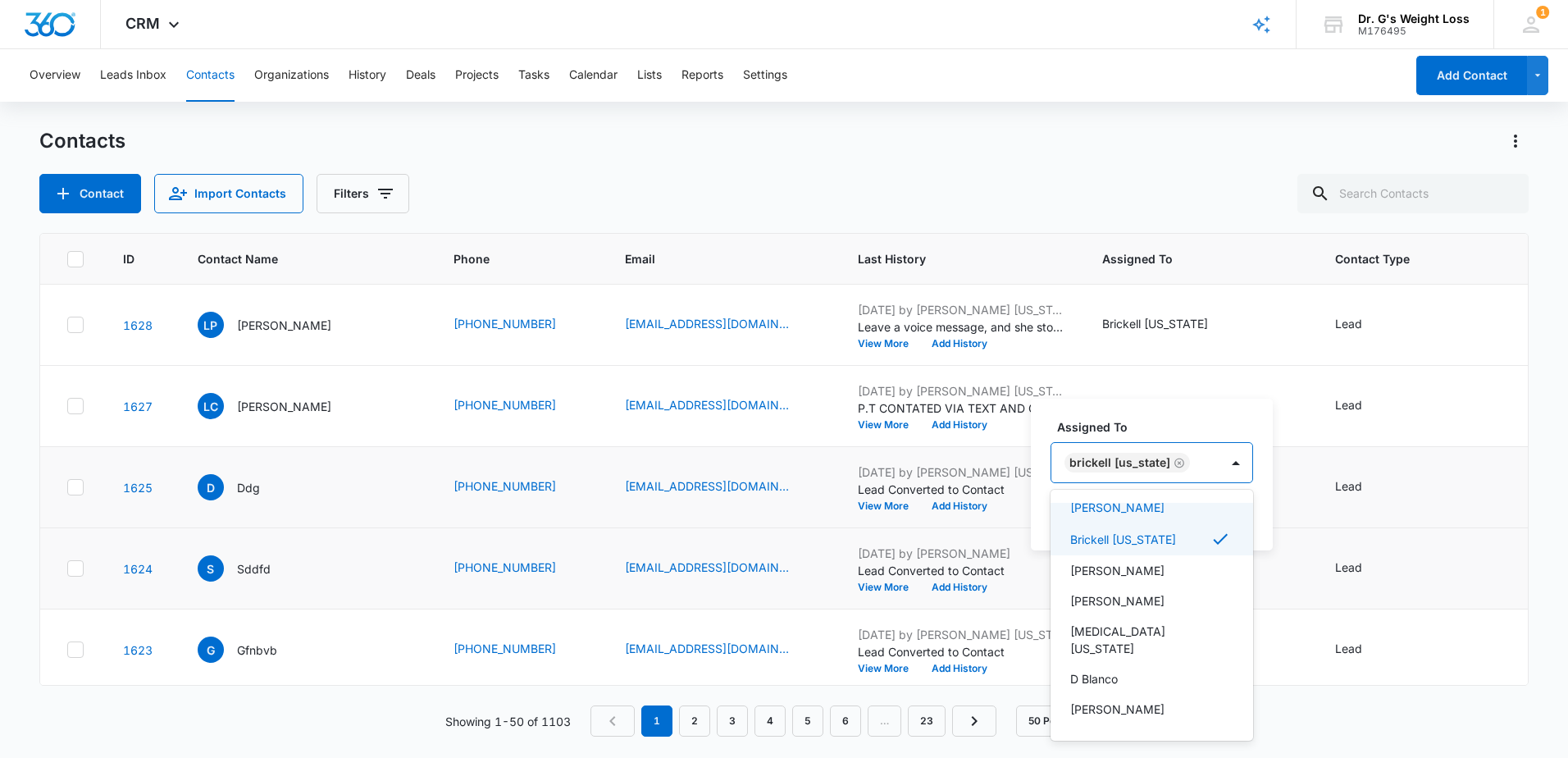
scroll to position [392, 0]
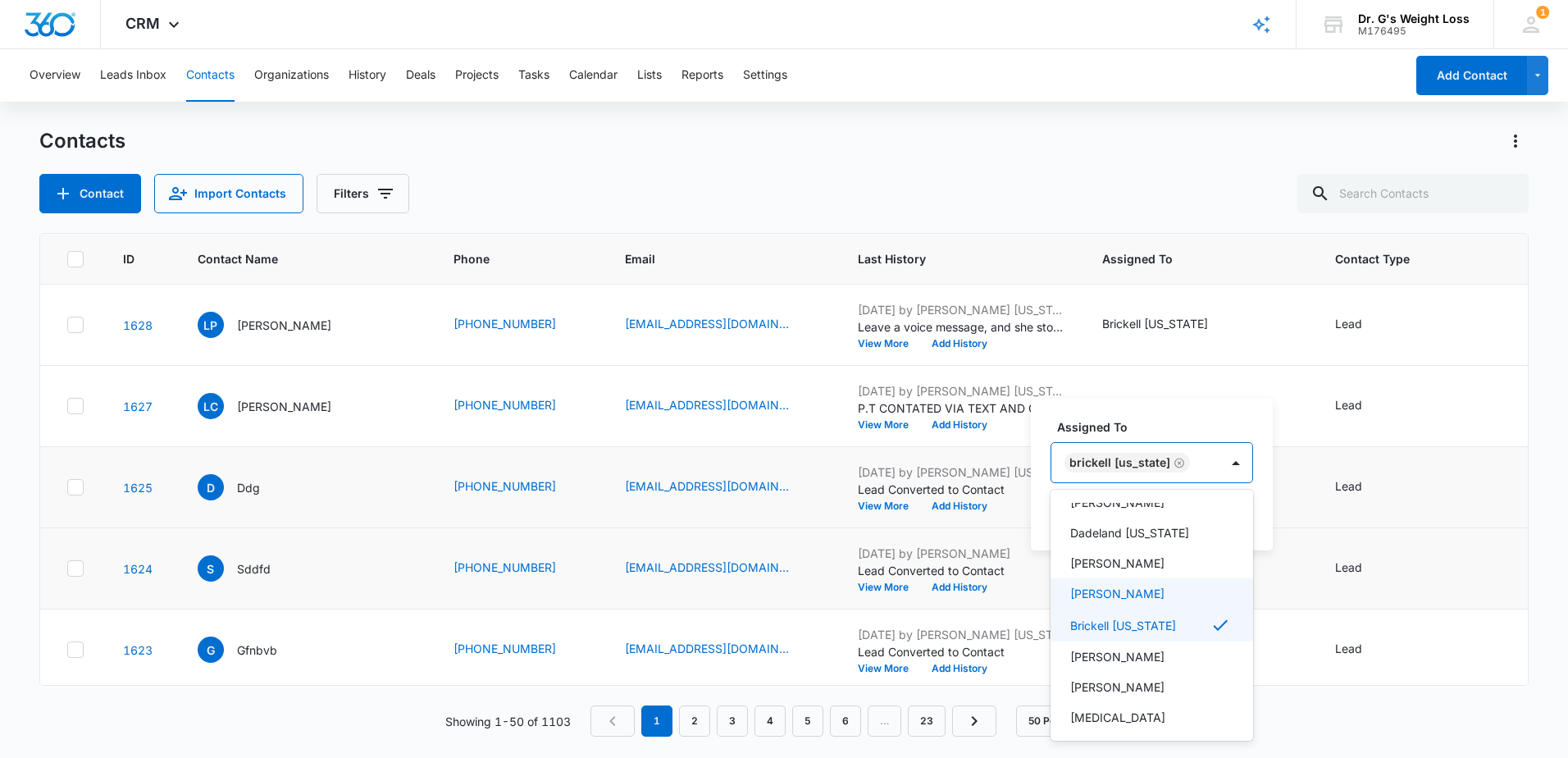
click at [1158, 417] on div "Assigned To option [GEOGRAPHIC_DATA] [US_STATE], selected. 20 results available…" at bounding box center [1152, 474] width 242 height 152
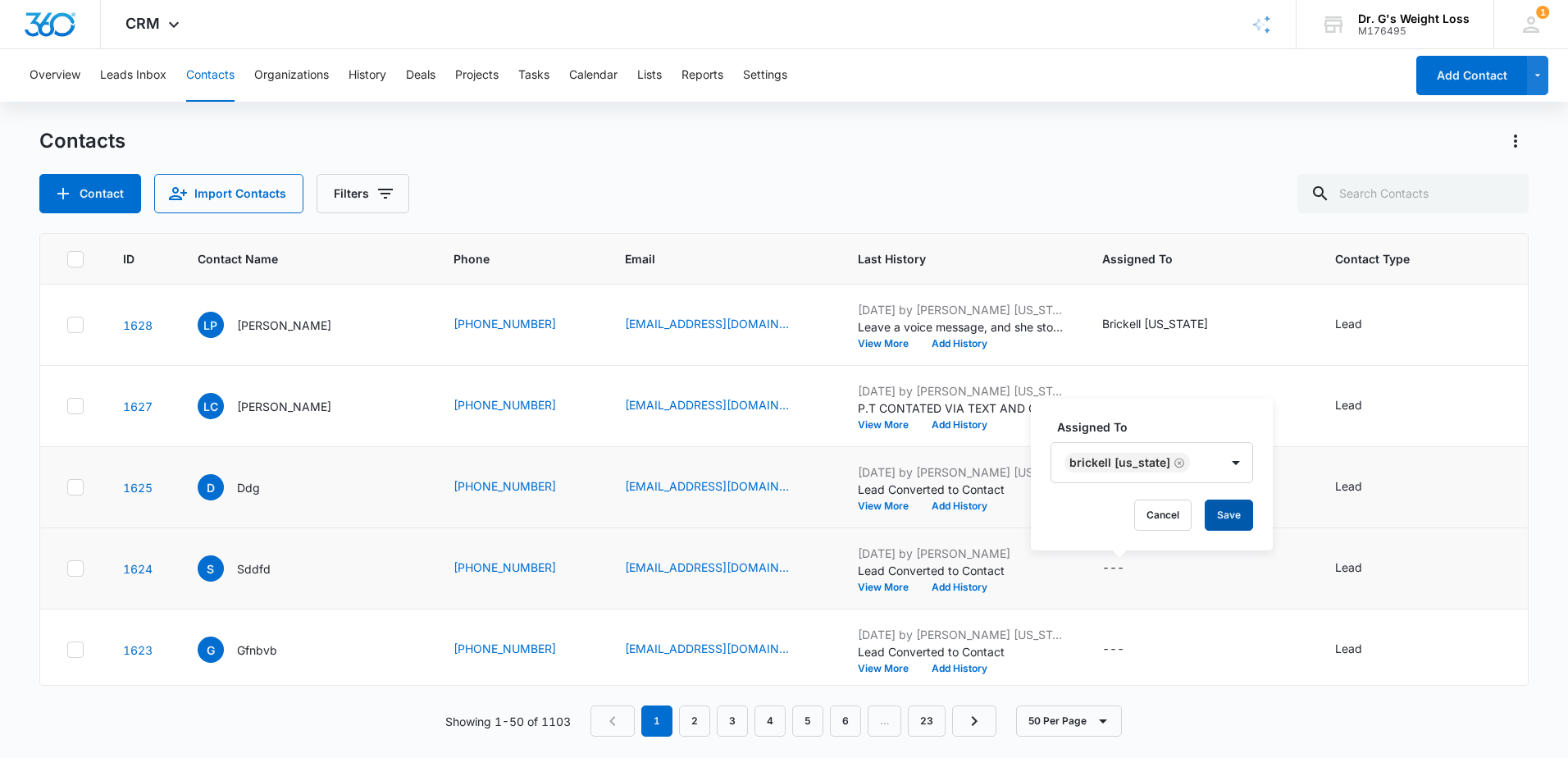
click at [1222, 522] on button "Save" at bounding box center [1229, 515] width 48 height 31
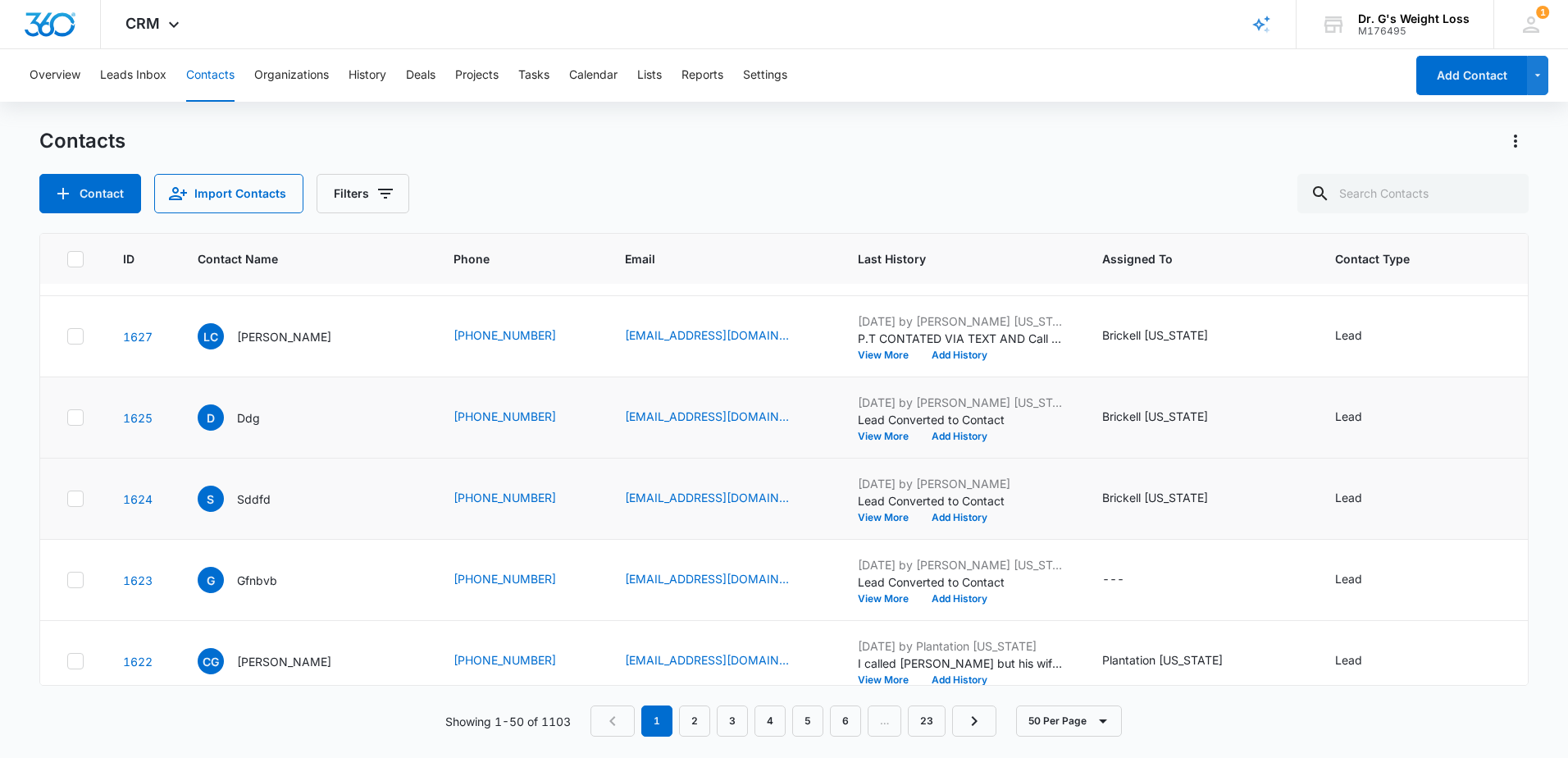
scroll to position [164, 0]
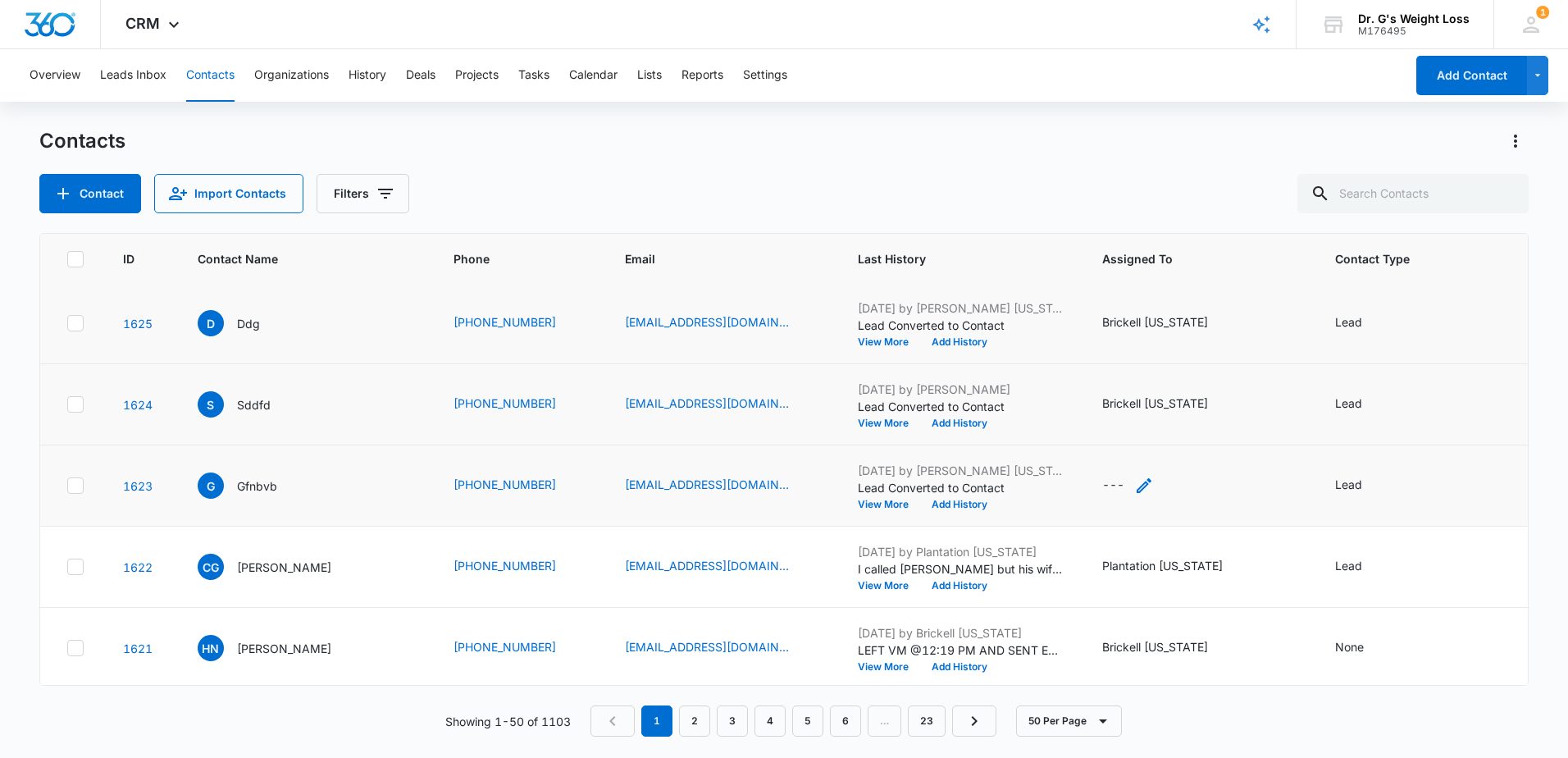
click at [1108, 484] on div "---" at bounding box center [1113, 485] width 22 height 19
click at [1168, 380] on div at bounding box center [1170, 380] width 26 height 26
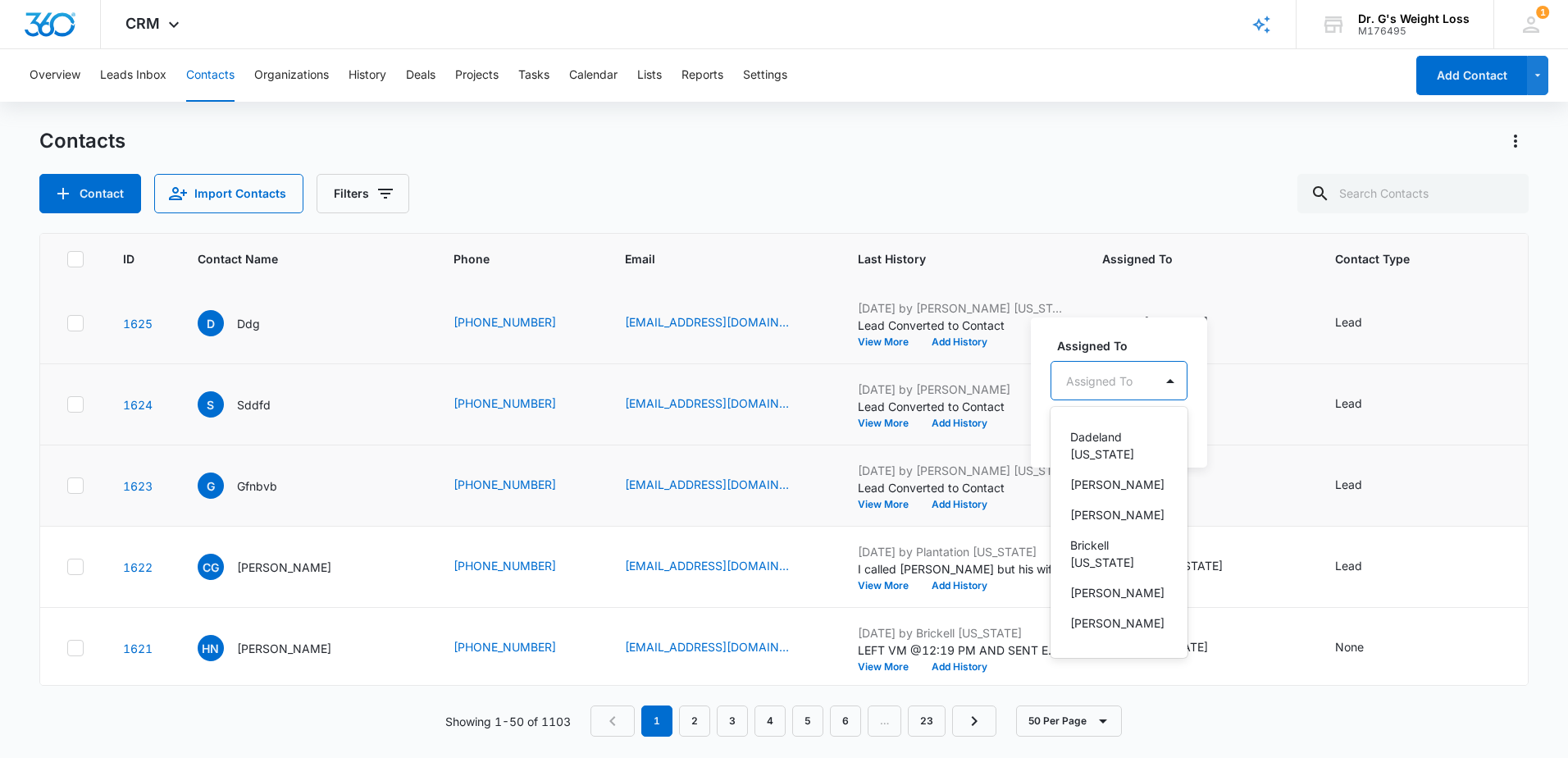
scroll to position [544, 0]
click at [1131, 466] on p "Brickell [US_STATE]" at bounding box center [1117, 483] width 95 height 35
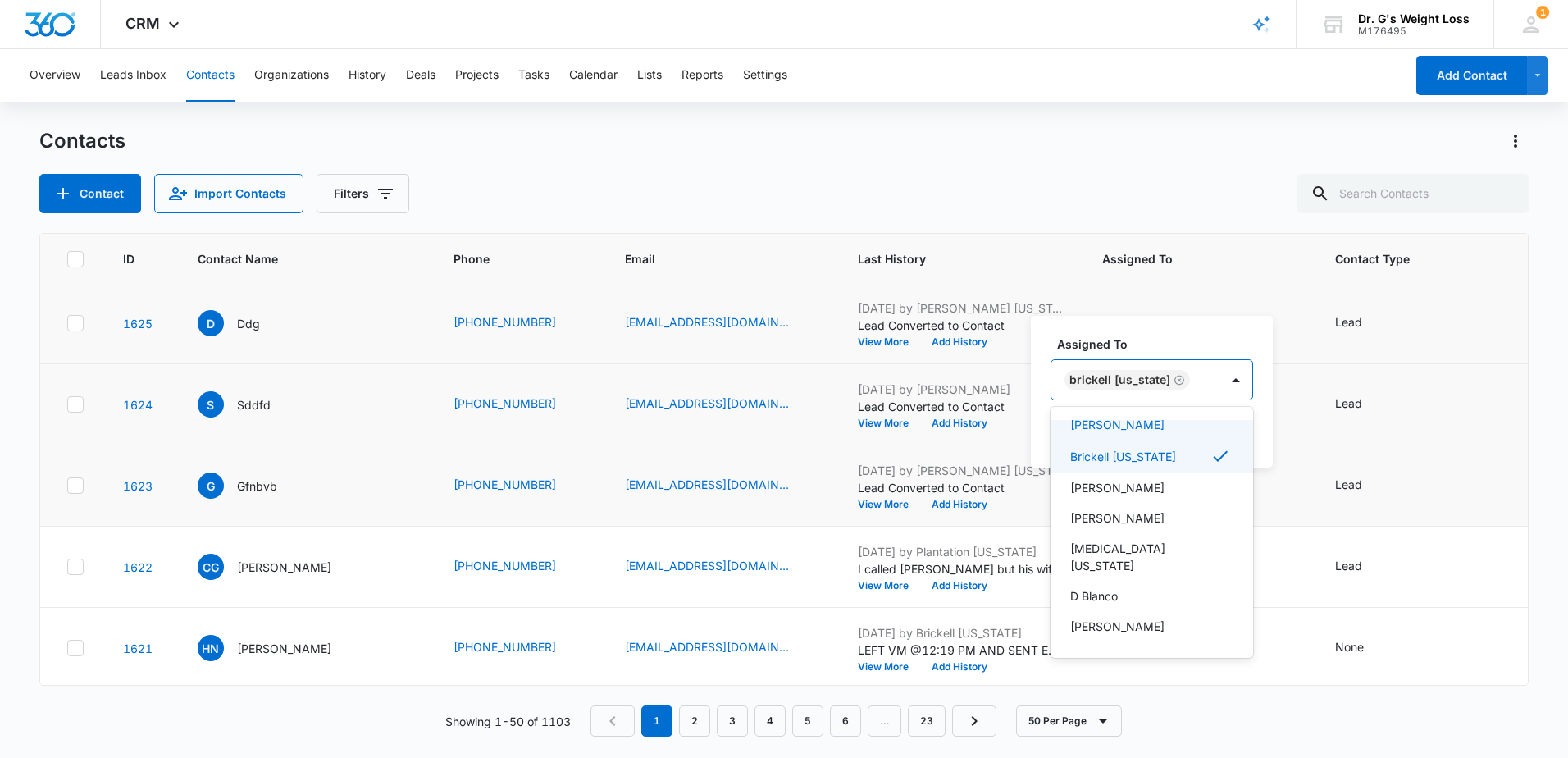
scroll to position [392, 0]
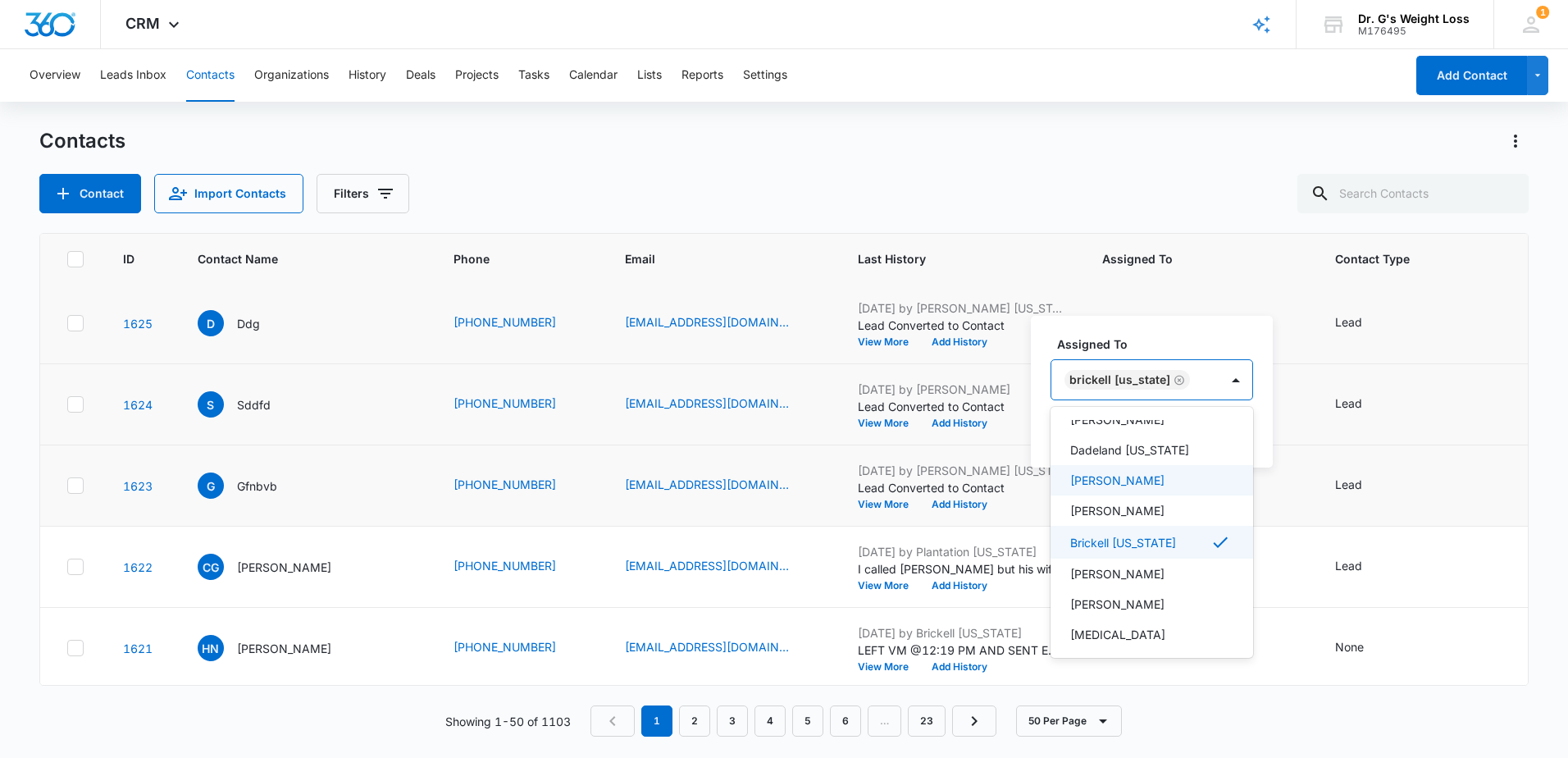
click at [1164, 339] on label "Assigned To" at bounding box center [1159, 344] width 203 height 17
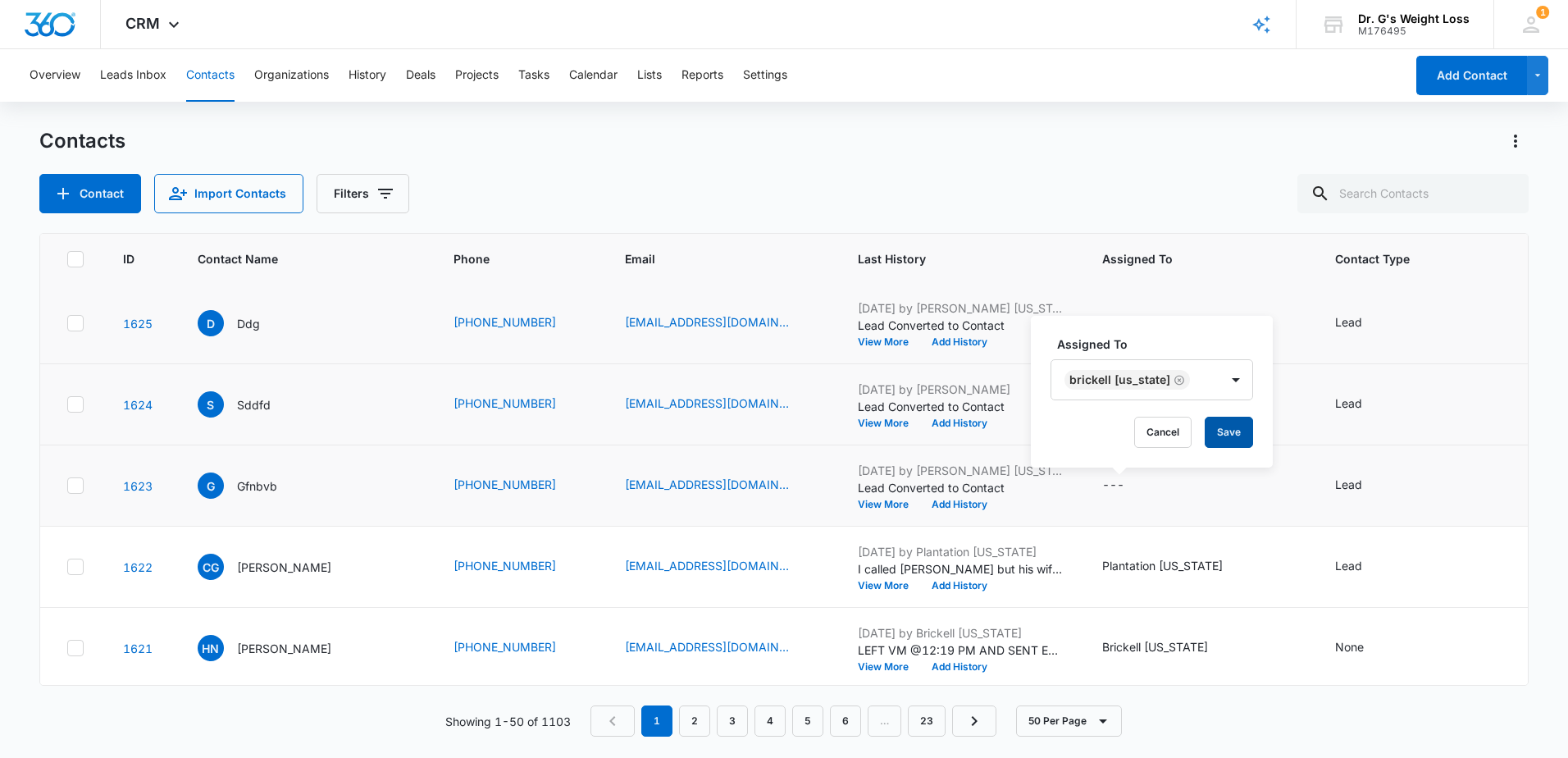
click at [1215, 426] on button "Save" at bounding box center [1229, 432] width 48 height 31
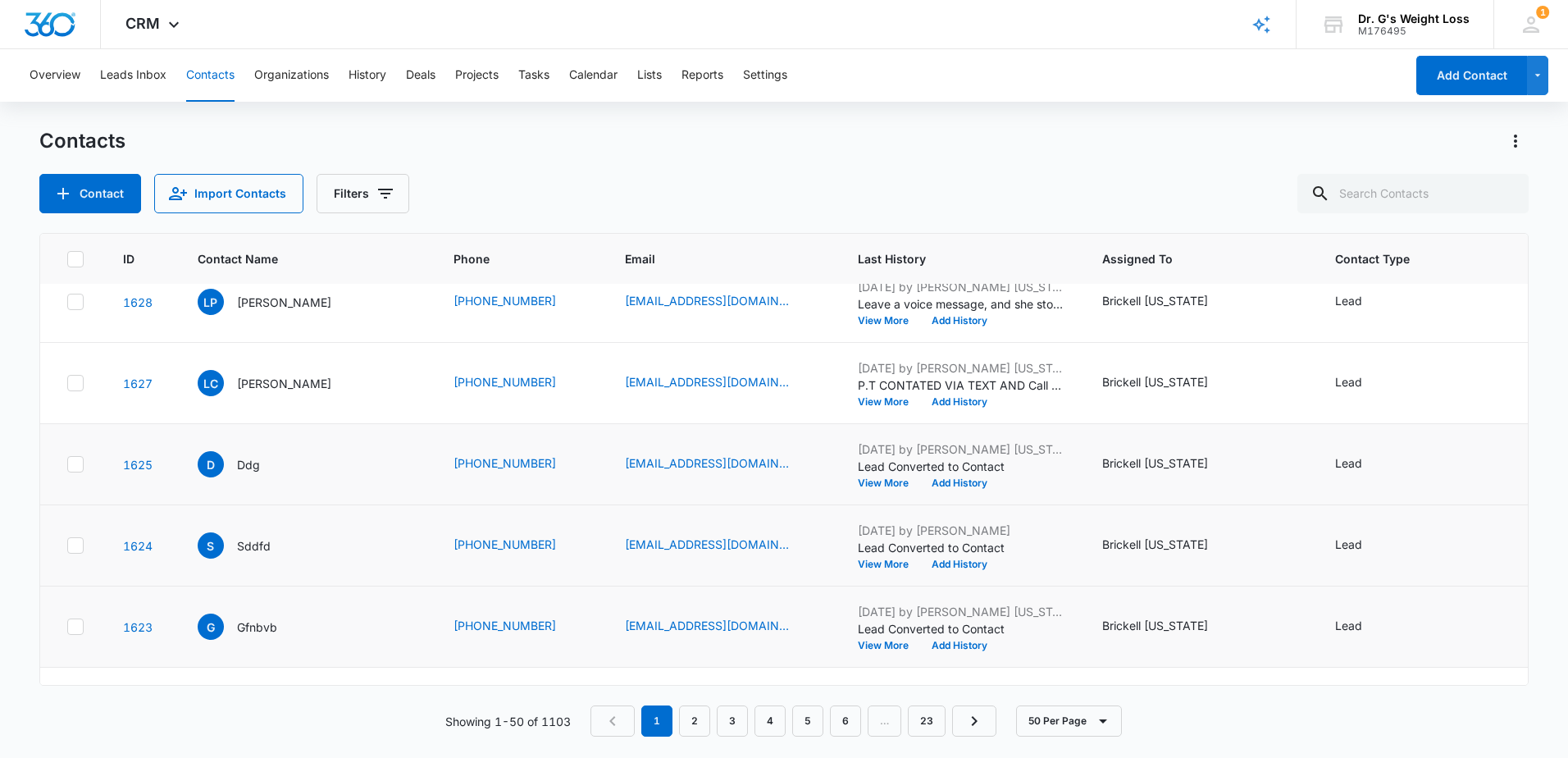
scroll to position [0, 0]
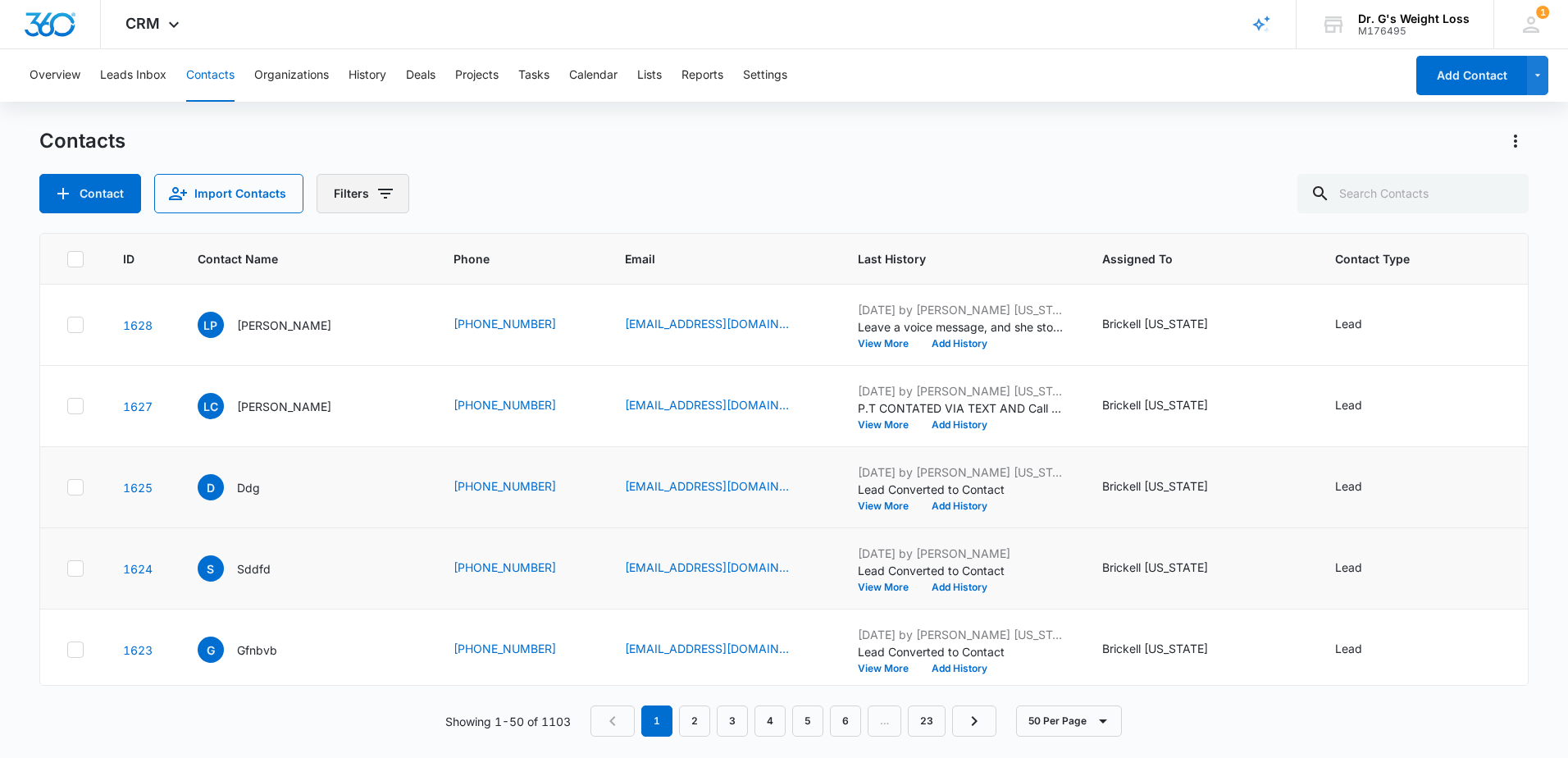
click at [380, 193] on icon "Filters" at bounding box center [385, 194] width 14 height 10
click at [518, 258] on icon "Show Assigned To filters" at bounding box center [510, 253] width 19 height 19
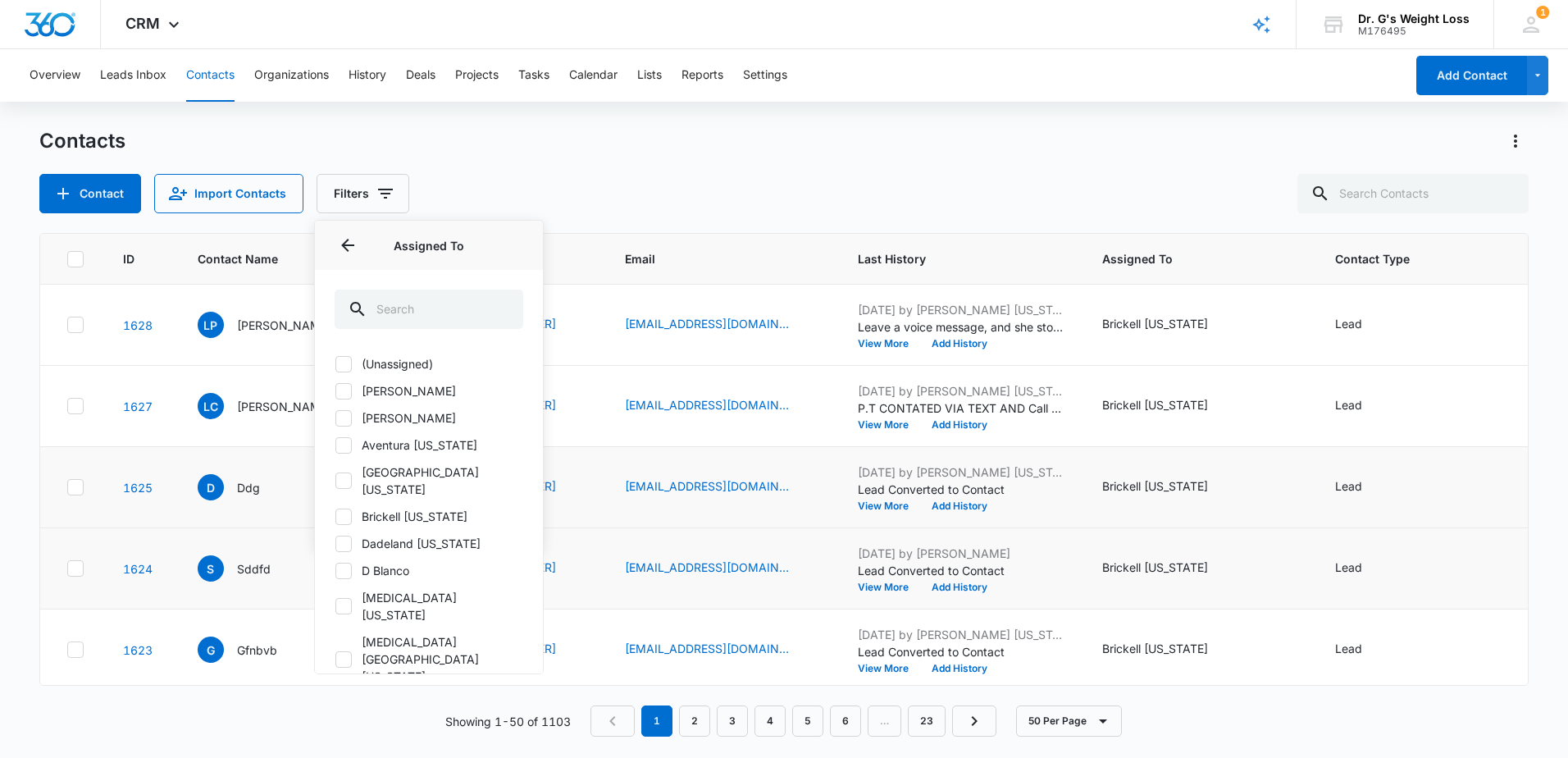
click at [343, 510] on icon at bounding box center [343, 517] width 14 height 14
click at [336, 516] on input "Brickell [US_STATE]" at bounding box center [335, 516] width 1 height 1
checkbox input "true"
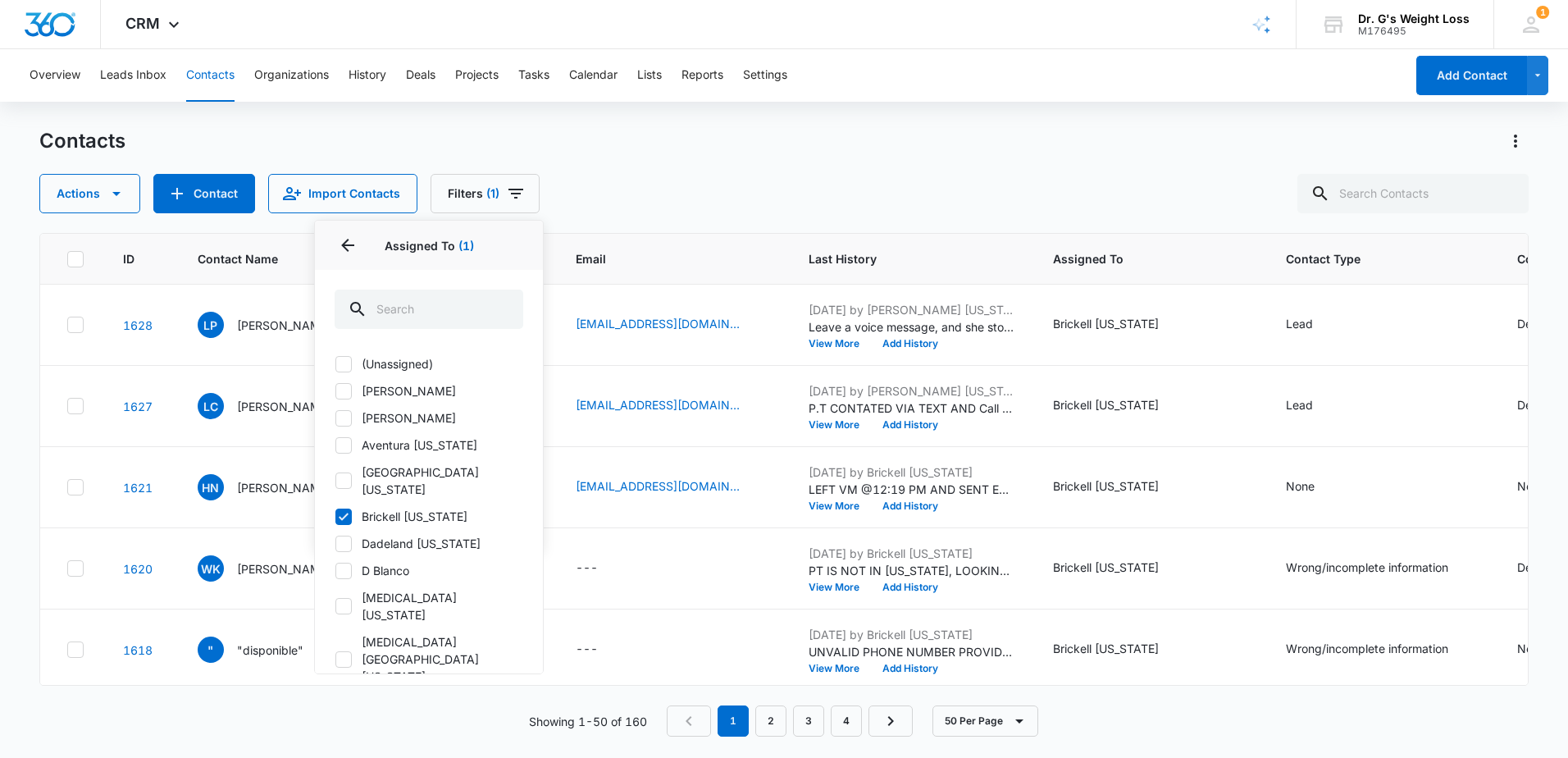
click at [489, 241] on p "Assigned To (1)" at bounding box center [430, 246] width 189 height 17
click at [346, 239] on icon "Back" at bounding box center [347, 245] width 19 height 19
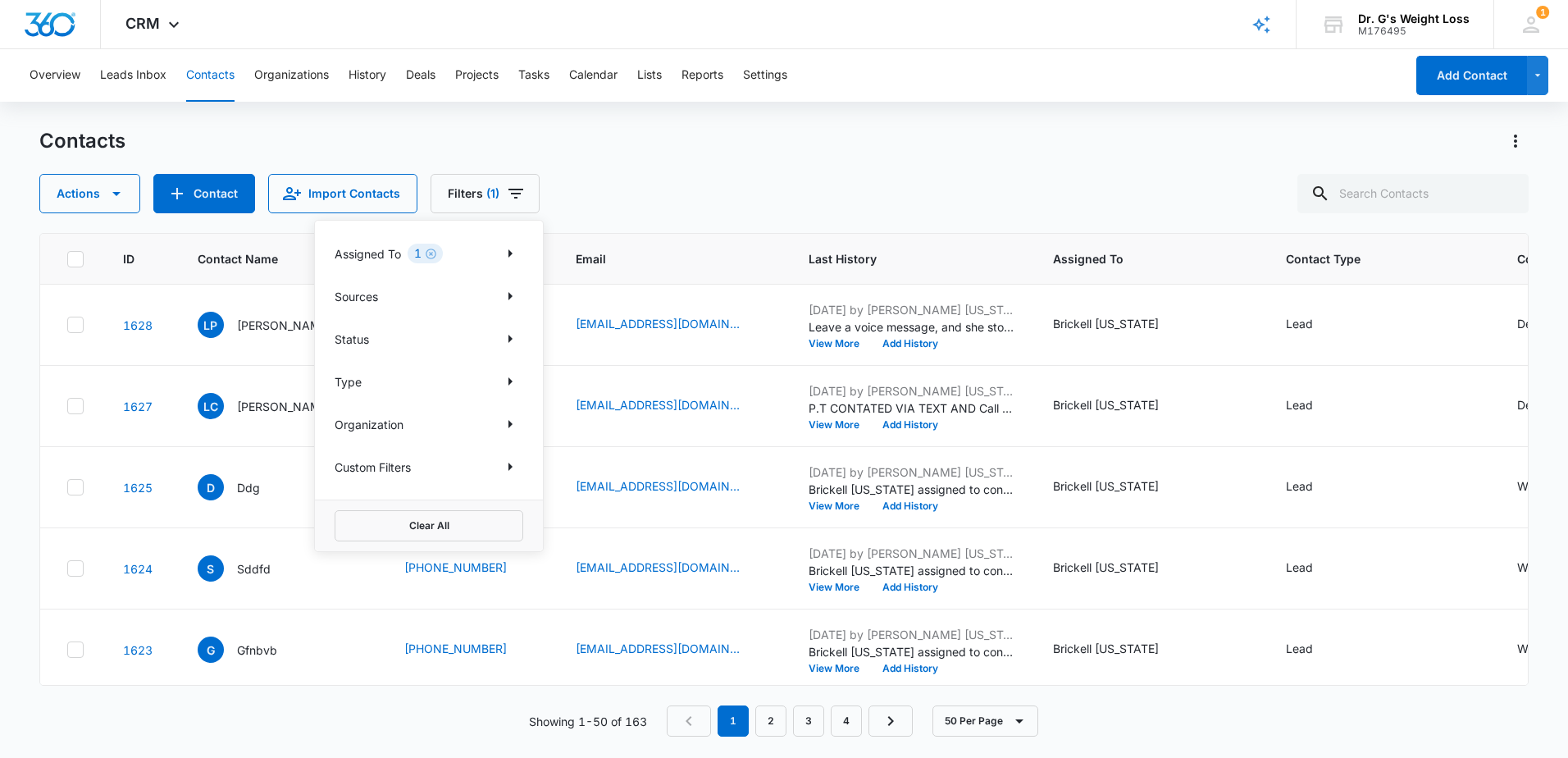
click at [621, 201] on div "Actions Contact Import Contacts Filters (1) Assigned To 1 Sources Status Type O…" at bounding box center [784, 193] width 1490 height 40
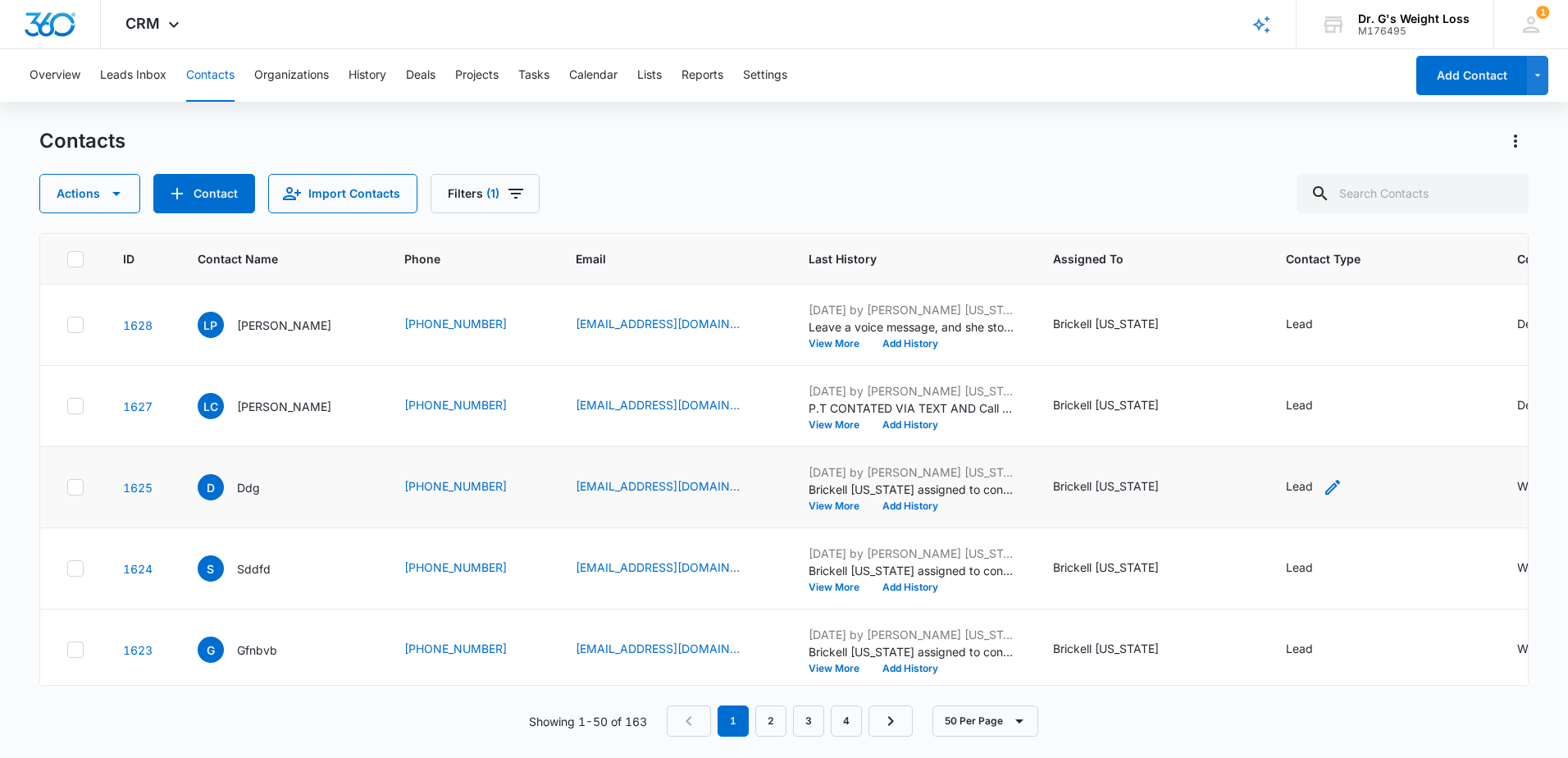
click at [1310, 488] on div "Lead" at bounding box center [1300, 486] width 27 height 17
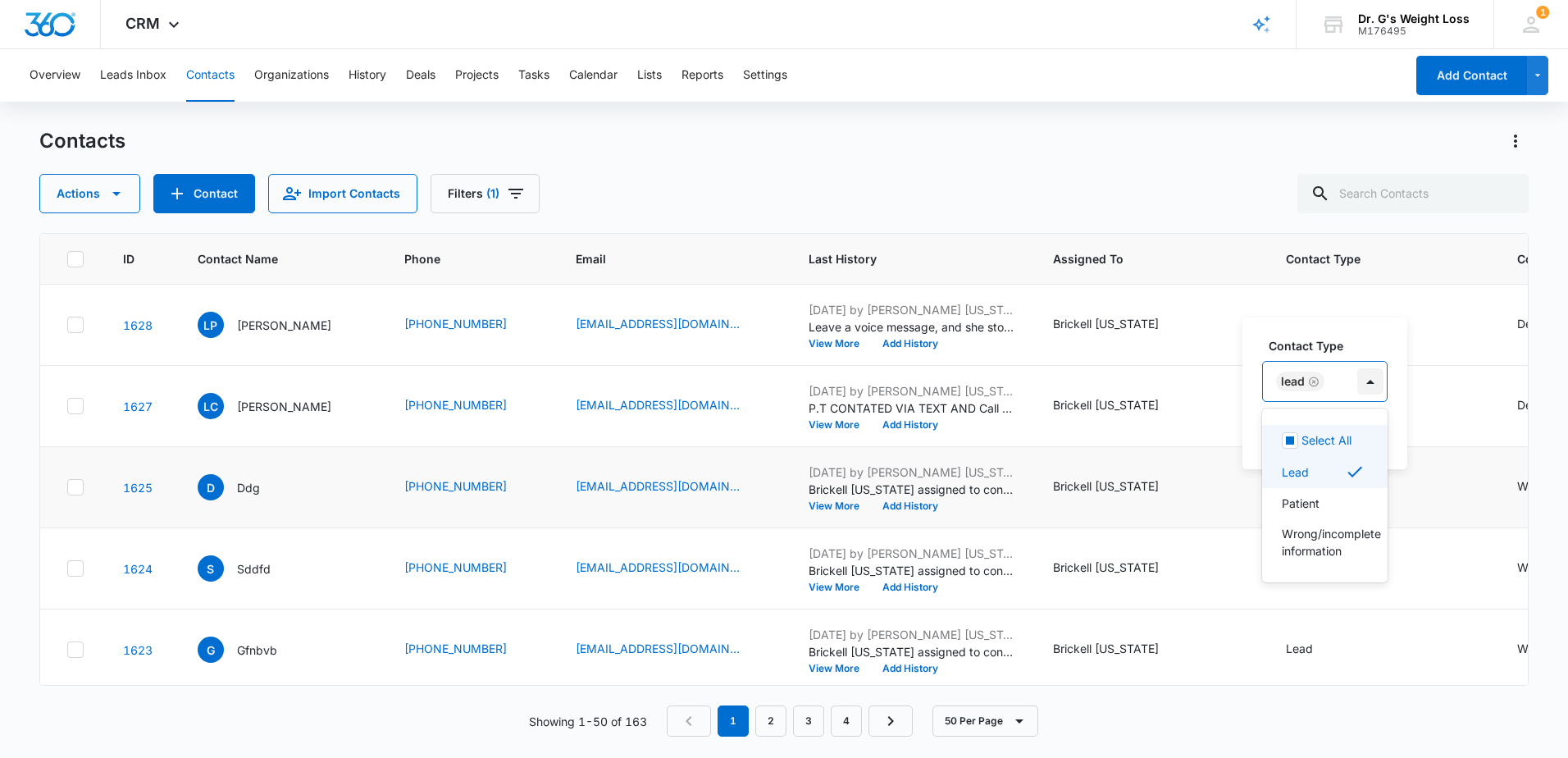
click at [1368, 380] on div at bounding box center [1371, 381] width 26 height 26
click at [1307, 539] on p "Wrong/incomplete information" at bounding box center [1323, 542] width 83 height 35
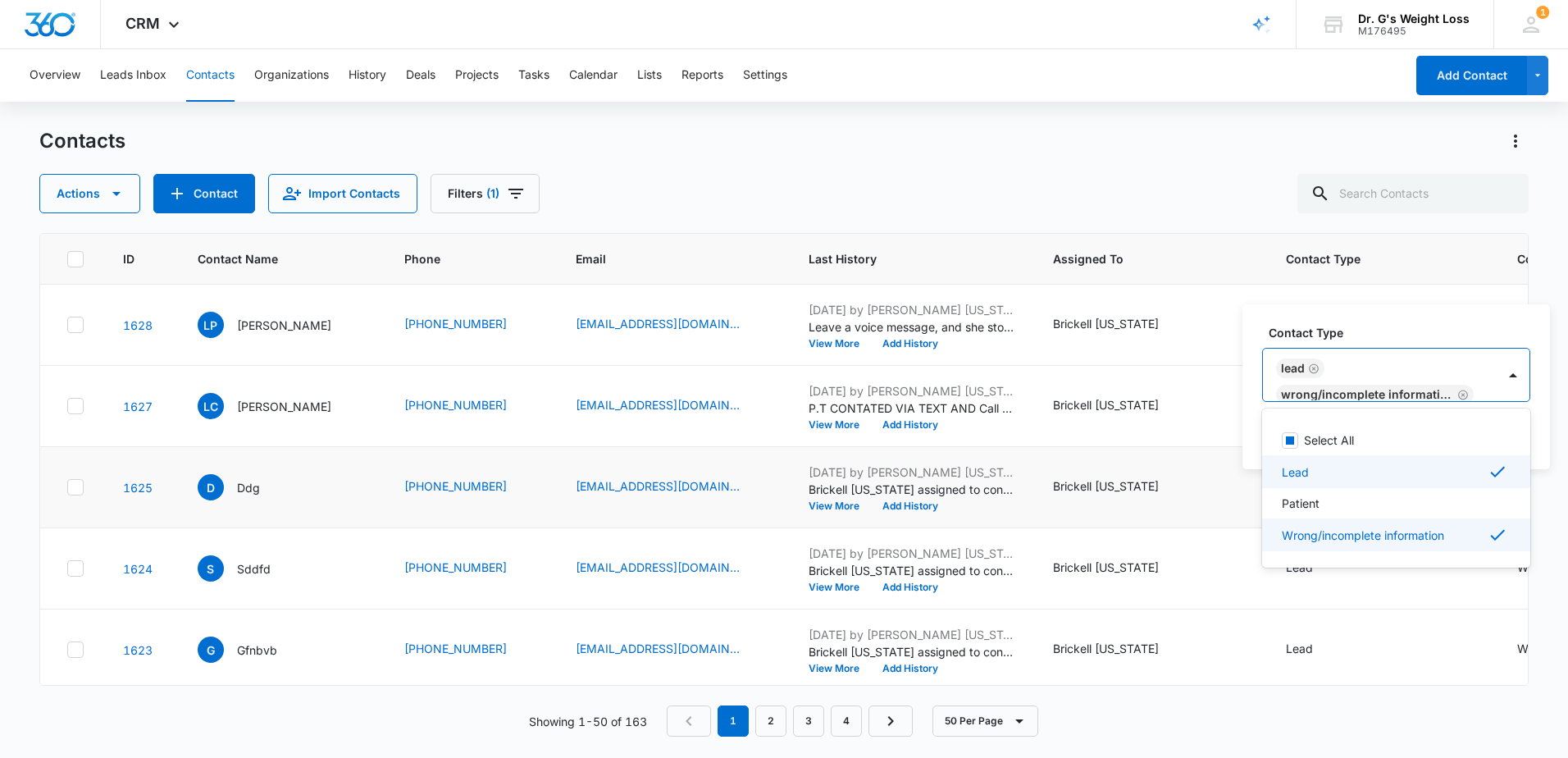
click at [1429, 473] on div "Lead" at bounding box center [1394, 471] width 225 height 19
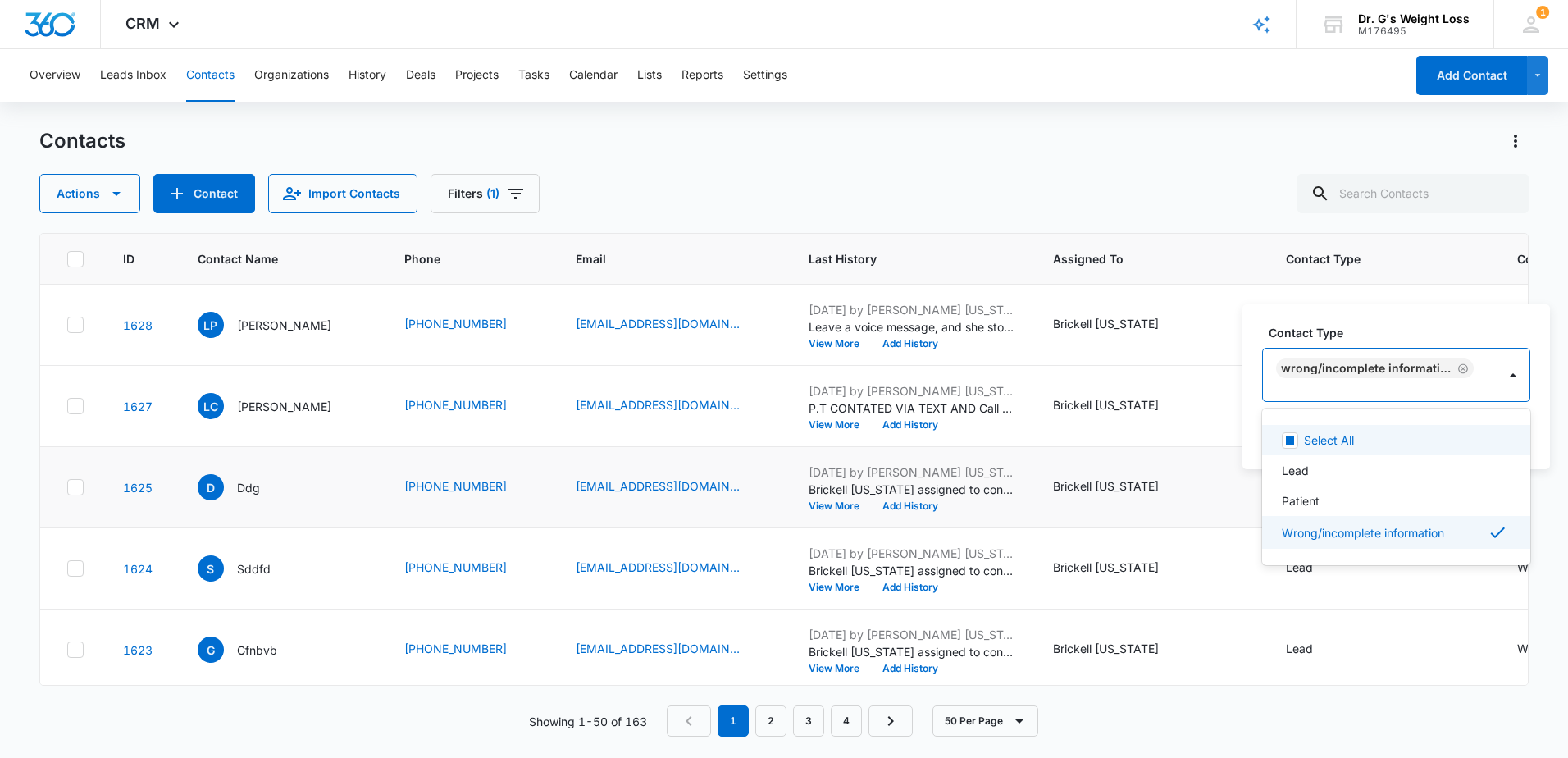
click at [1451, 329] on label "Contact Type" at bounding box center [1403, 333] width 268 height 17
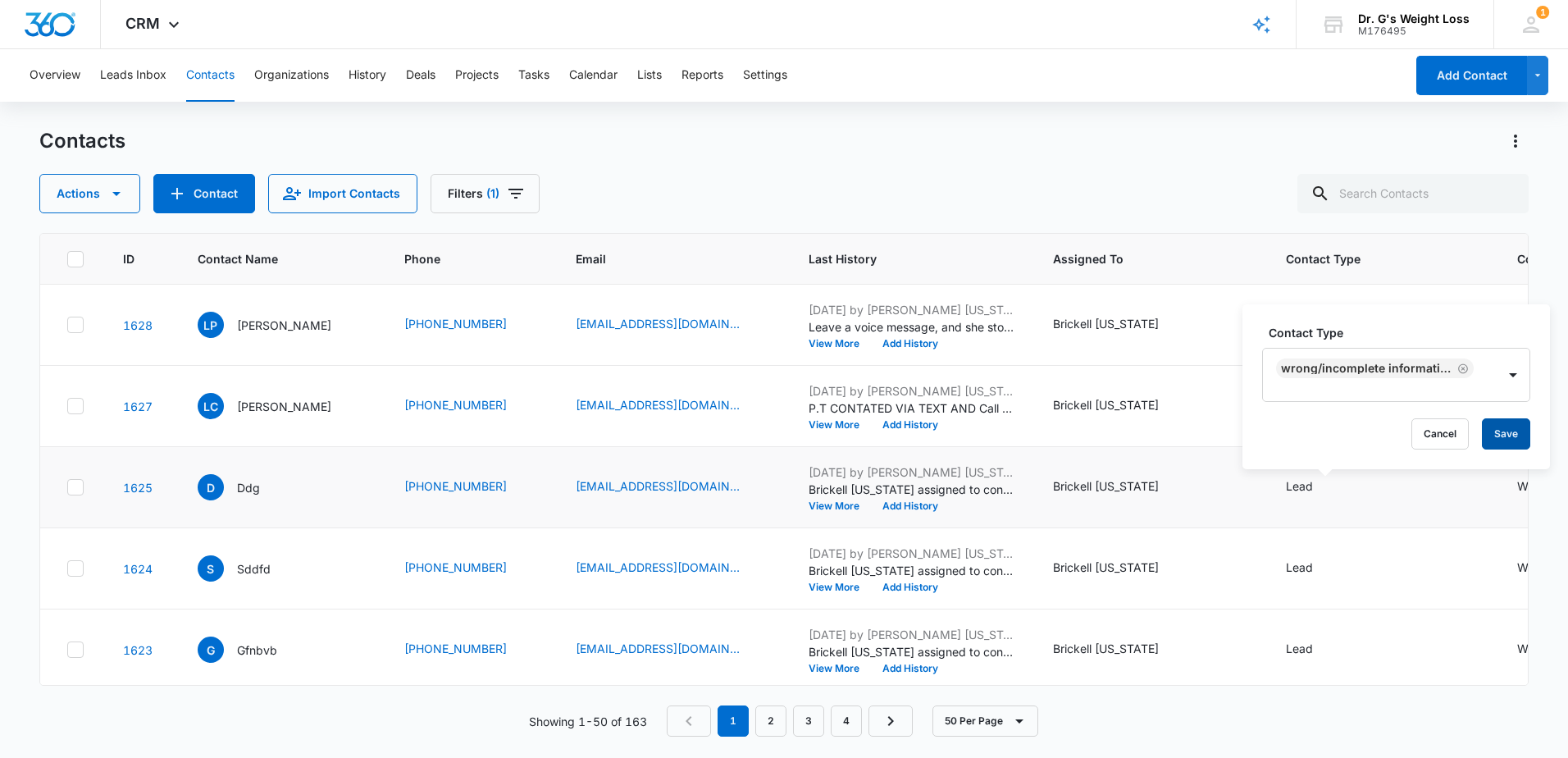
click at [1503, 431] on button "Save" at bounding box center [1506, 434] width 48 height 31
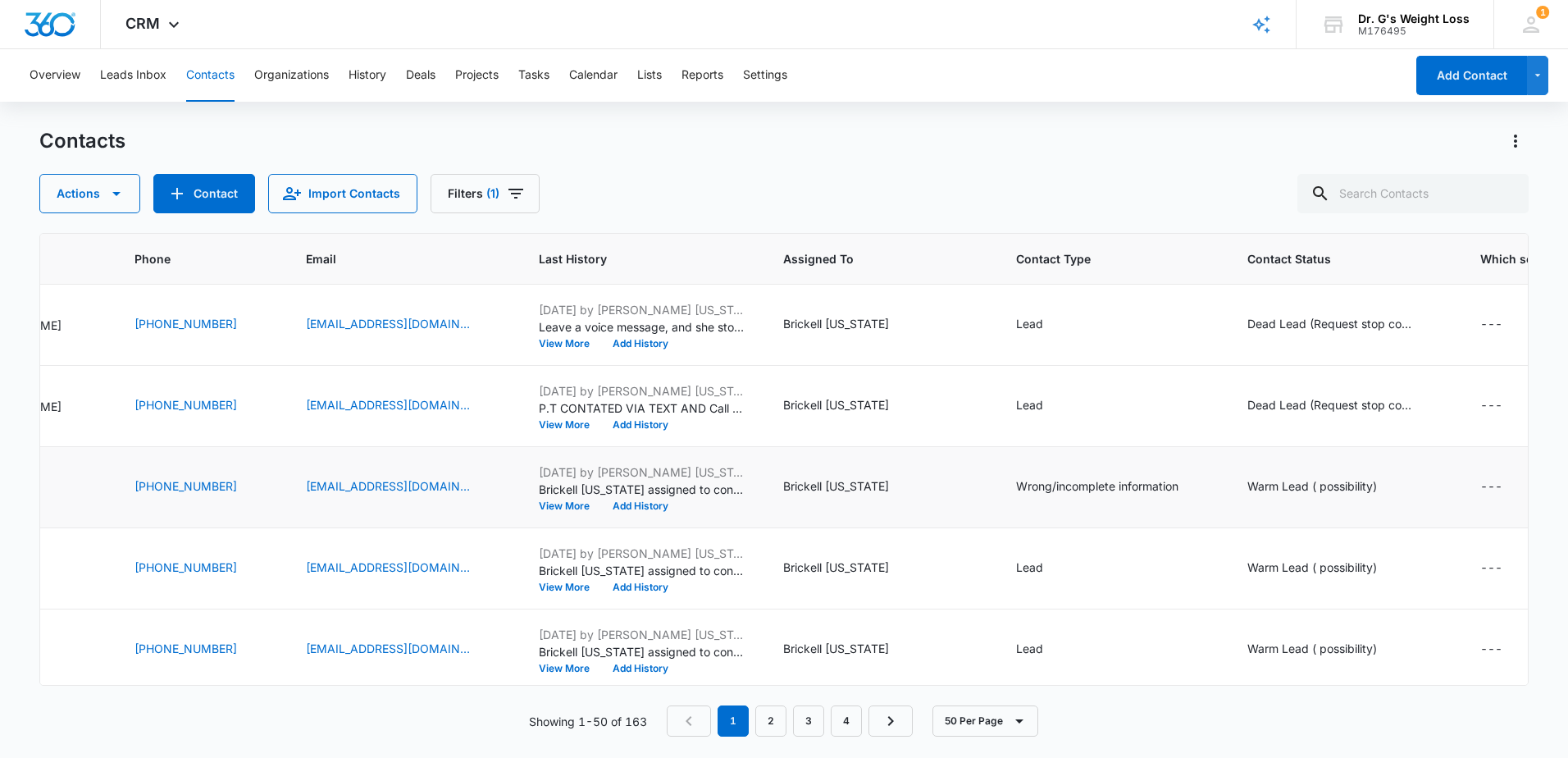
scroll to position [0, 279]
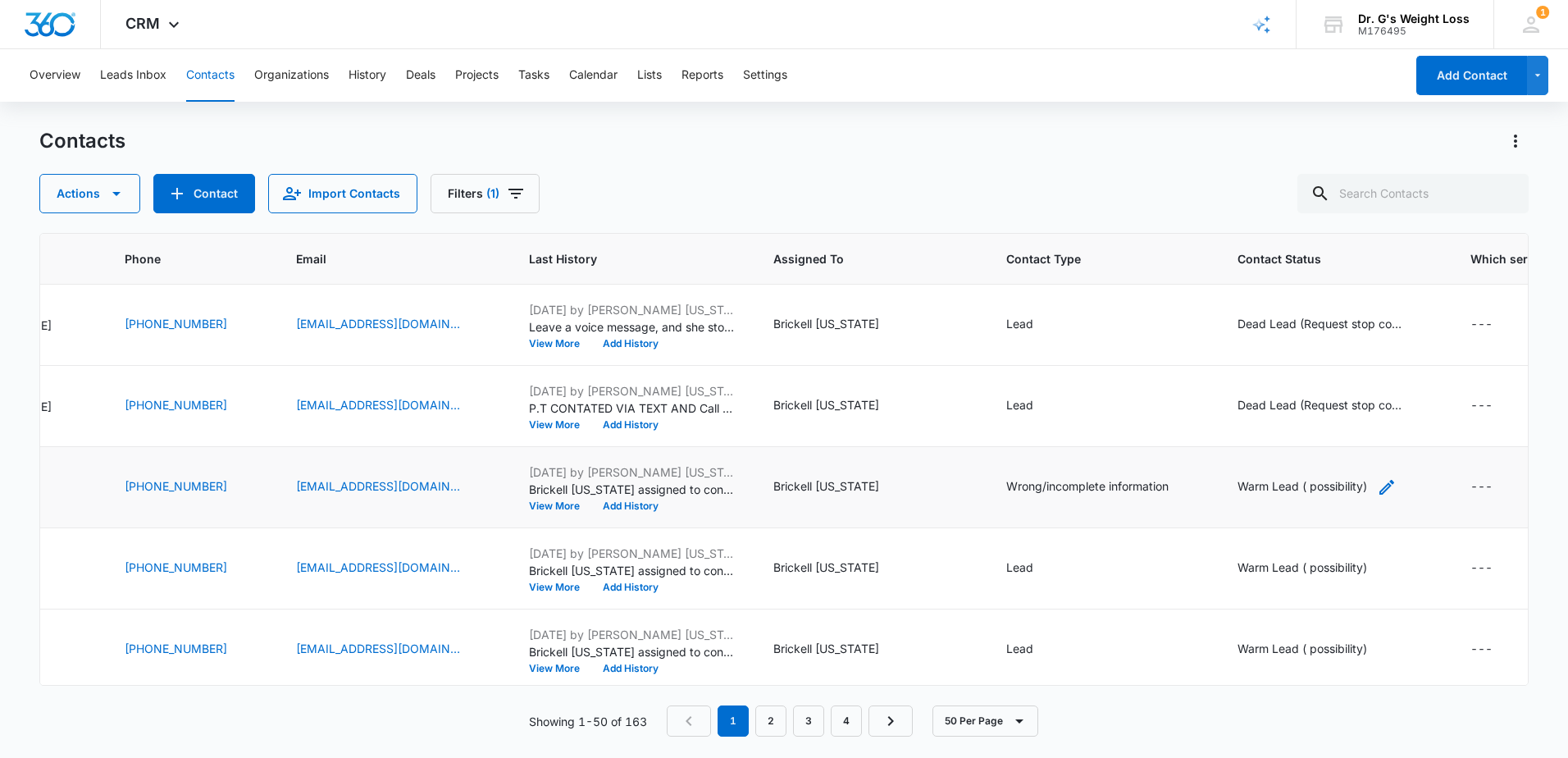
click at [1297, 489] on div "Warm Lead ( possibility)" at bounding box center [1303, 486] width 130 height 17
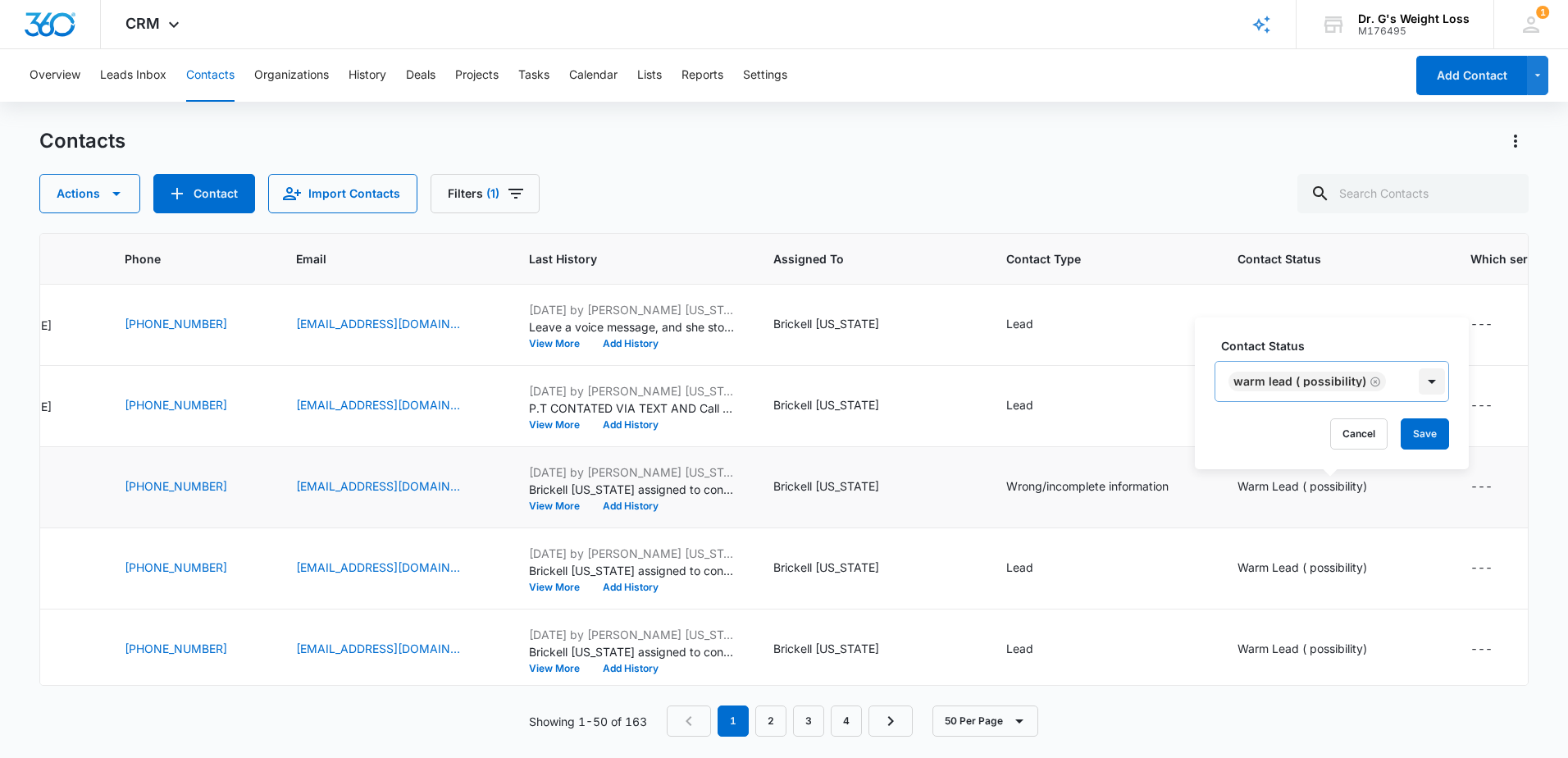
click at [1434, 380] on div at bounding box center [1432, 381] width 26 height 26
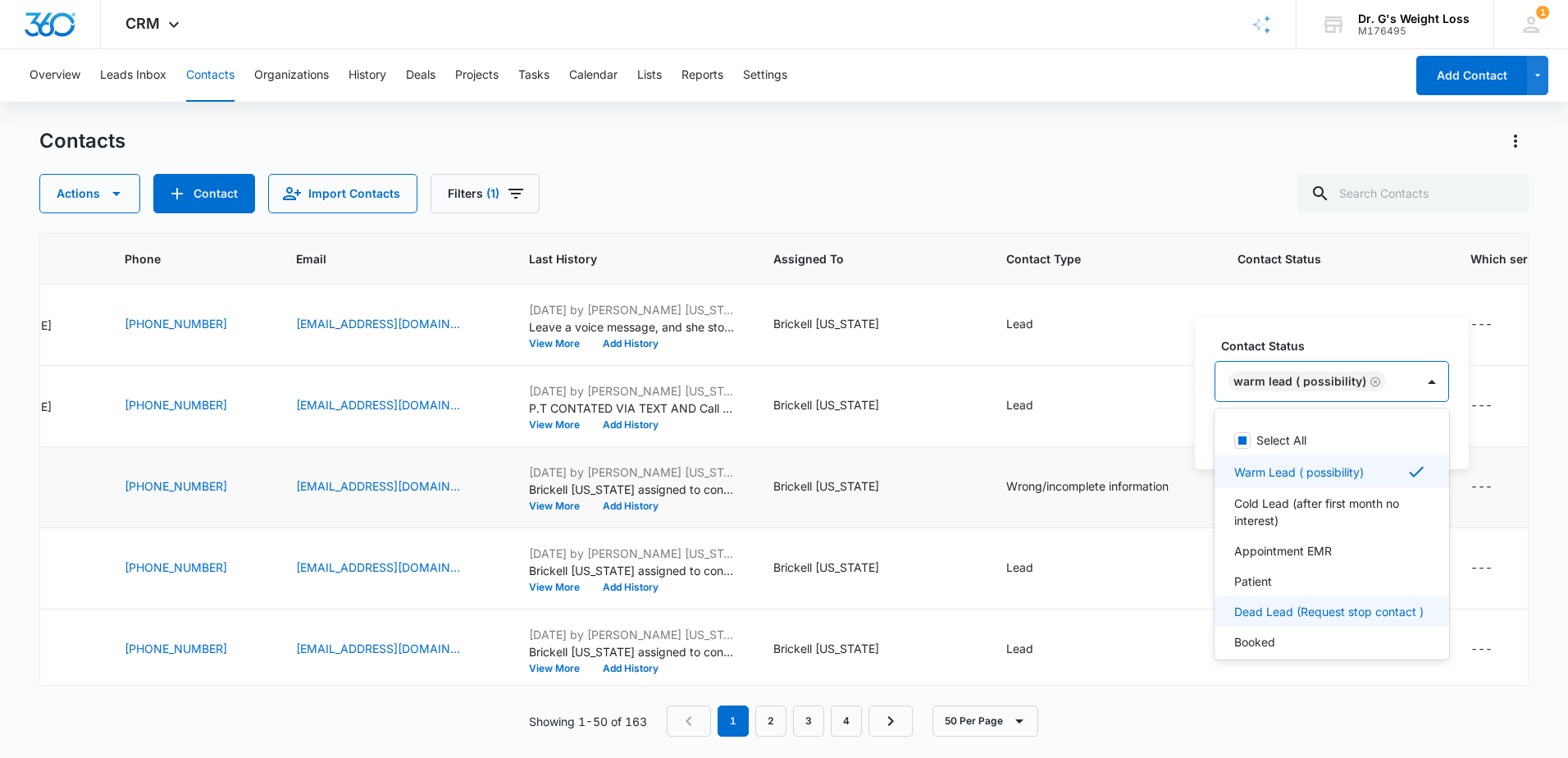
click at [1285, 614] on p "Dead Lead (Request stop contact )" at bounding box center [1329, 611] width 190 height 17
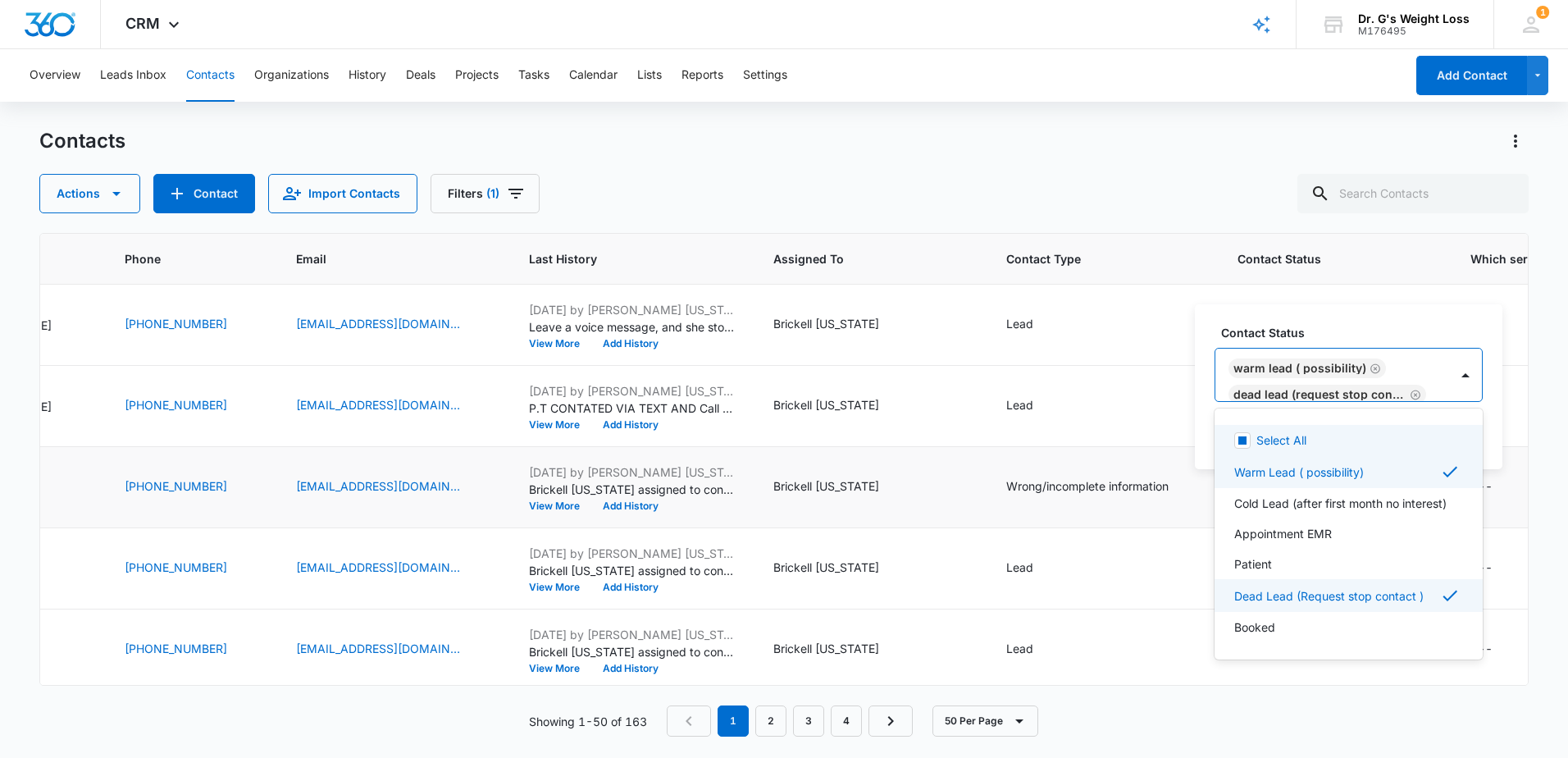
click at [1375, 368] on icon "Remove Warm Lead ( possibility)" at bounding box center [1376, 369] width 12 height 13
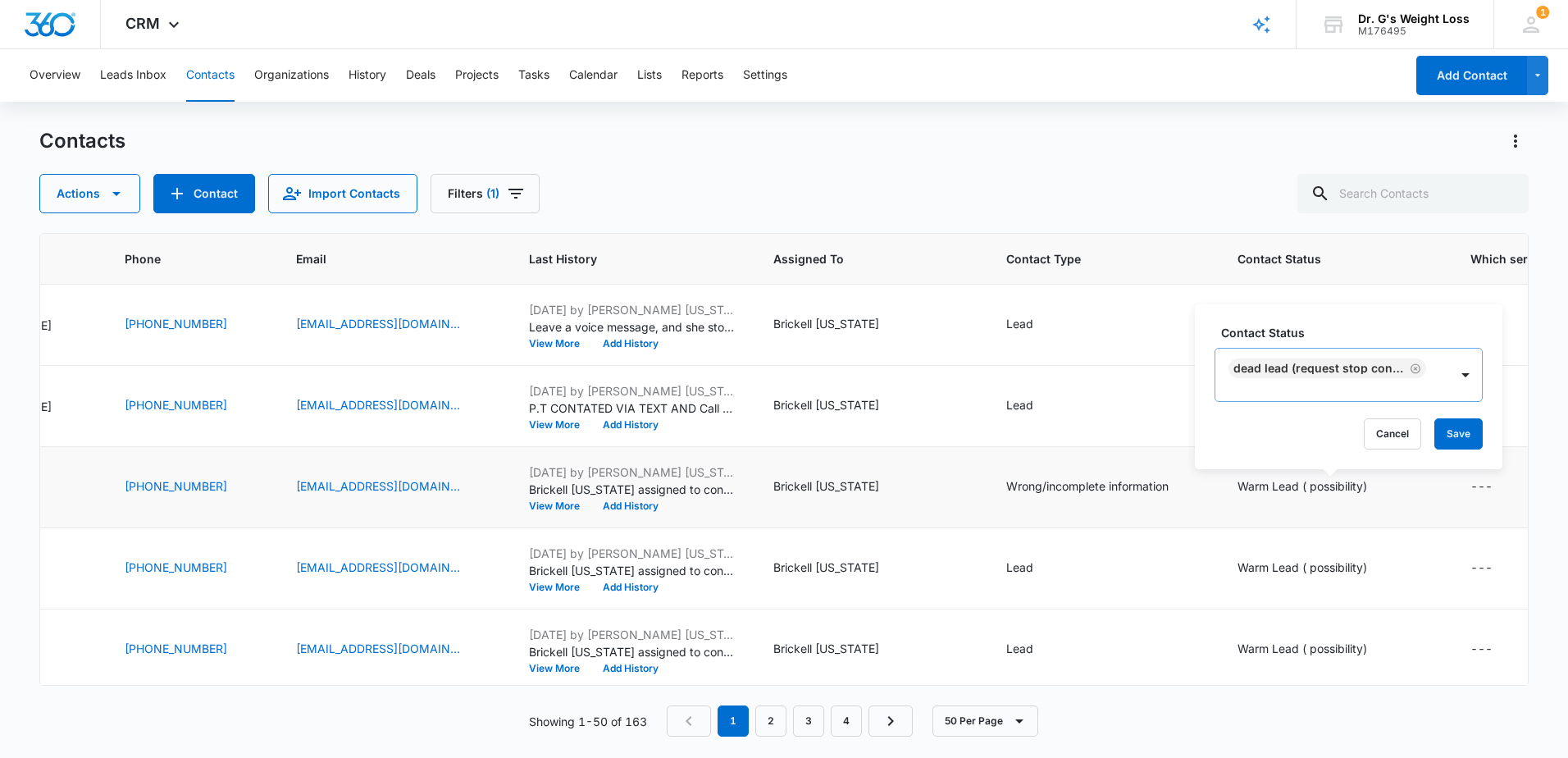
click at [1408, 325] on label "Contact Status" at bounding box center [1355, 333] width 268 height 17
click at [1466, 436] on button "Save" at bounding box center [1458, 434] width 48 height 31
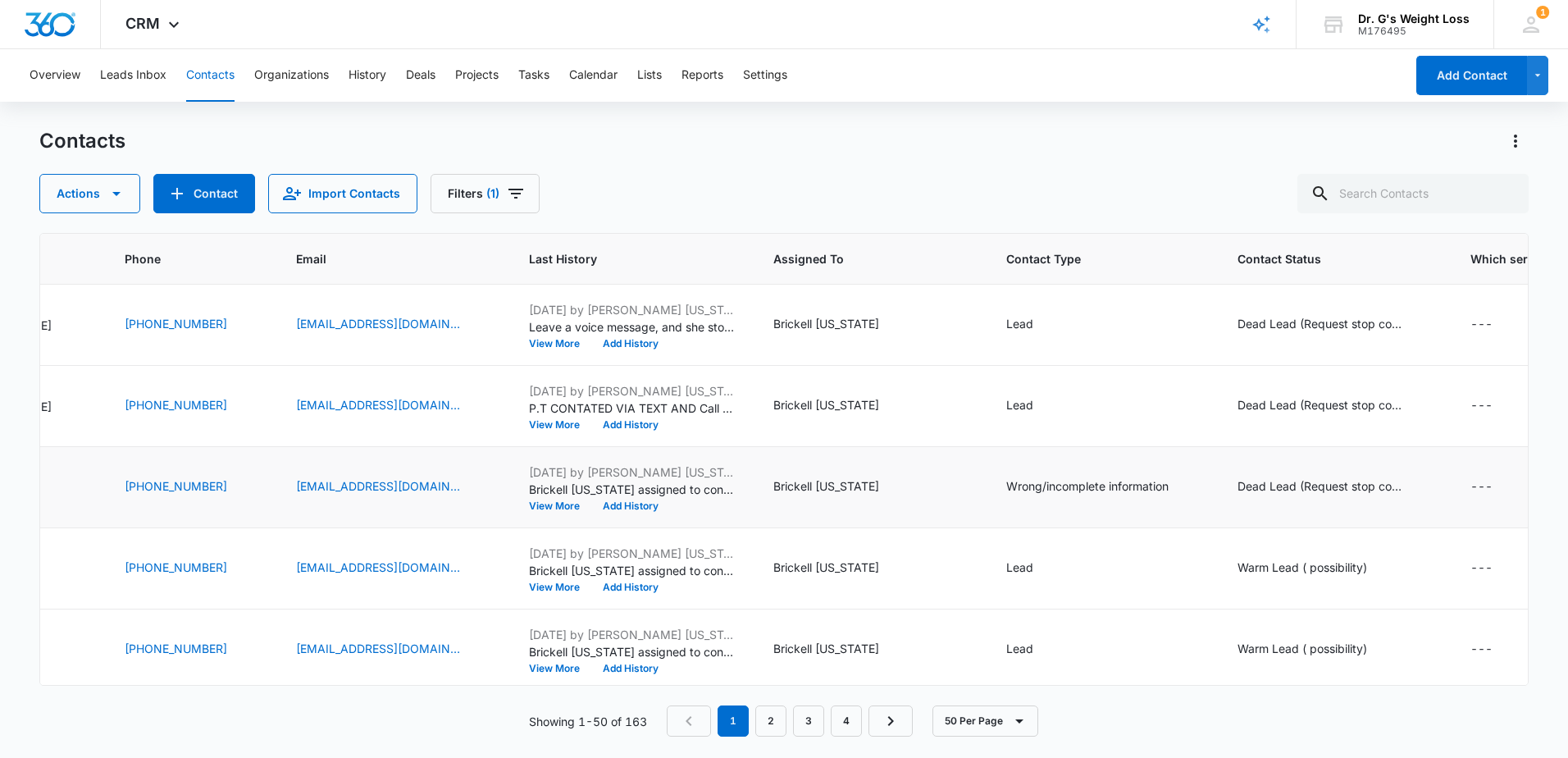
scroll to position [0, 0]
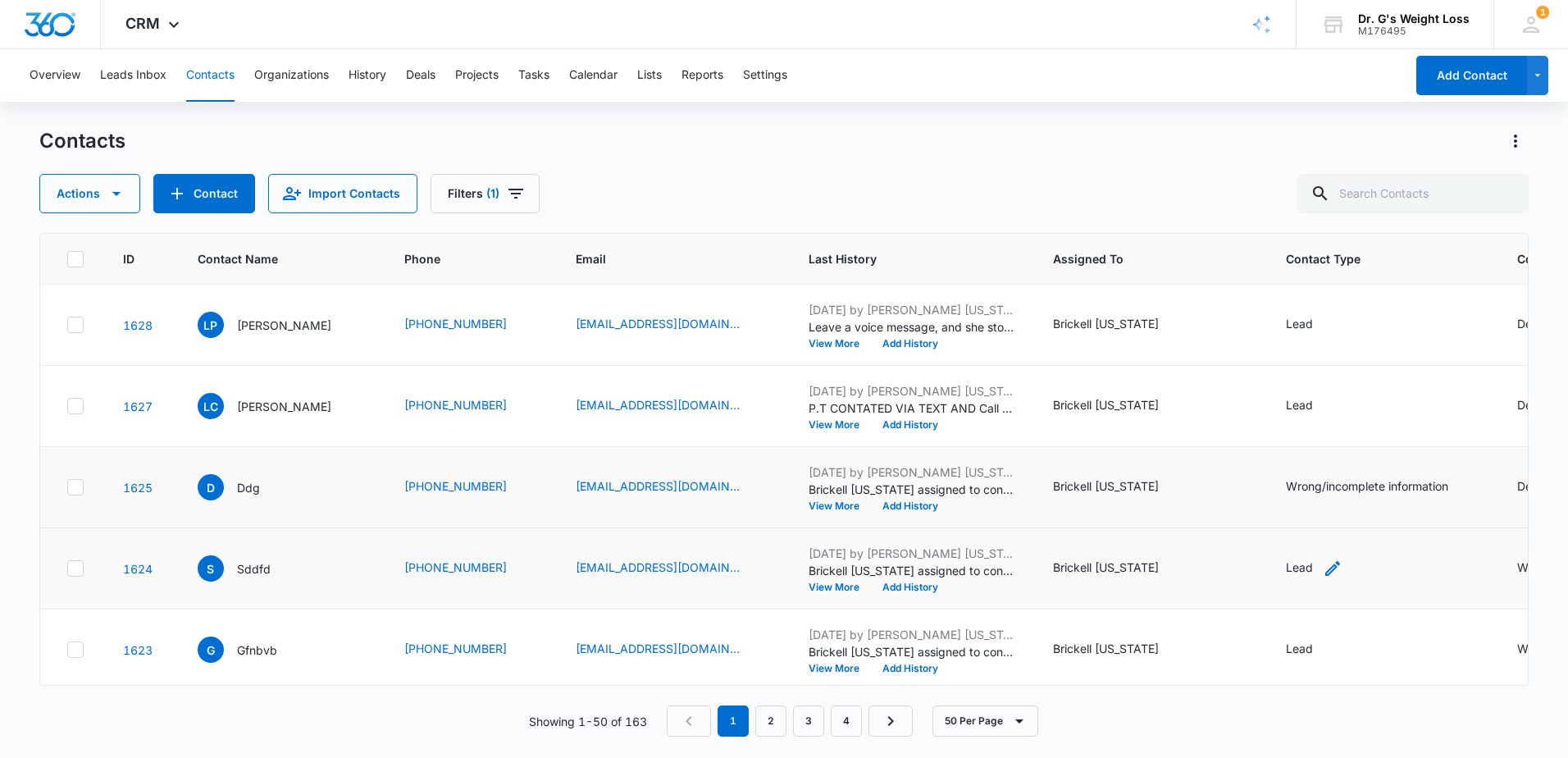
click at [1304, 569] on div "Lead" at bounding box center [1300, 567] width 27 height 17
click at [1376, 458] on div at bounding box center [1371, 463] width 26 height 26
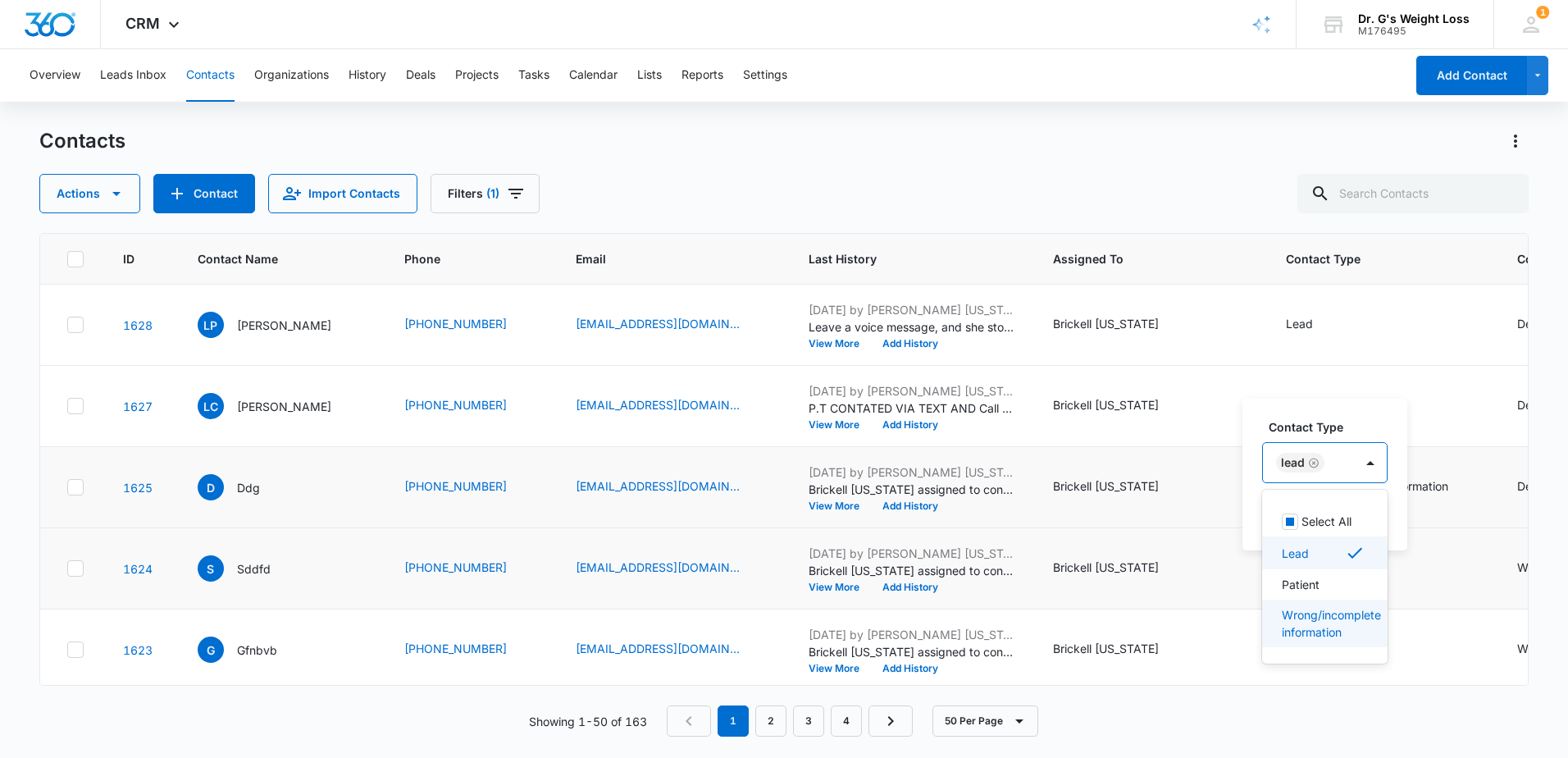
click at [1354, 624] on p "Wrong/incomplete information" at bounding box center [1323, 623] width 83 height 35
click at [1500, 550] on icon at bounding box center [1497, 552] width 19 height 19
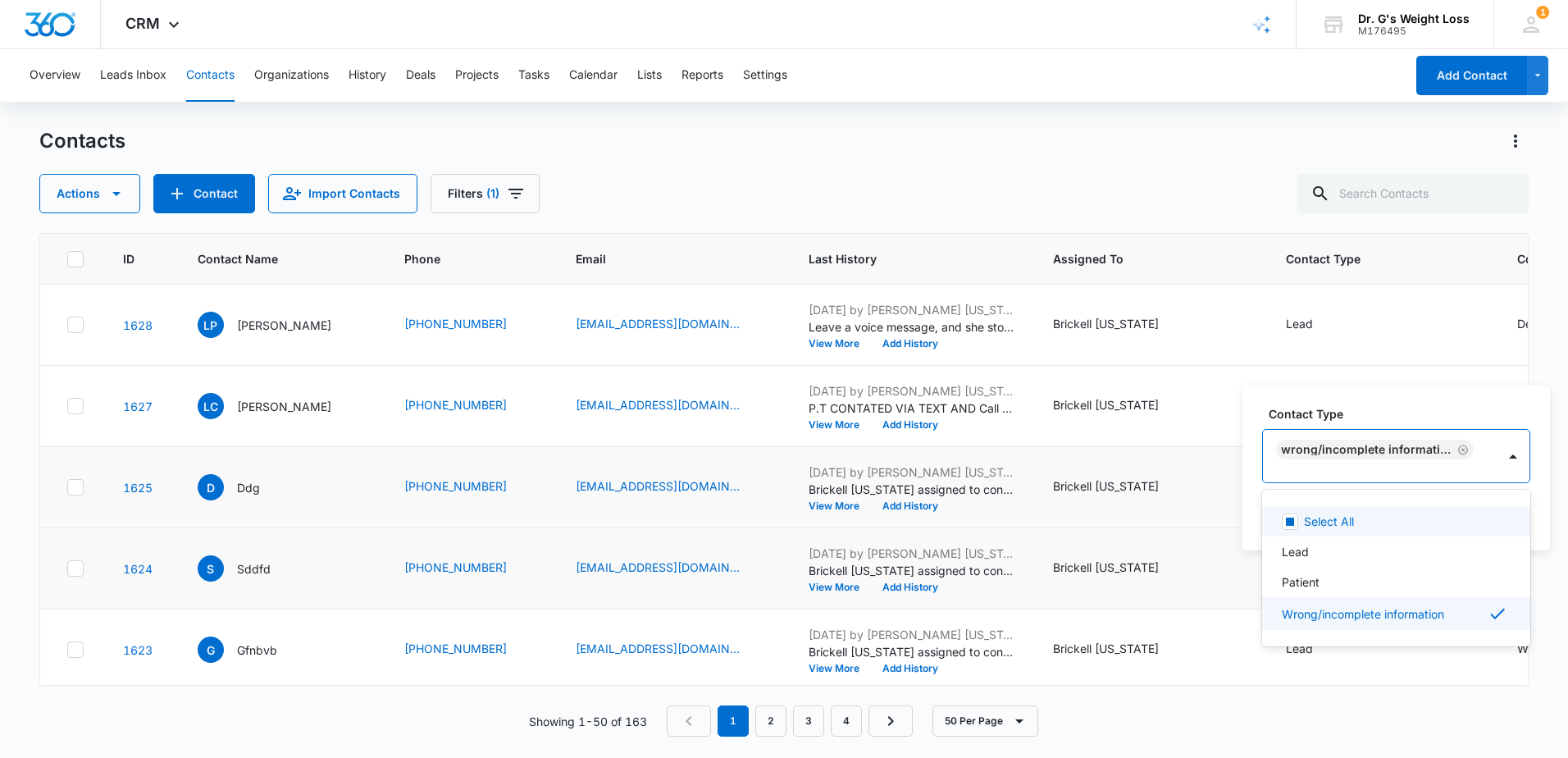
click at [1456, 407] on label "Contact Type" at bounding box center [1403, 414] width 268 height 17
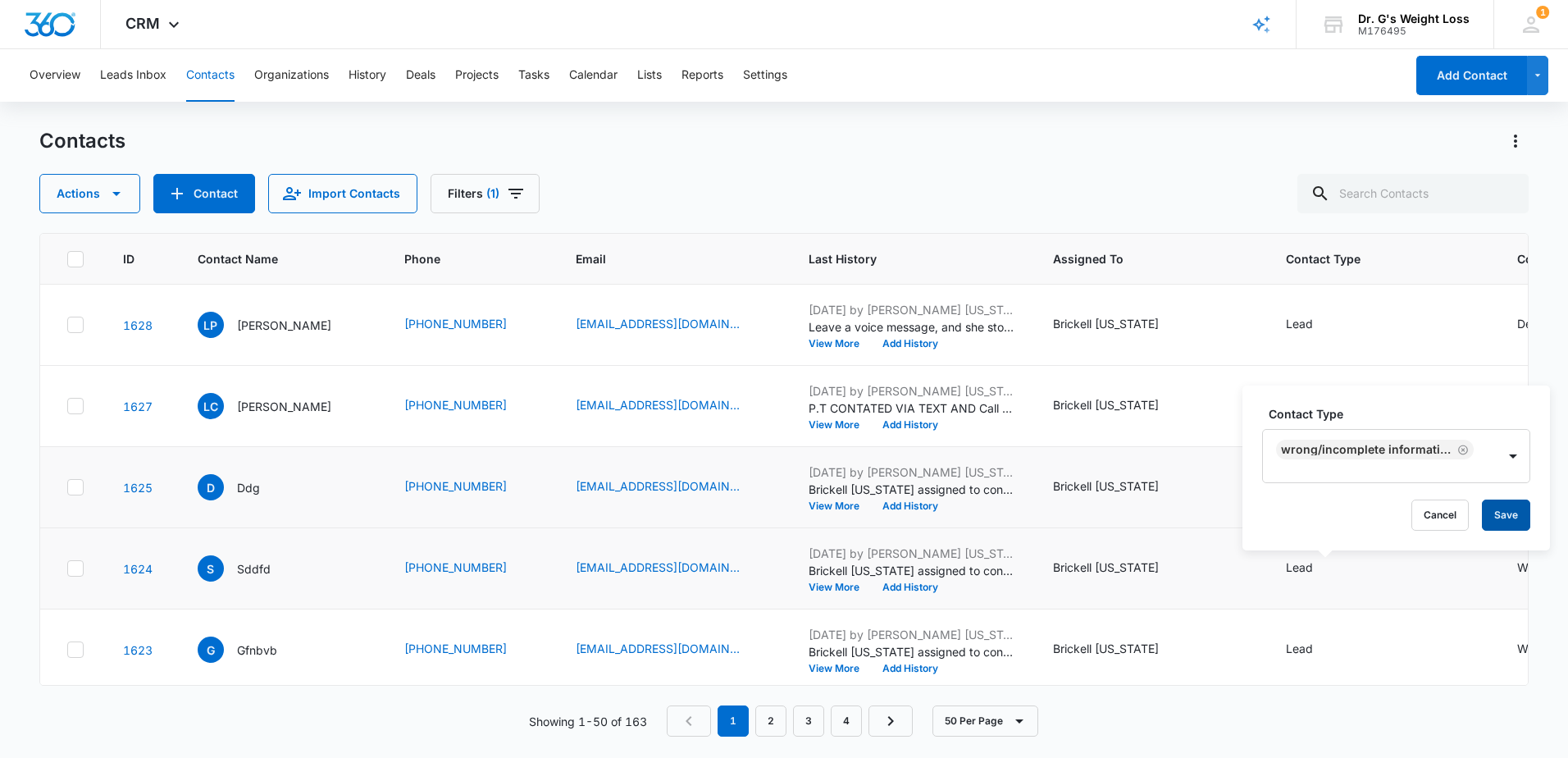
click at [1511, 513] on button "Save" at bounding box center [1506, 515] width 48 height 31
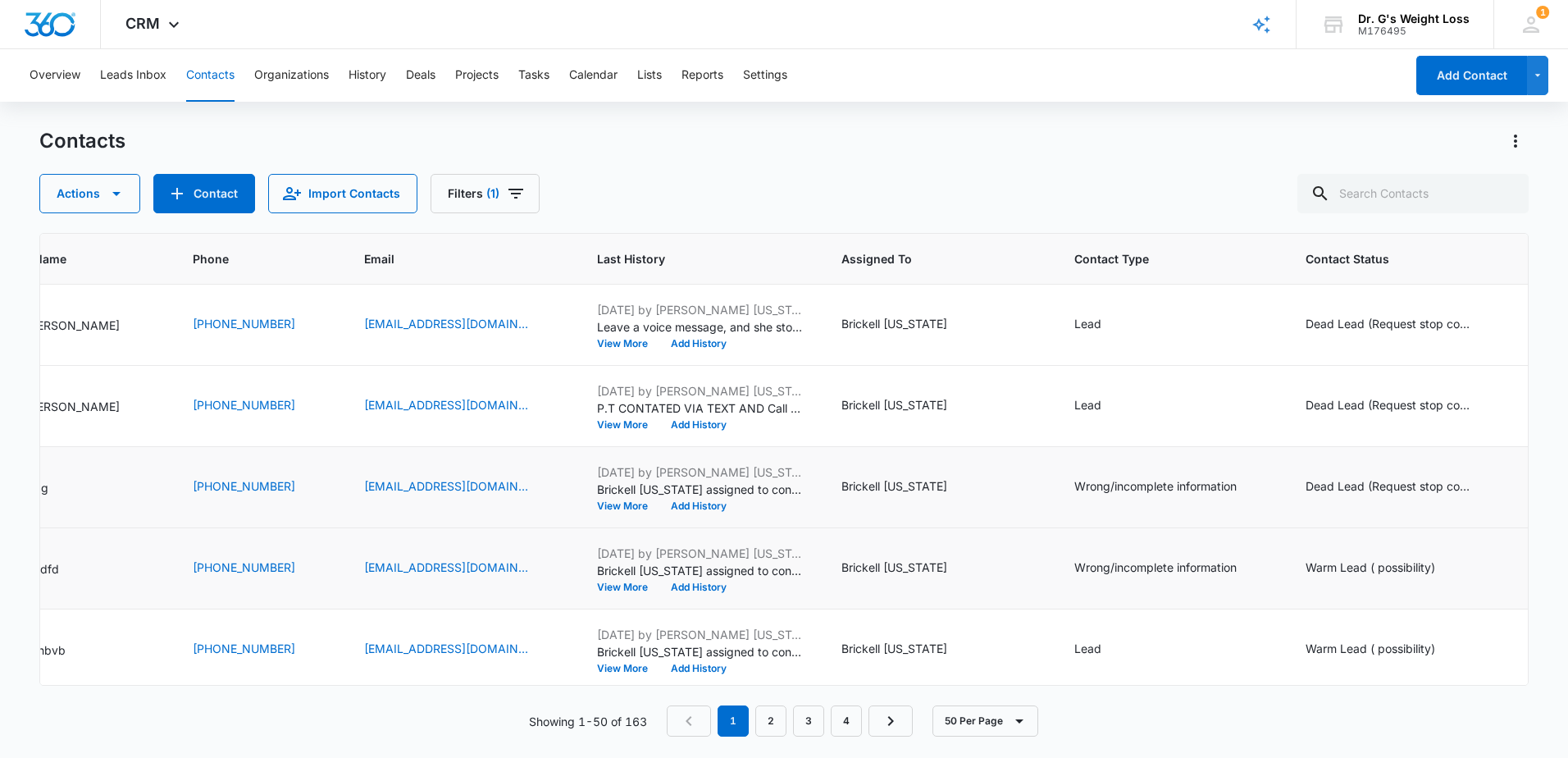
scroll to position [0, 216]
click at [1356, 571] on div "Warm Lead ( possibility)" at bounding box center [1367, 567] width 130 height 17
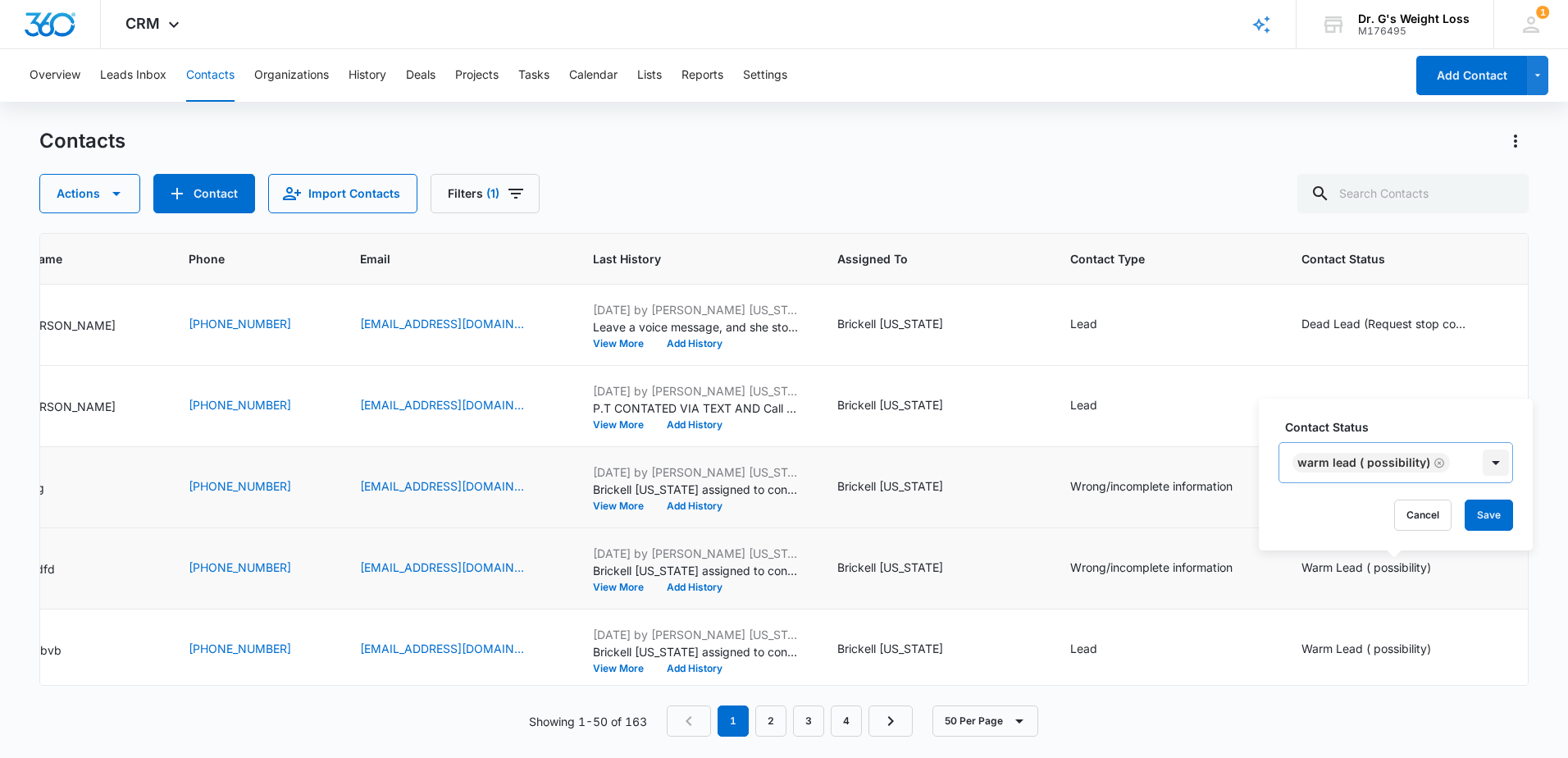
click at [1495, 475] on div at bounding box center [1495, 463] width 26 height 26
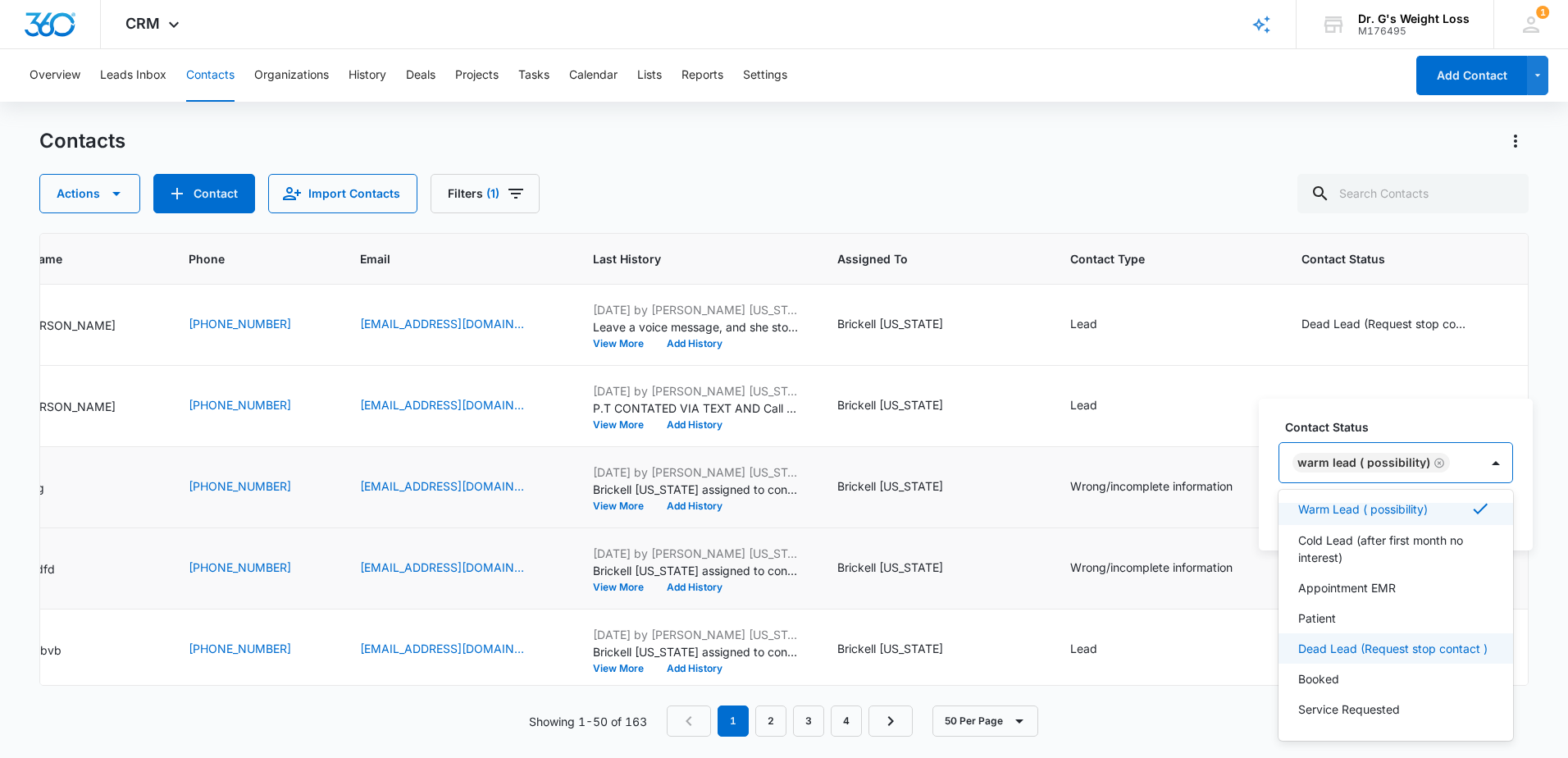
click at [1381, 640] on p "Dead Lead (Request stop contact )" at bounding box center [1393, 648] width 190 height 17
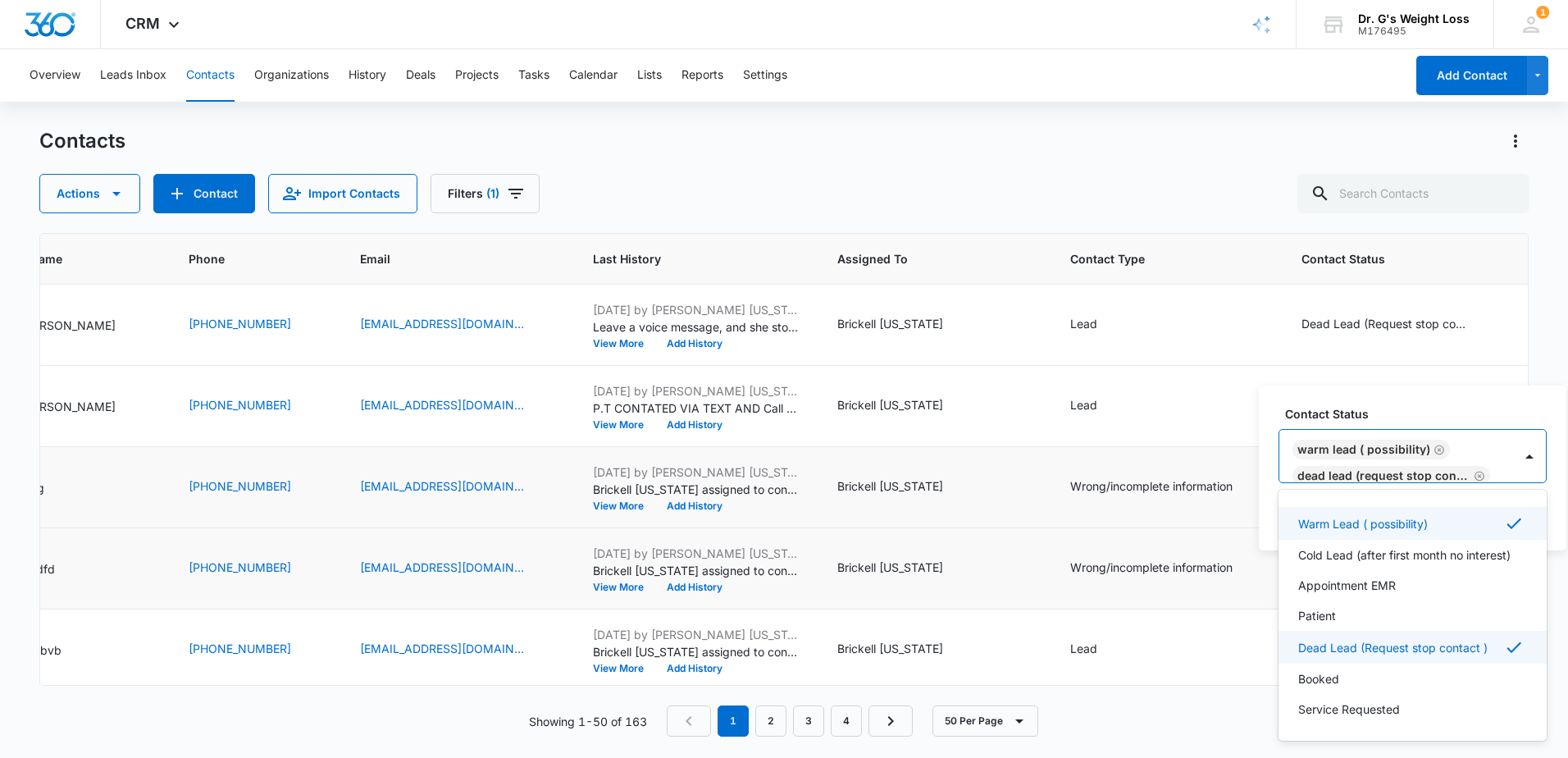
click at [1436, 454] on icon "Remove Warm Lead ( possibility)" at bounding box center [1440, 450] width 10 height 10
click at [1463, 382] on td "Dead Lead (Request stop contact )" at bounding box center [1398, 407] width 233 height 81
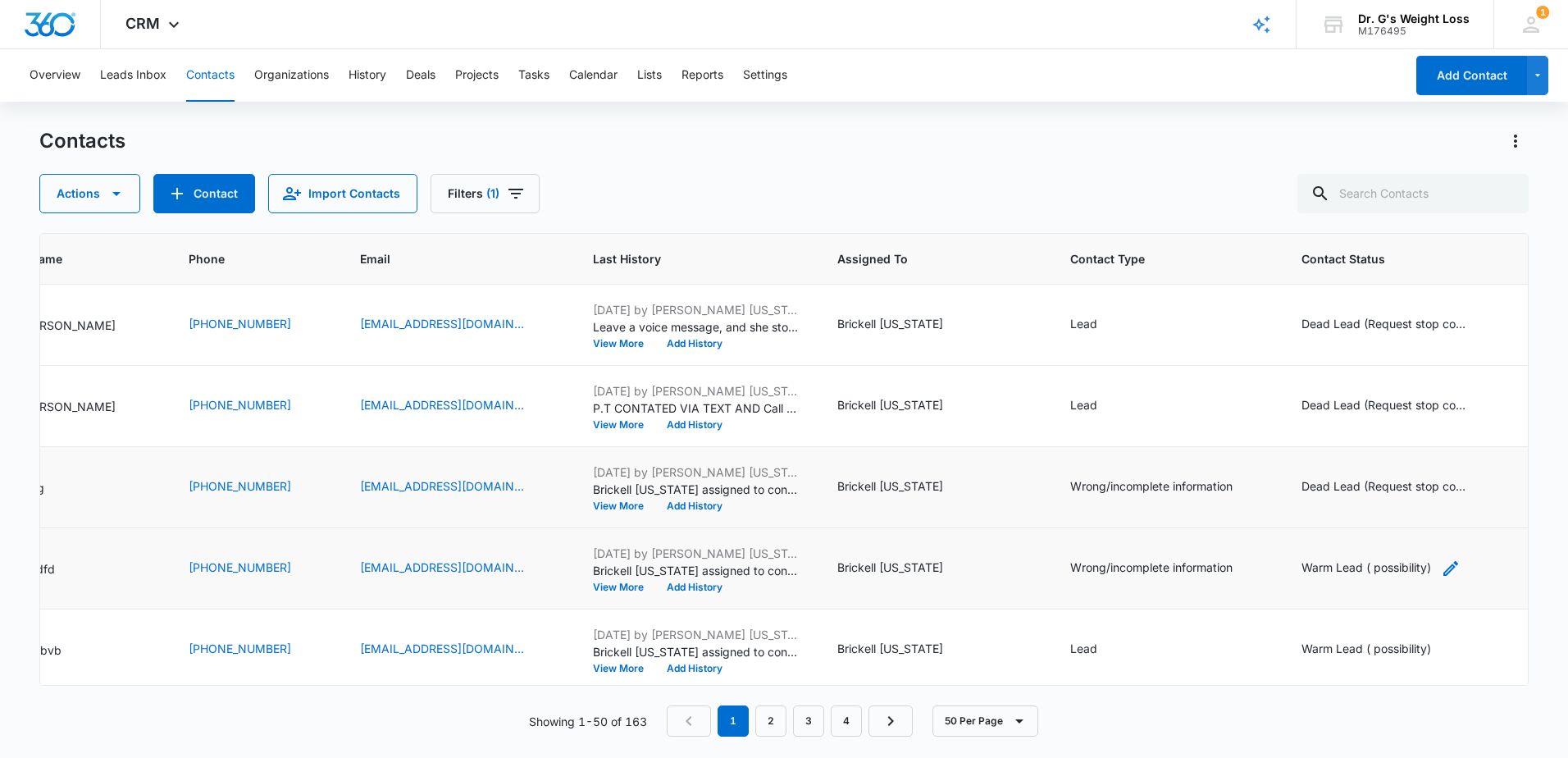
click at [1360, 570] on div "Warm Lead ( possibility)" at bounding box center [1367, 567] width 130 height 17
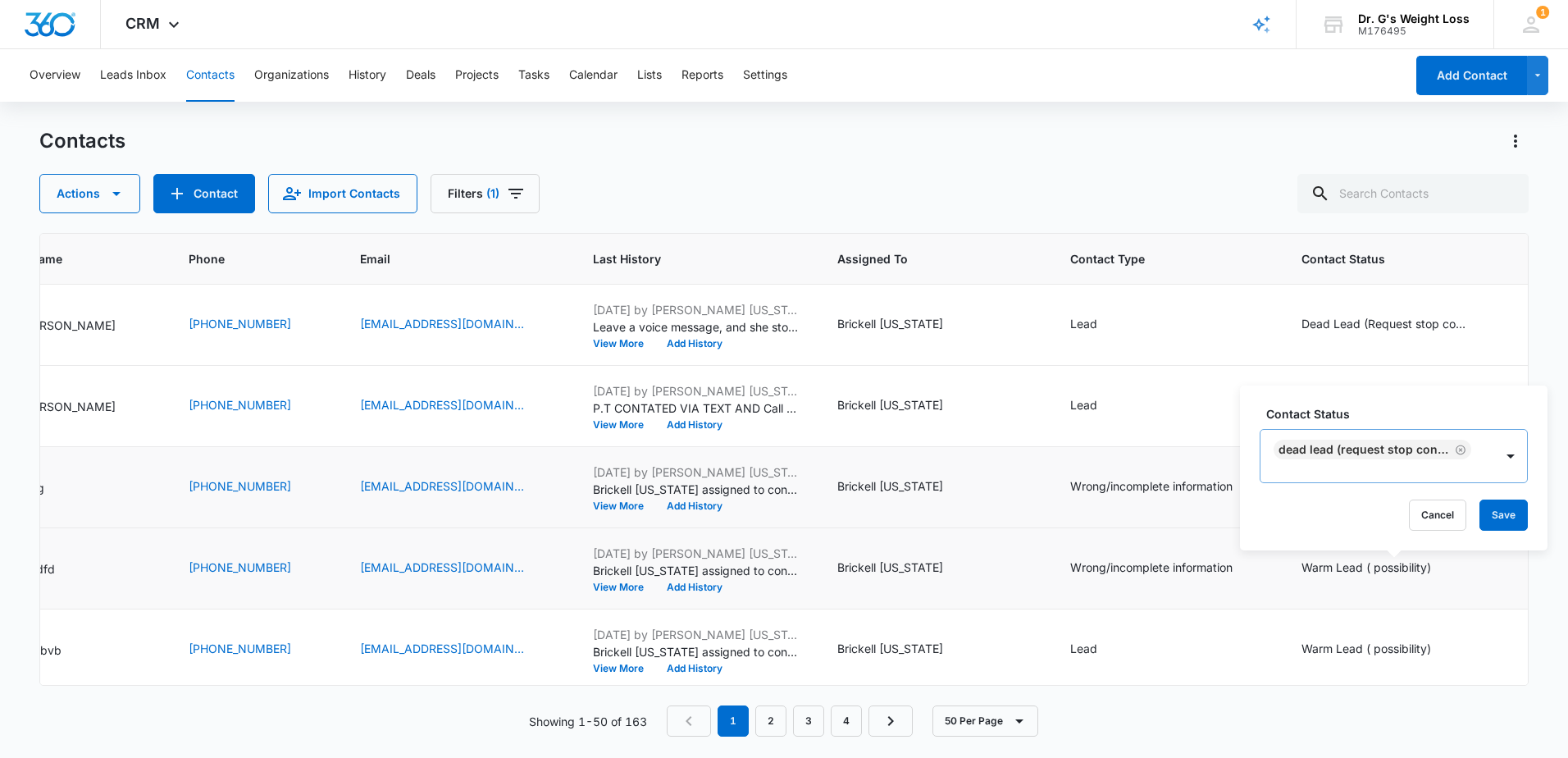
click at [1455, 454] on icon "Remove Dead Lead (Request stop contact )" at bounding box center [1461, 450] width 12 height 13
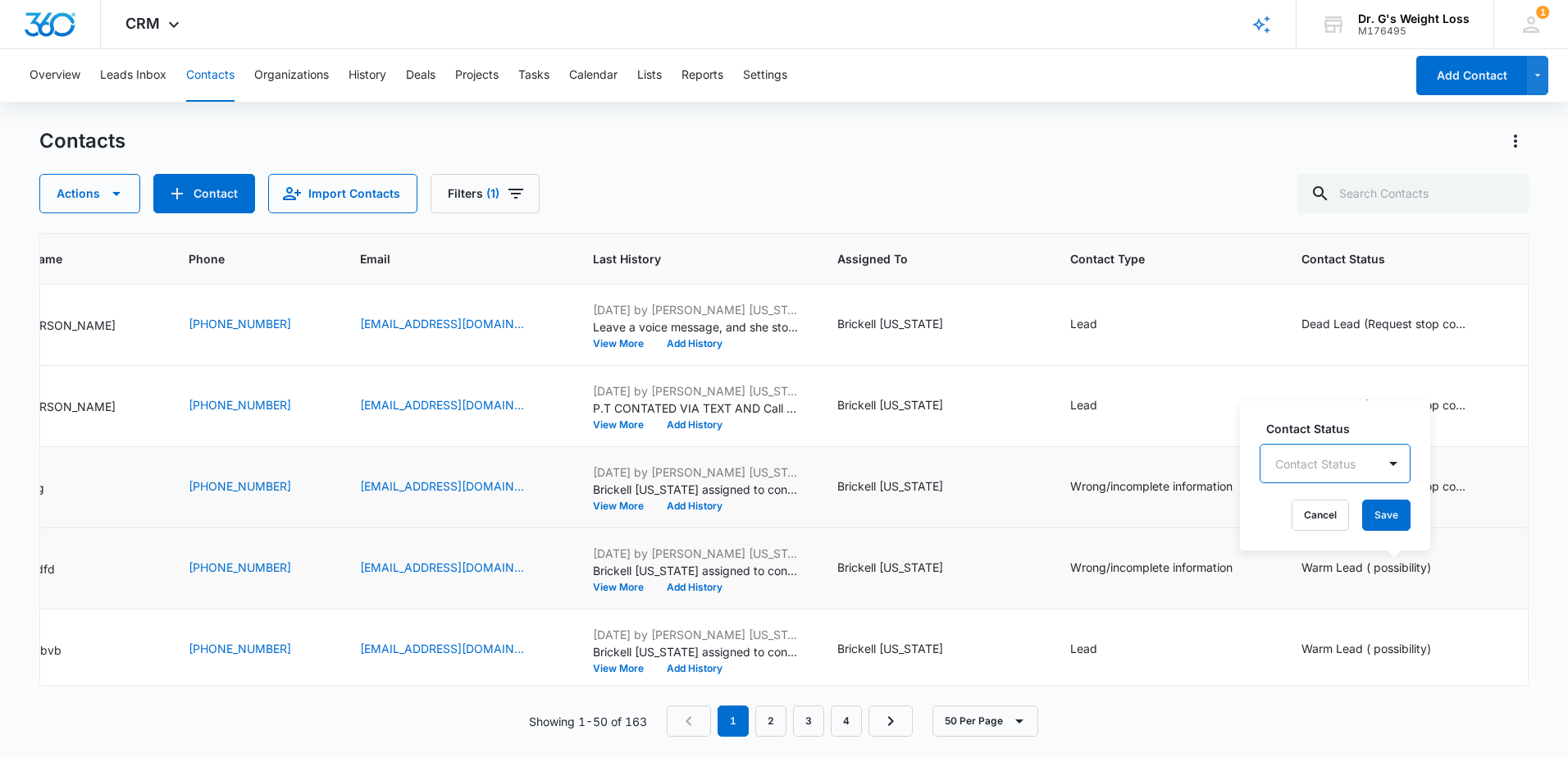
scroll to position [0, 0]
click at [1395, 468] on div at bounding box center [1393, 463] width 26 height 26
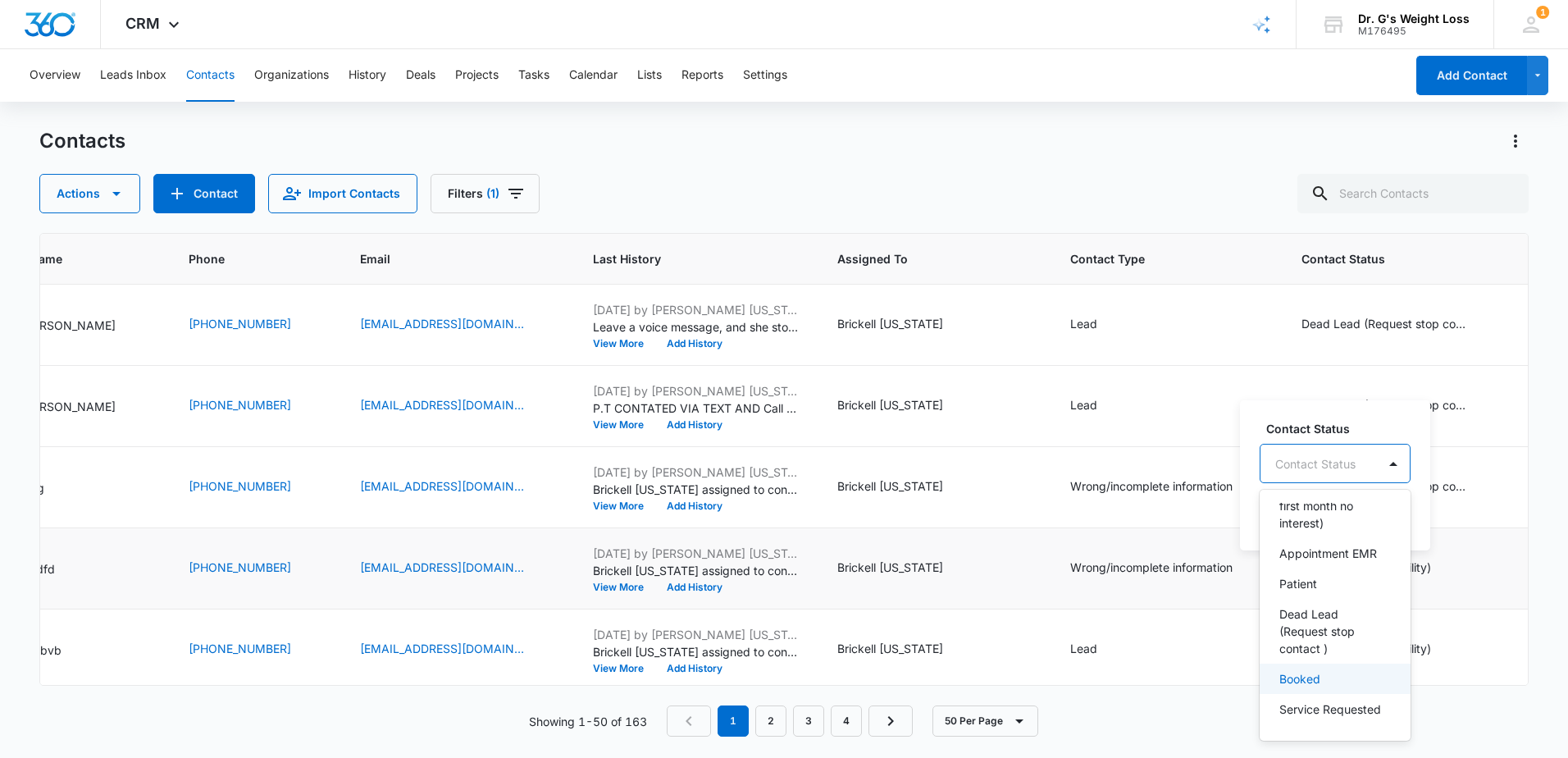
scroll to position [145, 0]
click at [1349, 625] on p "Dead Lead (Request stop contact )" at bounding box center [1333, 631] width 108 height 51
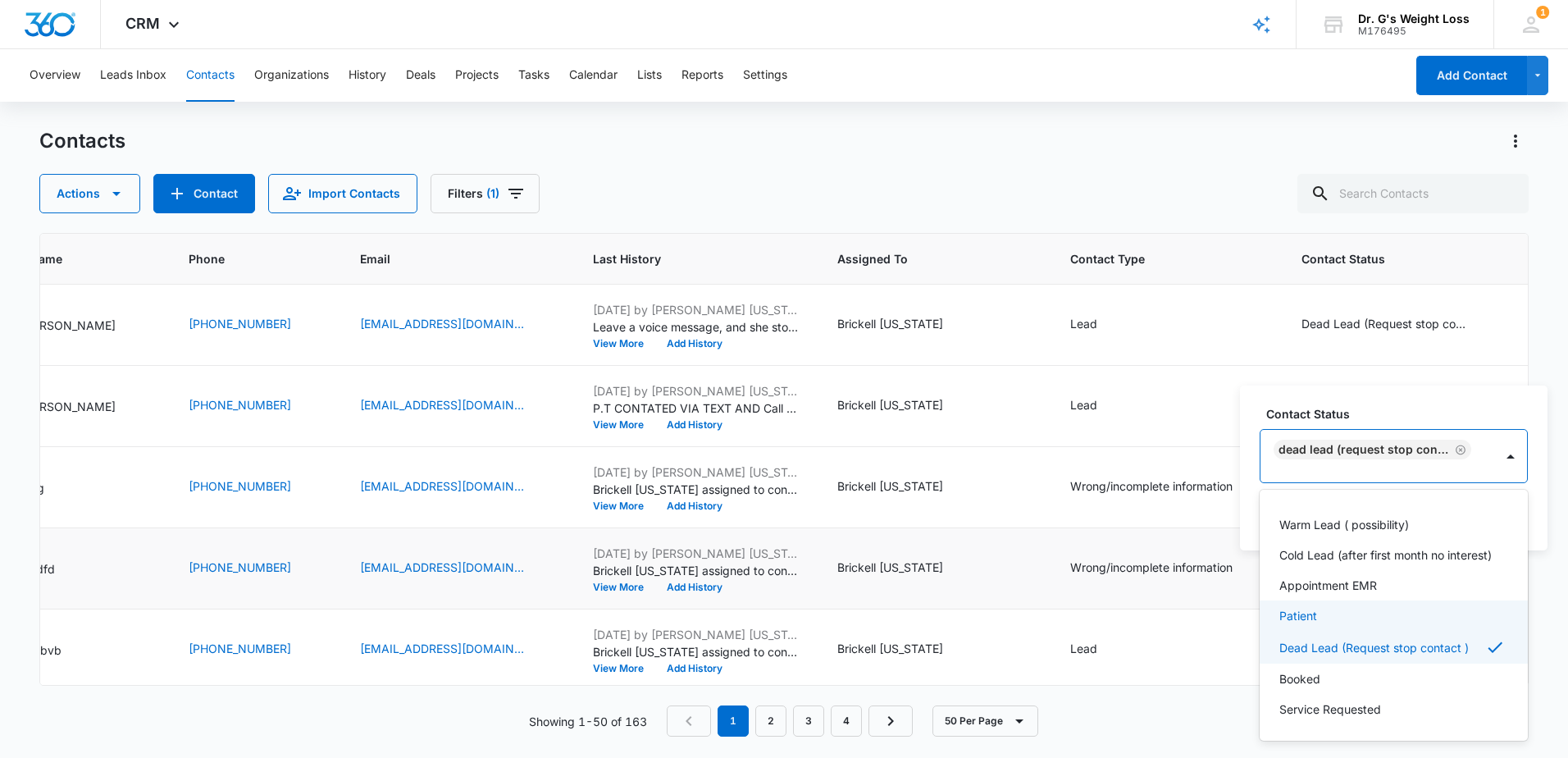
scroll to position [44, 0]
click at [1480, 413] on label "Contact Status" at bounding box center [1401, 414] width 268 height 17
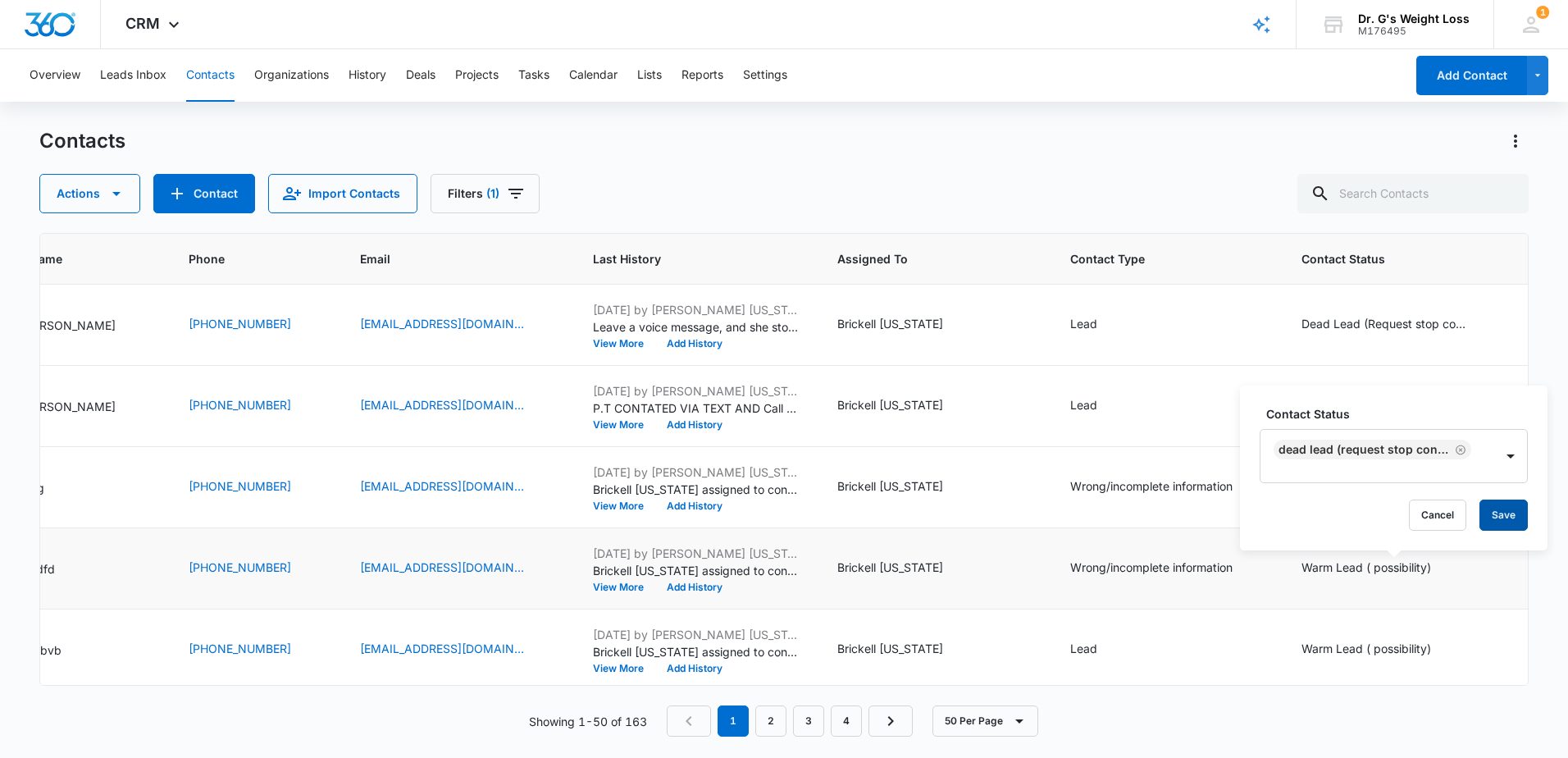
click at [1511, 516] on button "Save" at bounding box center [1503, 515] width 48 height 31
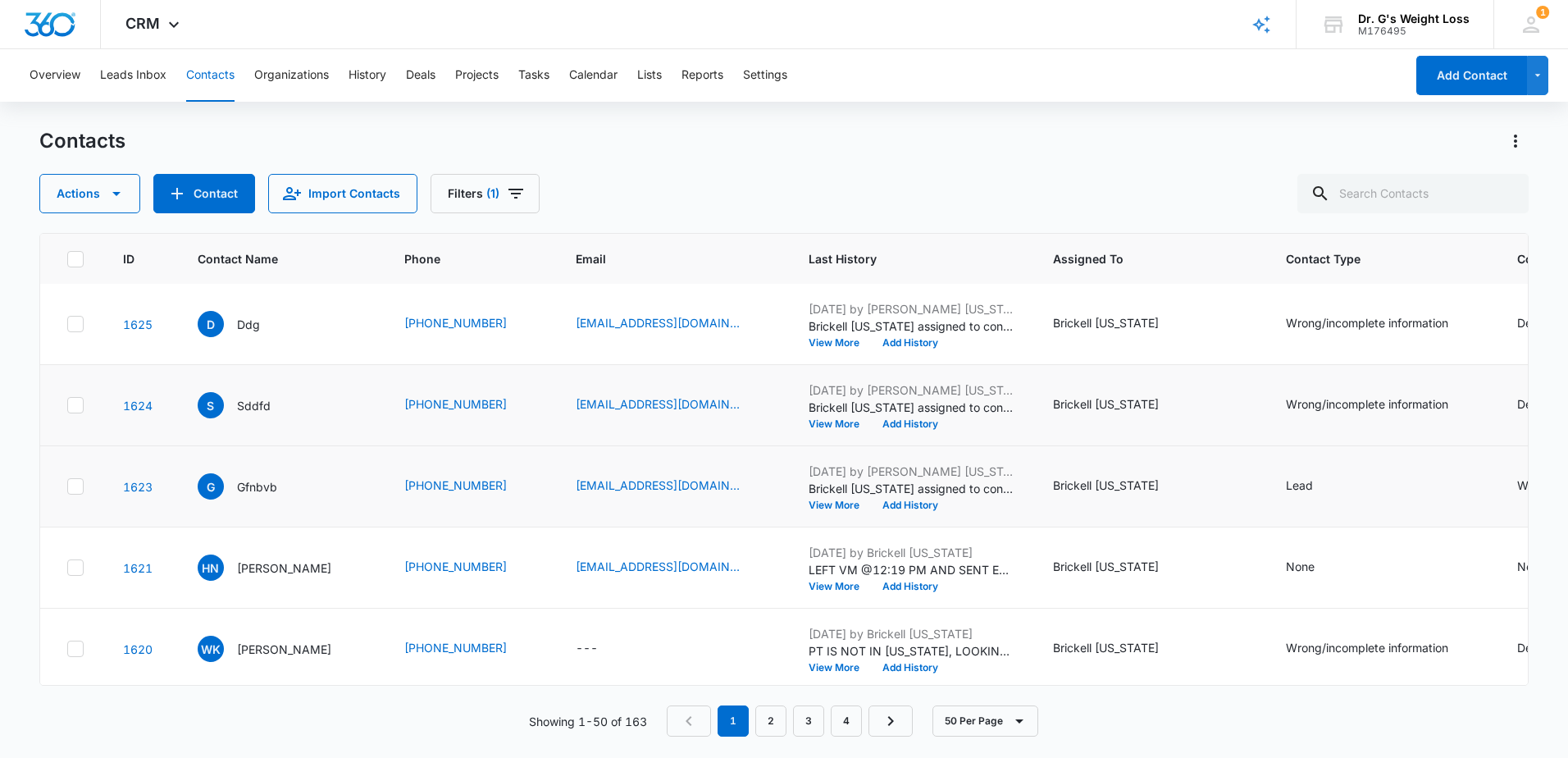
scroll to position [164, 0]
click at [1313, 490] on div "Lead" at bounding box center [1300, 485] width 27 height 17
click at [1316, 387] on div "Lead" at bounding box center [1300, 379] width 48 height 19
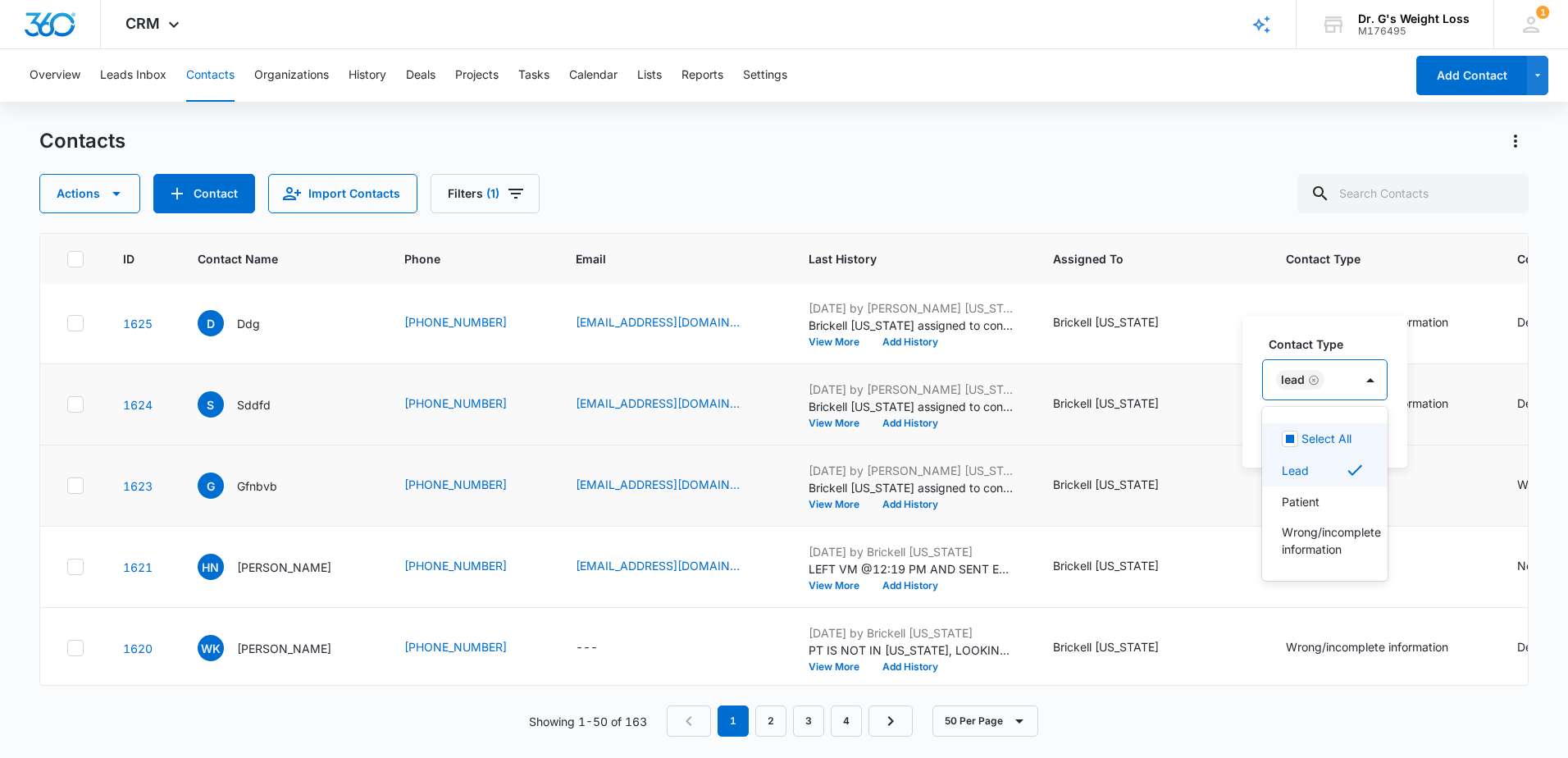
click at [1319, 385] on icon "Remove Lead" at bounding box center [1314, 380] width 12 height 13
click at [1387, 382] on div at bounding box center [1388, 380] width 26 height 26
click at [1382, 378] on div at bounding box center [1388, 380] width 26 height 26
click at [1316, 542] on p "Wrong/incomplete information" at bounding box center [1333, 538] width 101 height 35
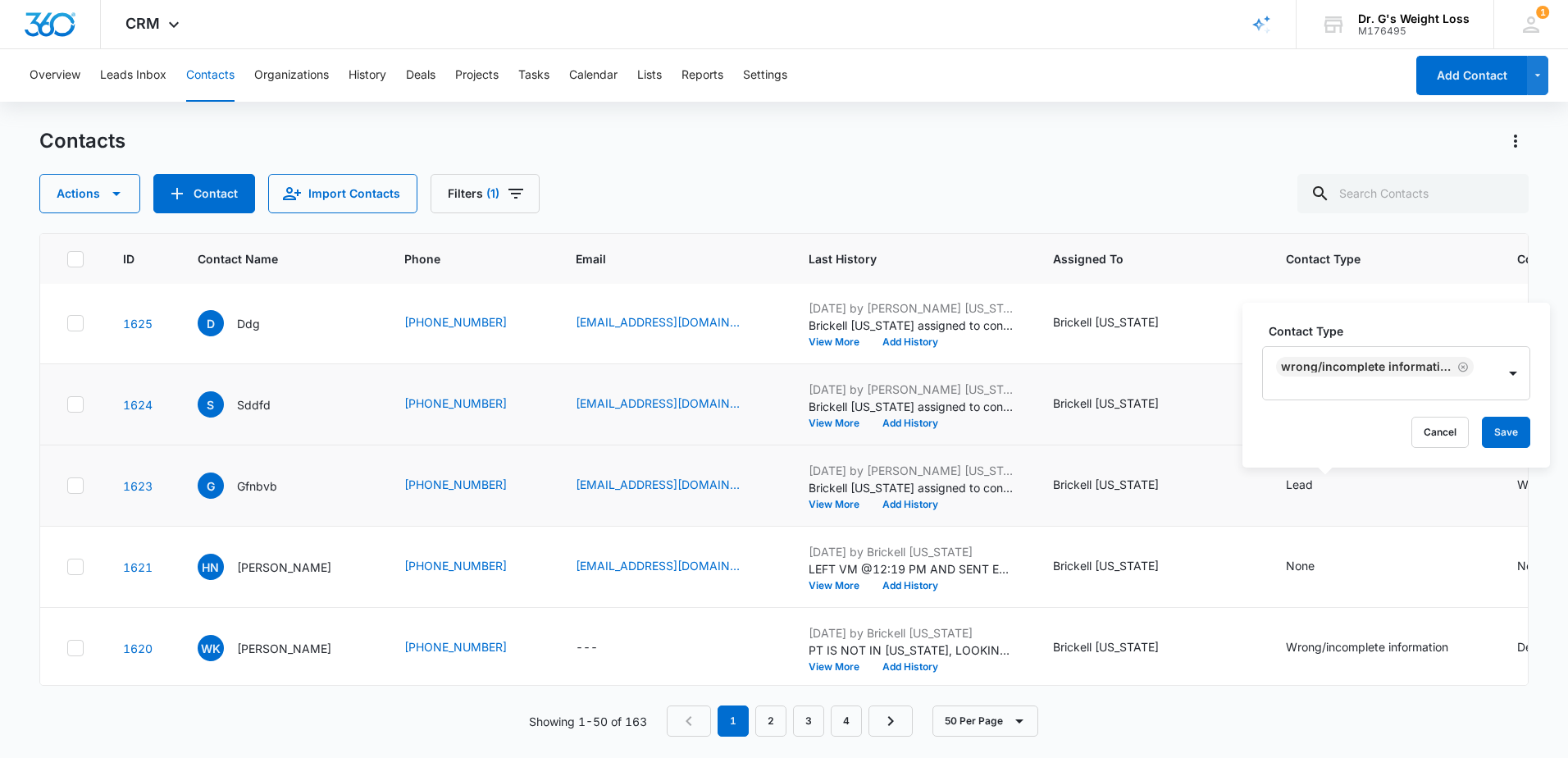
click at [1396, 311] on div "Contact Type Wrong/incomplete information Cancel Save" at bounding box center [1397, 385] width 308 height 165
click at [1497, 424] on button "Save" at bounding box center [1506, 432] width 48 height 31
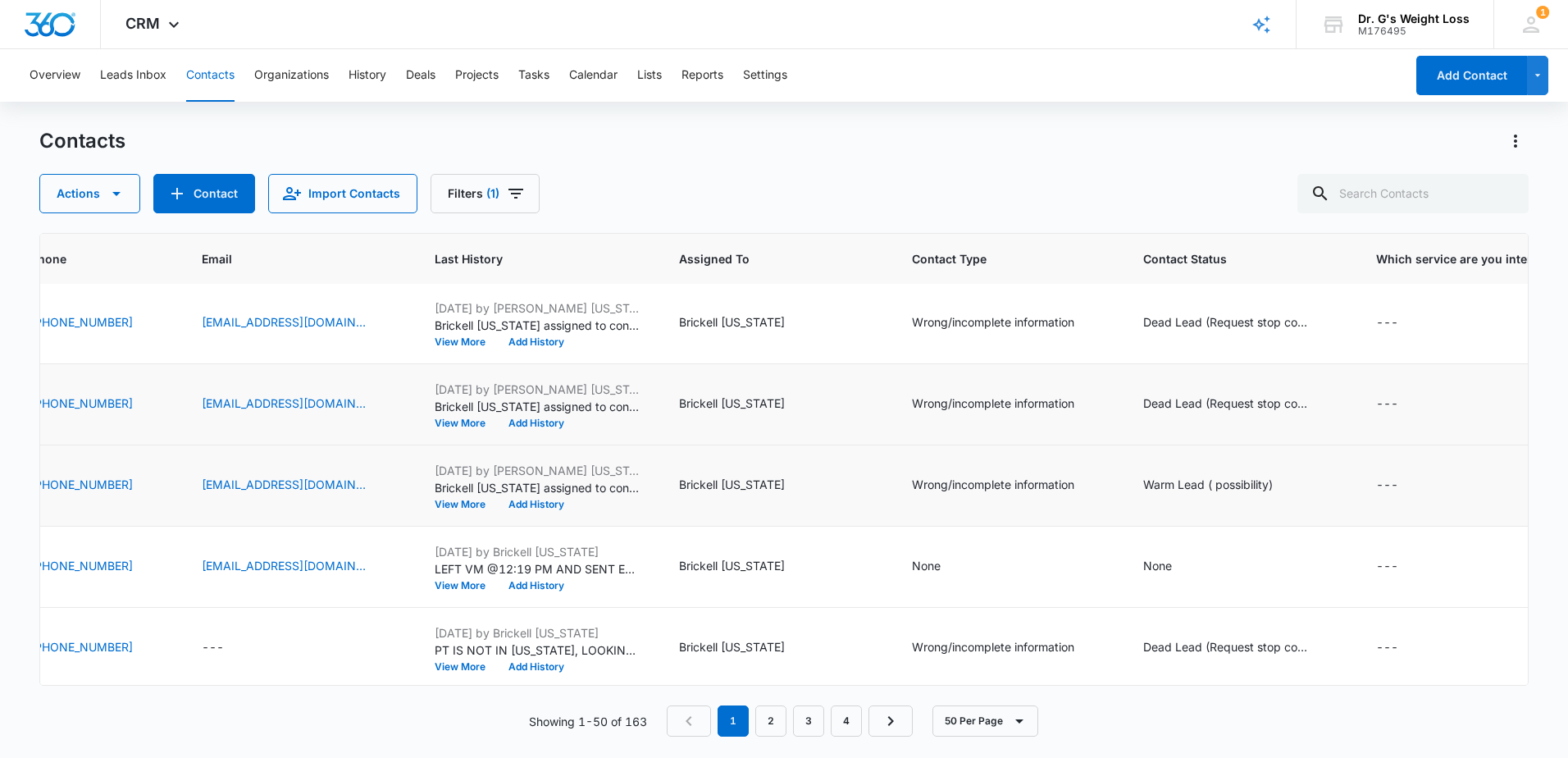
scroll to position [164, 406]
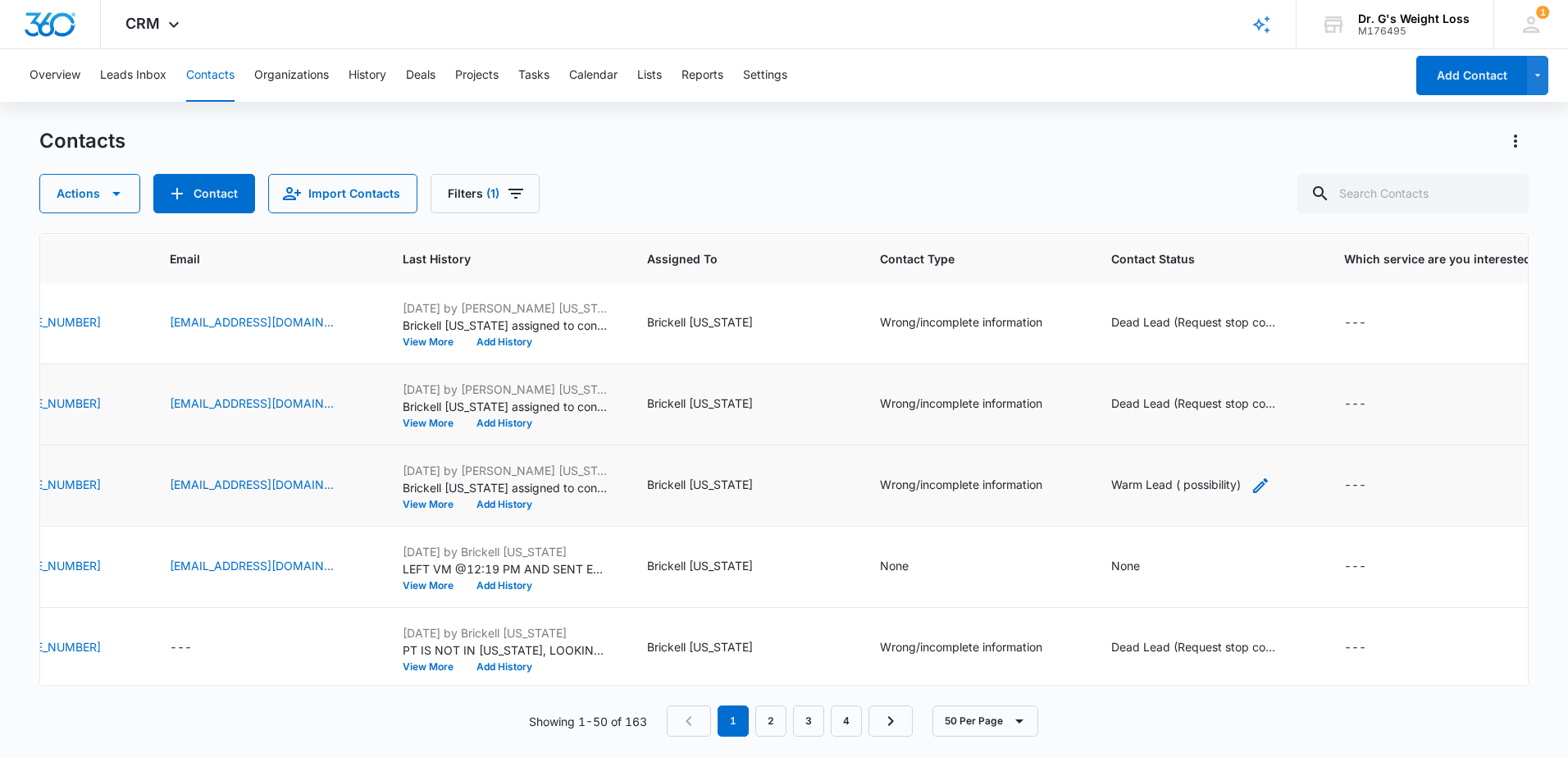
click at [1157, 484] on div "Warm Lead ( possibility)" at bounding box center [1176, 485] width 130 height 17
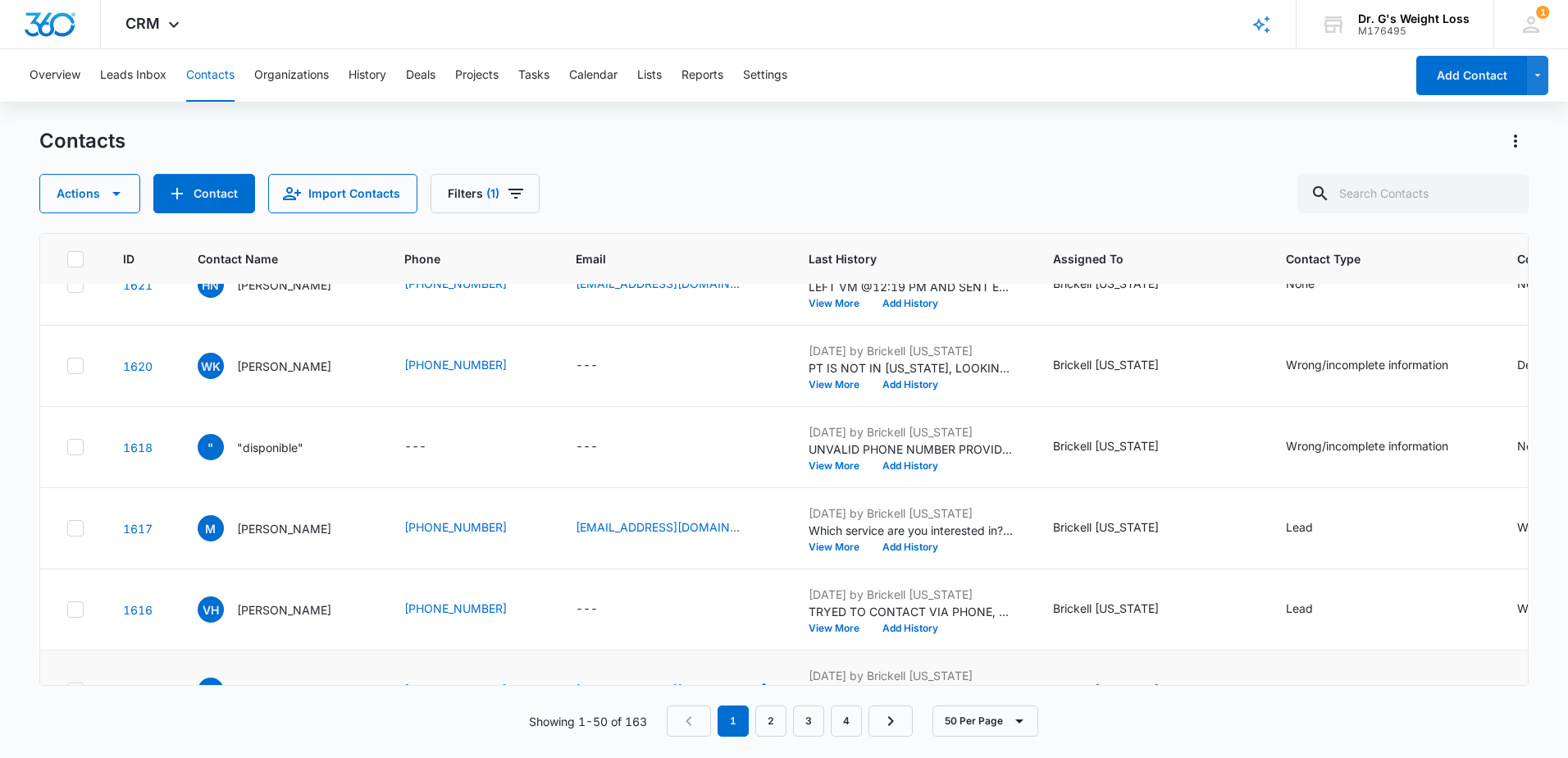
scroll to position [410, 0]
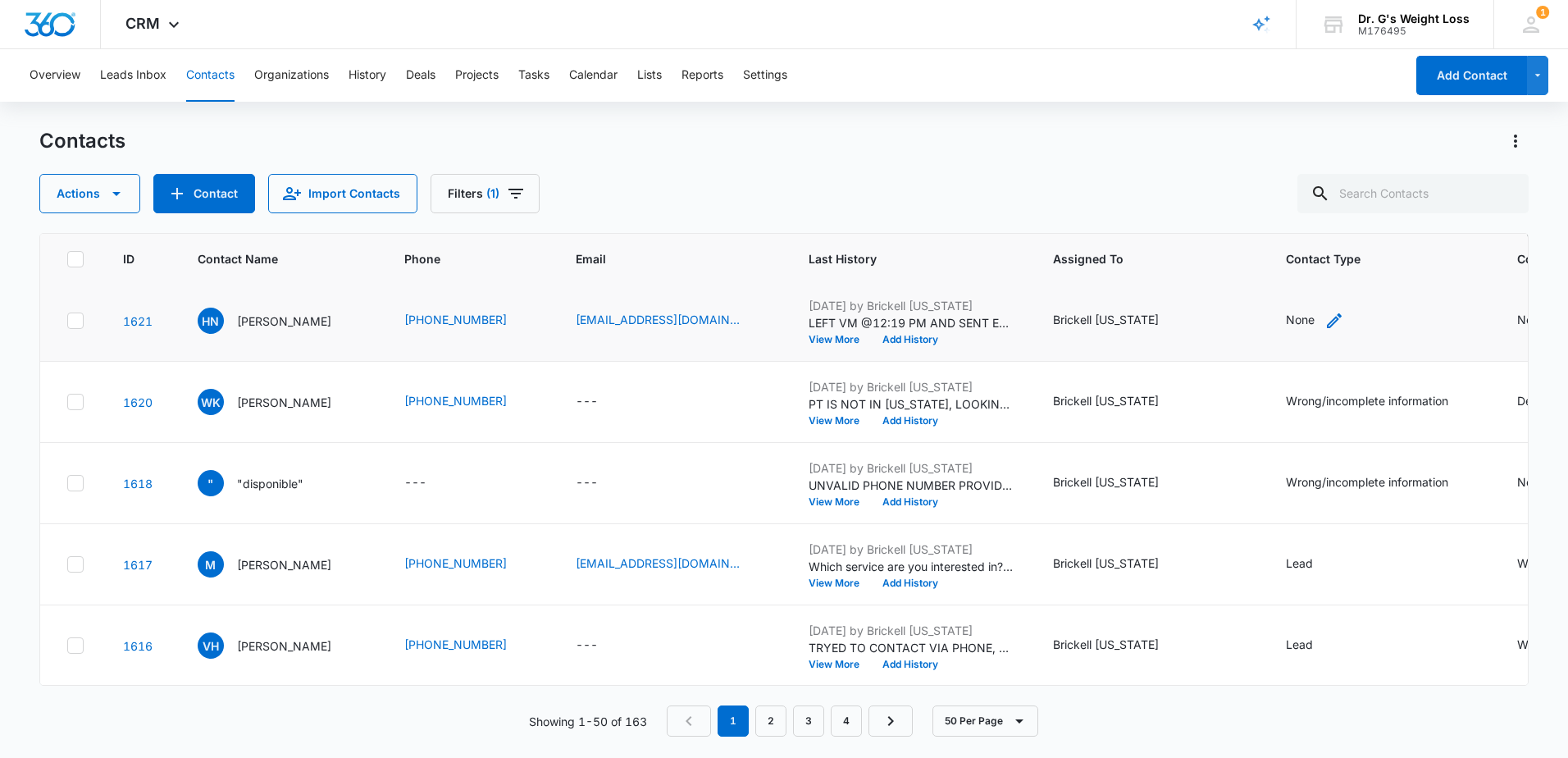
click at [1315, 321] on div "None" at bounding box center [1300, 319] width 29 height 17
click at [1377, 219] on div at bounding box center [1380, 215] width 26 height 26
click at [1304, 299] on div "Lead" at bounding box center [1325, 304] width 101 height 17
click at [1362, 166] on div "Contact Type Lead Cancel Save" at bounding box center [1317, 227] width 165 height 152
click at [1365, 260] on button "Save" at bounding box center [1355, 267] width 48 height 31
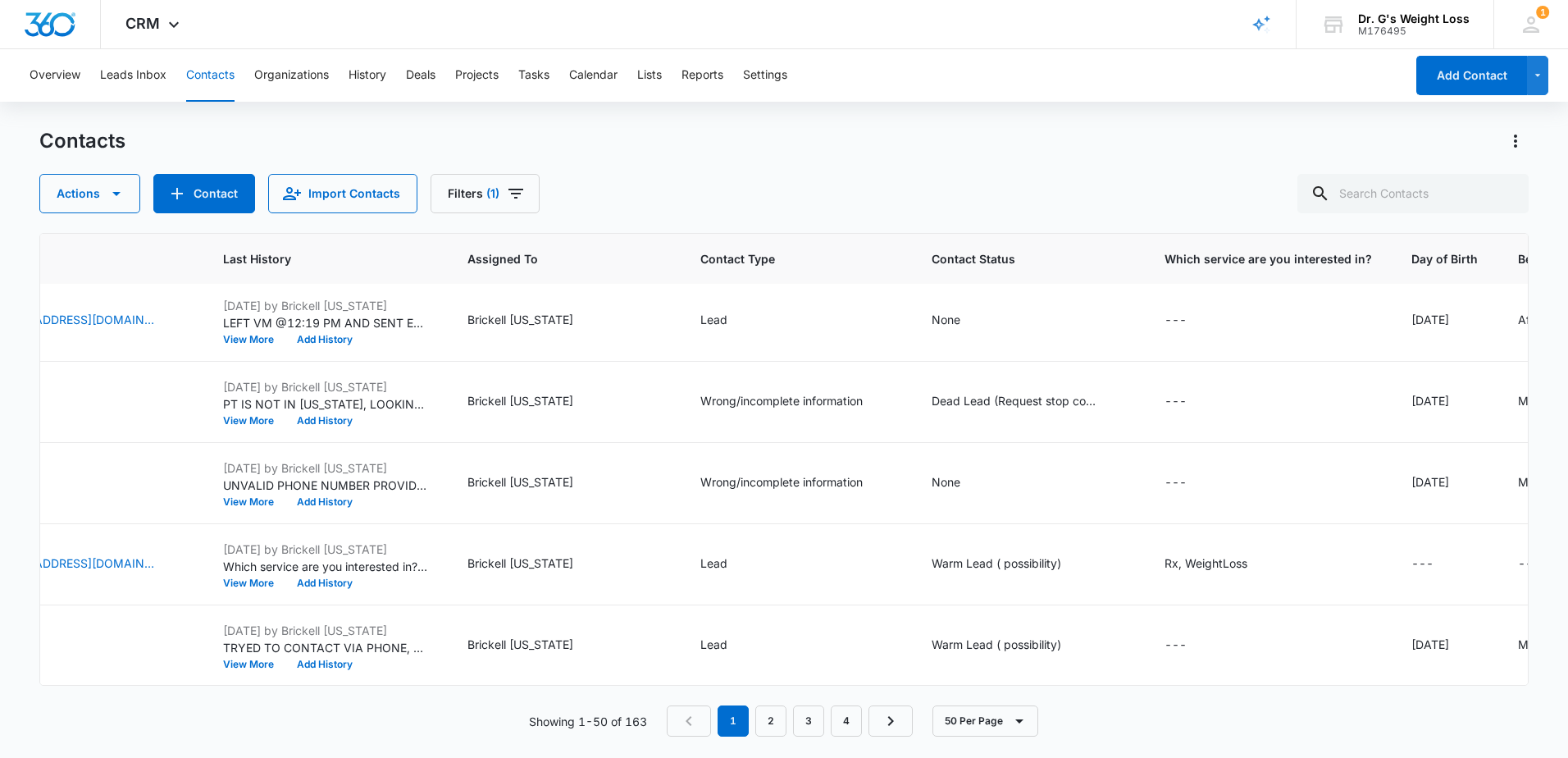
scroll to position [410, 581]
click at [1184, 322] on div "---" at bounding box center [1181, 320] width 22 height 19
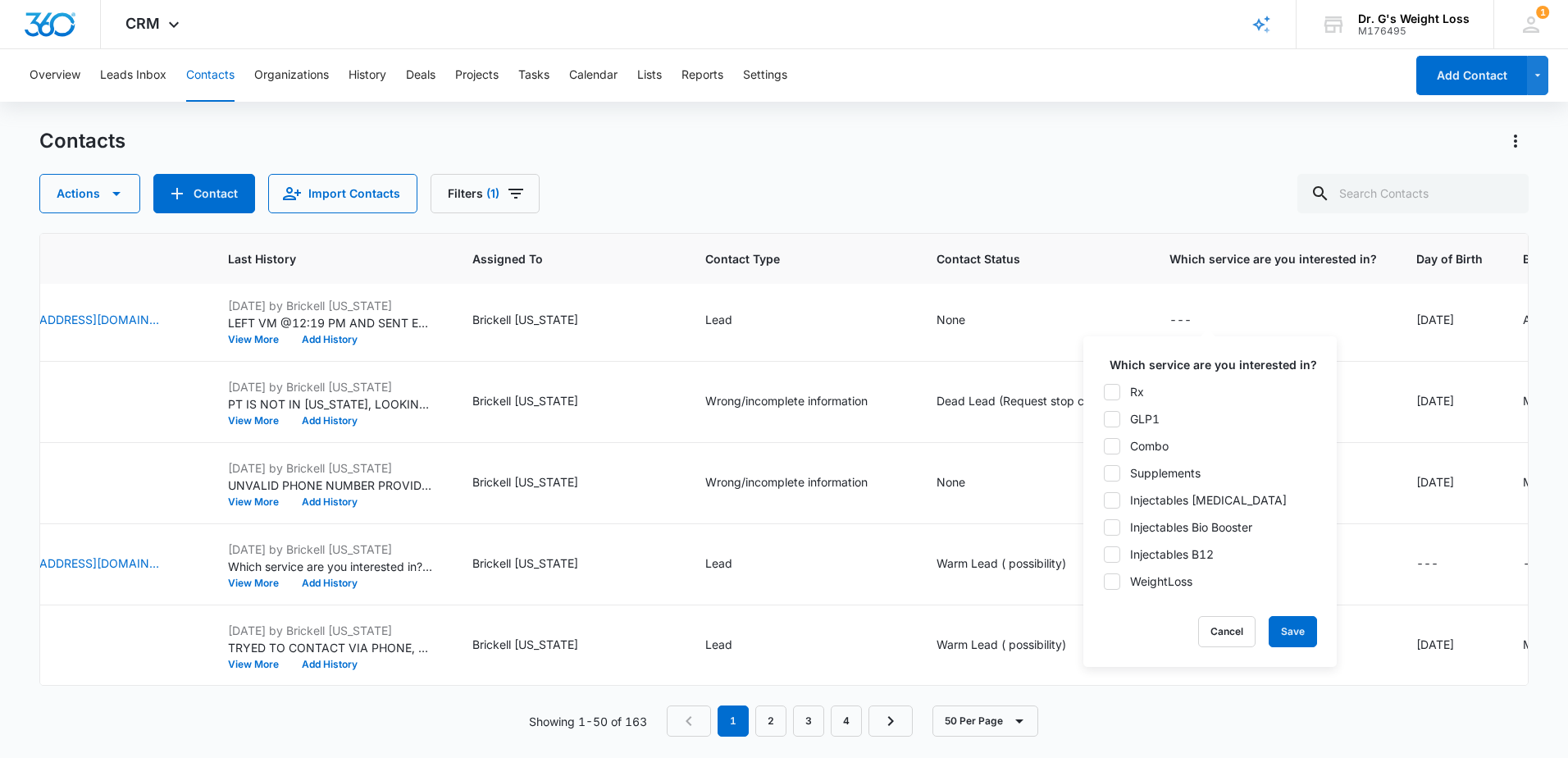
click at [1239, 281] on th "Which service are you interested in?" at bounding box center [1273, 259] width 247 height 51
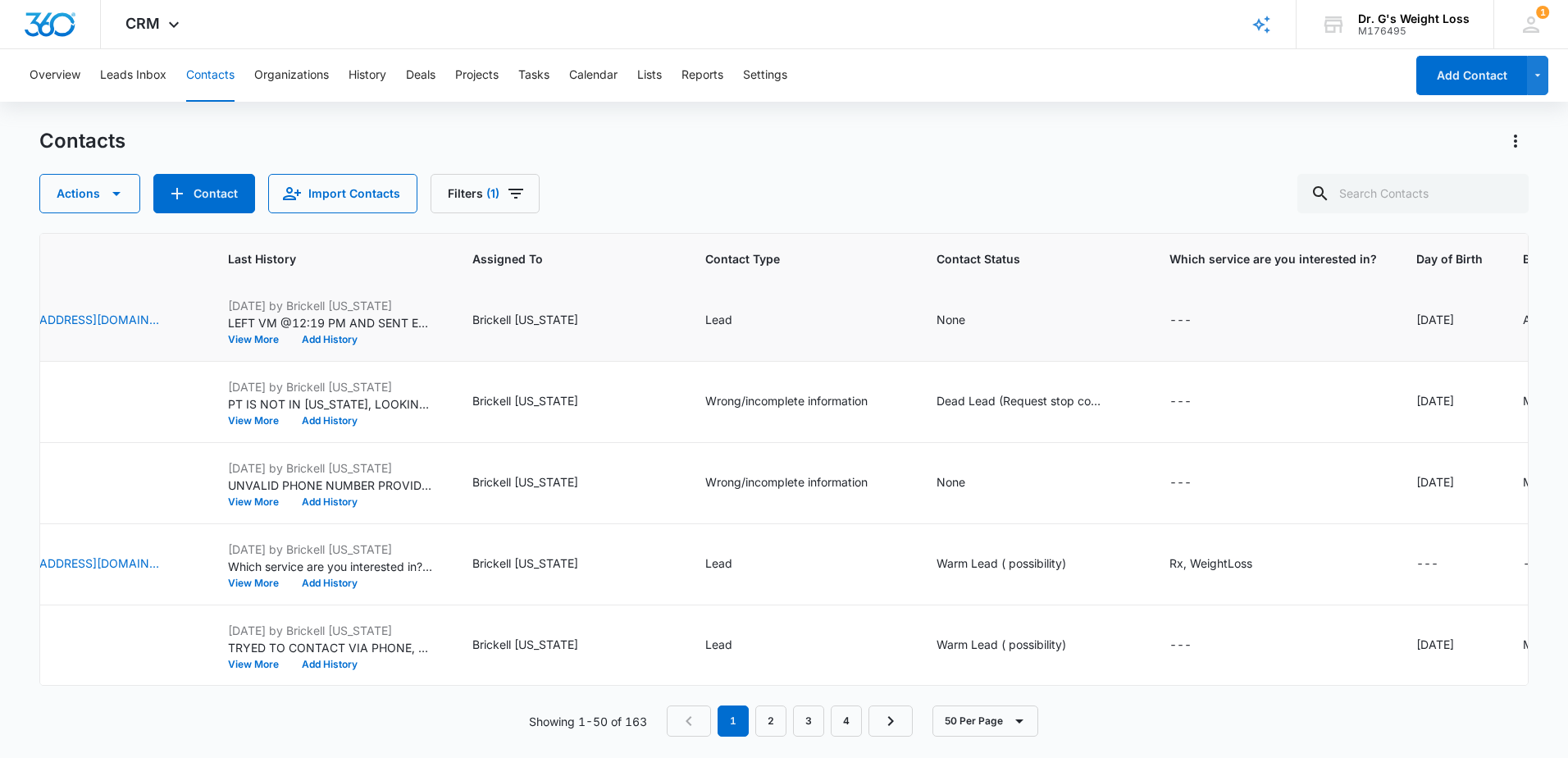
click at [952, 302] on td "None" at bounding box center [1034, 321] width 233 height 81
click at [959, 322] on div "None" at bounding box center [951, 319] width 29 height 17
click at [971, 216] on div at bounding box center [959, 216] width 80 height 20
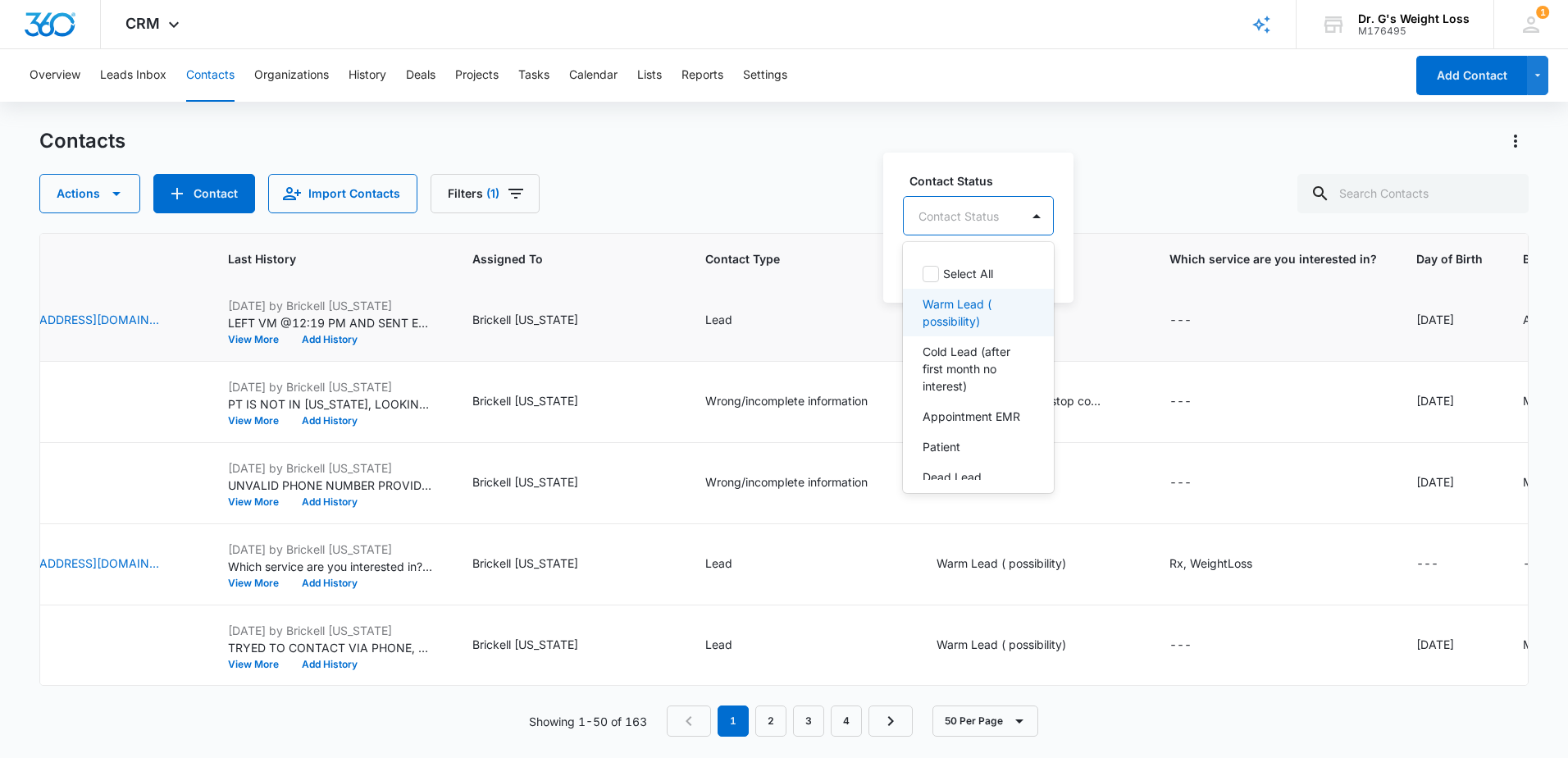
click at [960, 306] on p "Warm Lead ( possibility)" at bounding box center [977, 312] width 108 height 35
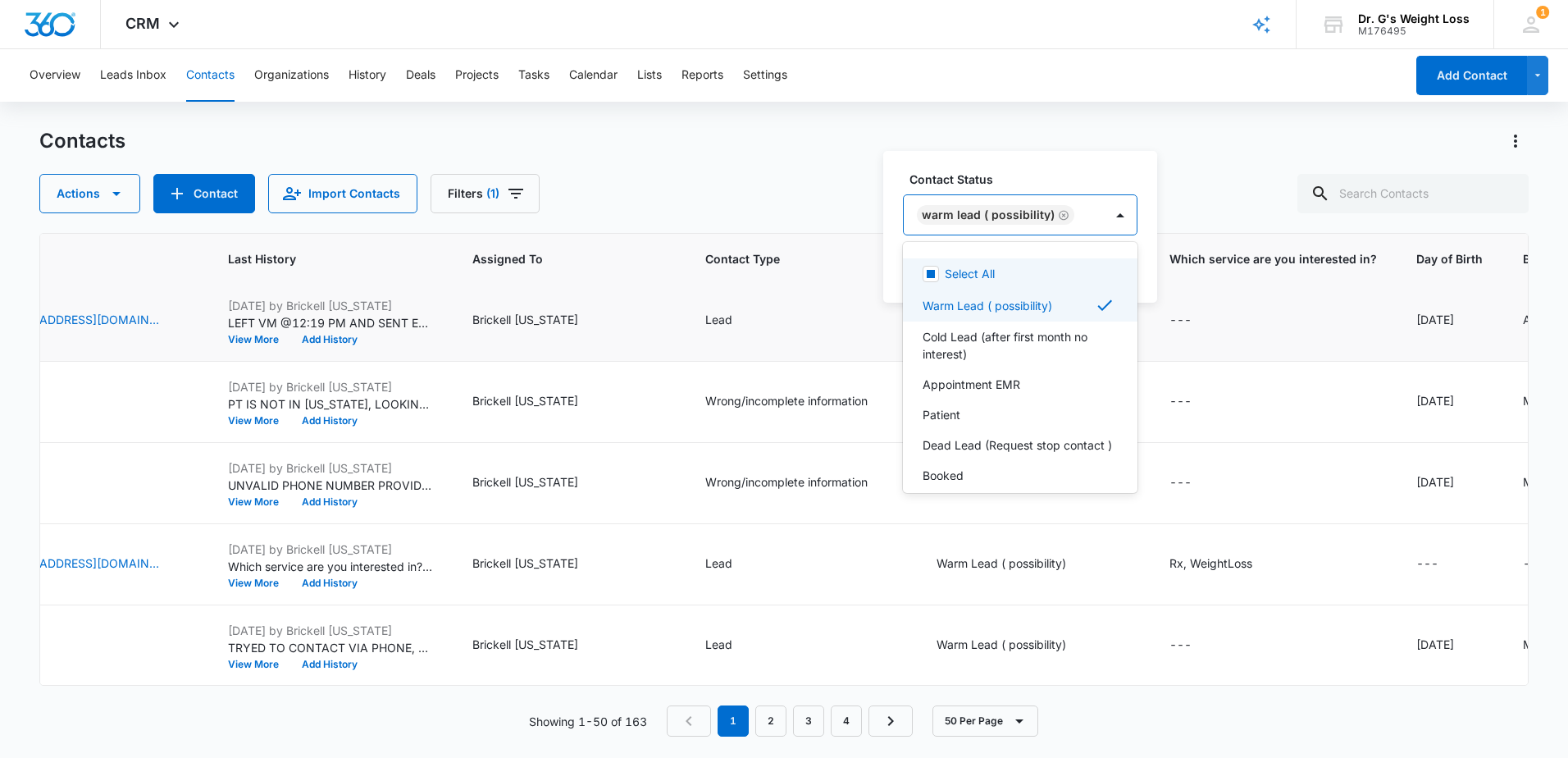
click at [1030, 178] on label "Contact Status" at bounding box center [1027, 179] width 235 height 17
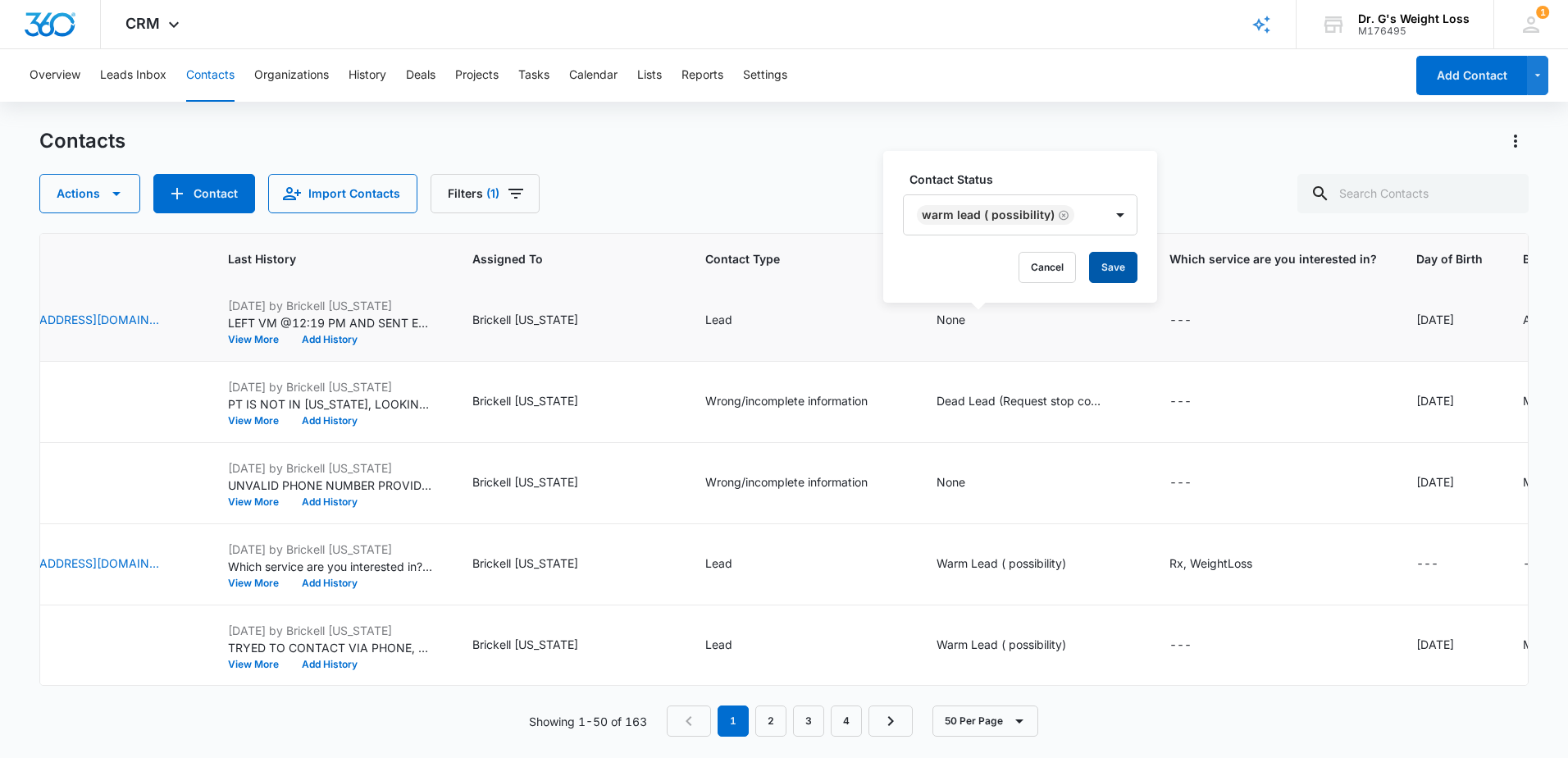
click at [1121, 256] on button "Save" at bounding box center [1113, 267] width 48 height 31
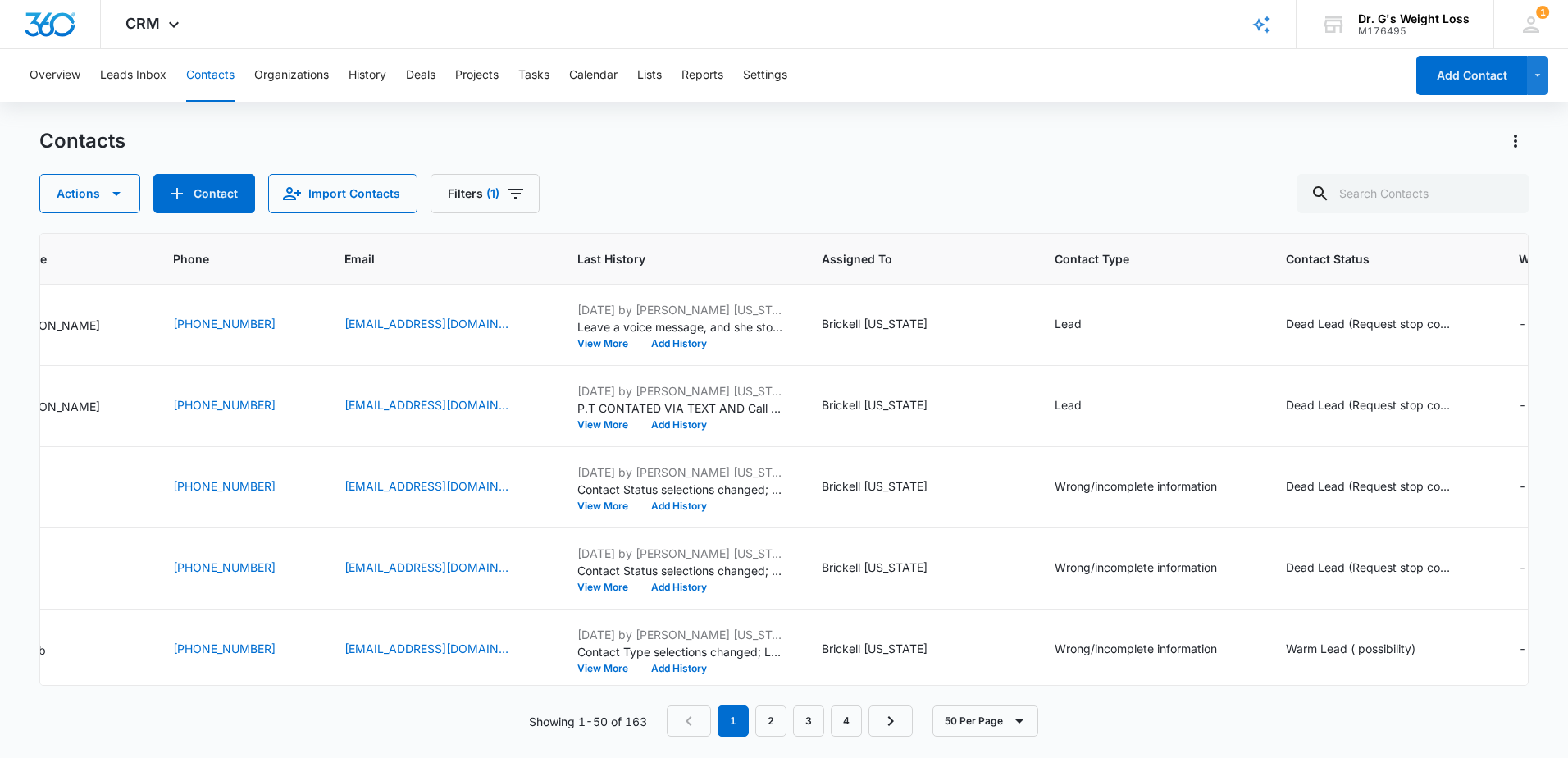
scroll to position [0, 233]
click at [1088, 420] on td "Lead" at bounding box center [1149, 407] width 231 height 81
